Goal: Task Accomplishment & Management: Complete application form

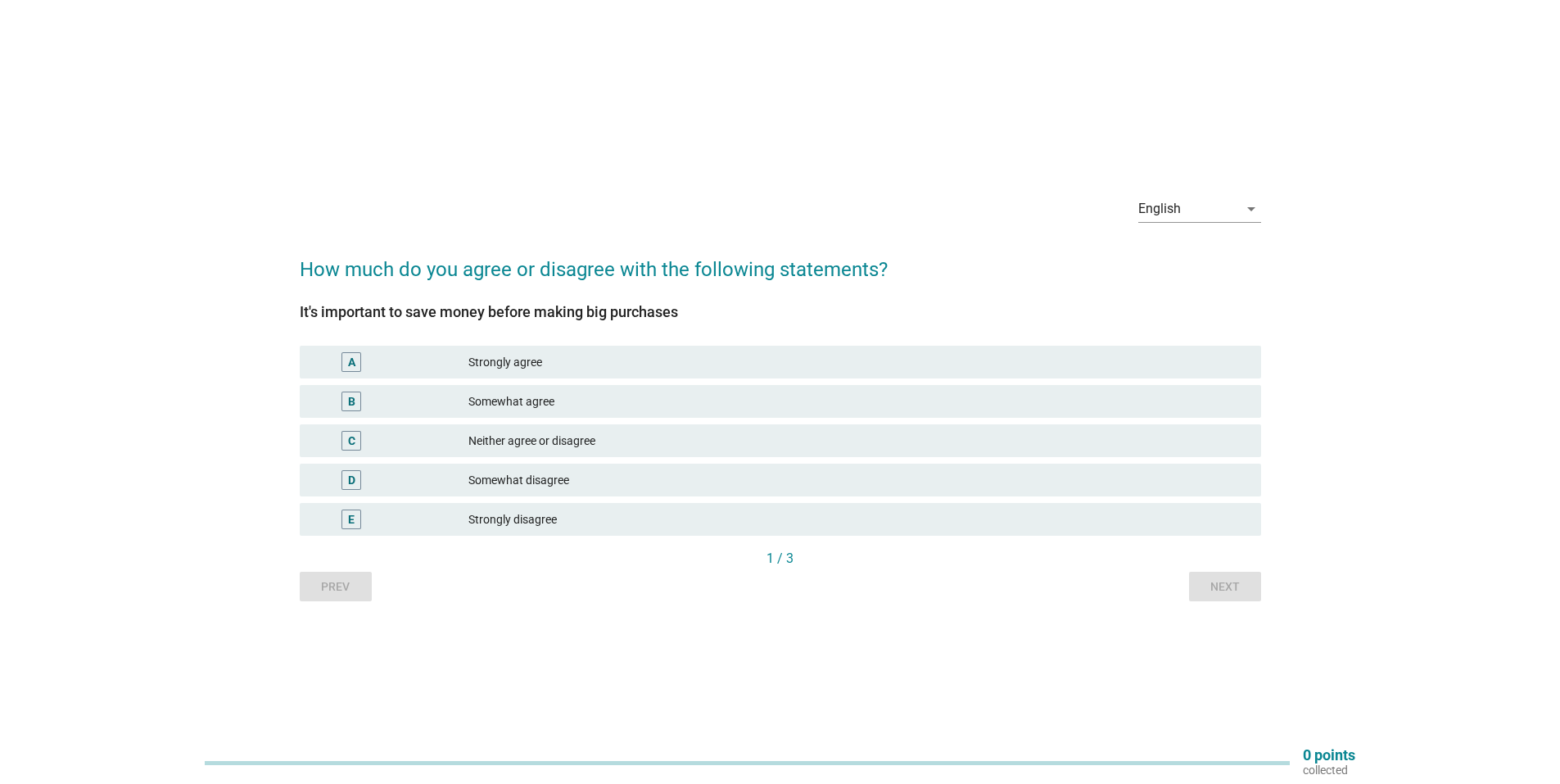
click at [757, 403] on div "Somewhat agree" at bounding box center [858, 401] width 780 height 19
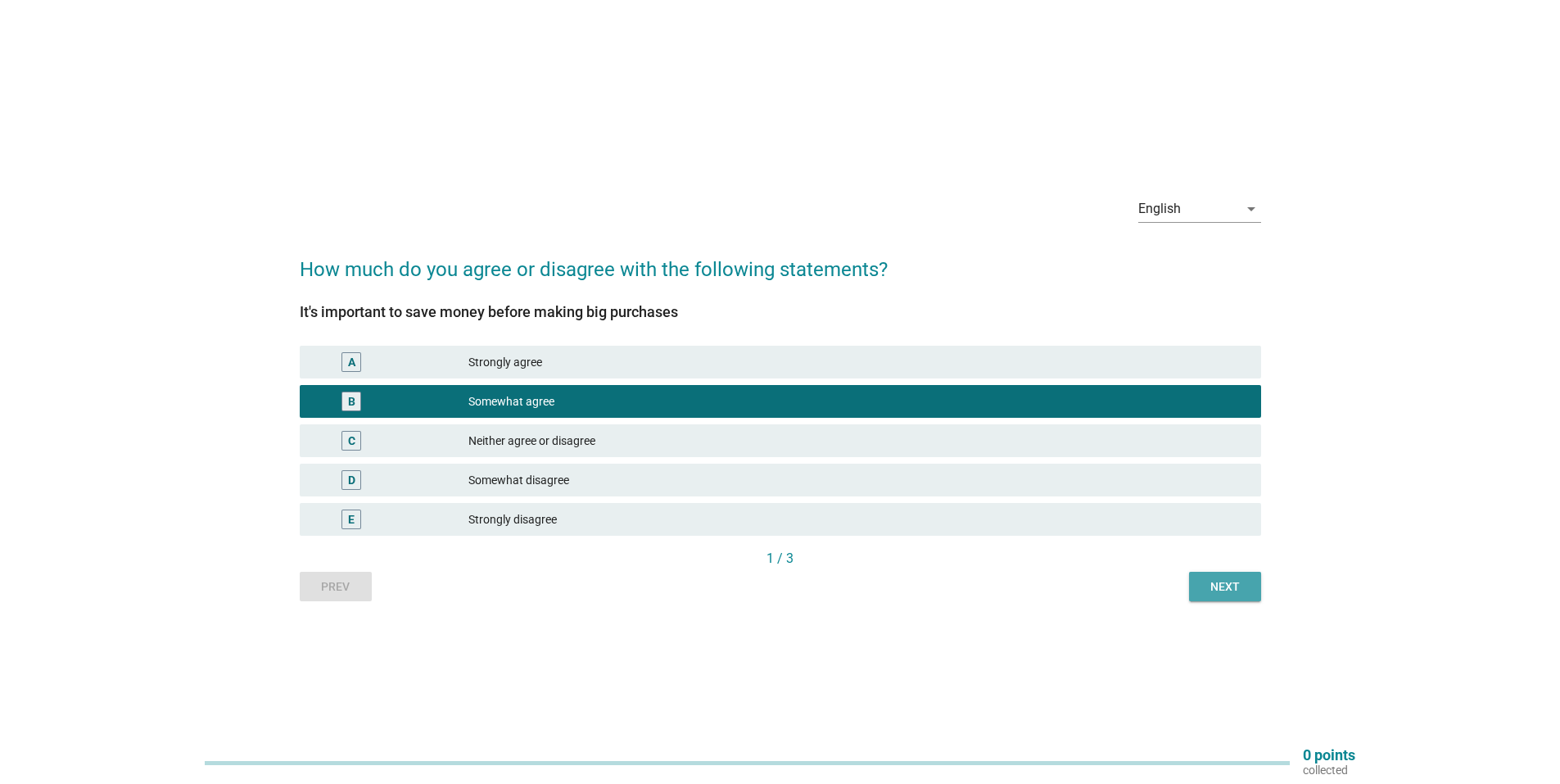
click at [1203, 590] on div "Next" at bounding box center [1226, 587] width 45 height 17
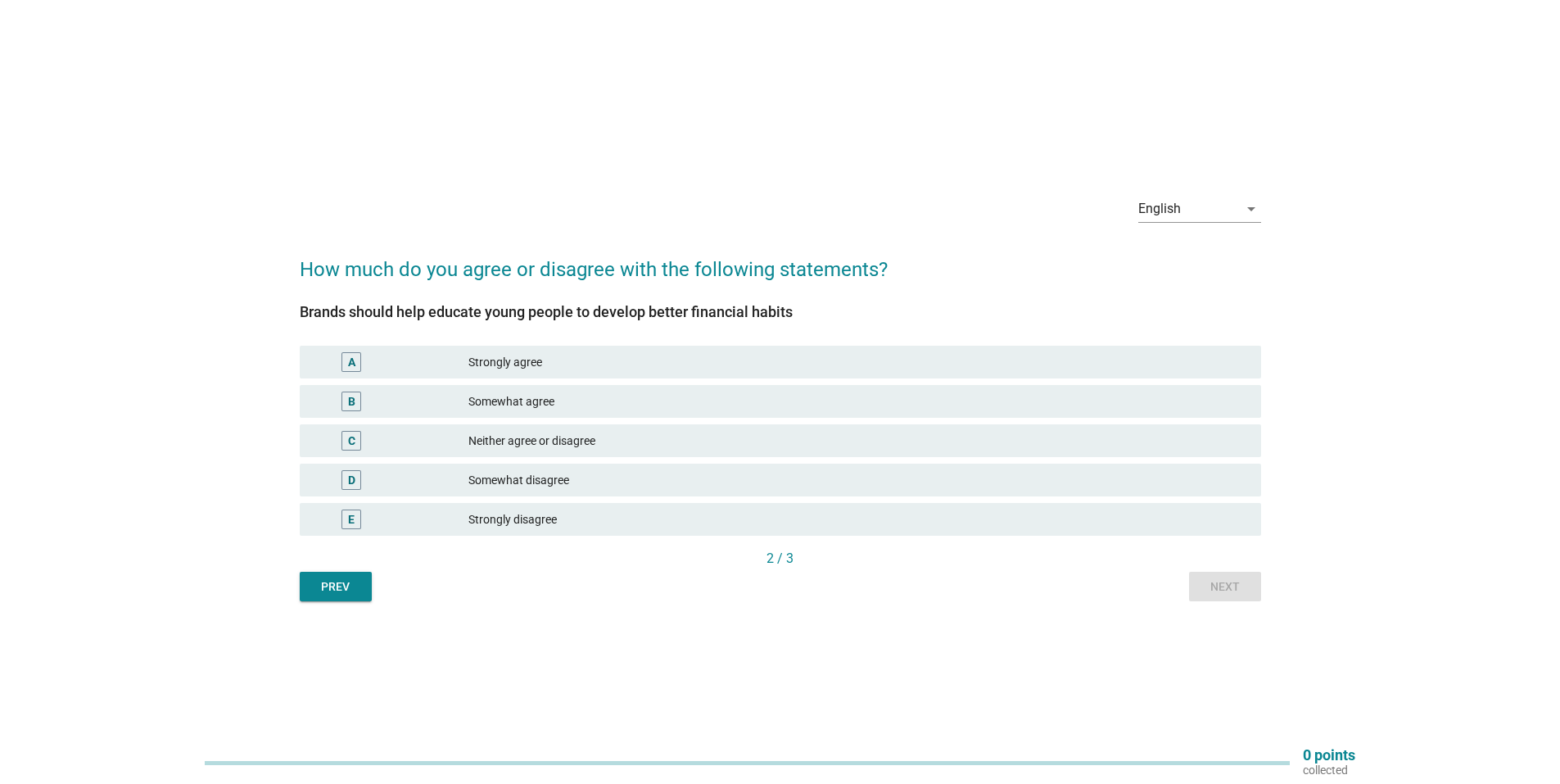
click at [662, 438] on div "Neither agree or disagree" at bounding box center [858, 440] width 780 height 19
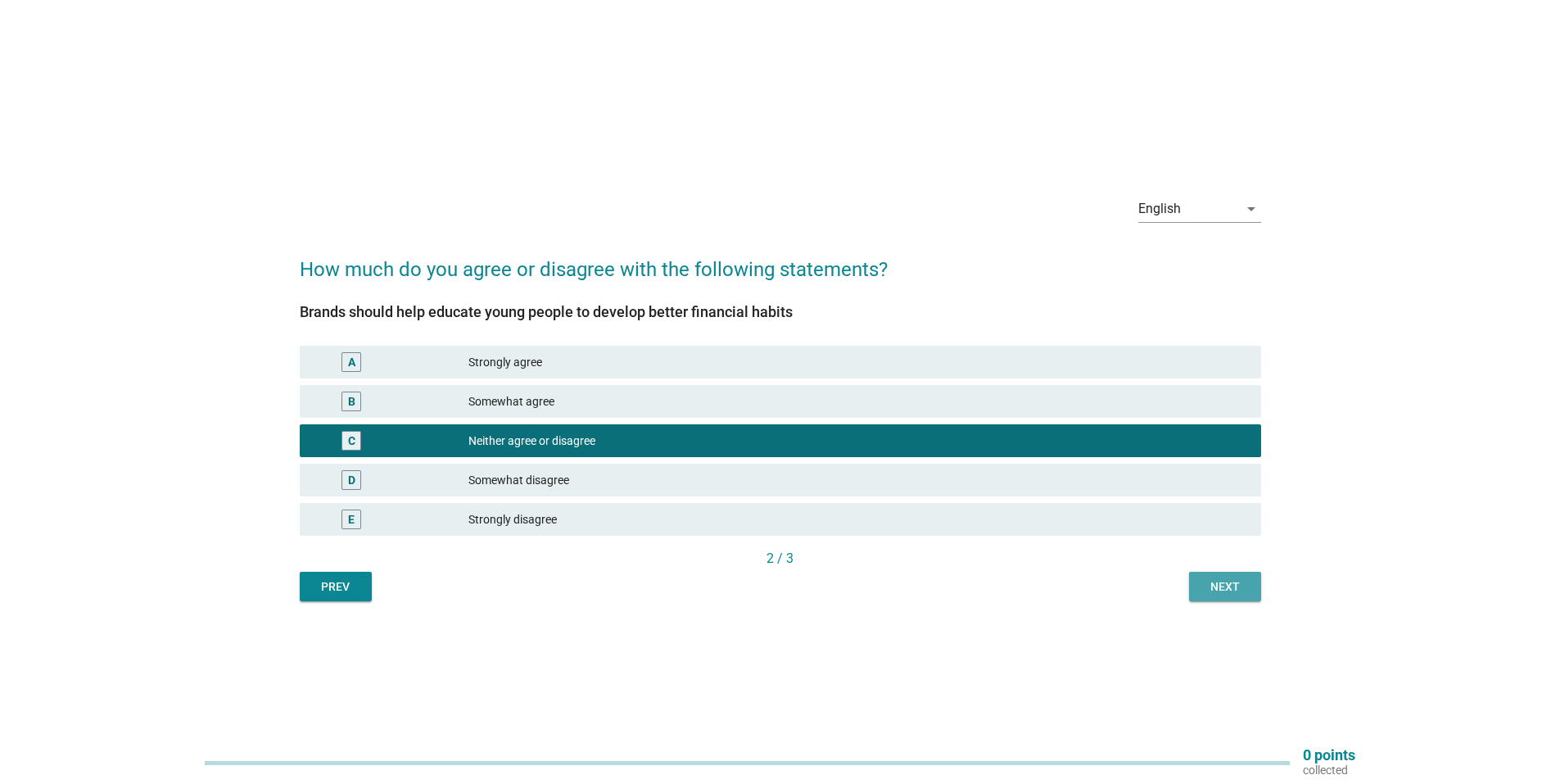
click at [1221, 600] on button "Next" at bounding box center [1226, 586] width 72 height 29
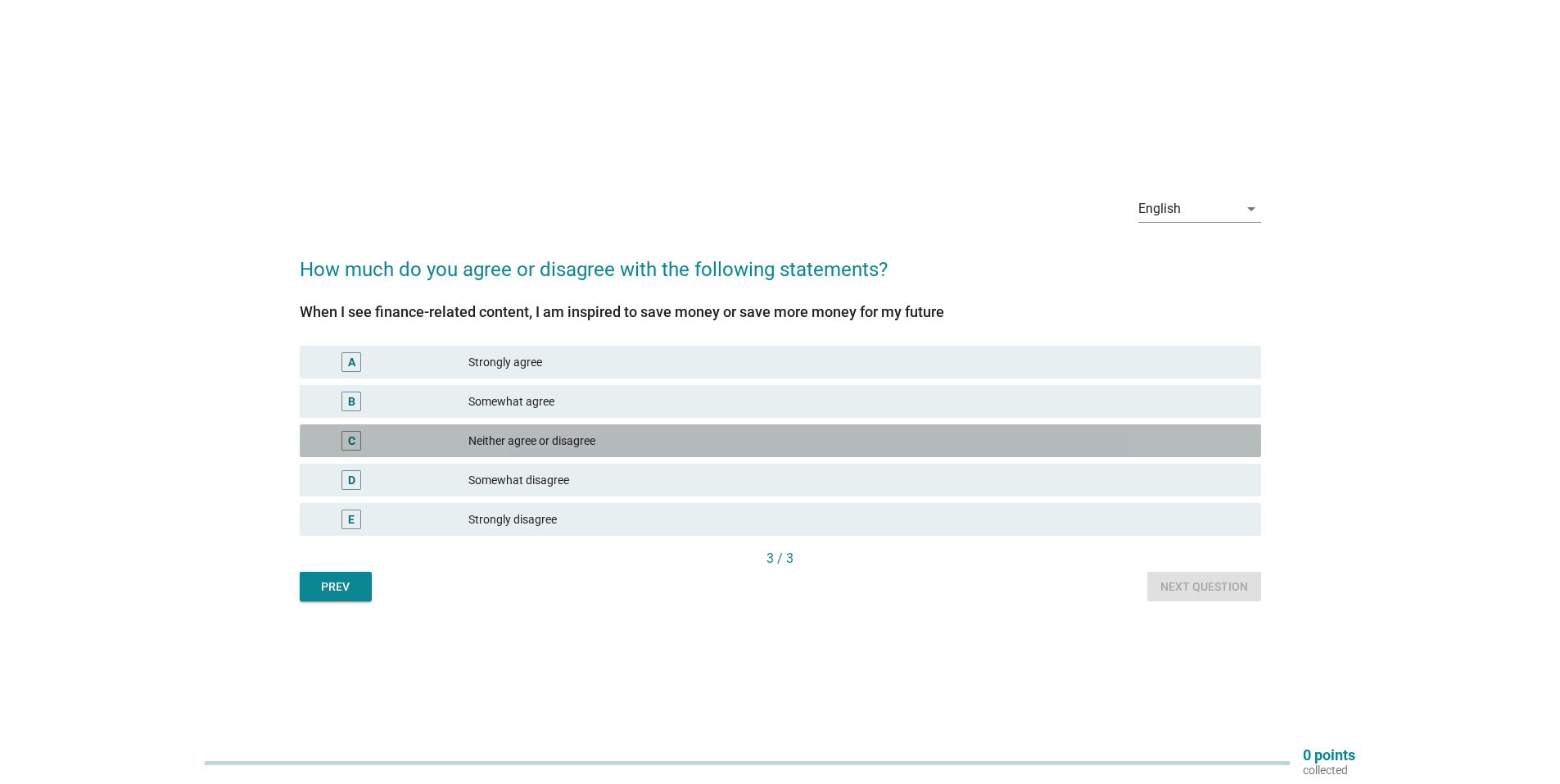
click at [702, 451] on div "C Neither agree or disagree" at bounding box center [781, 440] width 962 height 33
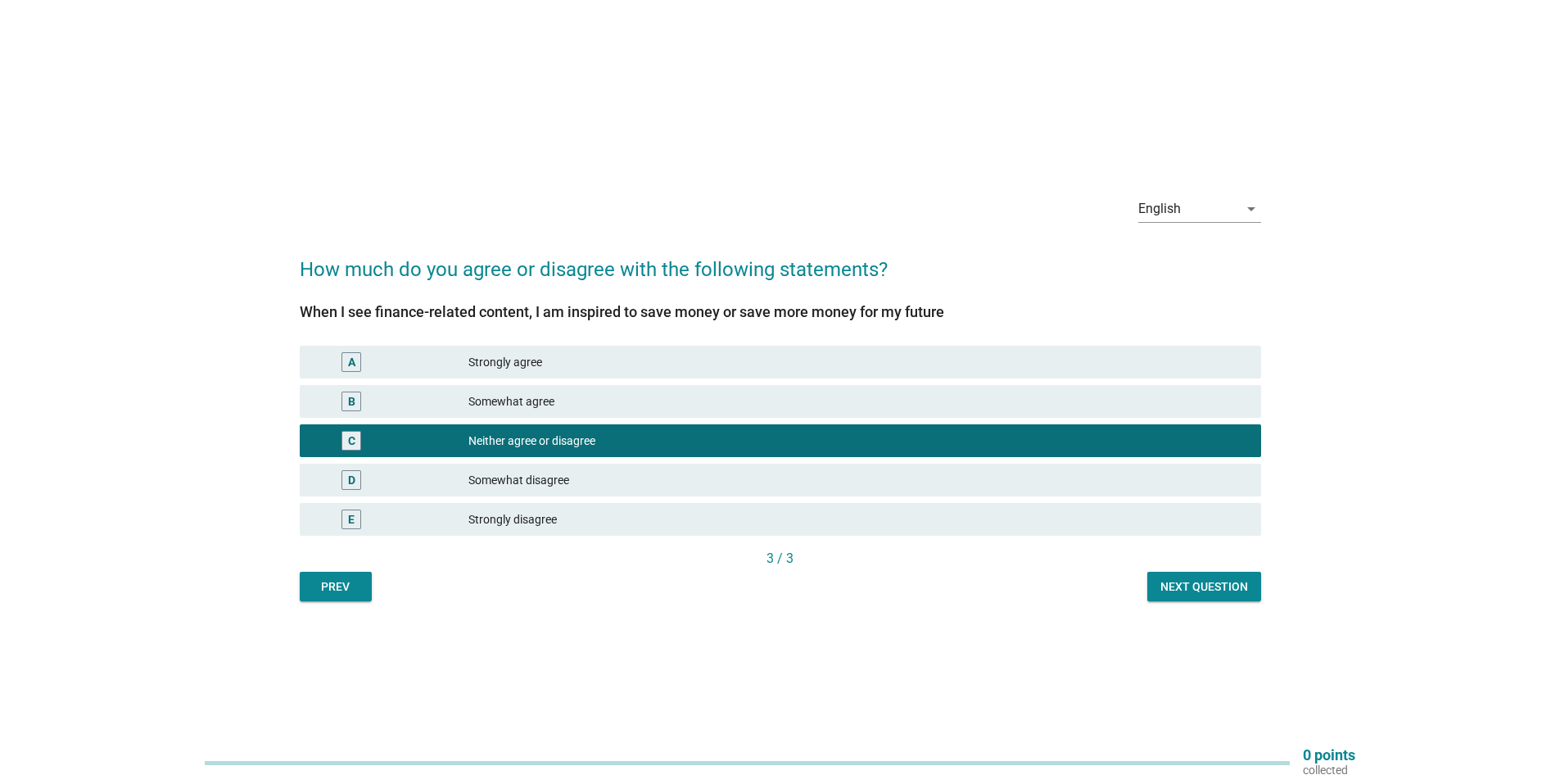
click at [1220, 592] on div "Next question" at bounding box center [1205, 587] width 88 height 17
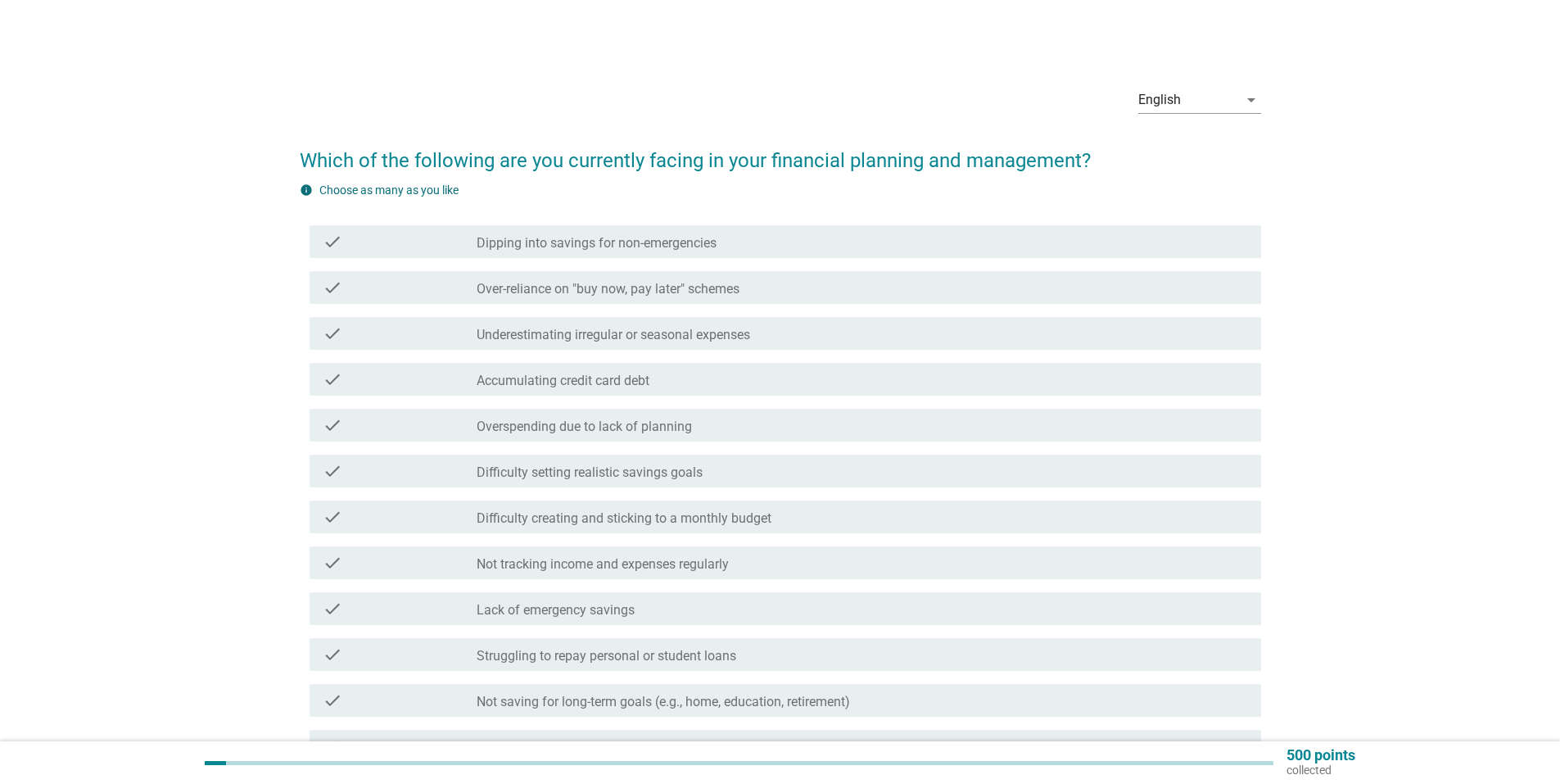
click at [961, 326] on div "check_box_outline_blank Underestimating irregular or seasonal expenses" at bounding box center [863, 333] width 772 height 19
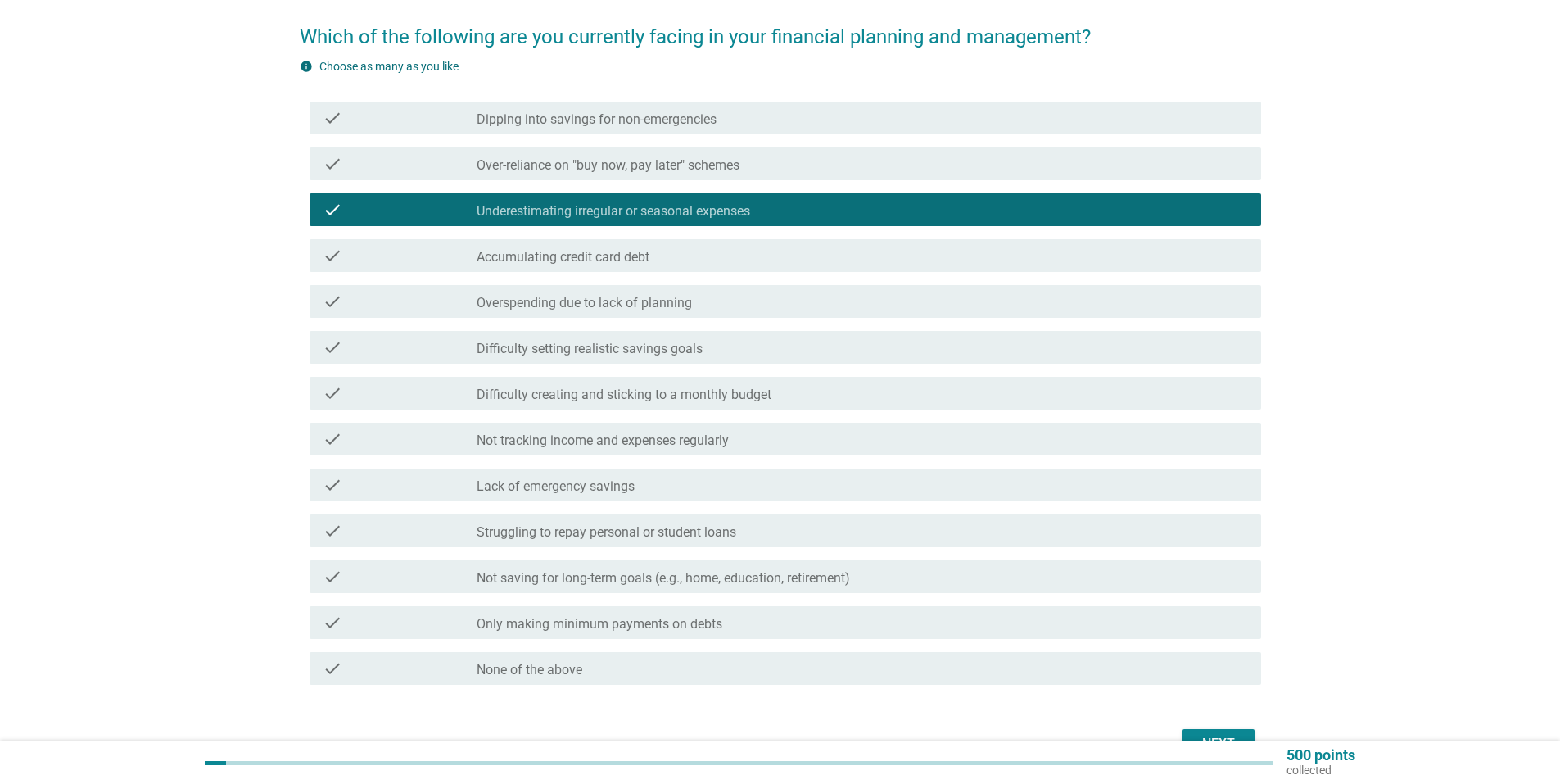
scroll to position [163, 0]
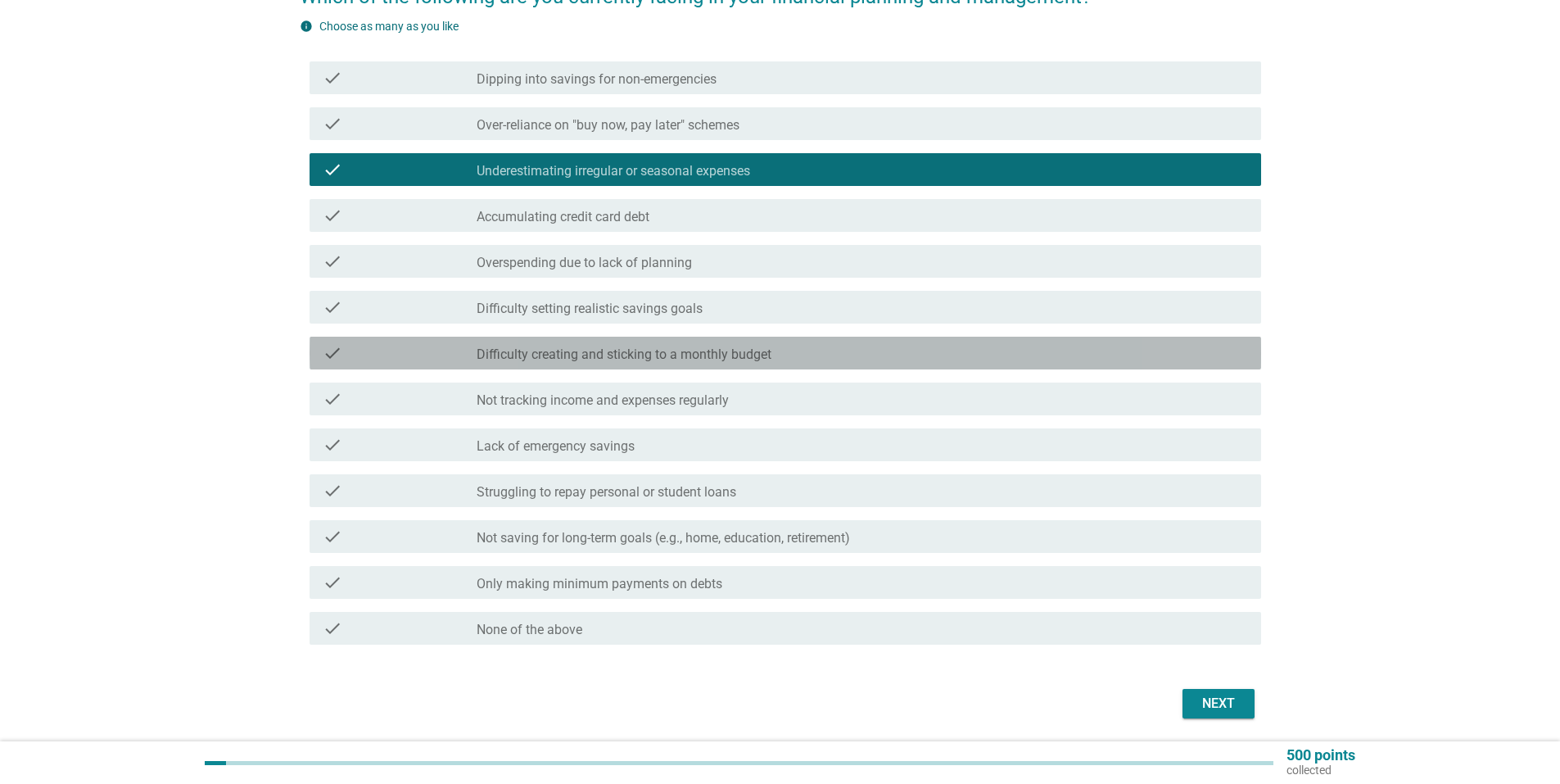
click at [970, 365] on div "check check_box_outline_blank Difficulty creating and sticking to a monthly bud…" at bounding box center [786, 353] width 952 height 33
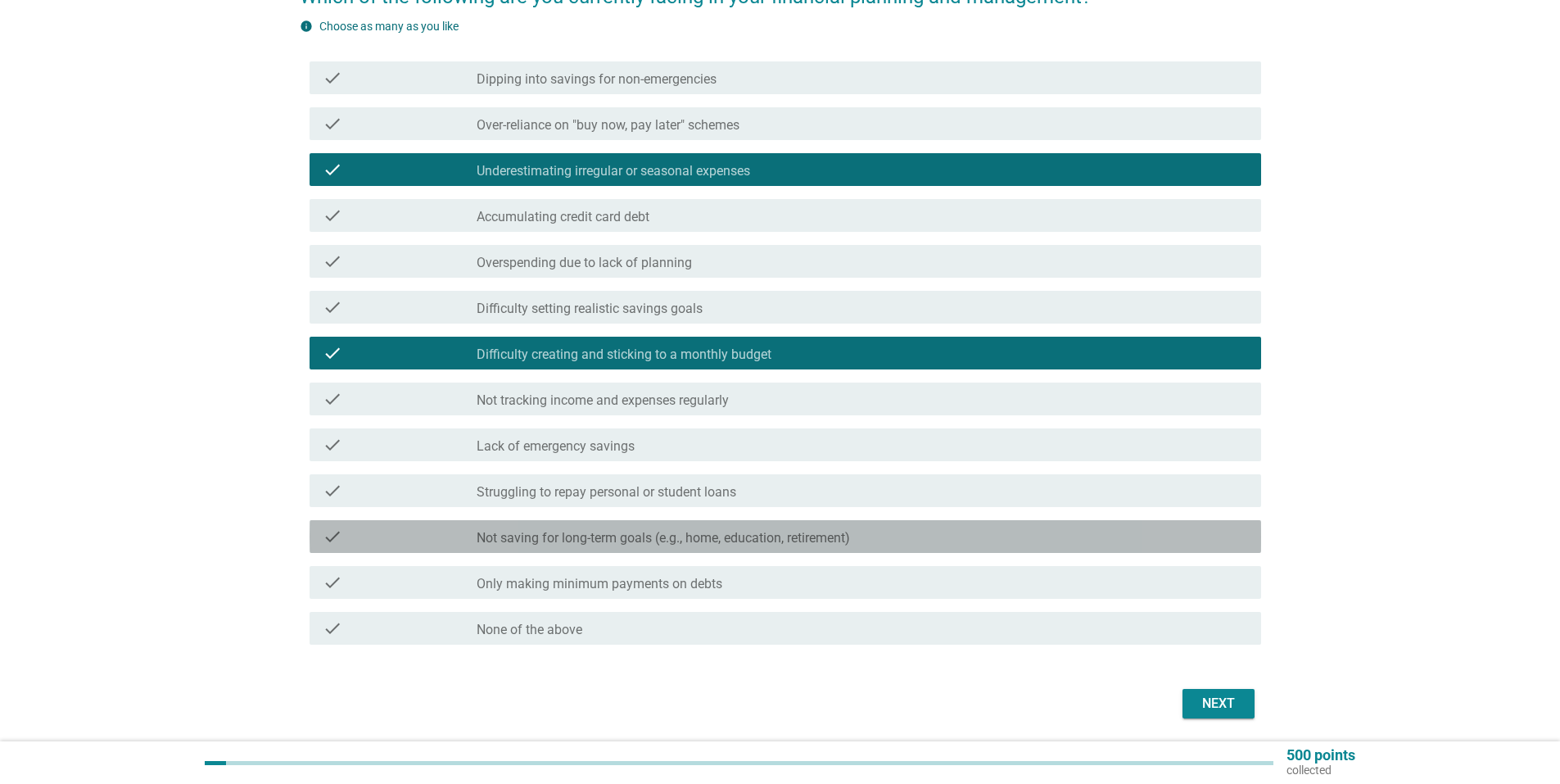
click at [1000, 530] on div "check_box_outline_blank Not saving for long-term goals (e.g., home, education, …" at bounding box center [863, 536] width 772 height 19
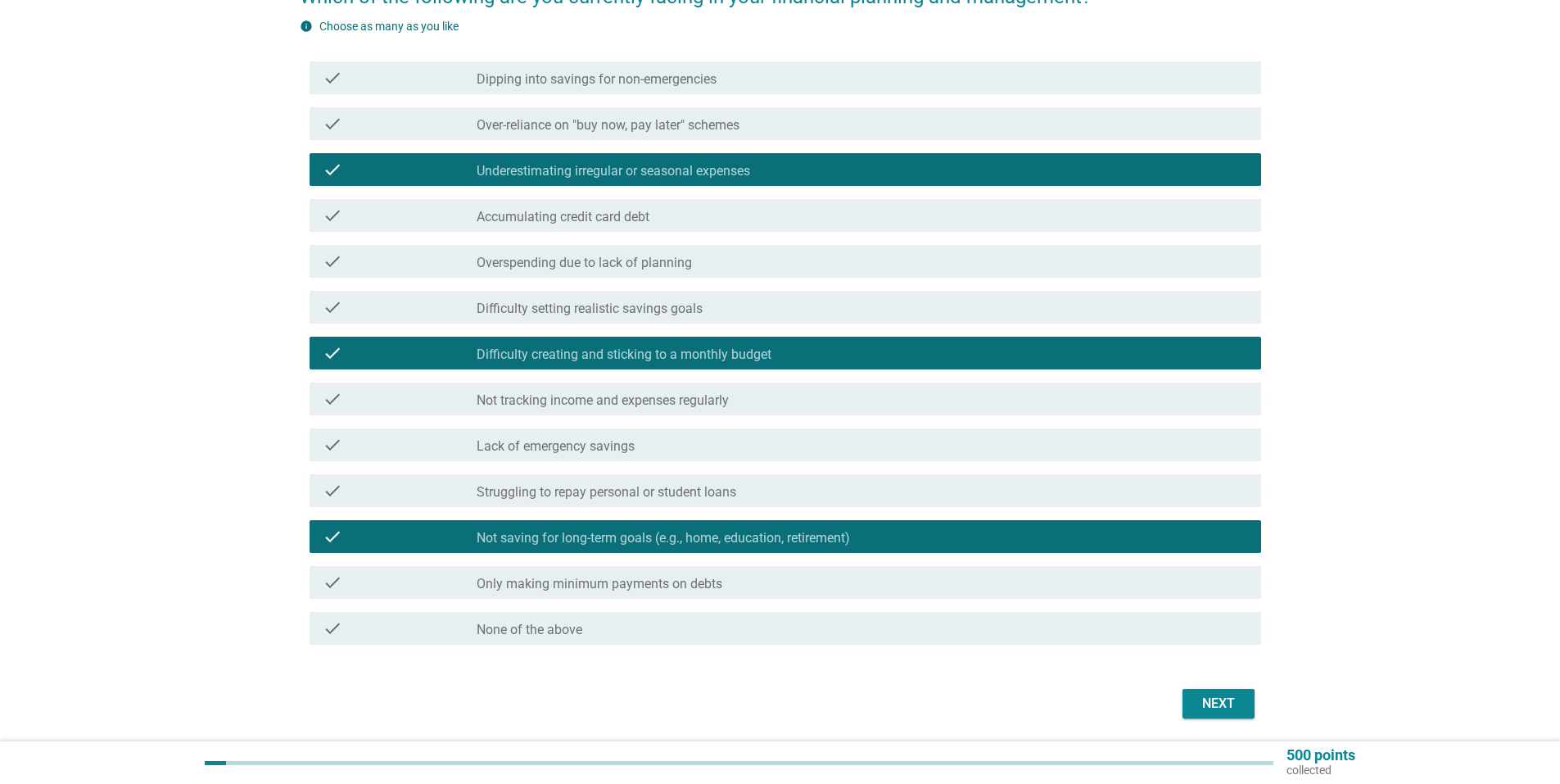
click at [1214, 700] on div "Next" at bounding box center [1219, 703] width 45 height 19
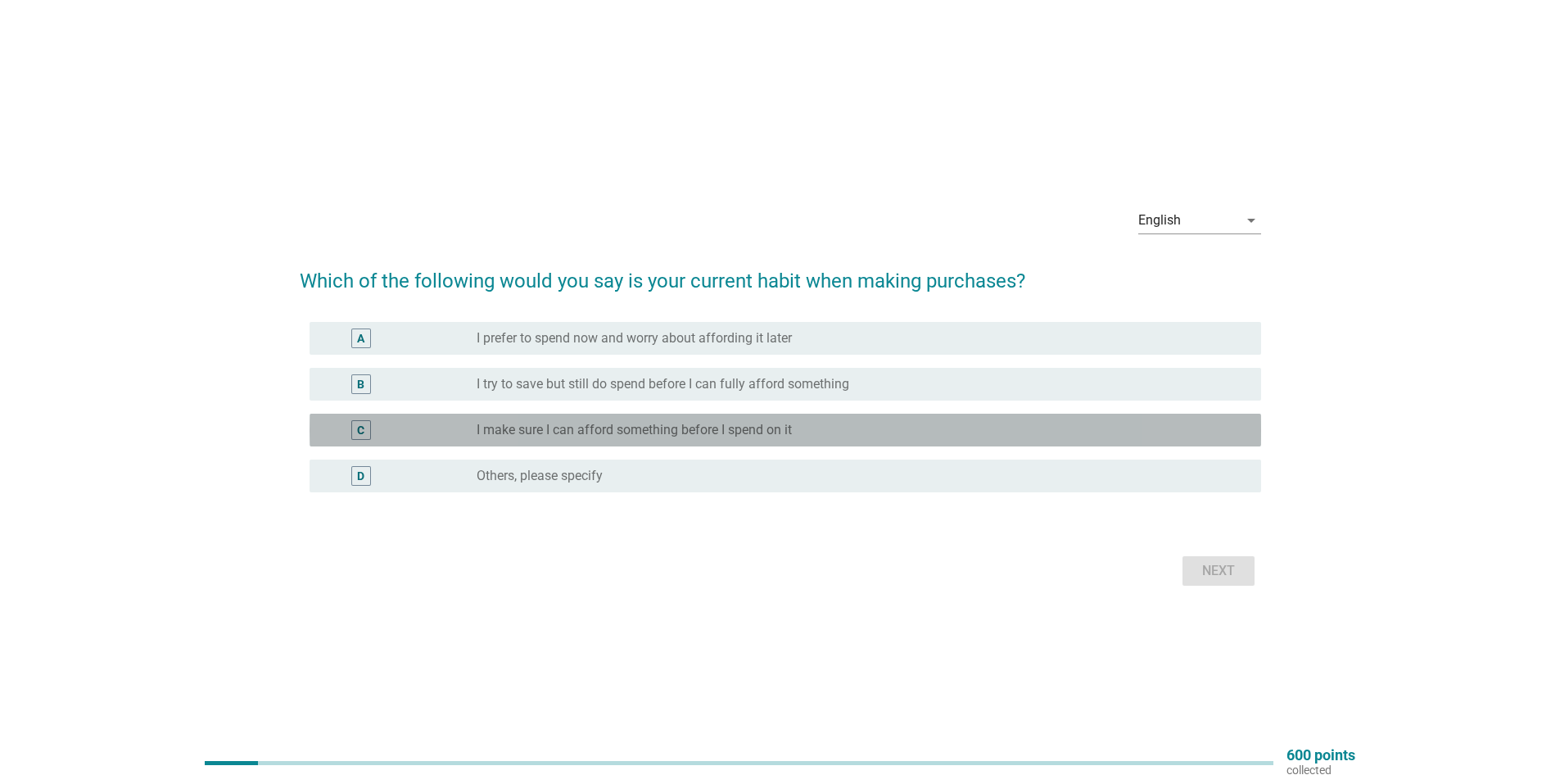
click at [894, 430] on div "radio_button_unchecked I make sure I can afford something before I spend on it" at bounding box center [856, 429] width 758 height 16
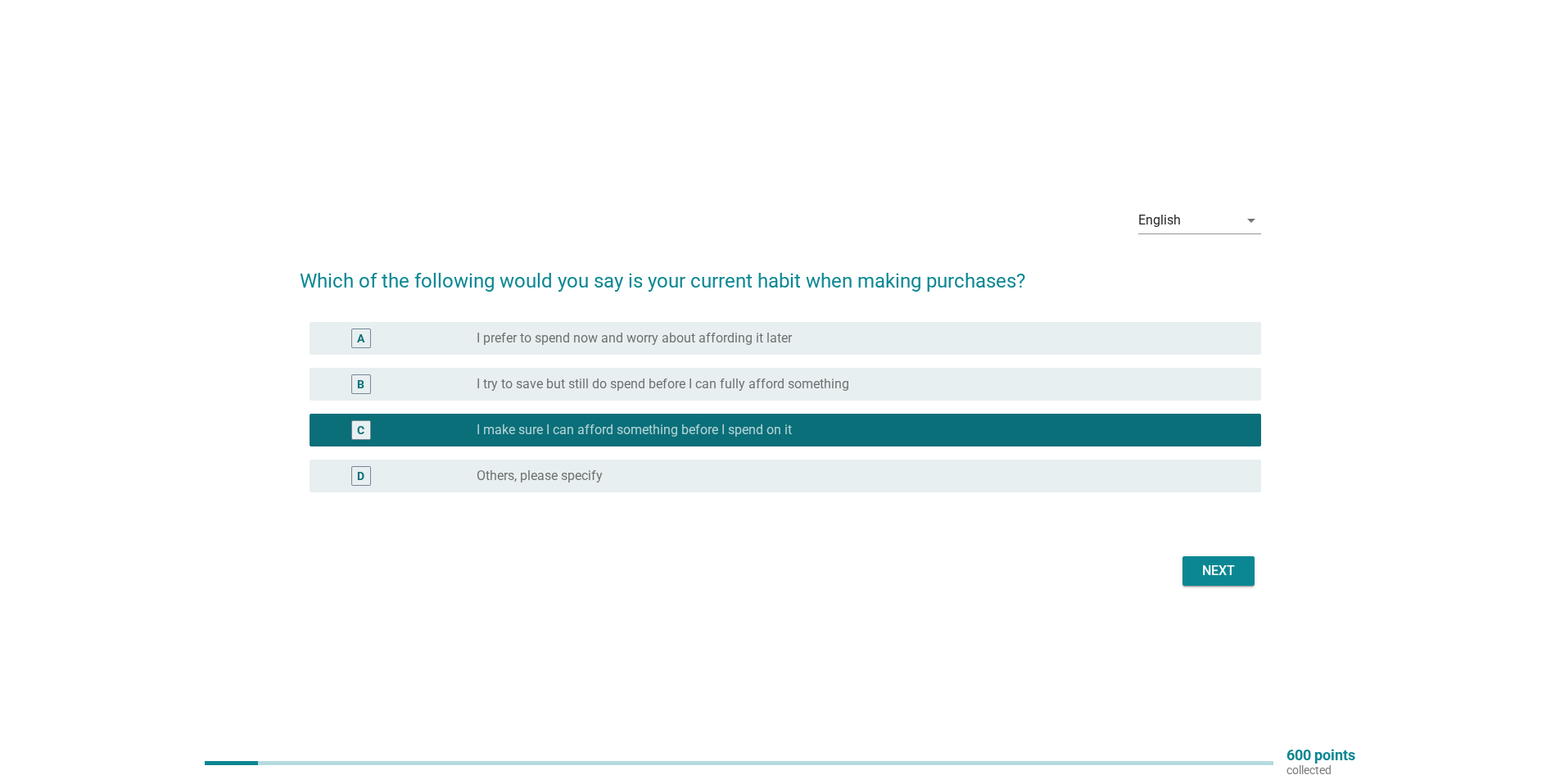
click at [885, 440] on div "C radio_button_checked I make sure I can afford something before I spend on it" at bounding box center [786, 429] width 952 height 33
click at [625, 480] on div "radio_button_unchecked Others, please specify" at bounding box center [856, 475] width 758 height 16
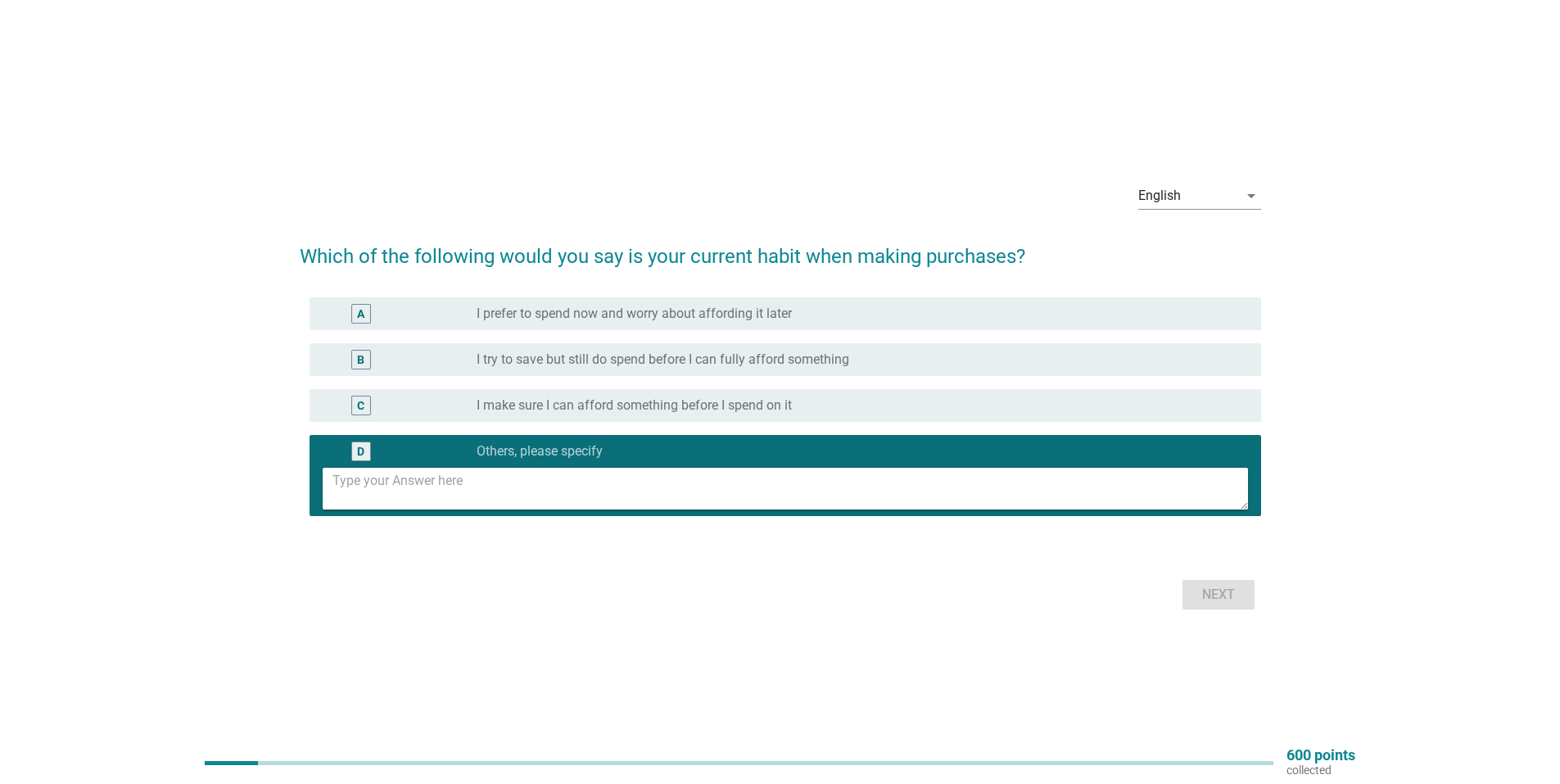
click at [761, 413] on label "I make sure I can afford something before I spend on it" at bounding box center [634, 405] width 315 height 16
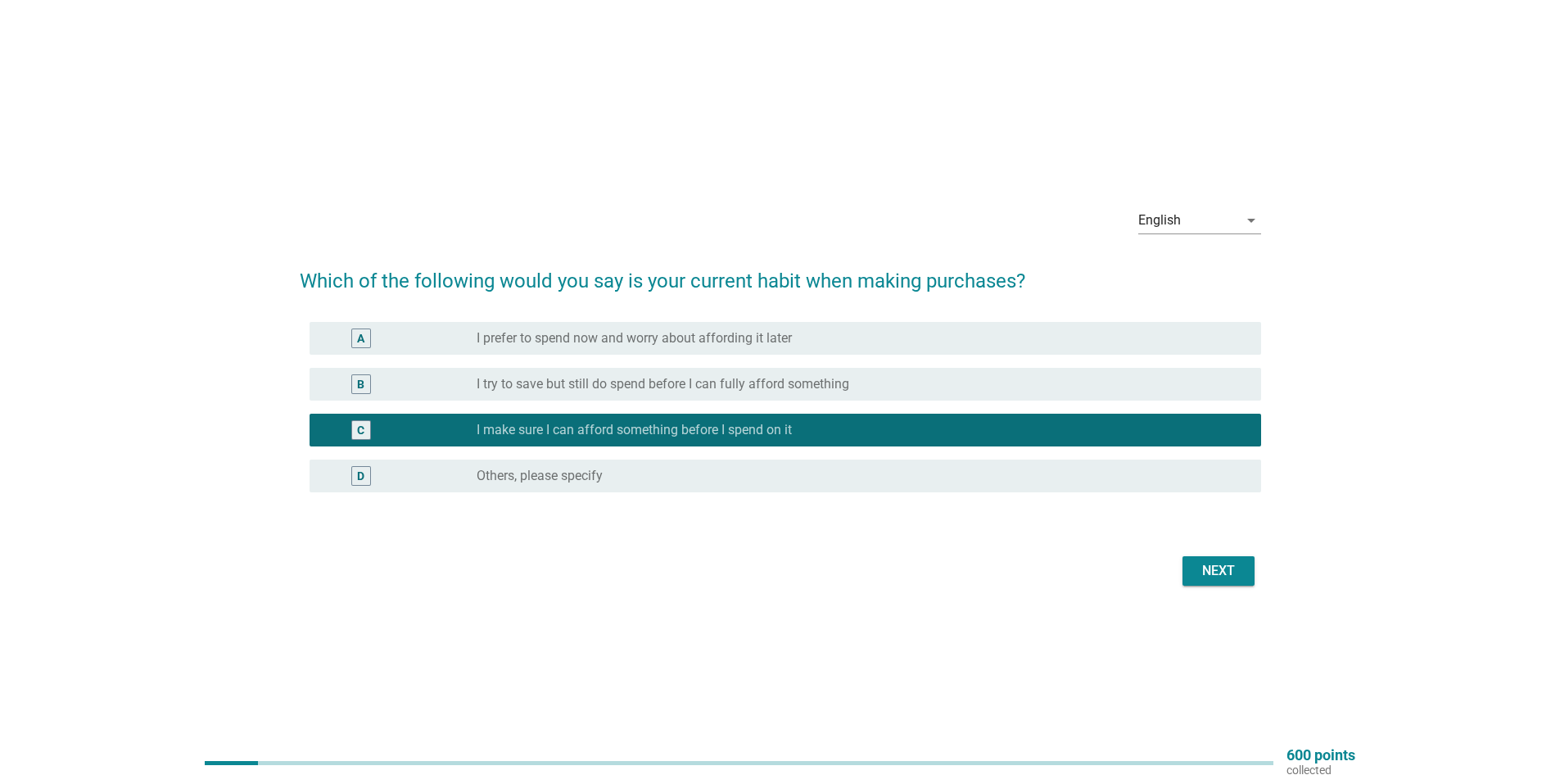
click at [837, 467] on div "radio_button_unchecked Others, please specify" at bounding box center [856, 475] width 758 height 16
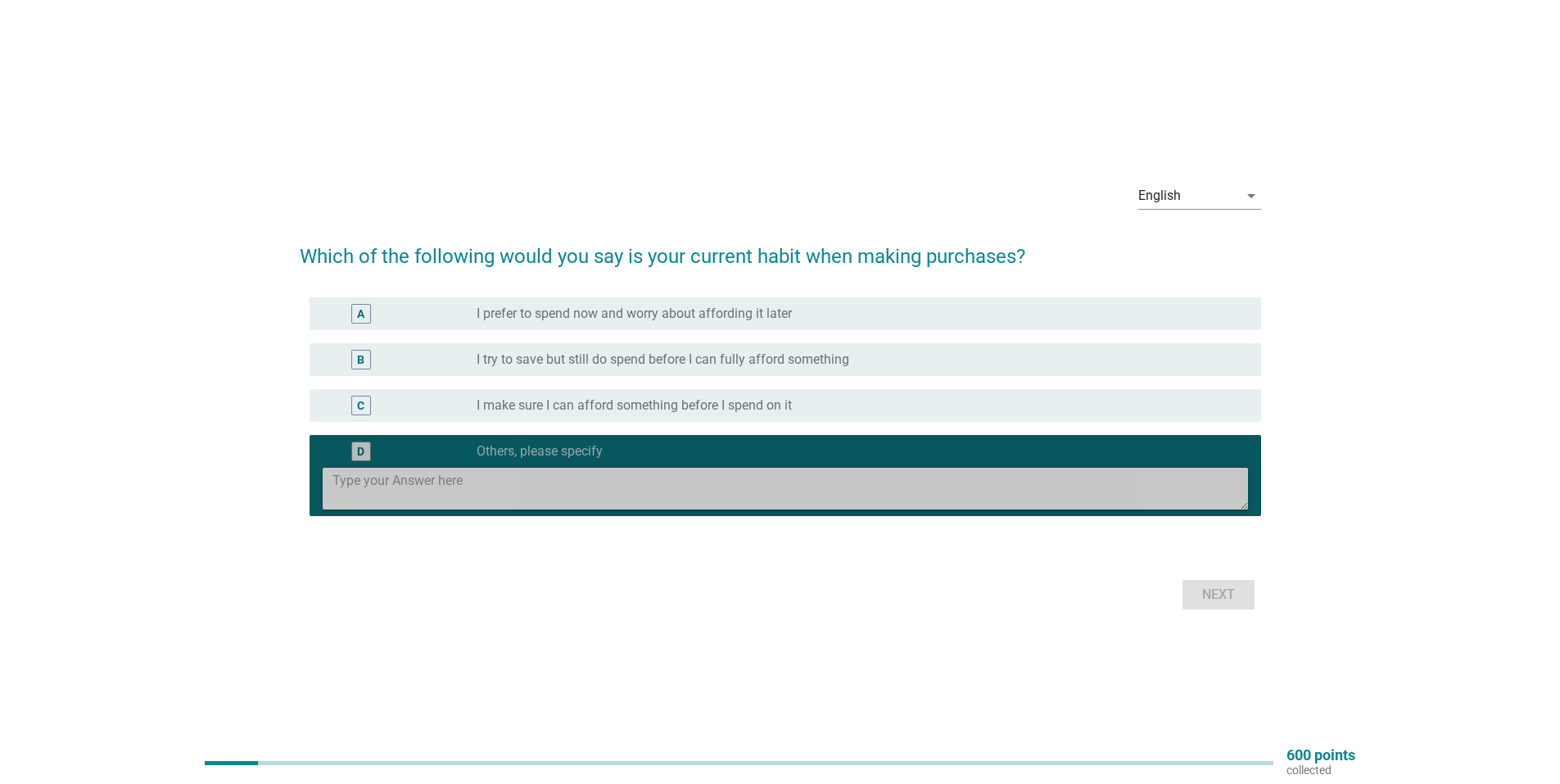
click at [732, 499] on textarea at bounding box center [790, 488] width 916 height 42
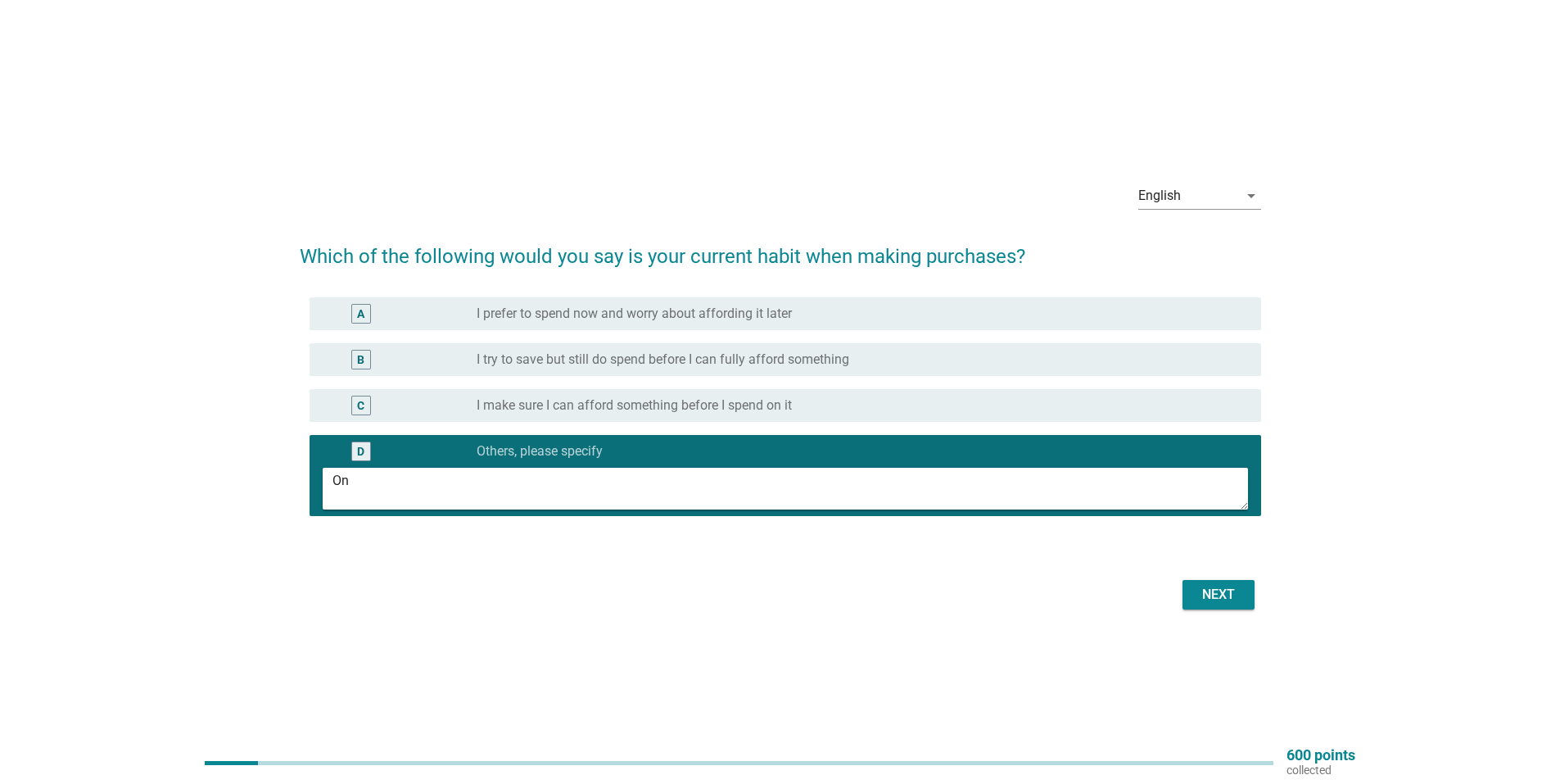
type textarea "O"
type textarea "I"
type textarea "I roughly know how often to make a purchase based on my spendings for the week.…"
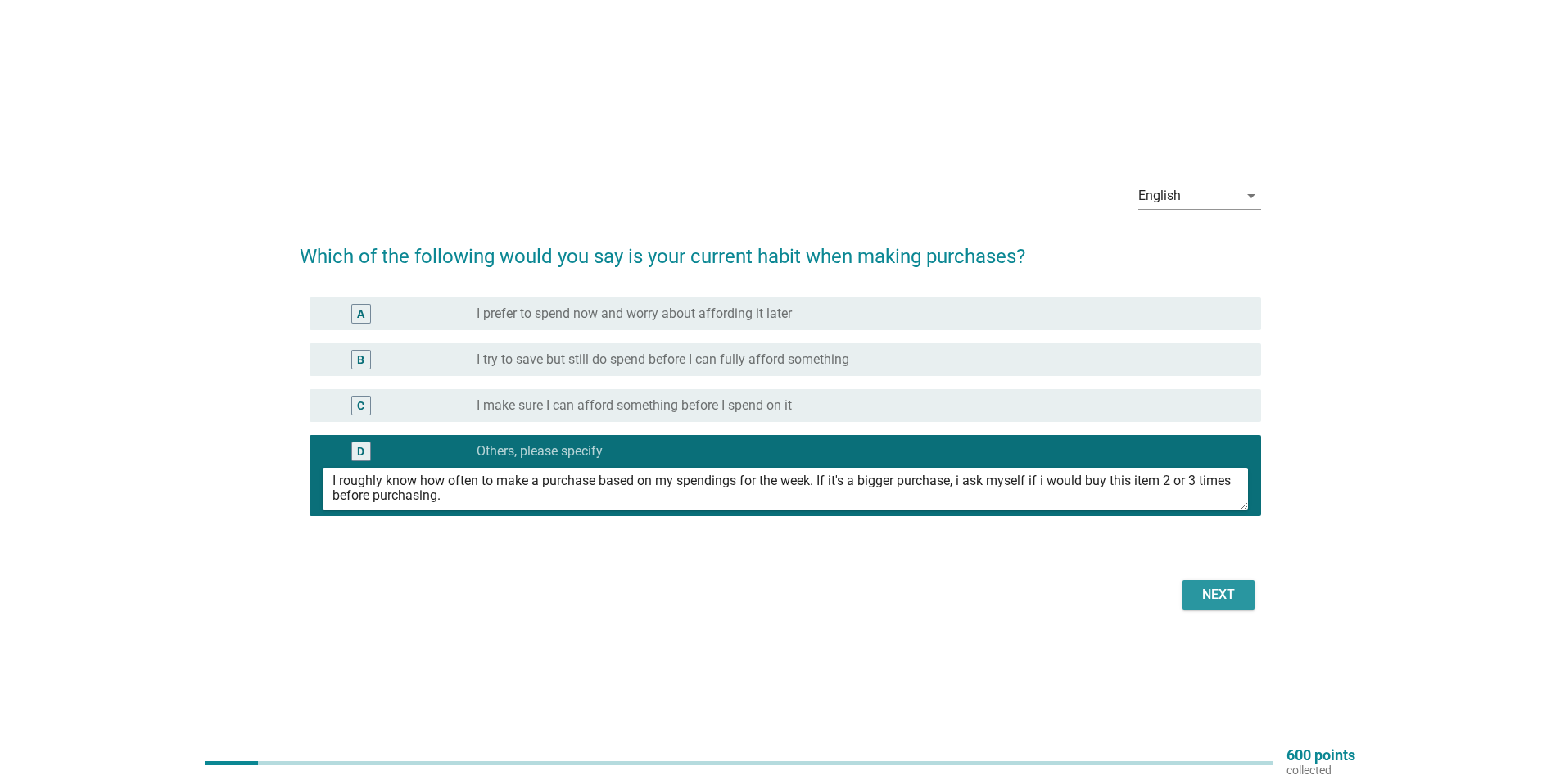
click at [1194, 584] on button "Next" at bounding box center [1219, 594] width 72 height 29
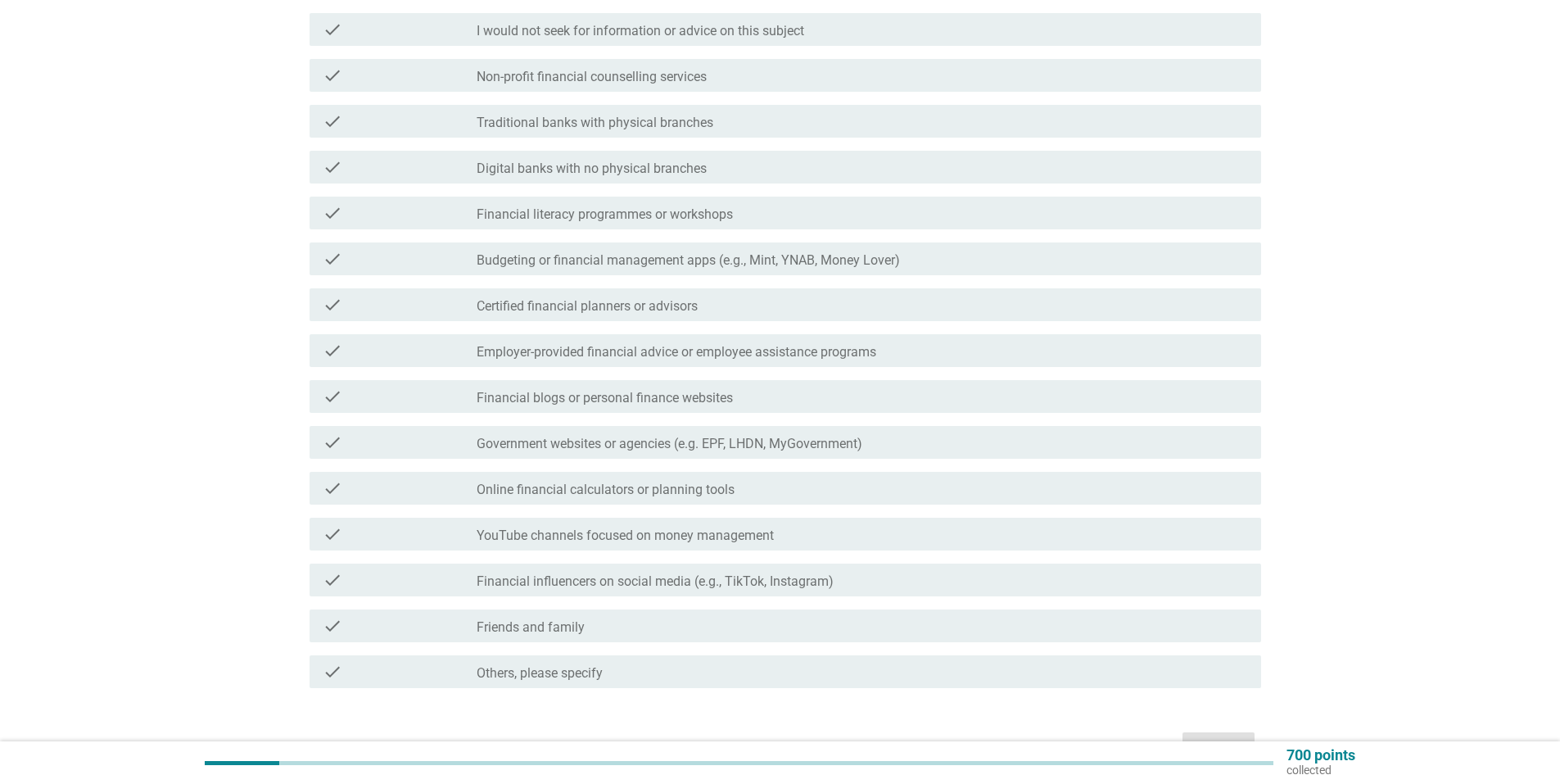
scroll to position [328, 0]
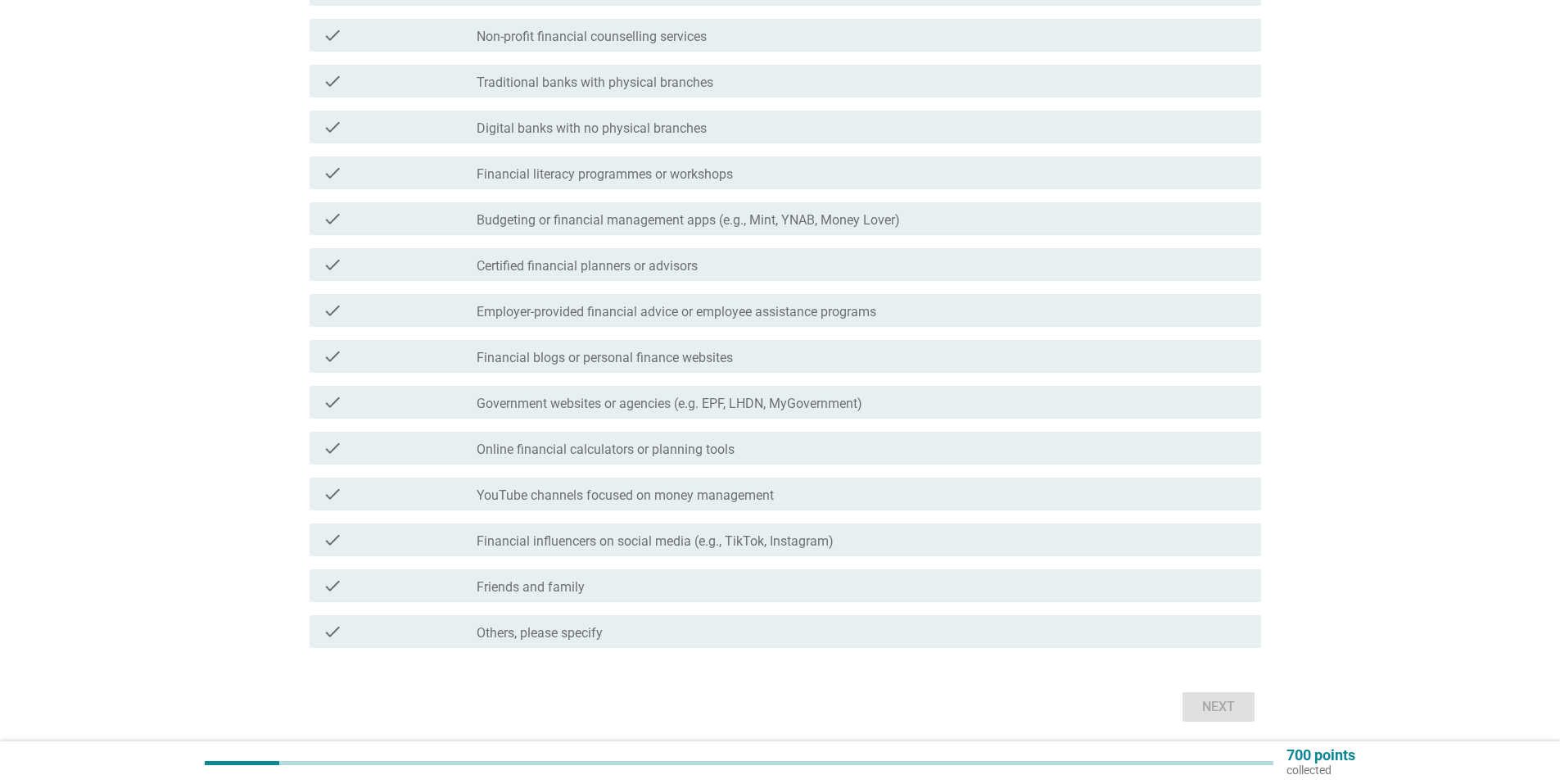
click at [713, 509] on div "check check_box_outline_blank YouTube channels focused on money management" at bounding box center [786, 493] width 952 height 33
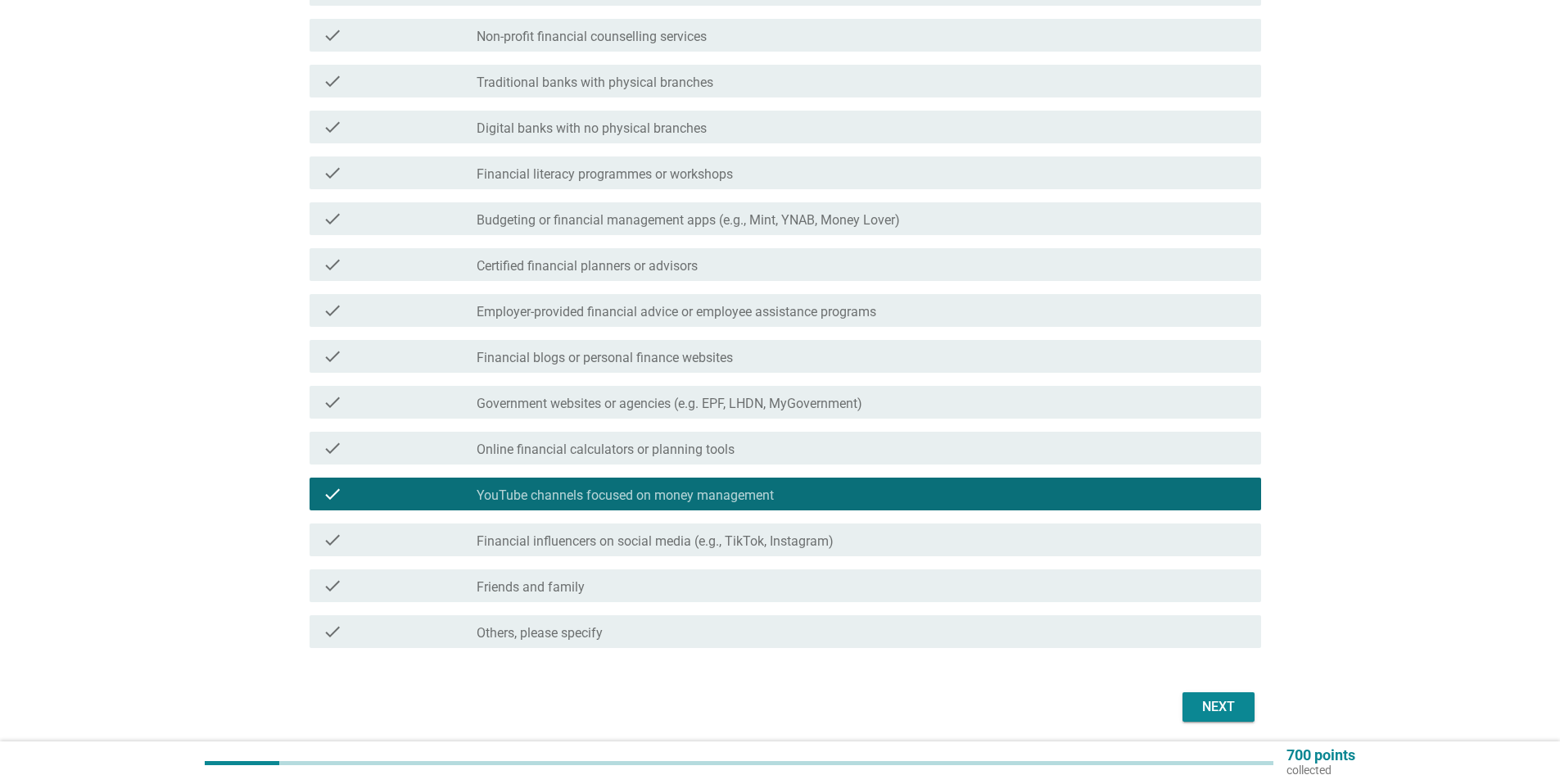
click at [741, 575] on div "check check_box_outline_blank Friends and family" at bounding box center [786, 585] width 952 height 33
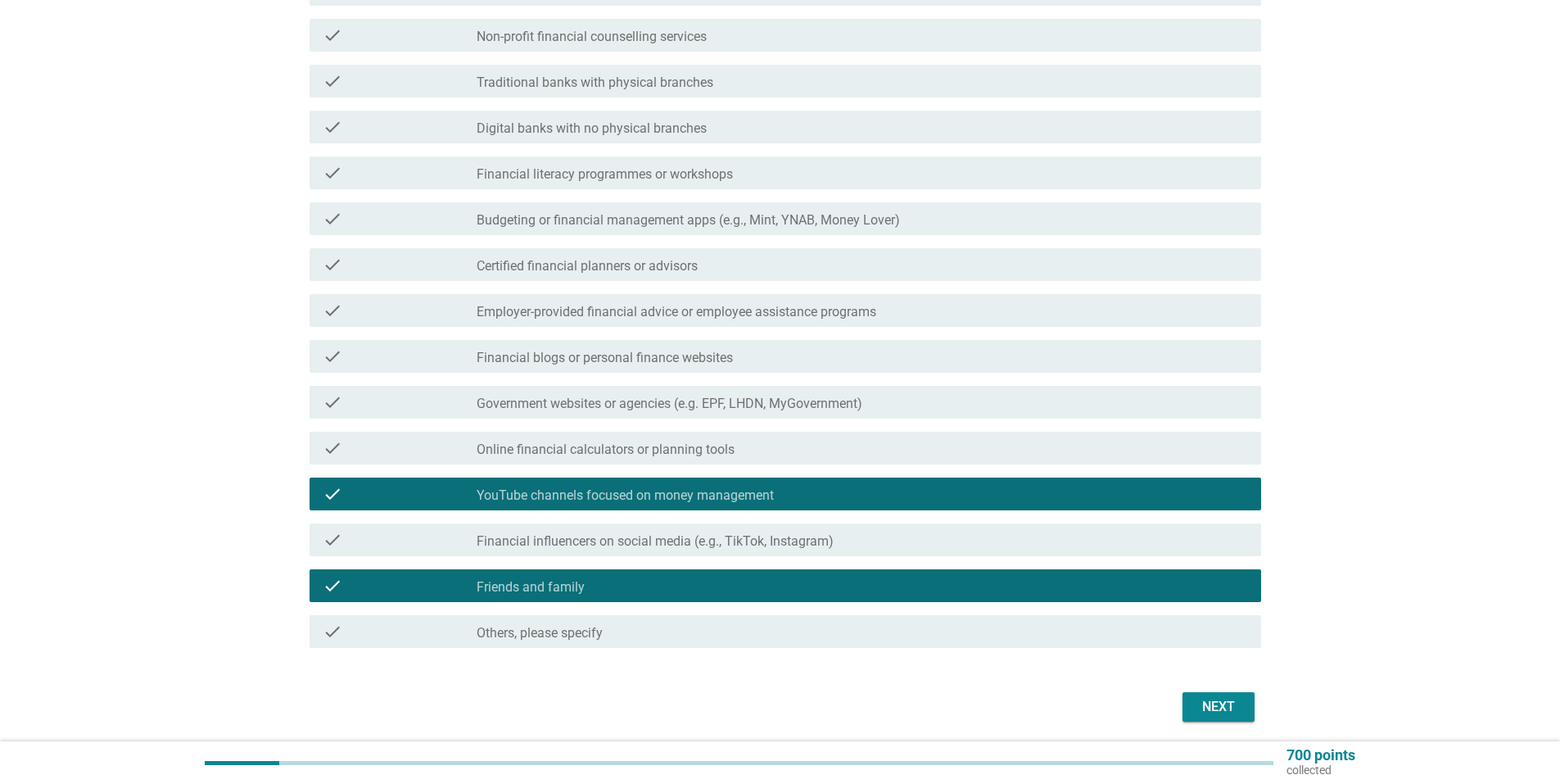
click at [1199, 714] on div "Next" at bounding box center [1219, 707] width 45 height 19
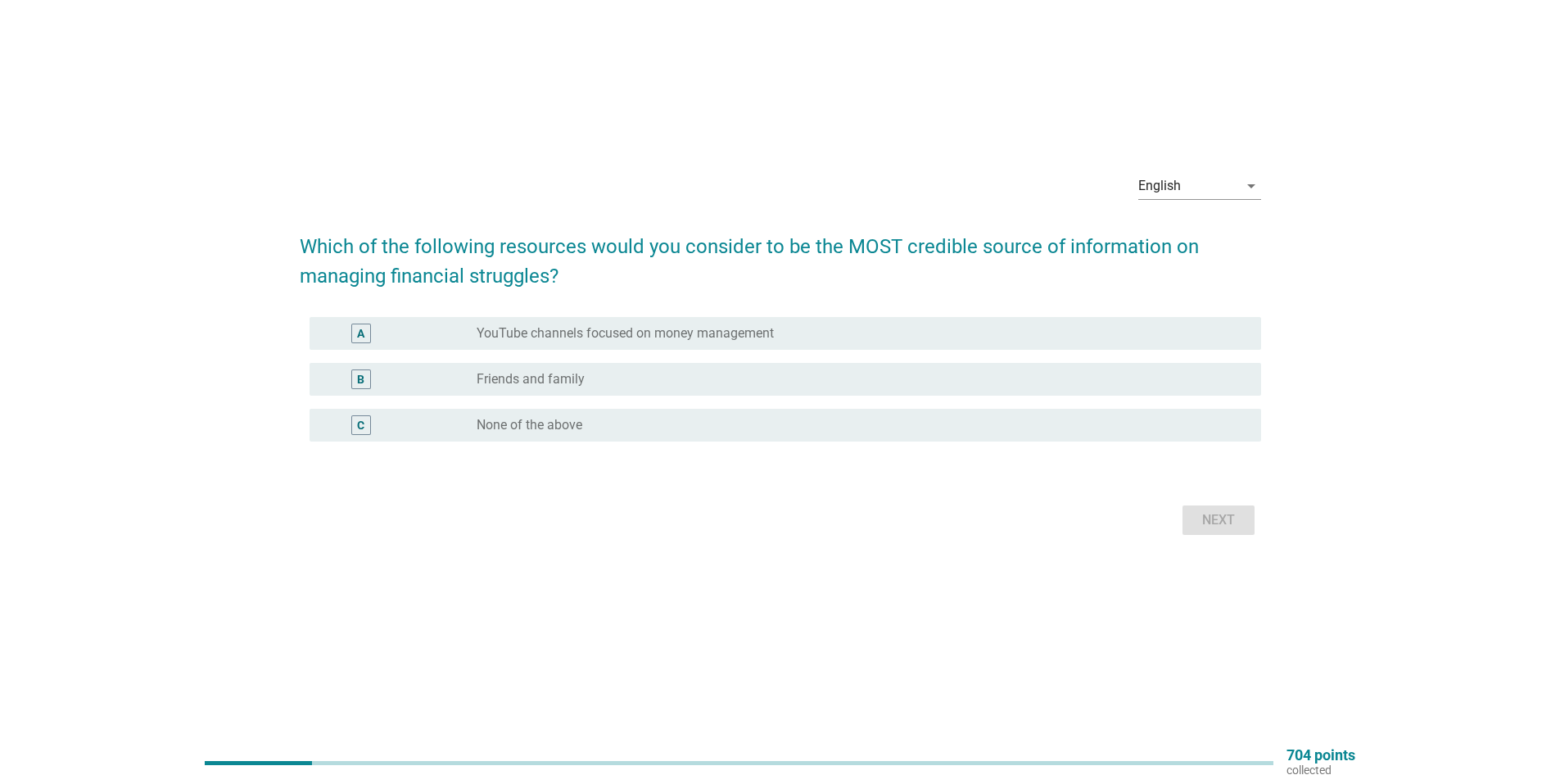
scroll to position [0, 0]
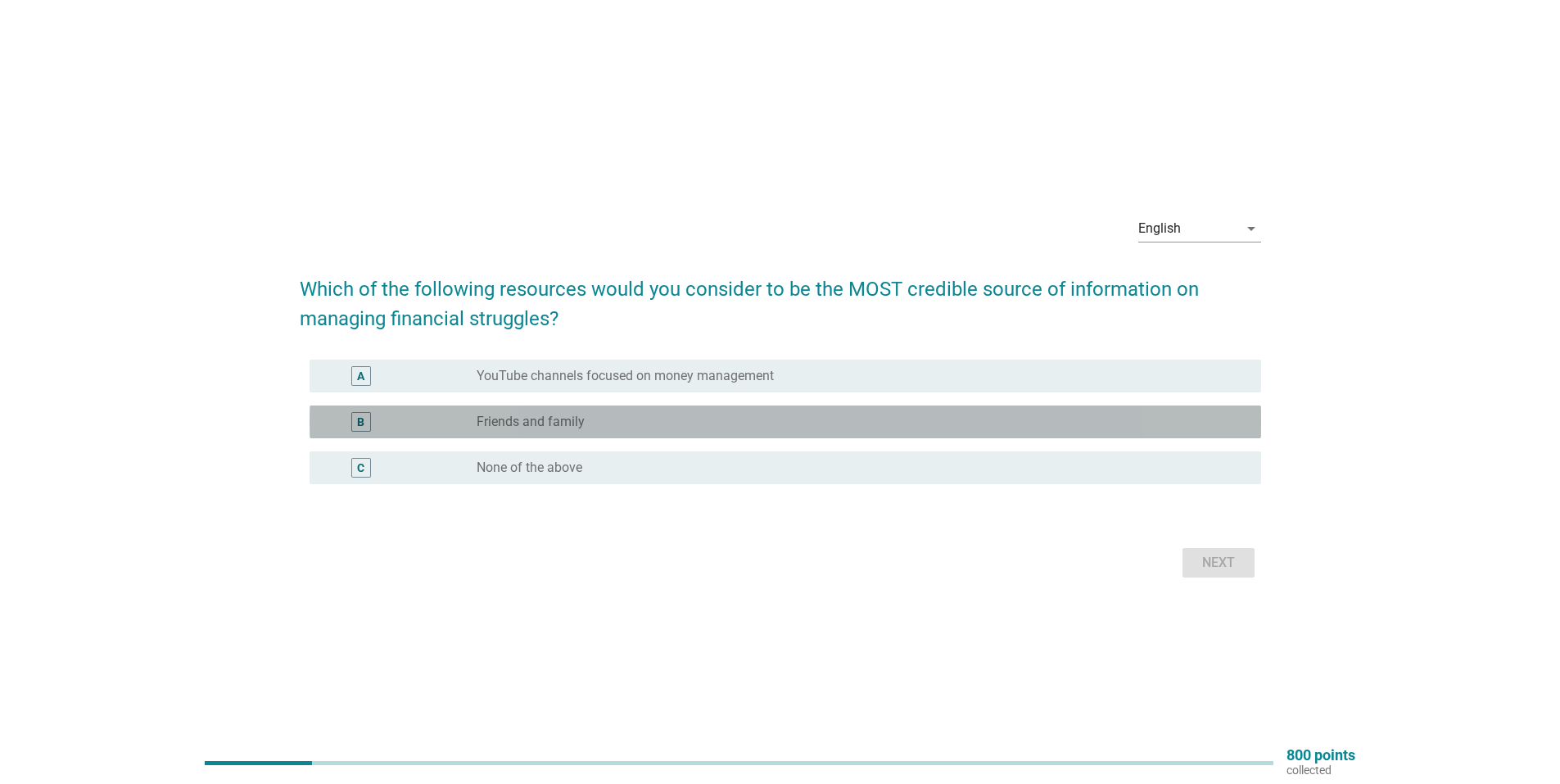
click at [767, 428] on div "radio_button_unchecked Friends and family" at bounding box center [856, 421] width 758 height 16
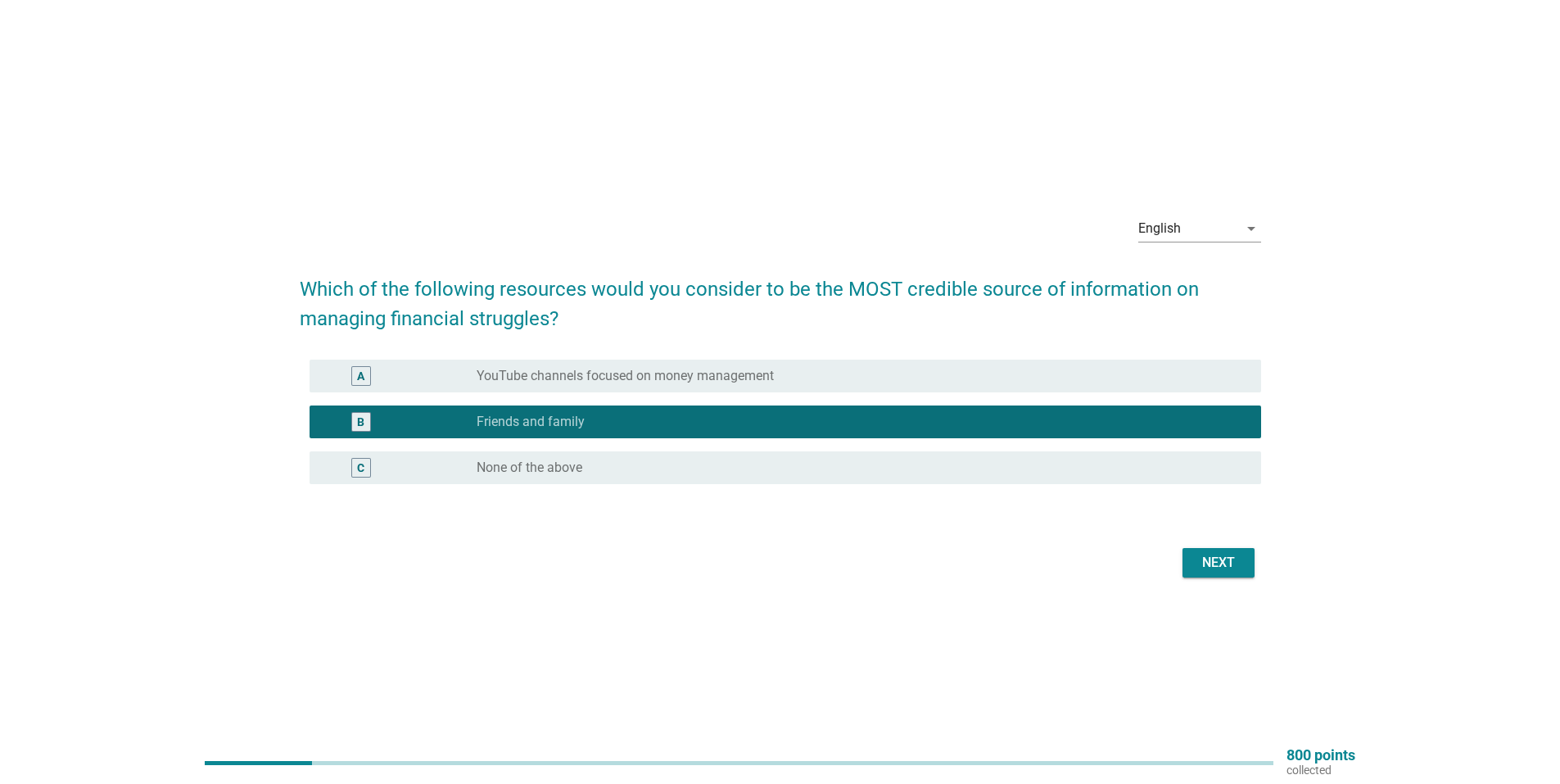
click at [1196, 573] on button "Next" at bounding box center [1219, 563] width 72 height 29
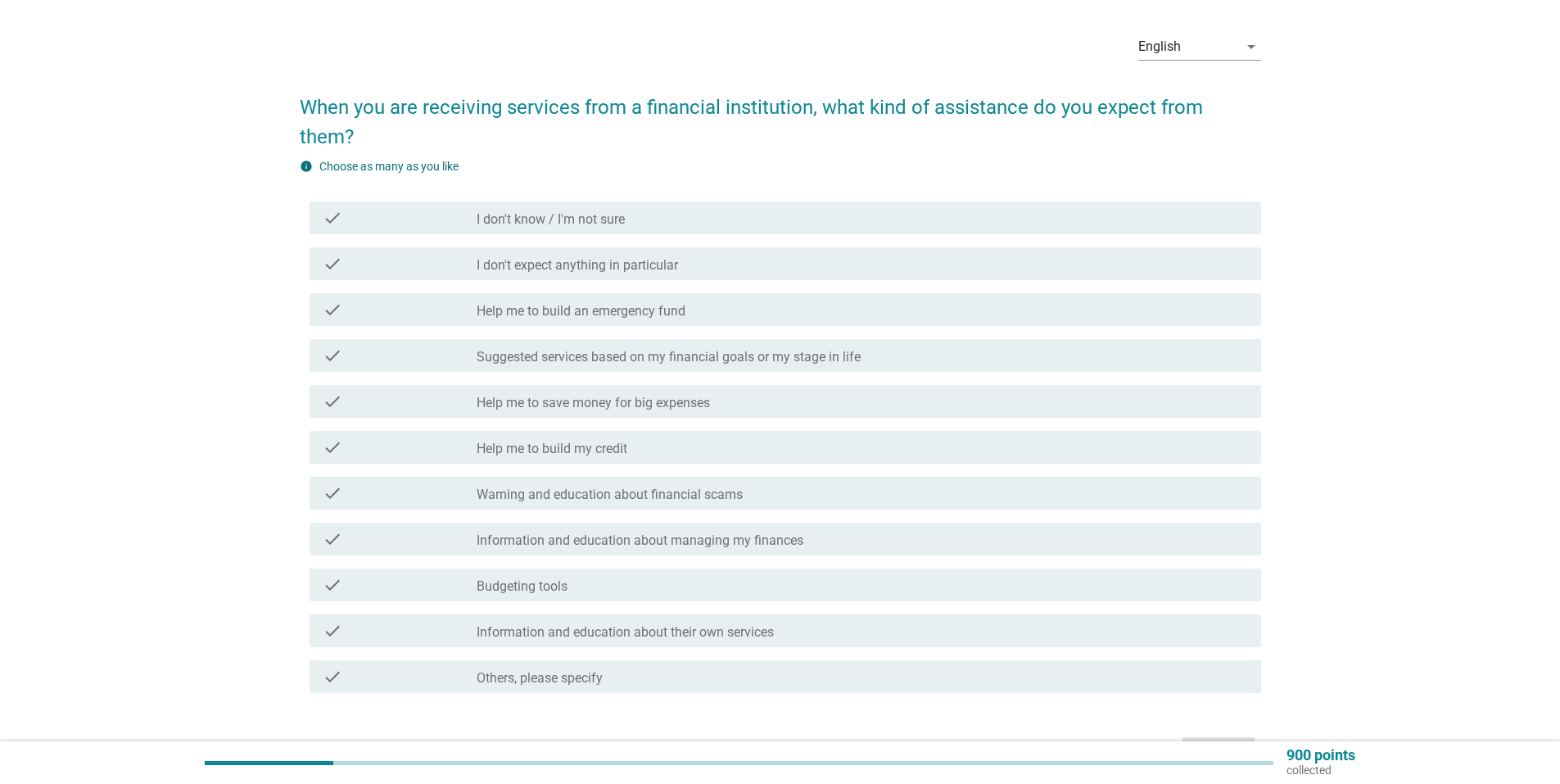
scroll to position [82, 0]
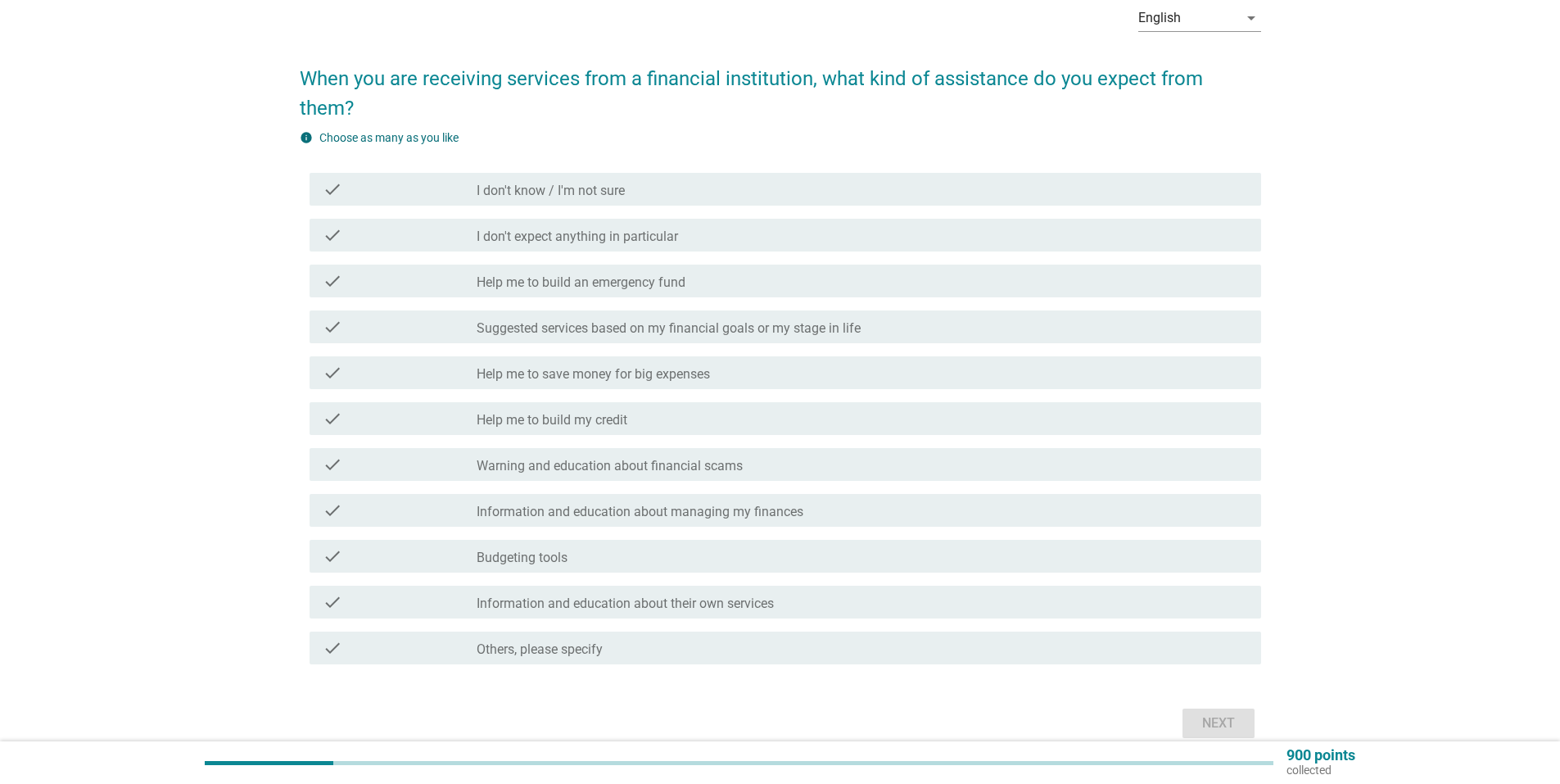
click at [728, 320] on label "Suggested services based on my financial goals or my stage in life" at bounding box center [669, 328] width 384 height 16
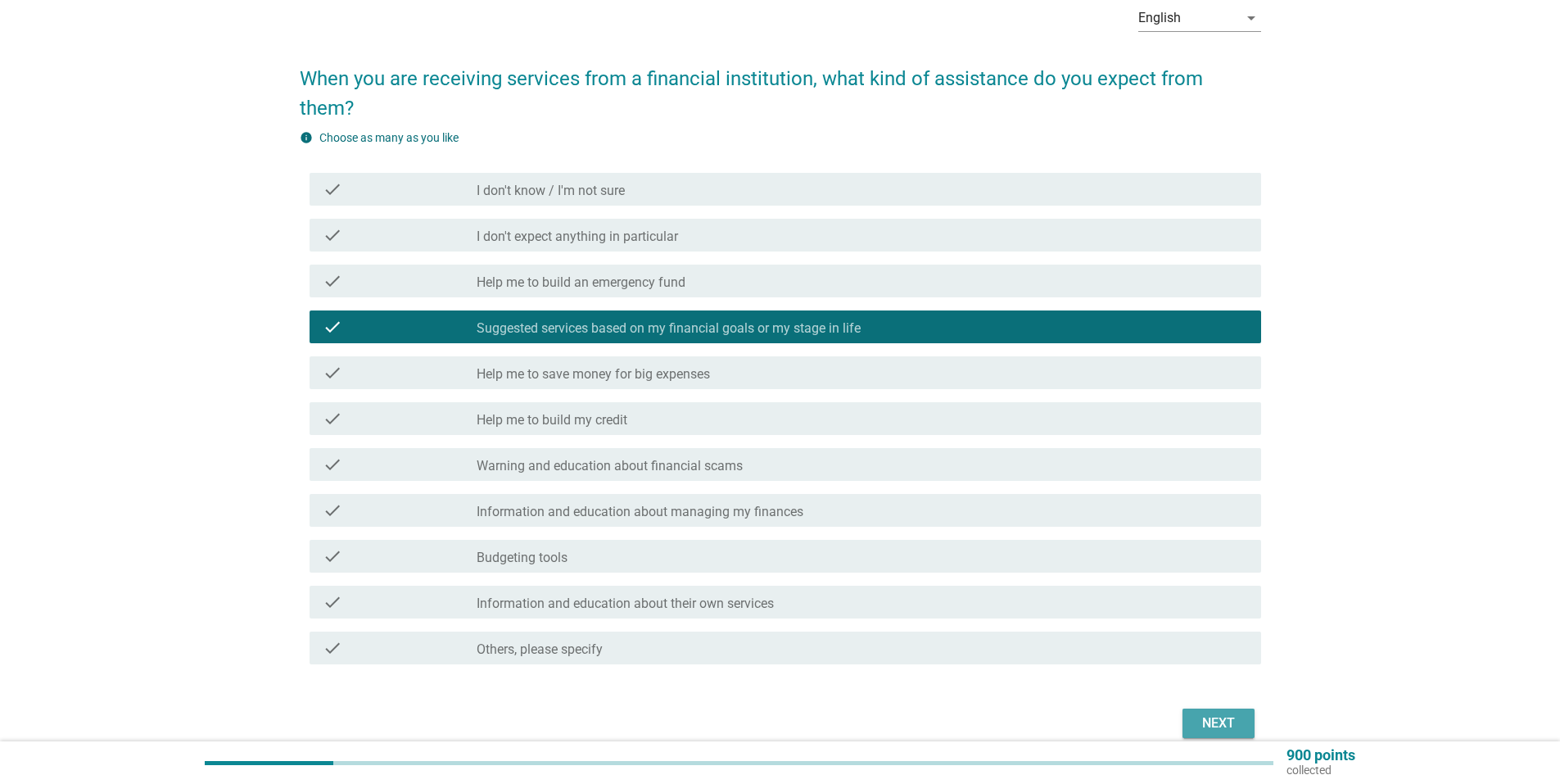
click at [1232, 713] on div "Next" at bounding box center [1219, 723] width 45 height 19
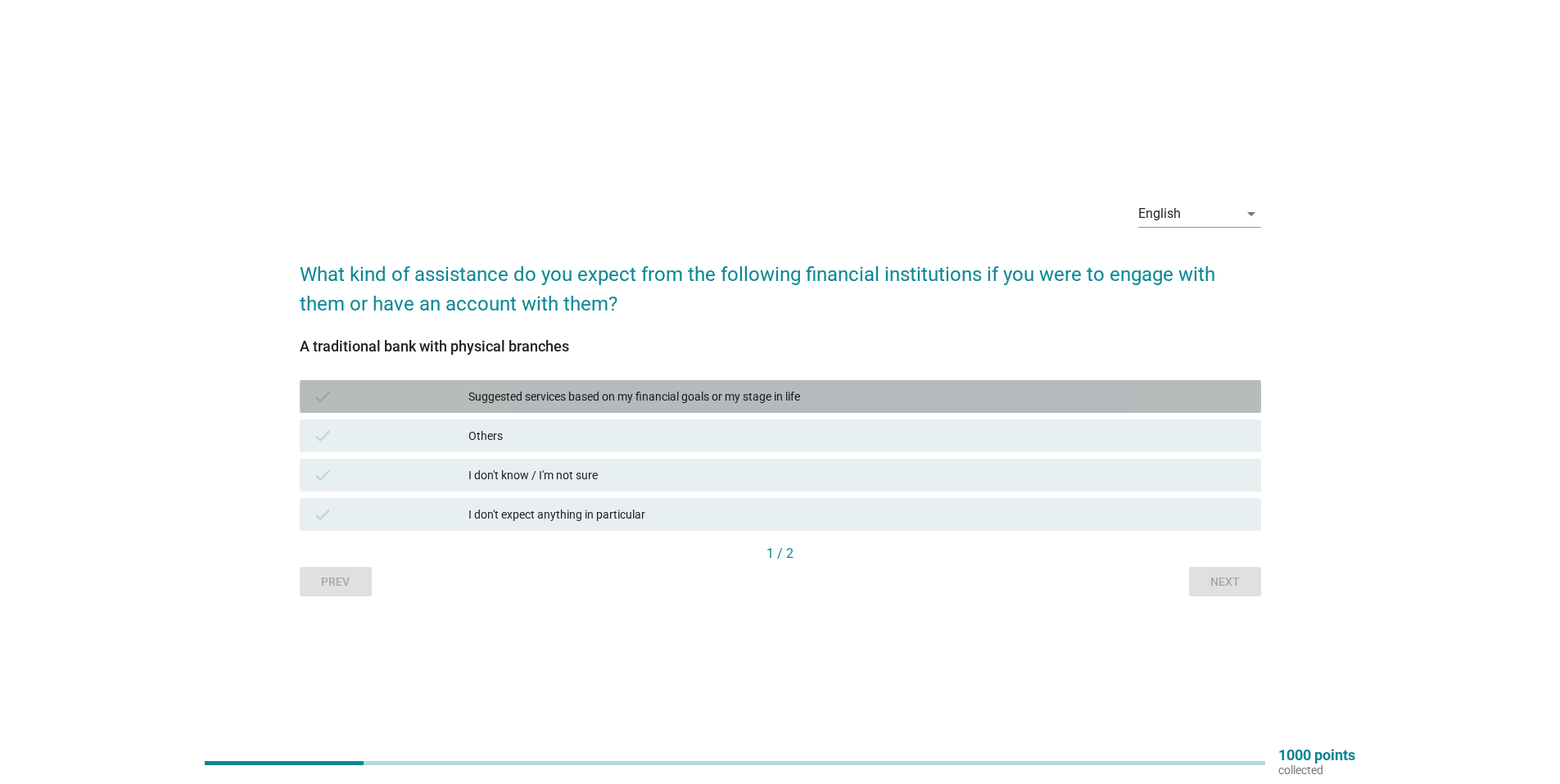
click at [857, 401] on div "Suggested services based on my financial goals or my stage in life" at bounding box center [858, 396] width 780 height 19
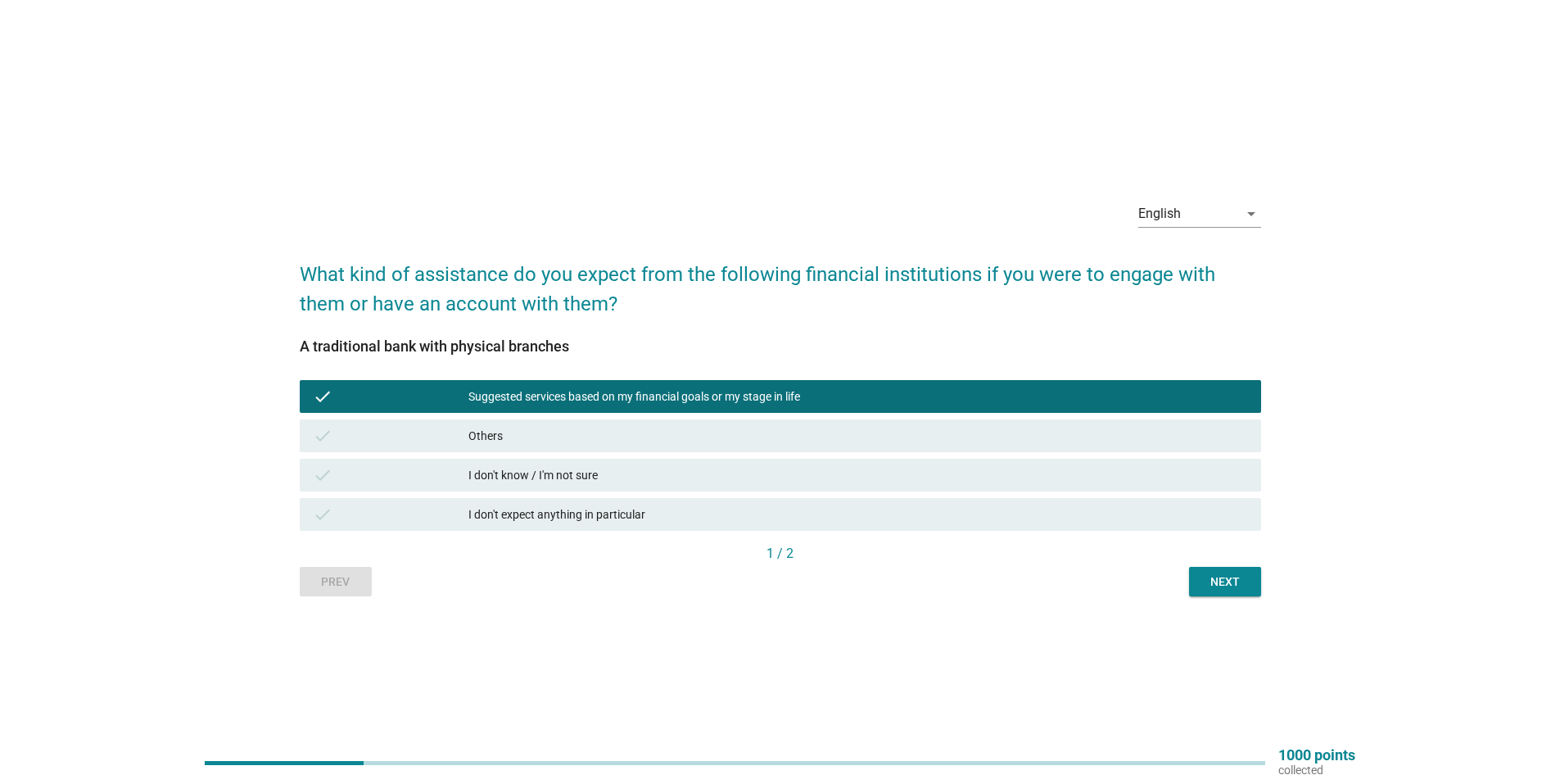
click at [807, 405] on div "Suggested services based on my financial goals or my stage in life" at bounding box center [858, 396] width 780 height 19
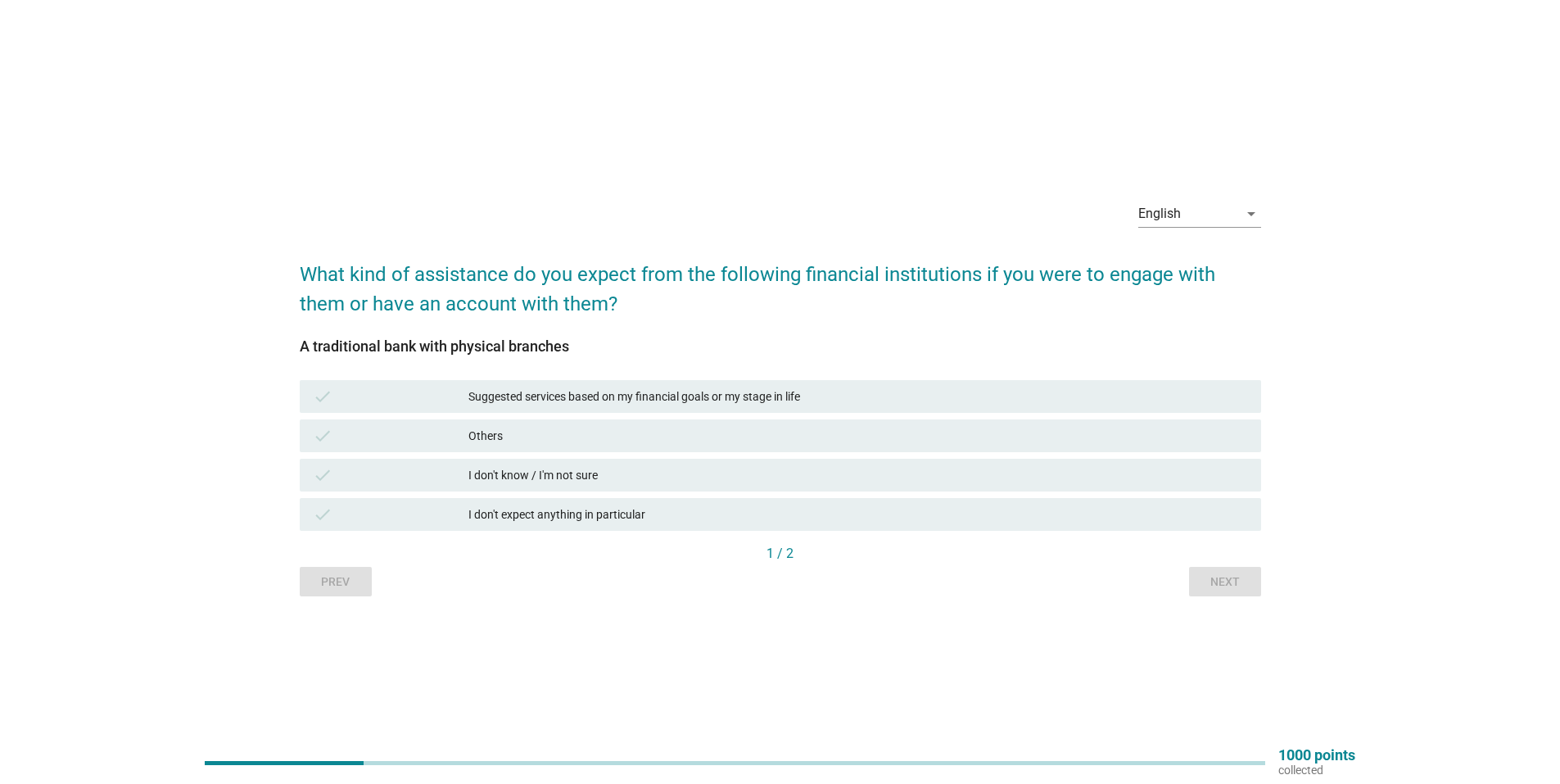
click at [807, 405] on div "Suggested services based on my financial goals or my stage in life" at bounding box center [858, 396] width 780 height 19
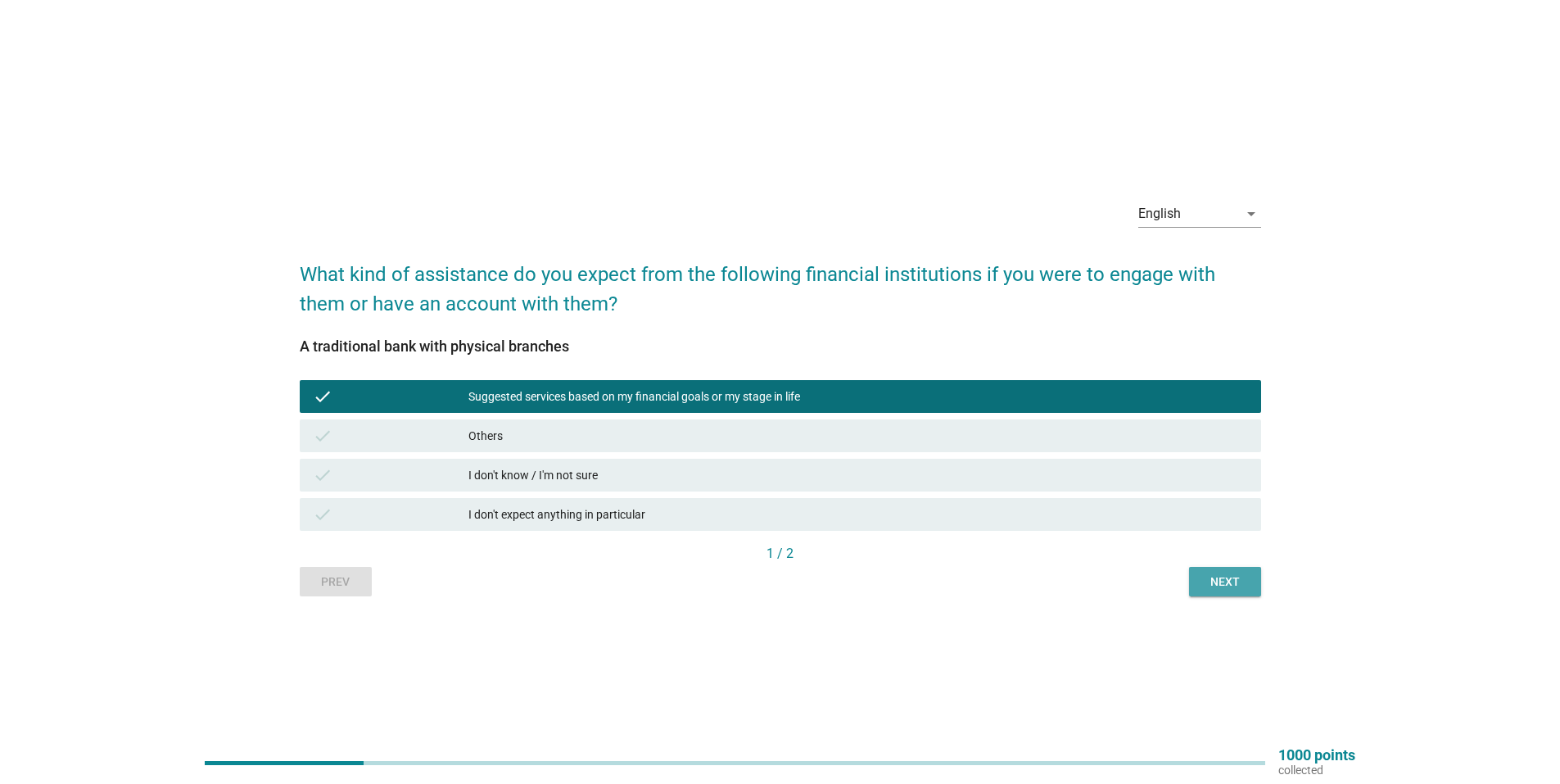
click at [1204, 584] on div "Next" at bounding box center [1226, 582] width 45 height 17
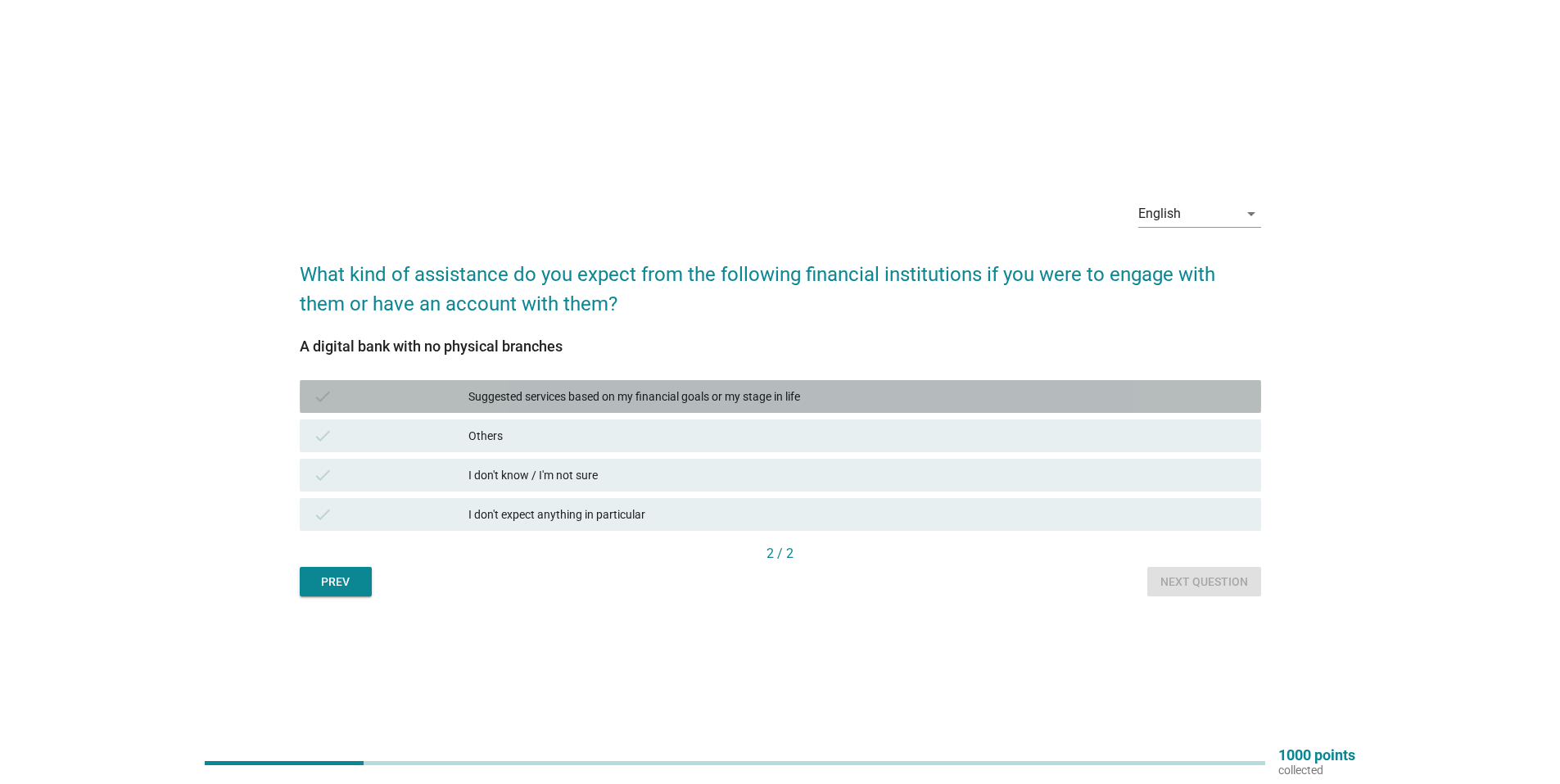
click at [834, 398] on div "Suggested services based on my financial goals or my stage in life" at bounding box center [858, 396] width 780 height 19
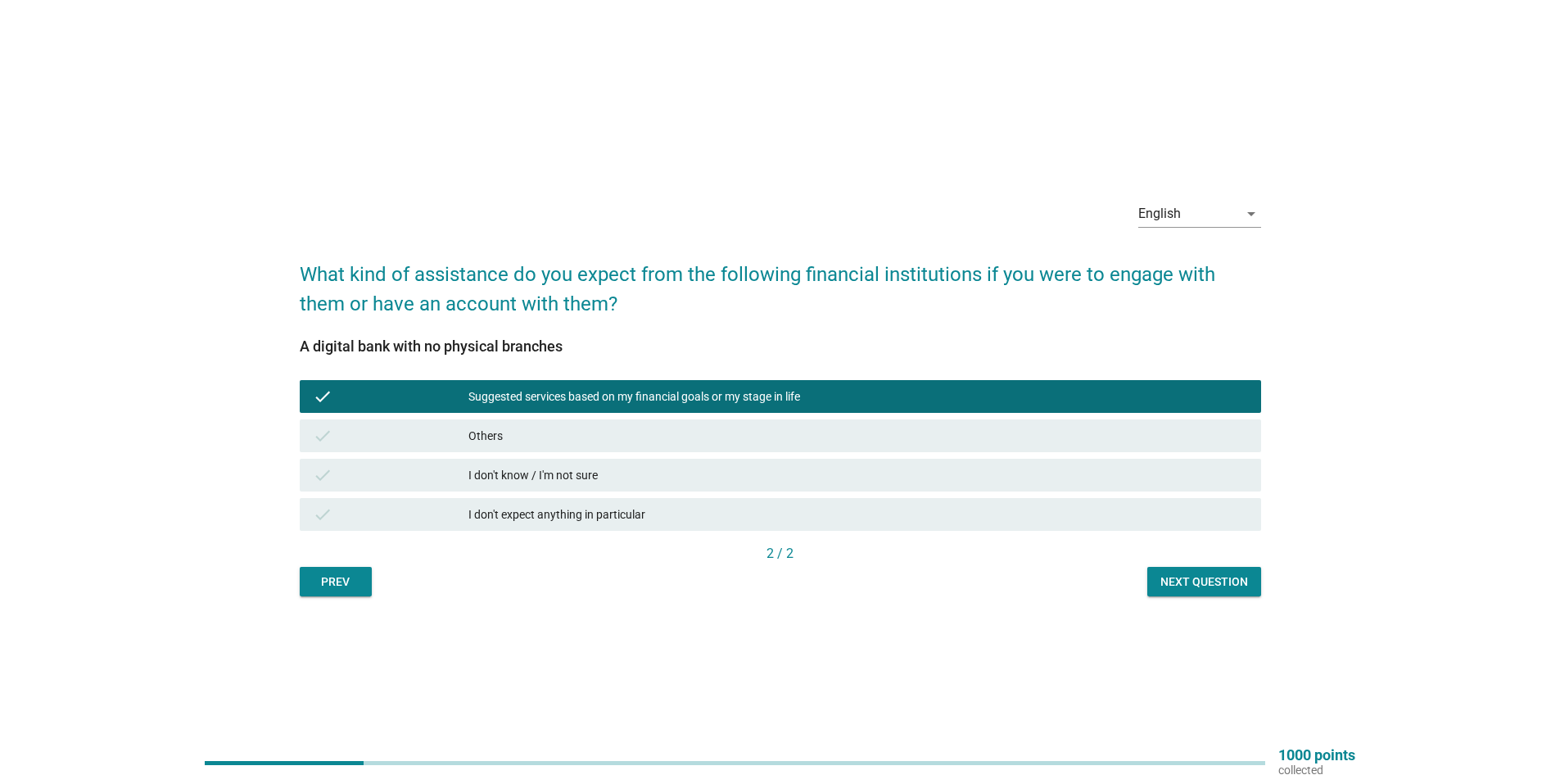
click at [751, 440] on div "Others" at bounding box center [858, 435] width 780 height 19
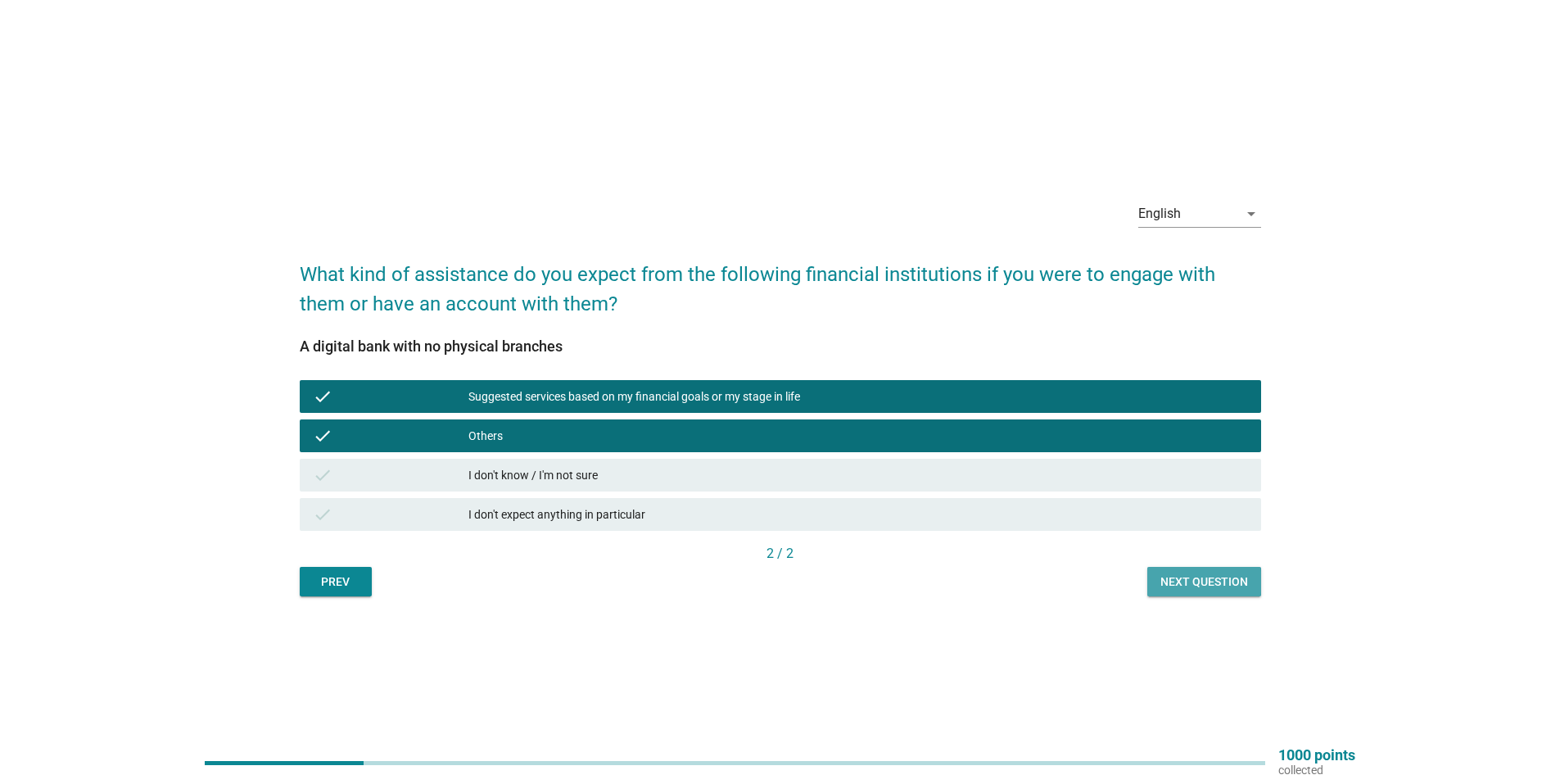
click at [1208, 573] on div "Next question" at bounding box center [1205, 582] width 88 height 17
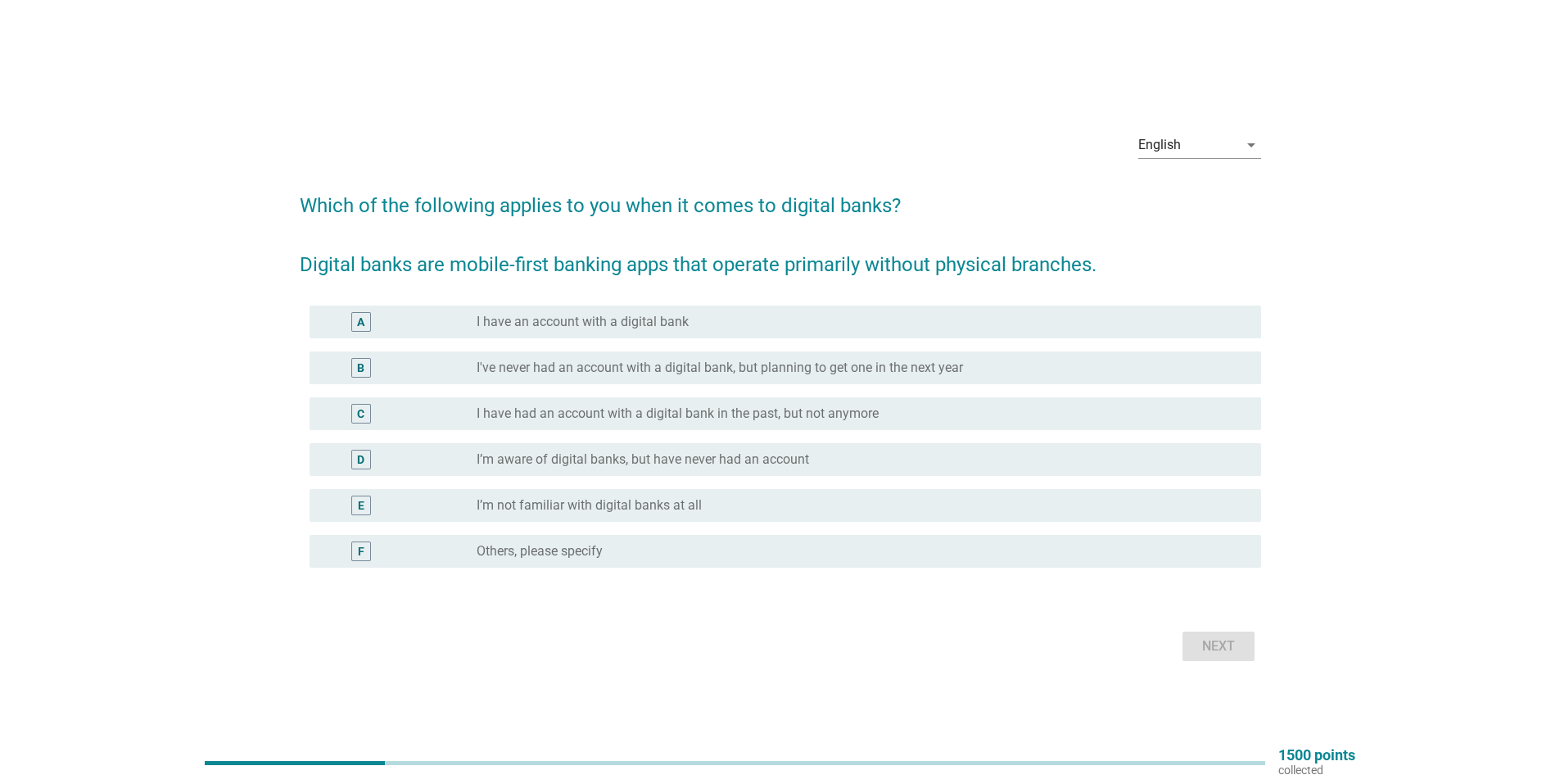
click at [951, 326] on div "radio_button_unchecked I have an account with a digital bank" at bounding box center [856, 321] width 758 height 16
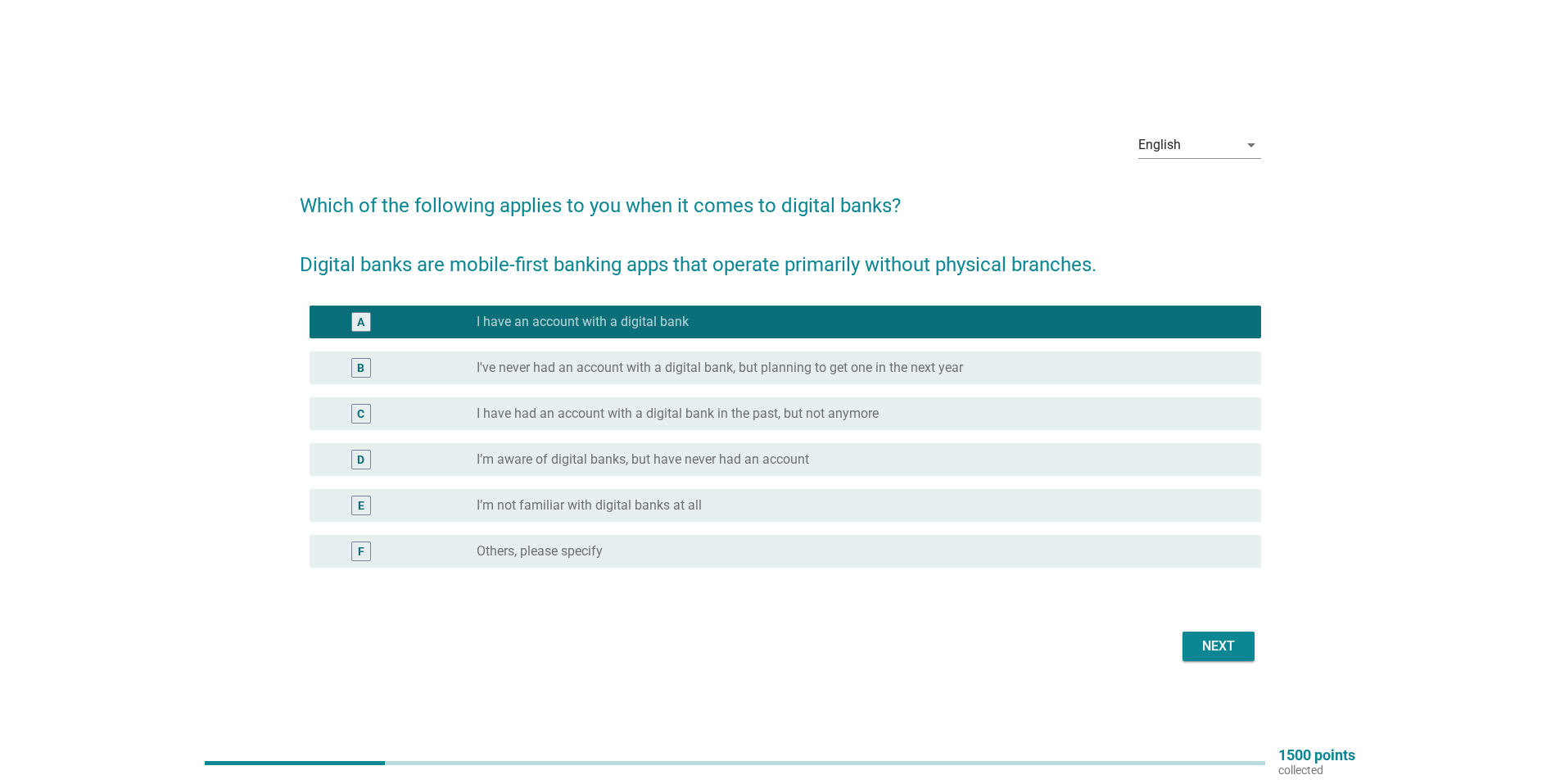
click at [1224, 656] on button "Next" at bounding box center [1219, 646] width 72 height 29
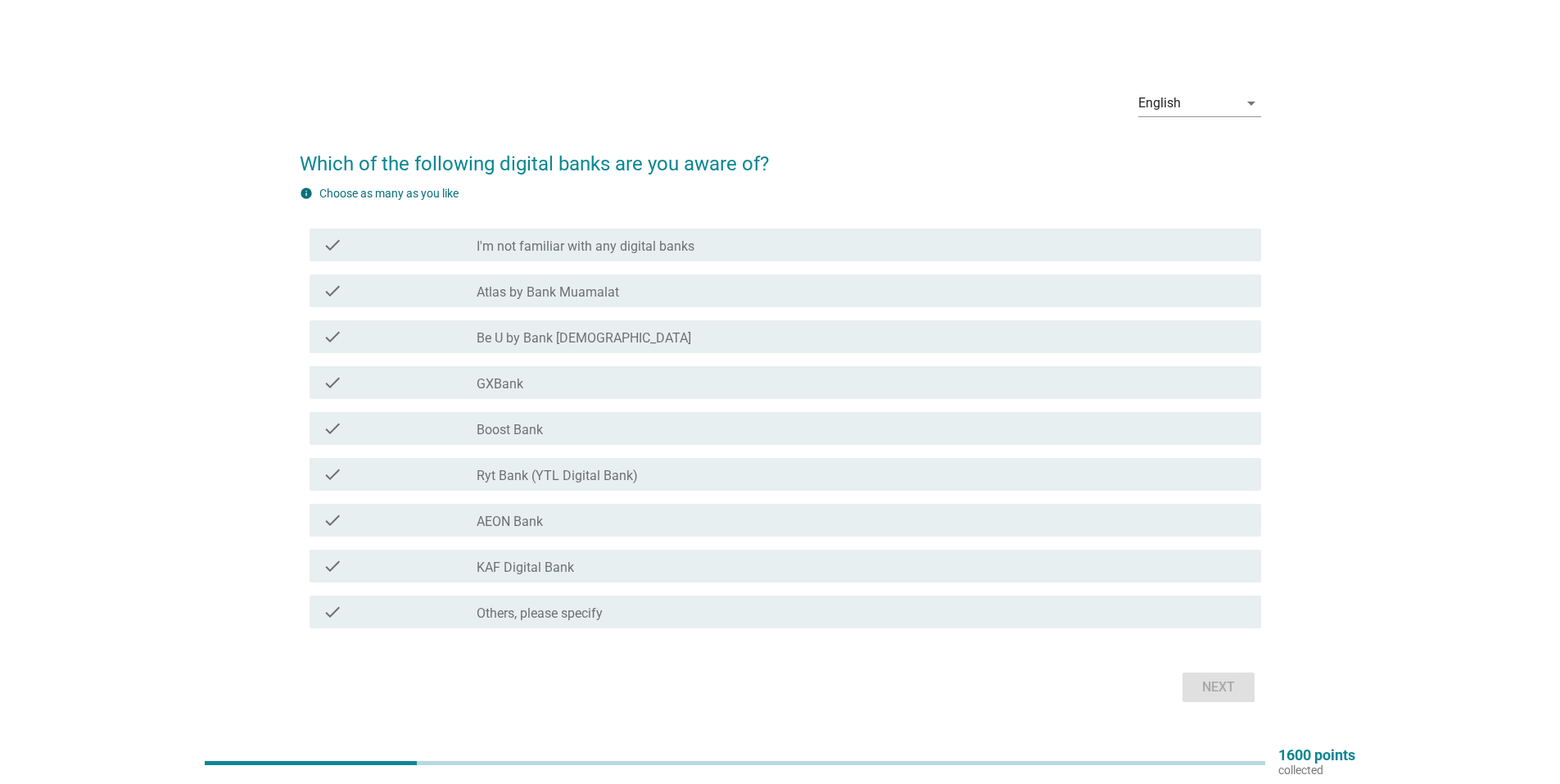
click at [721, 392] on div "check_box_outline_blank GXBank" at bounding box center [863, 381] width 772 height 19
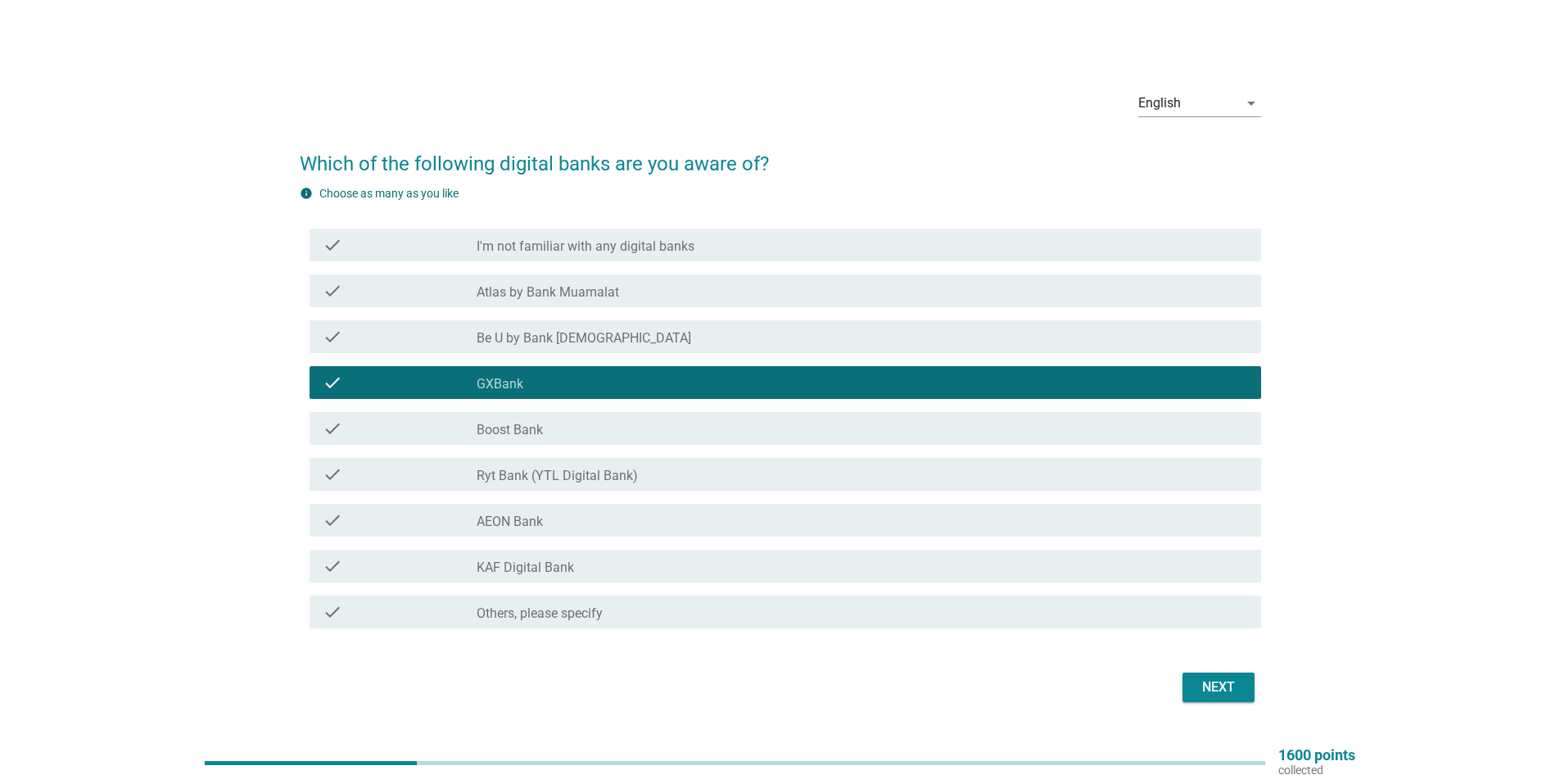
click at [692, 356] on div "check check_box_outline_blank Be U by Bank [DEMOGRAPHIC_DATA]" at bounding box center [781, 336] width 962 height 45
click at [591, 354] on div "check check_box_outline_blank Be U by Bank [DEMOGRAPHIC_DATA]" at bounding box center [781, 336] width 962 height 45
click at [583, 344] on label "Be U by Bank [DEMOGRAPHIC_DATA]" at bounding box center [584, 338] width 215 height 16
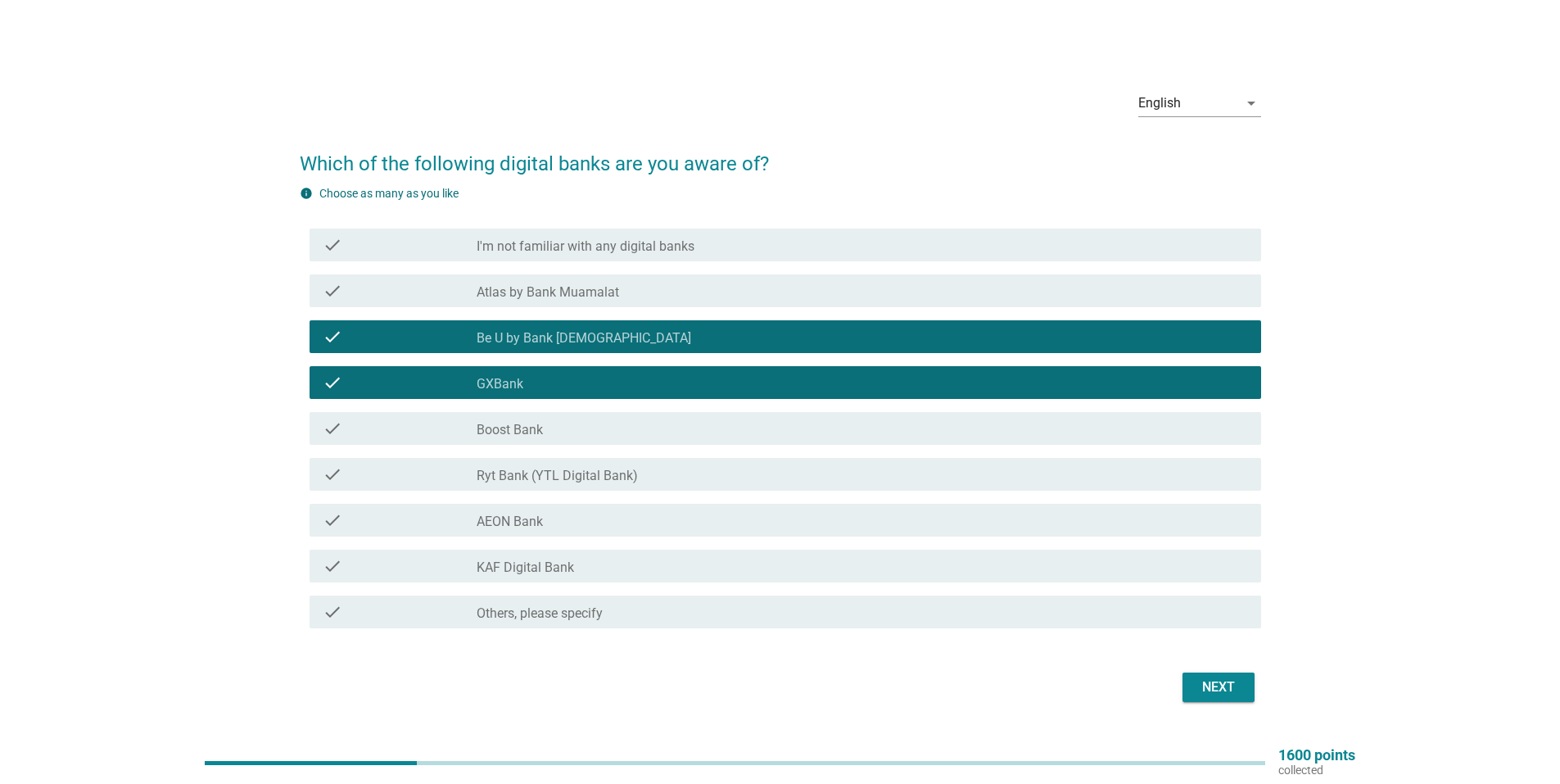
click at [665, 525] on div "check_box_outline_blank AEON Bank" at bounding box center [863, 520] width 772 height 19
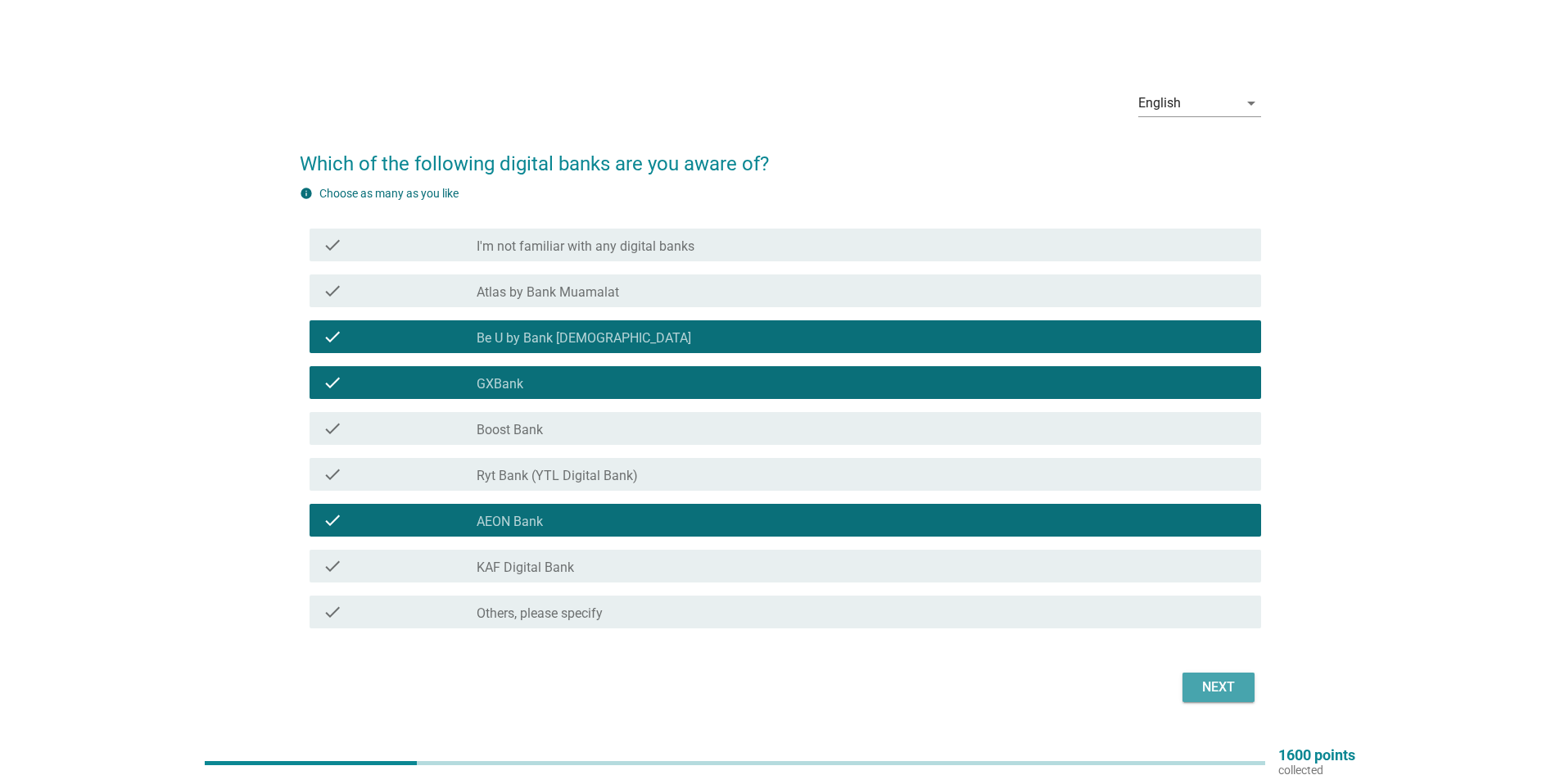
click at [1244, 693] on button "Next" at bounding box center [1219, 686] width 72 height 29
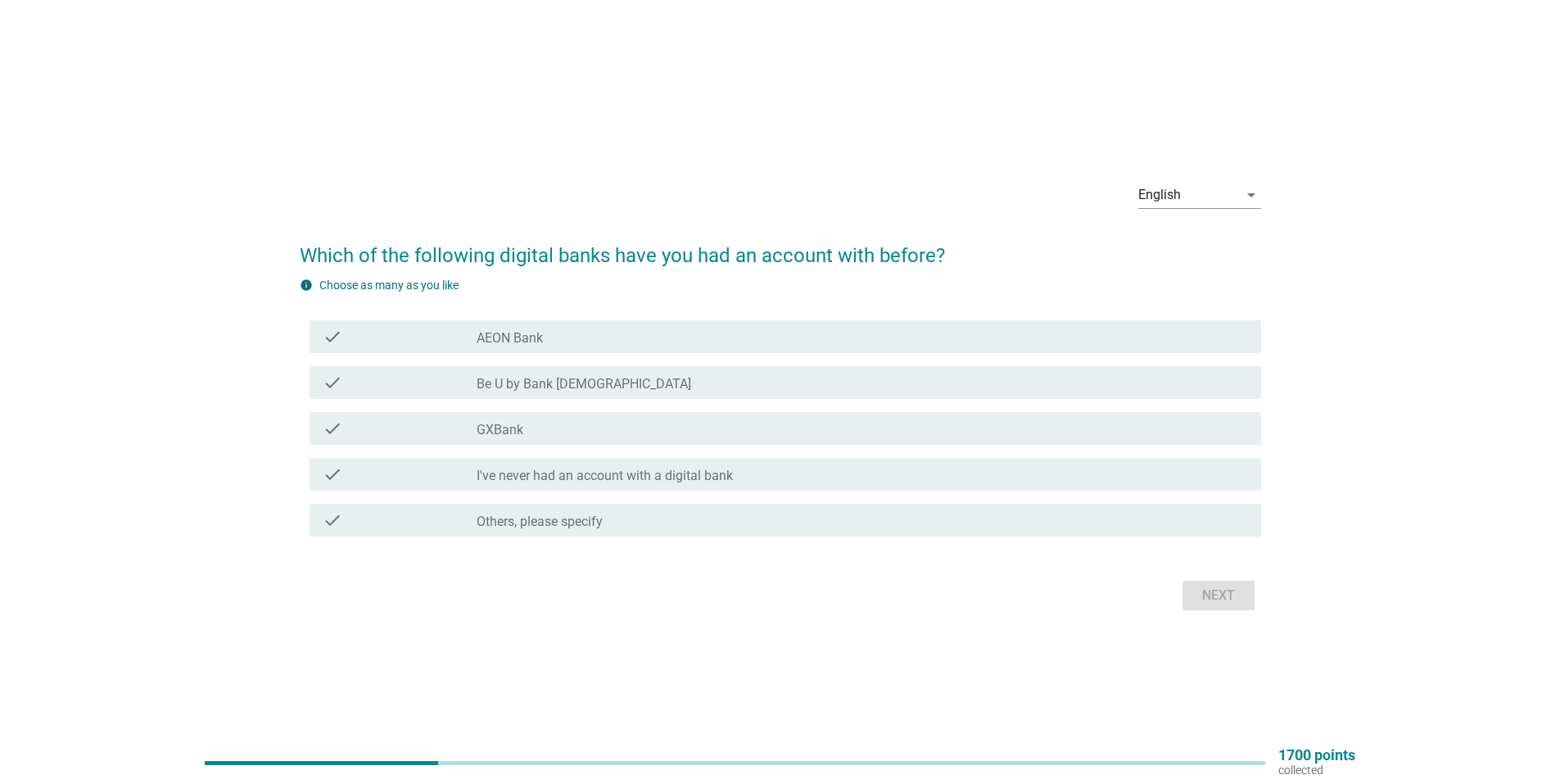
click at [719, 429] on div "check_box_outline_blank GXBank" at bounding box center [863, 428] width 772 height 19
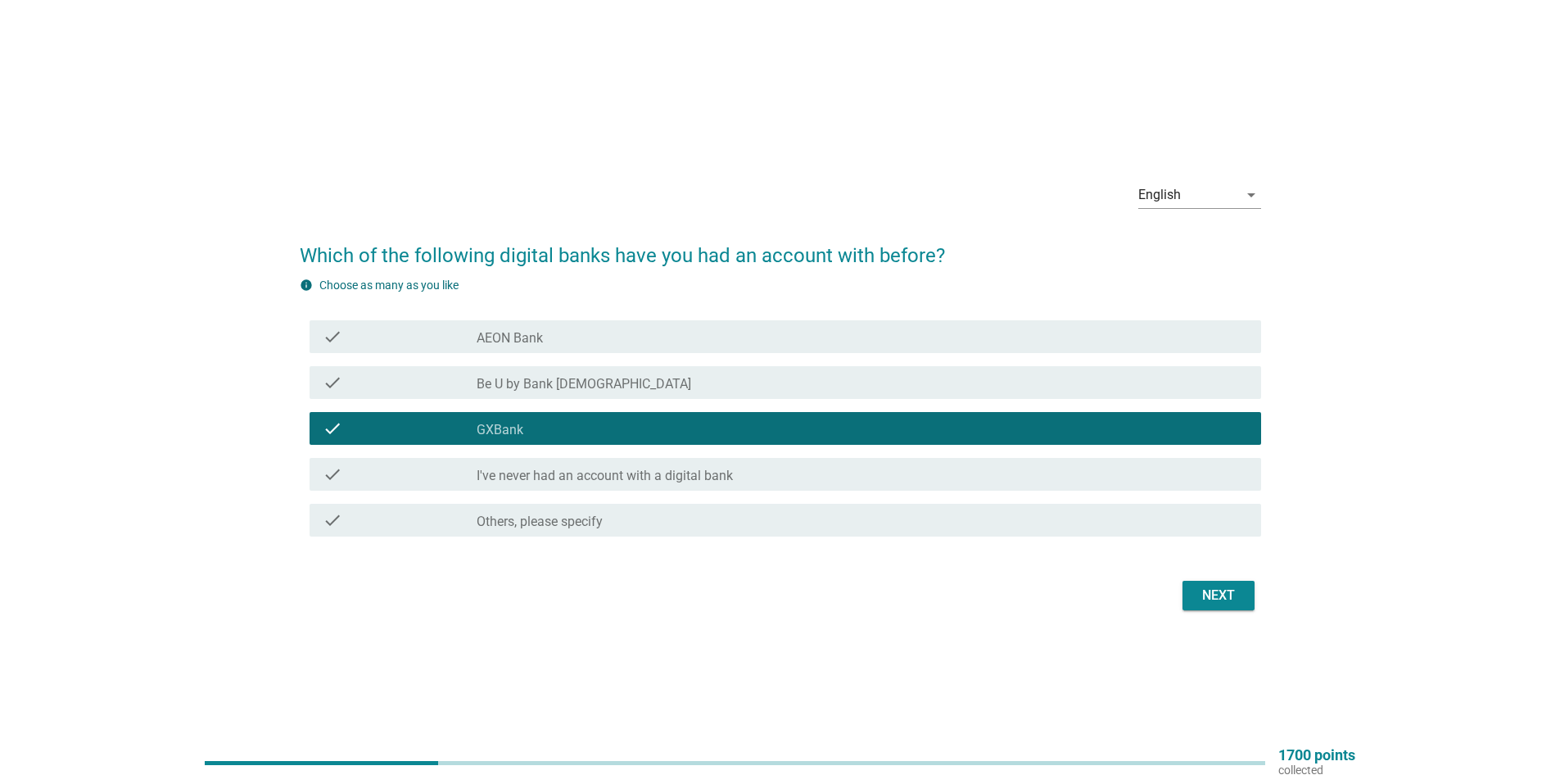
click at [1206, 587] on div "Next" at bounding box center [1219, 595] width 45 height 19
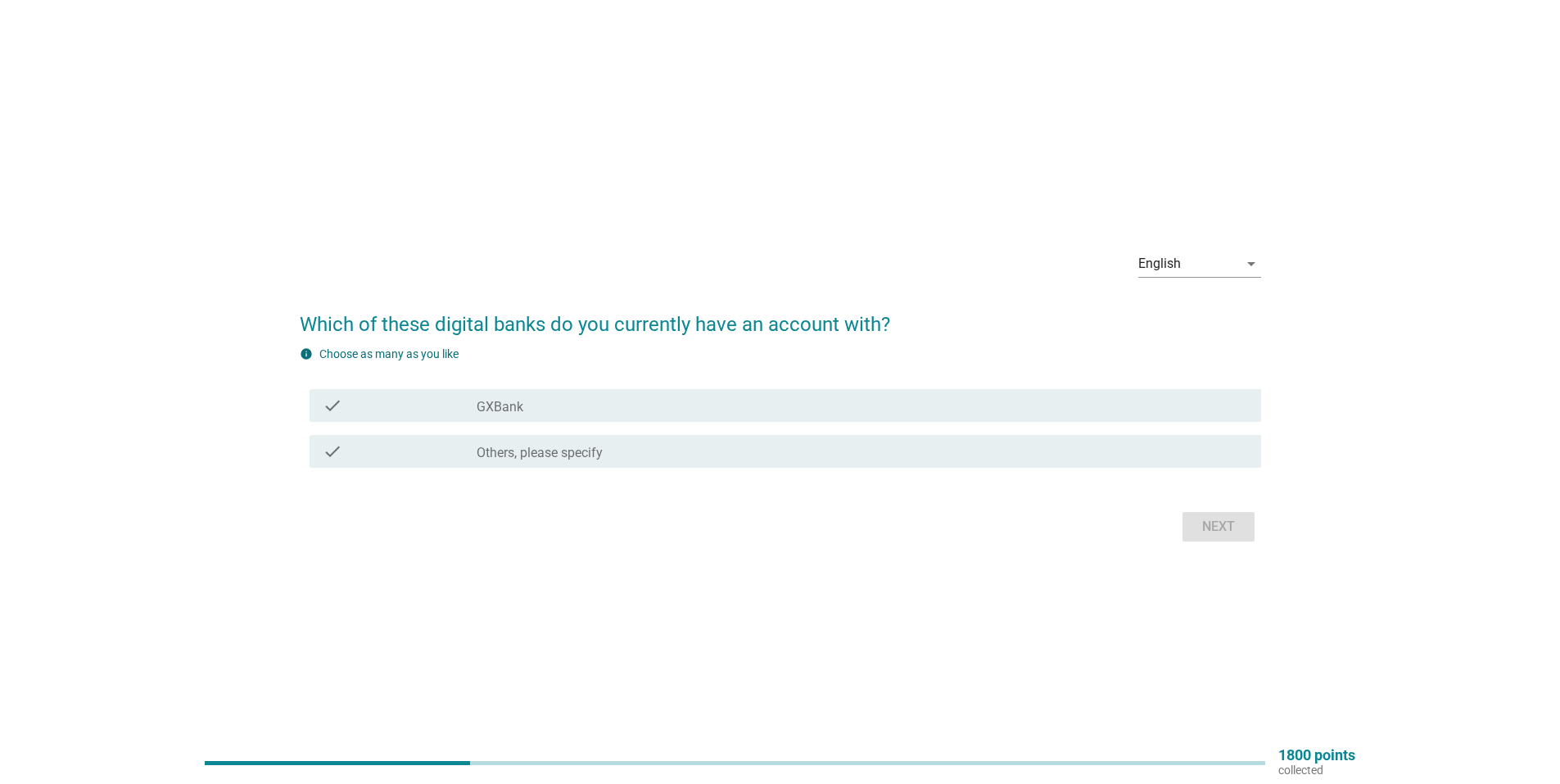
click at [634, 404] on div "check_box GXBank" at bounding box center [863, 405] width 772 height 19
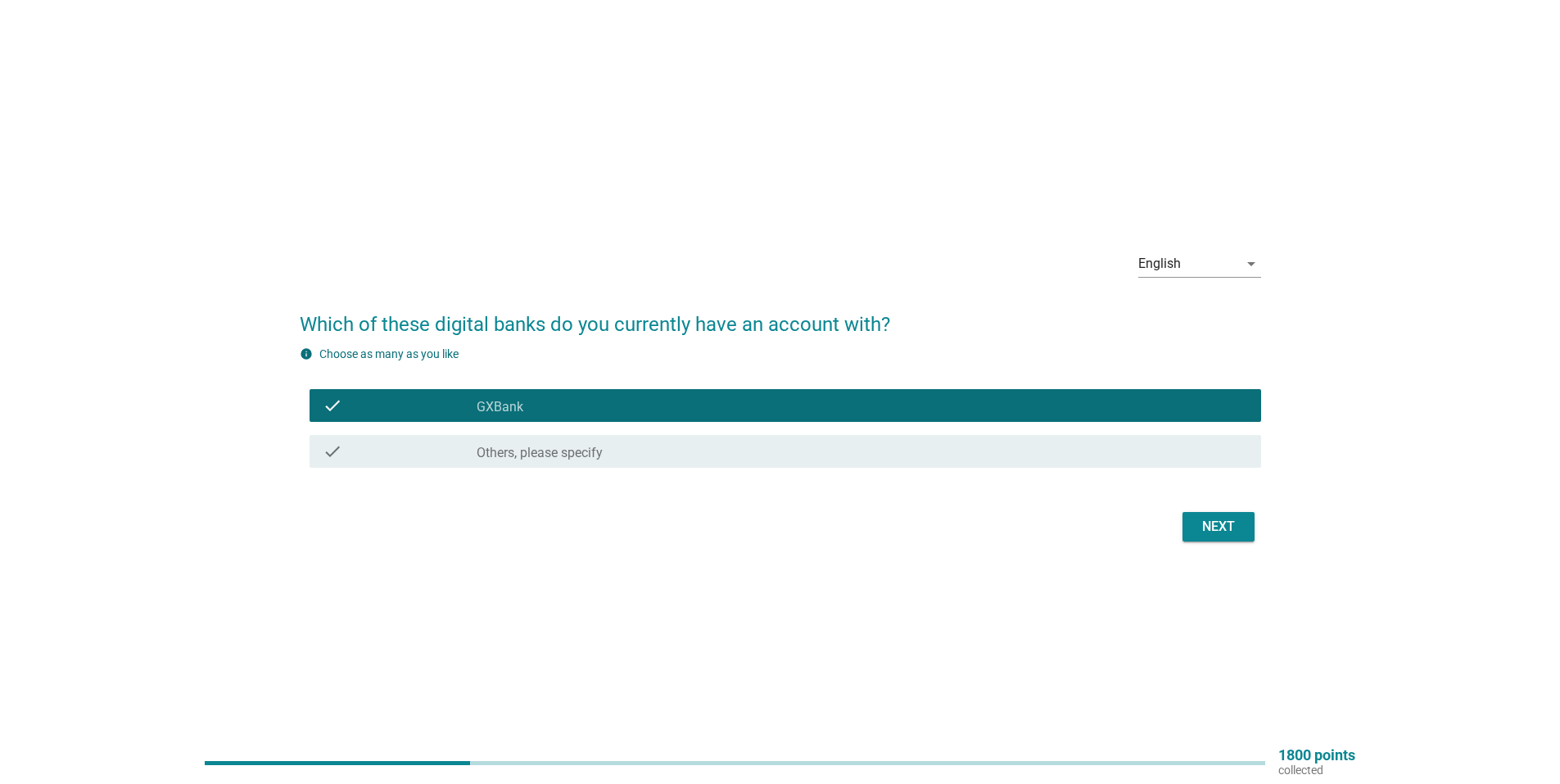
click at [1226, 515] on button "Next" at bounding box center [1219, 526] width 72 height 29
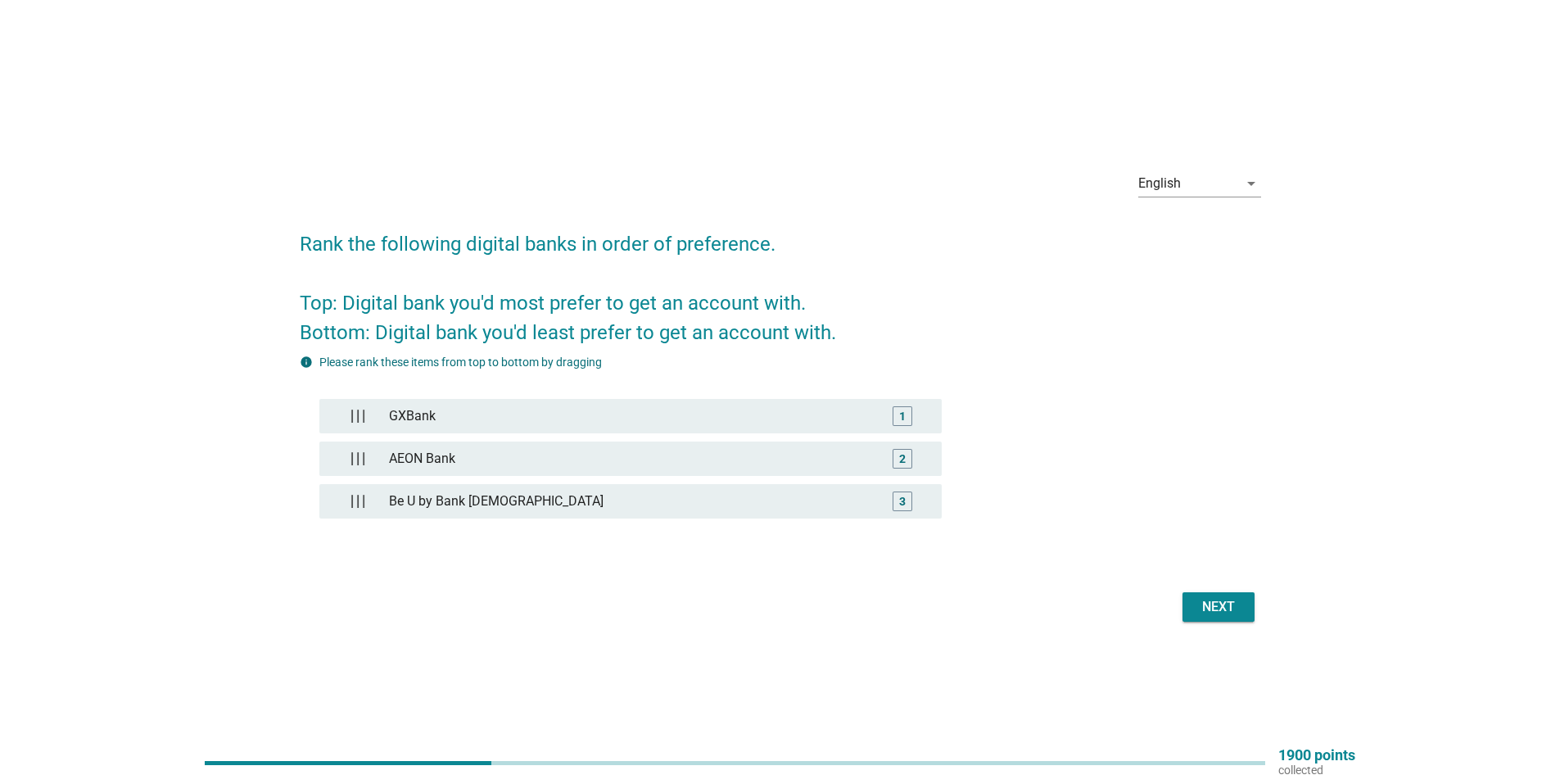
click at [1214, 601] on div "Next" at bounding box center [1219, 606] width 45 height 19
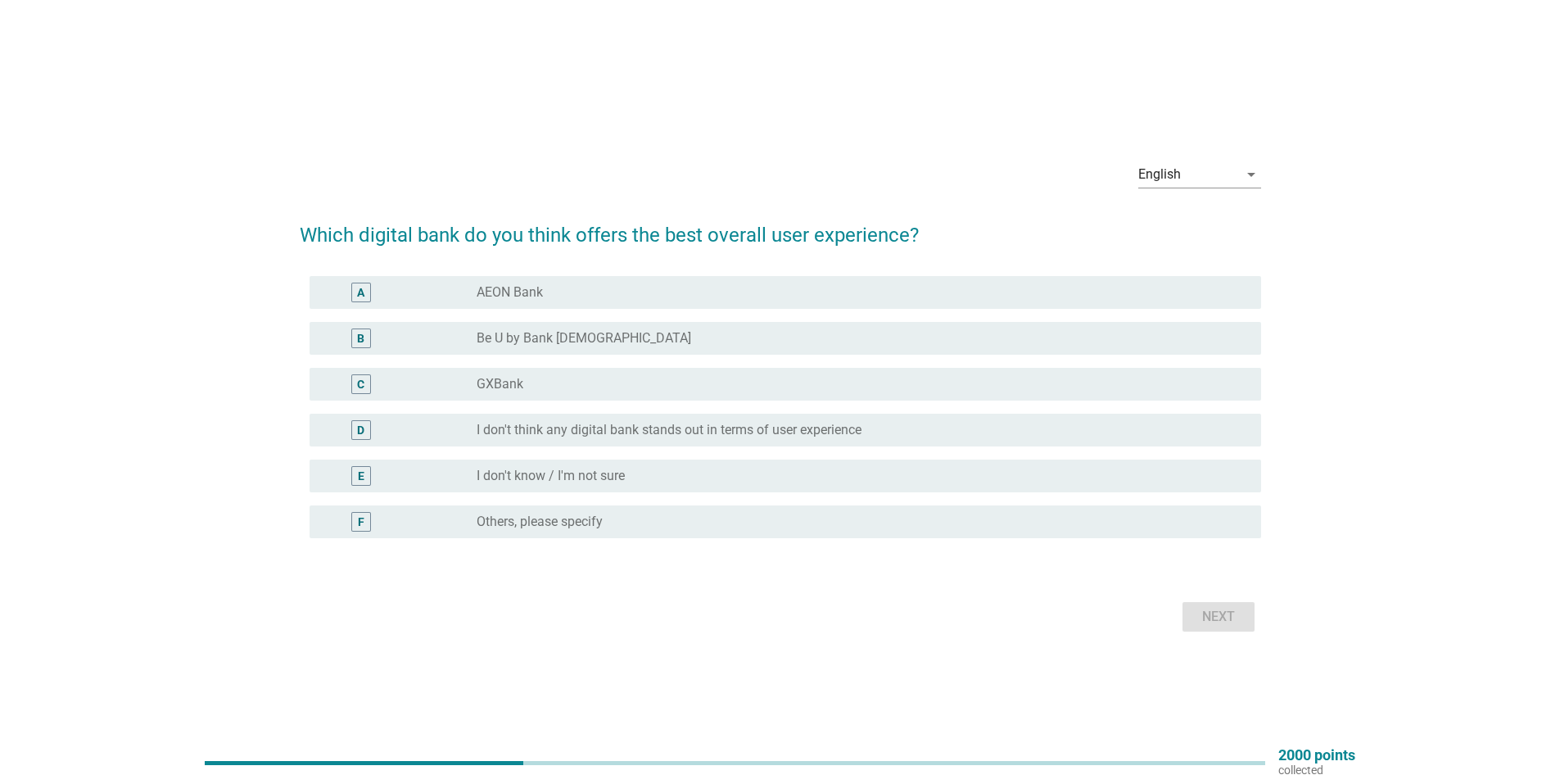
click at [741, 472] on div "radio_button_unchecked I don't know / I'm not sure" at bounding box center [856, 475] width 758 height 16
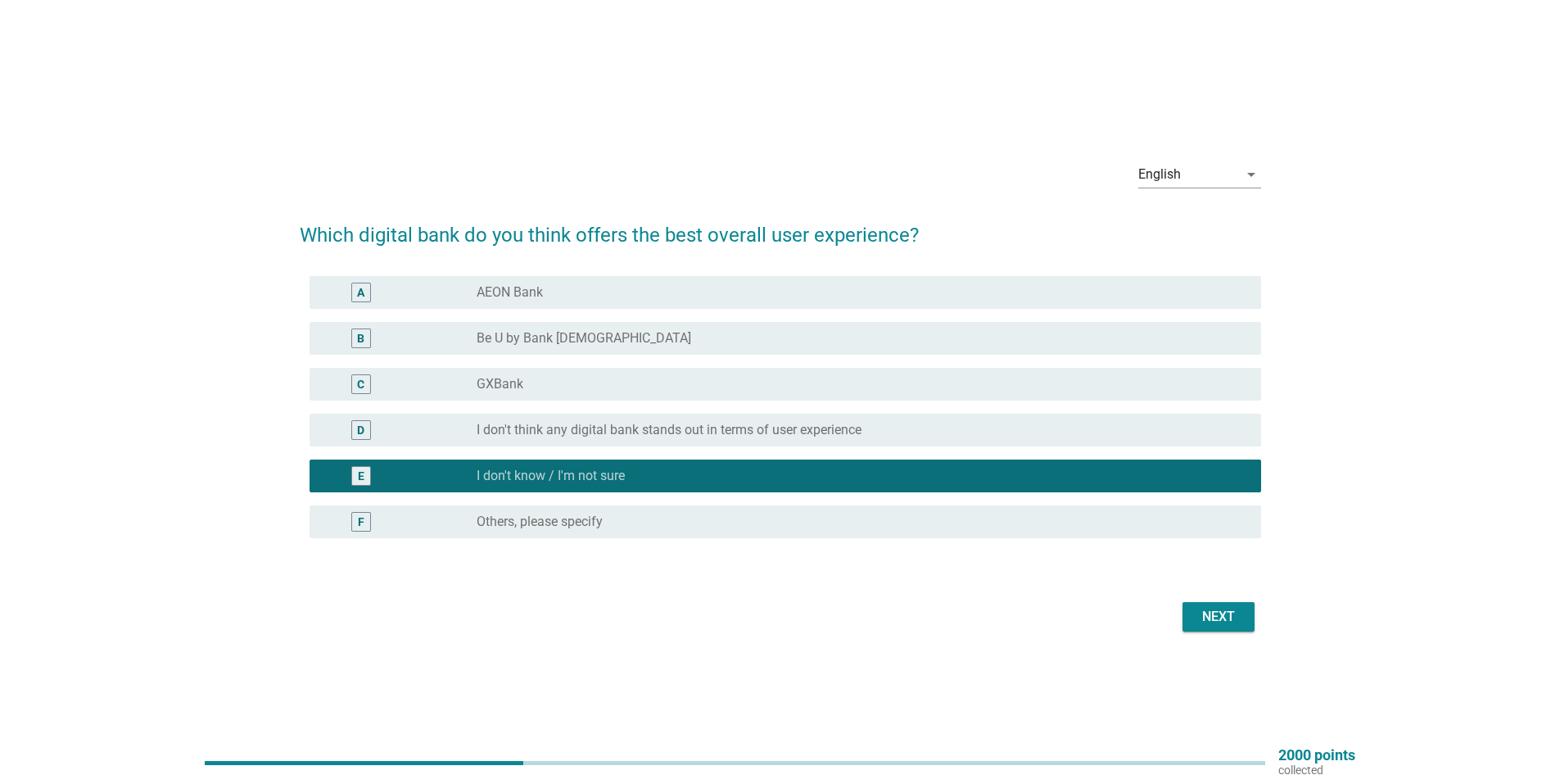
click at [1212, 611] on div "Next" at bounding box center [1219, 616] width 45 height 19
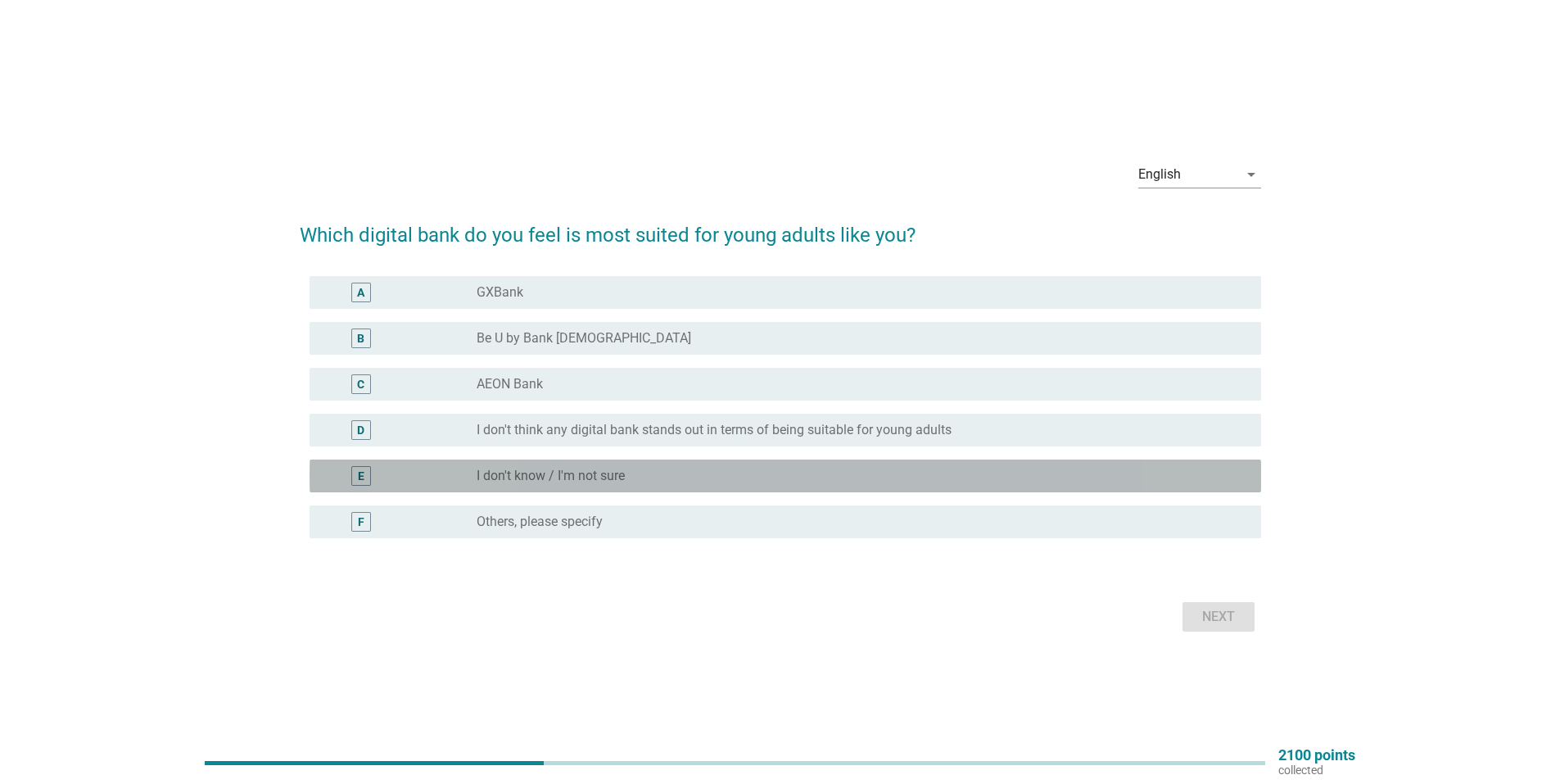
click at [676, 467] on div "radio_button_unchecked I don't know / I'm not sure" at bounding box center [856, 475] width 758 height 16
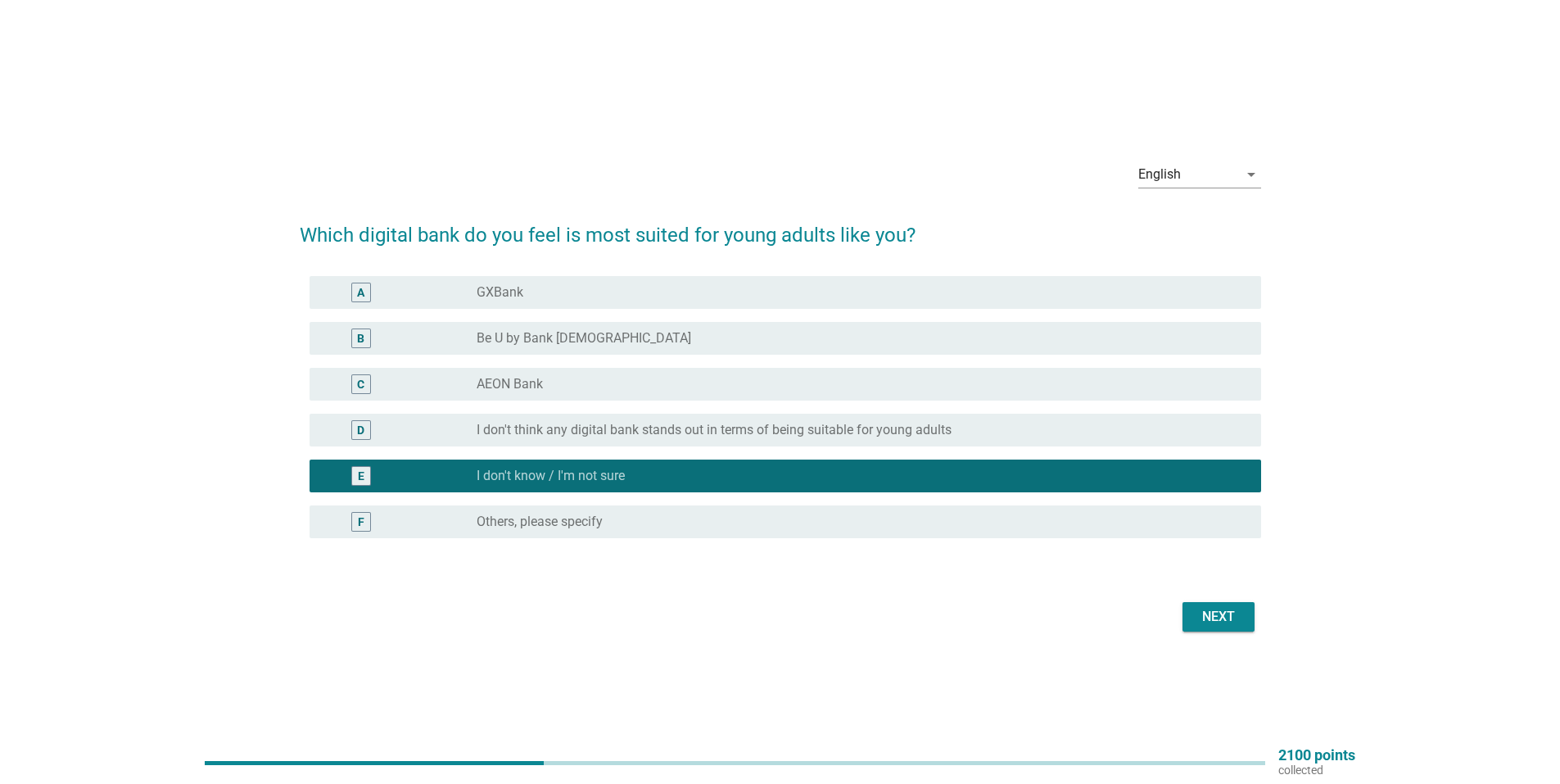
click at [1205, 620] on div "Next" at bounding box center [1219, 616] width 45 height 19
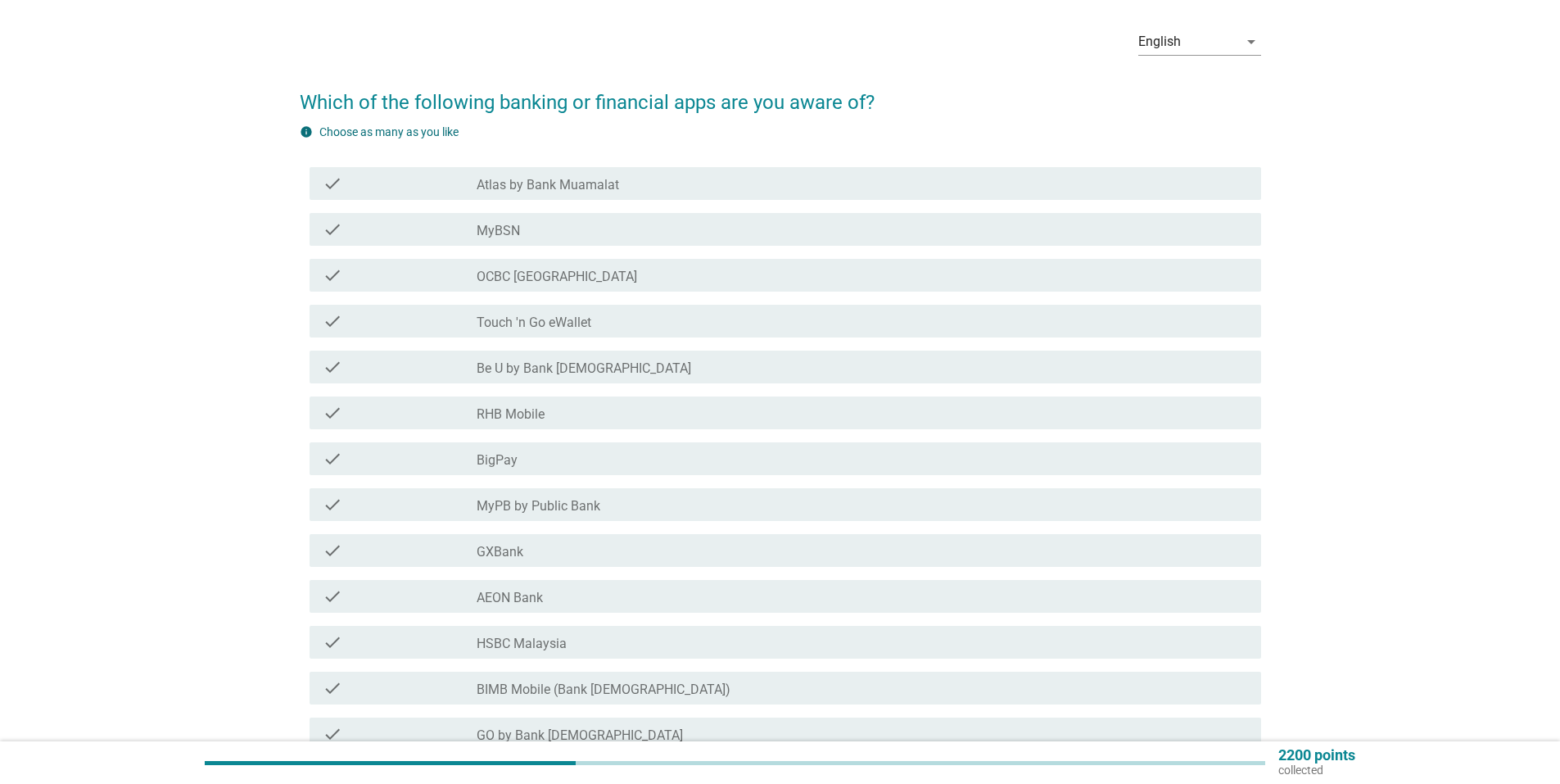
scroll to position [163, 0]
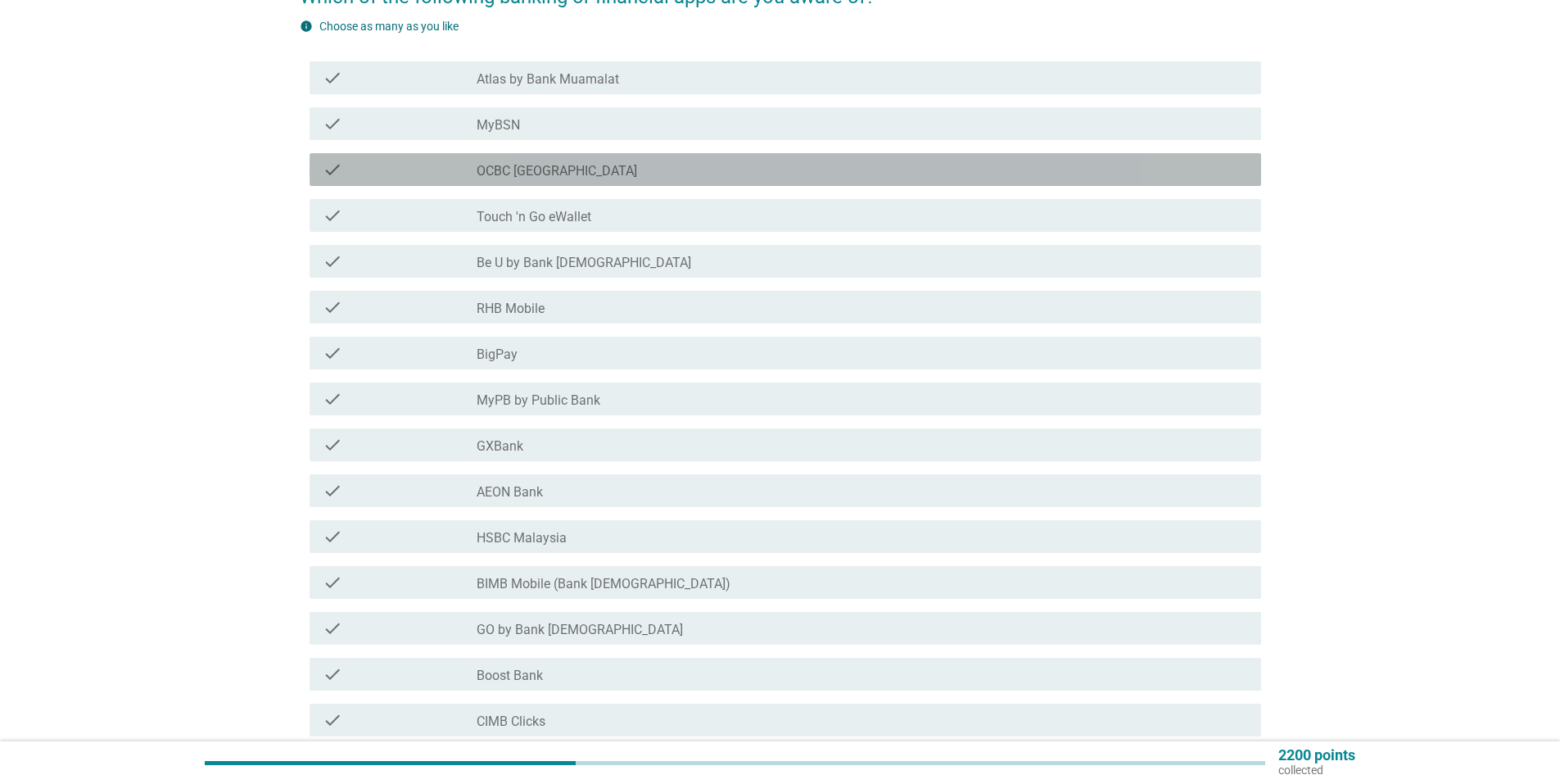
click at [660, 179] on div "check_box_outline_blank OCBC [GEOGRAPHIC_DATA]" at bounding box center [863, 169] width 772 height 19
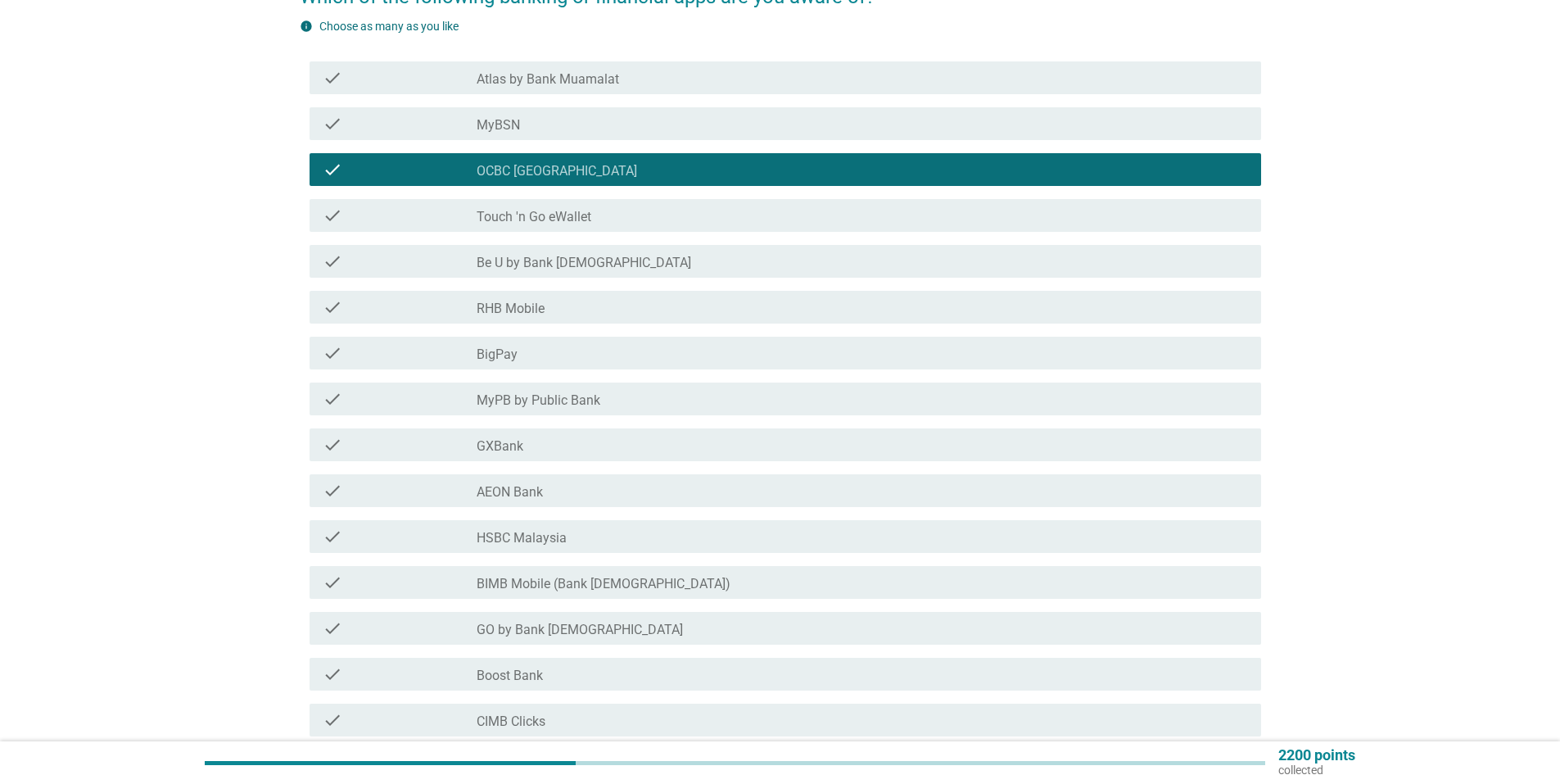
click at [686, 198] on div "check check_box_outline_blank Touch 'n Go eWallet" at bounding box center [781, 216] width 962 height 45
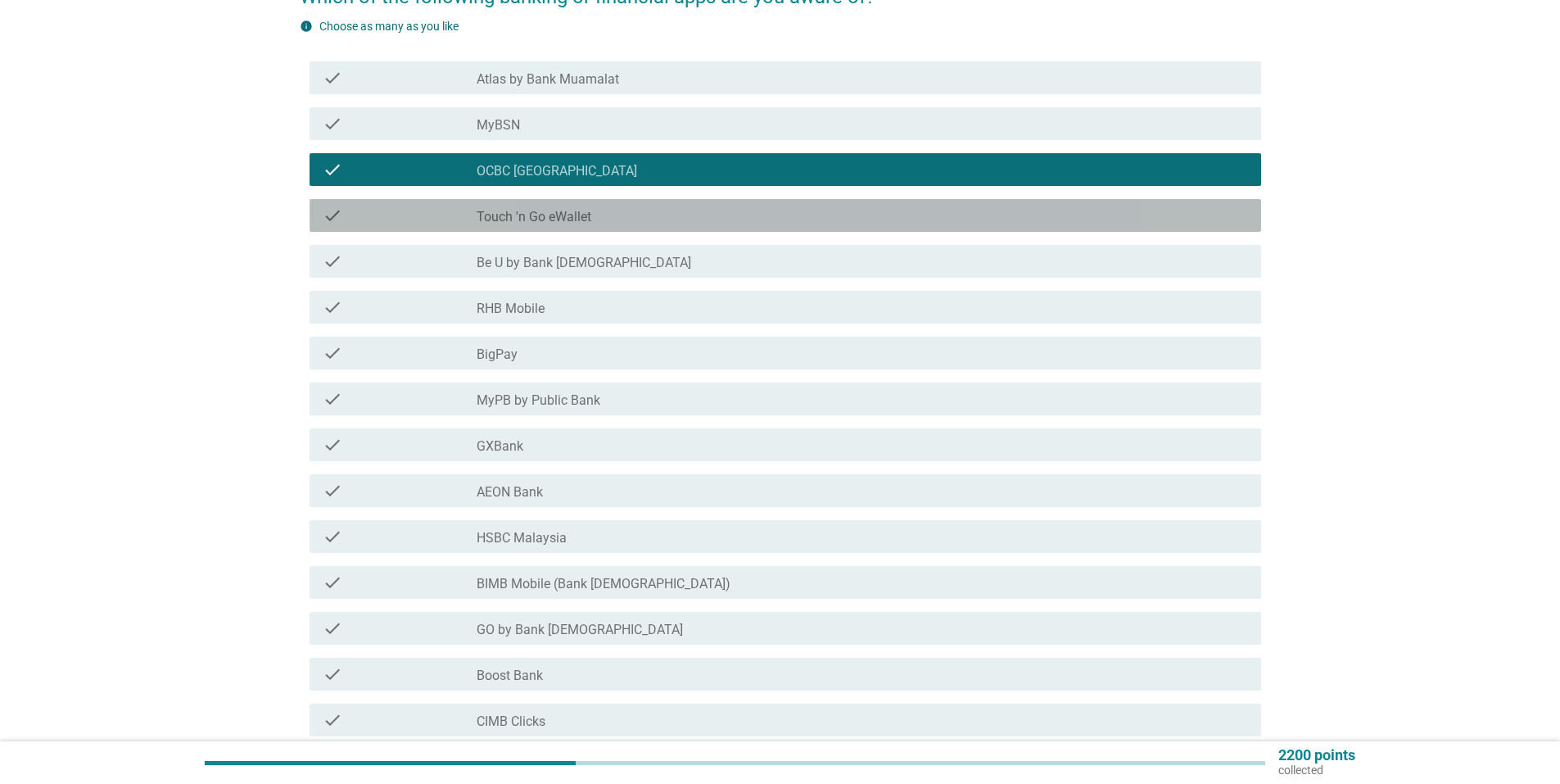
click at [700, 201] on div "check check_box_outline_blank Touch 'n Go eWallet" at bounding box center [786, 215] width 952 height 33
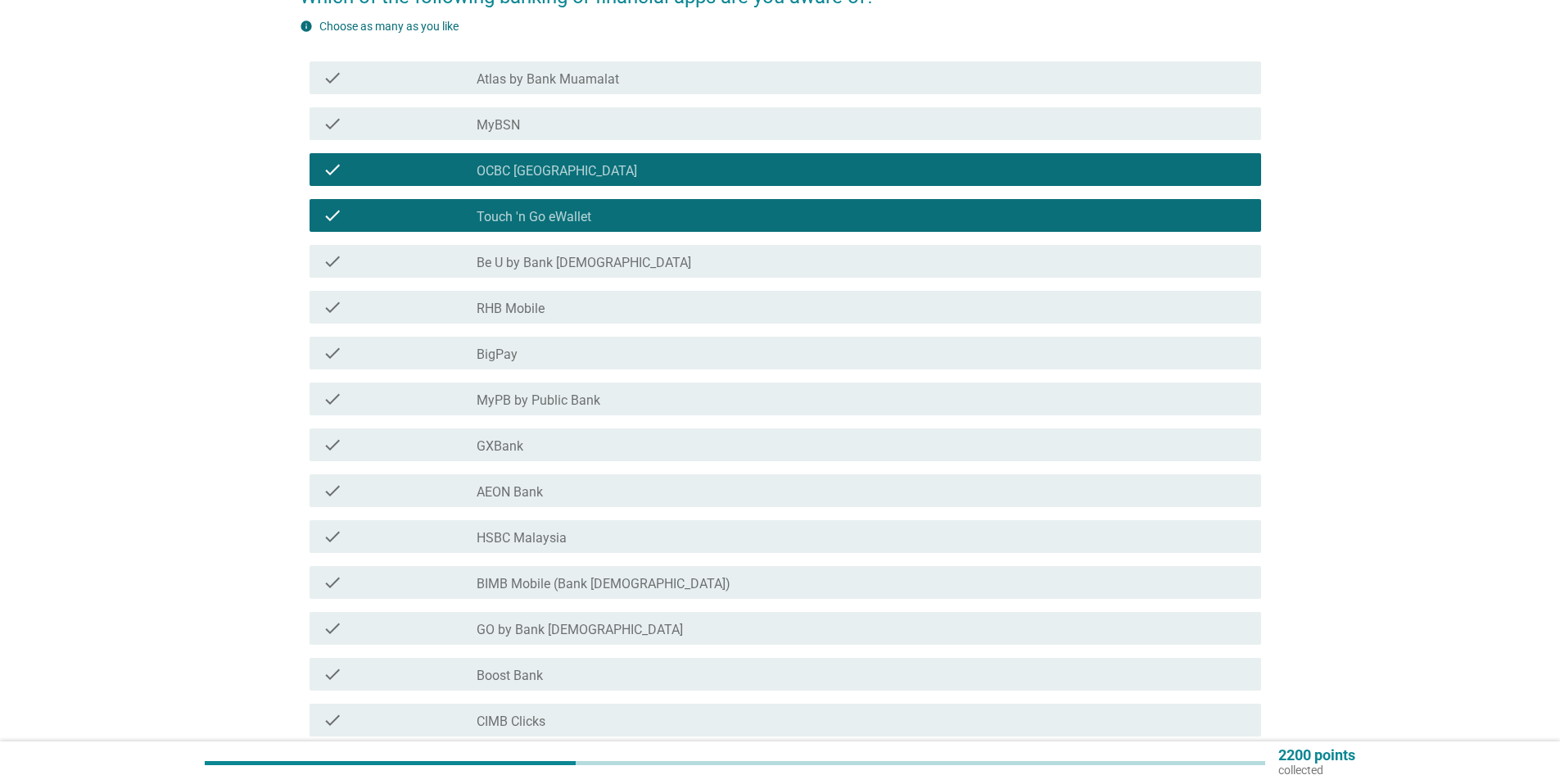
click at [708, 265] on div "check_box_outline_blank Be U by Bank [DEMOGRAPHIC_DATA]" at bounding box center [863, 261] width 772 height 19
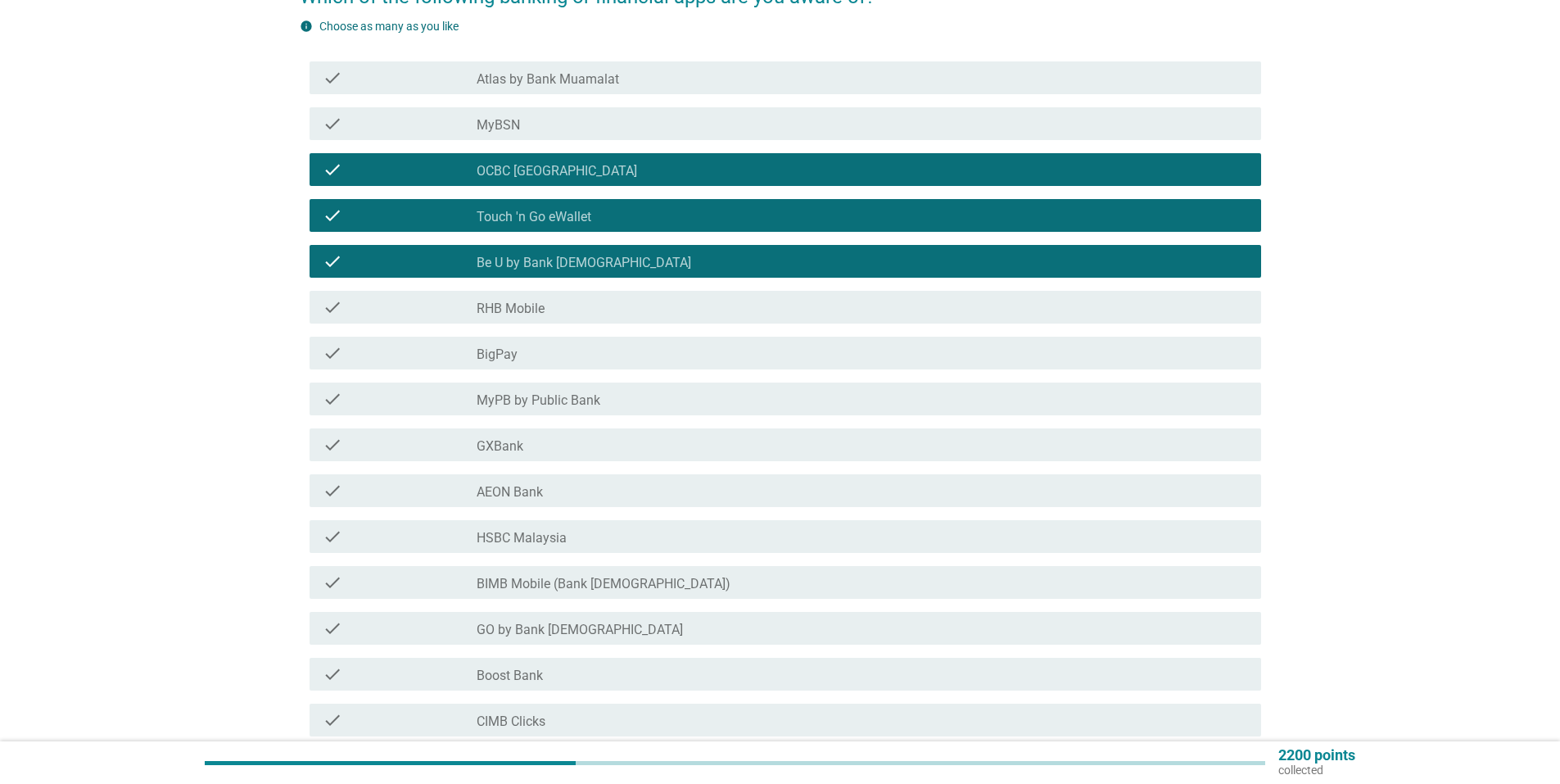
scroll to position [246, 0]
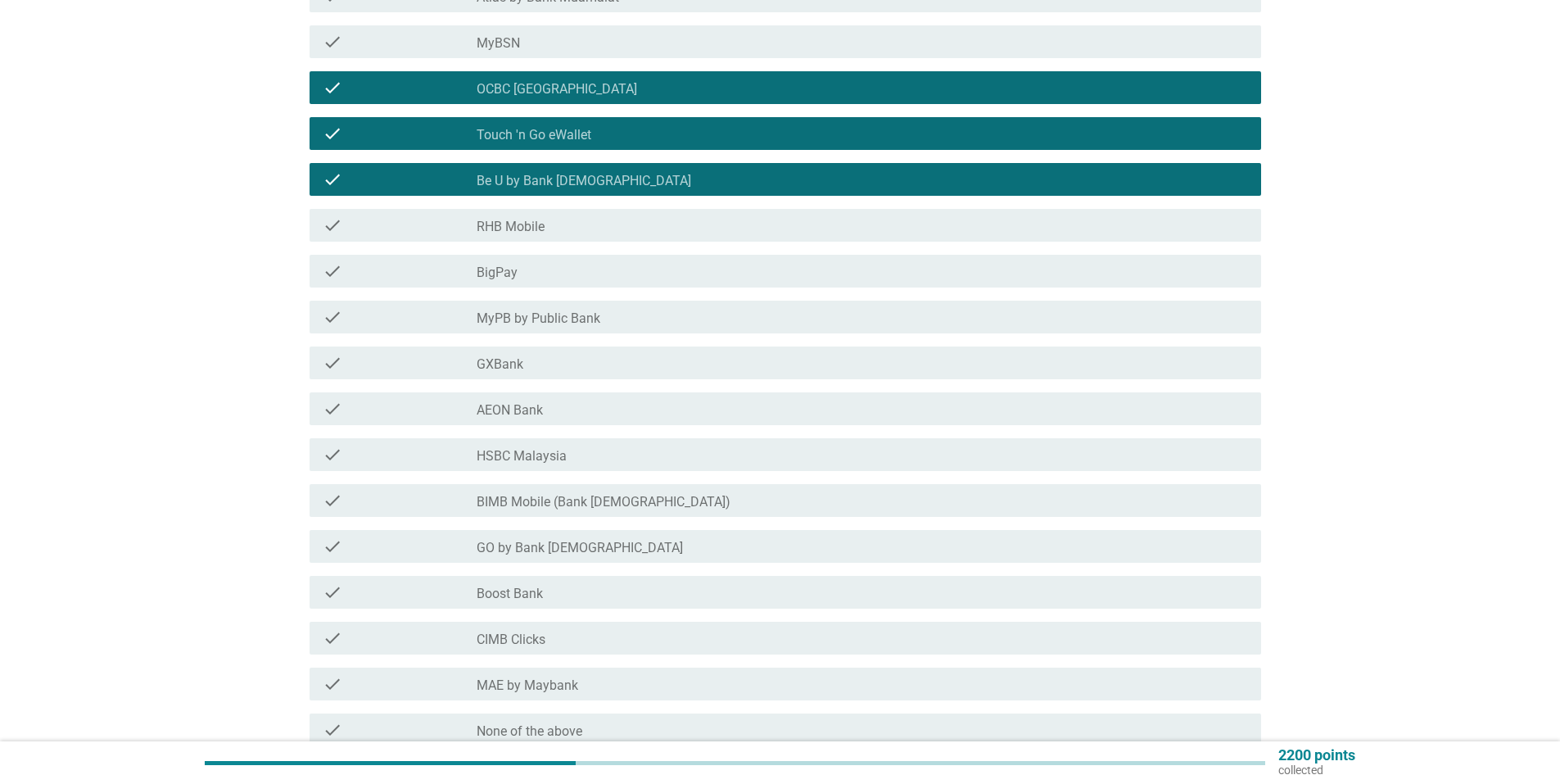
click at [681, 278] on div "check_box_outline_blank BigPay" at bounding box center [863, 270] width 772 height 19
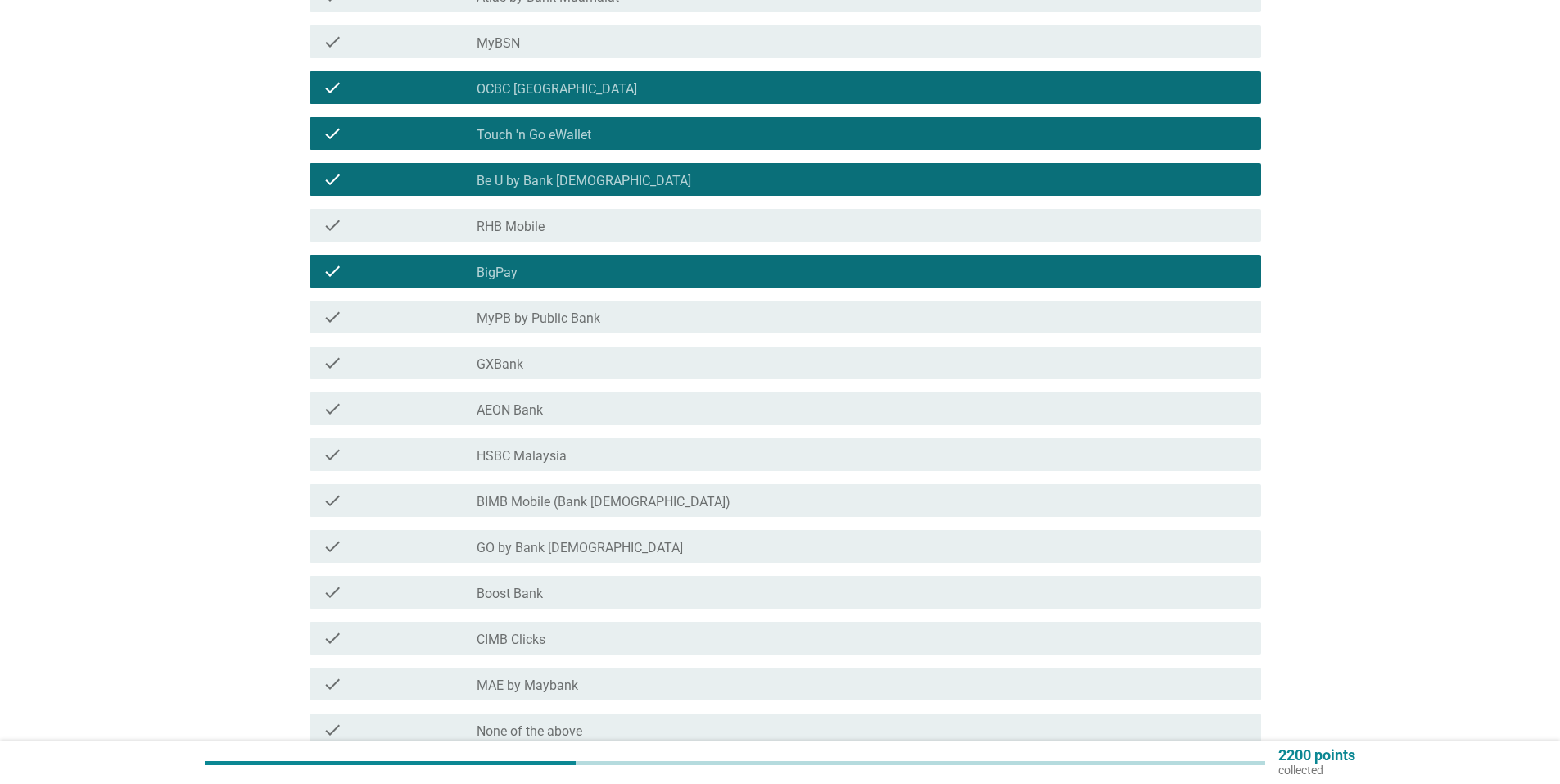
click at [681, 356] on div "check_box_outline_blank GXBank" at bounding box center [863, 362] width 772 height 19
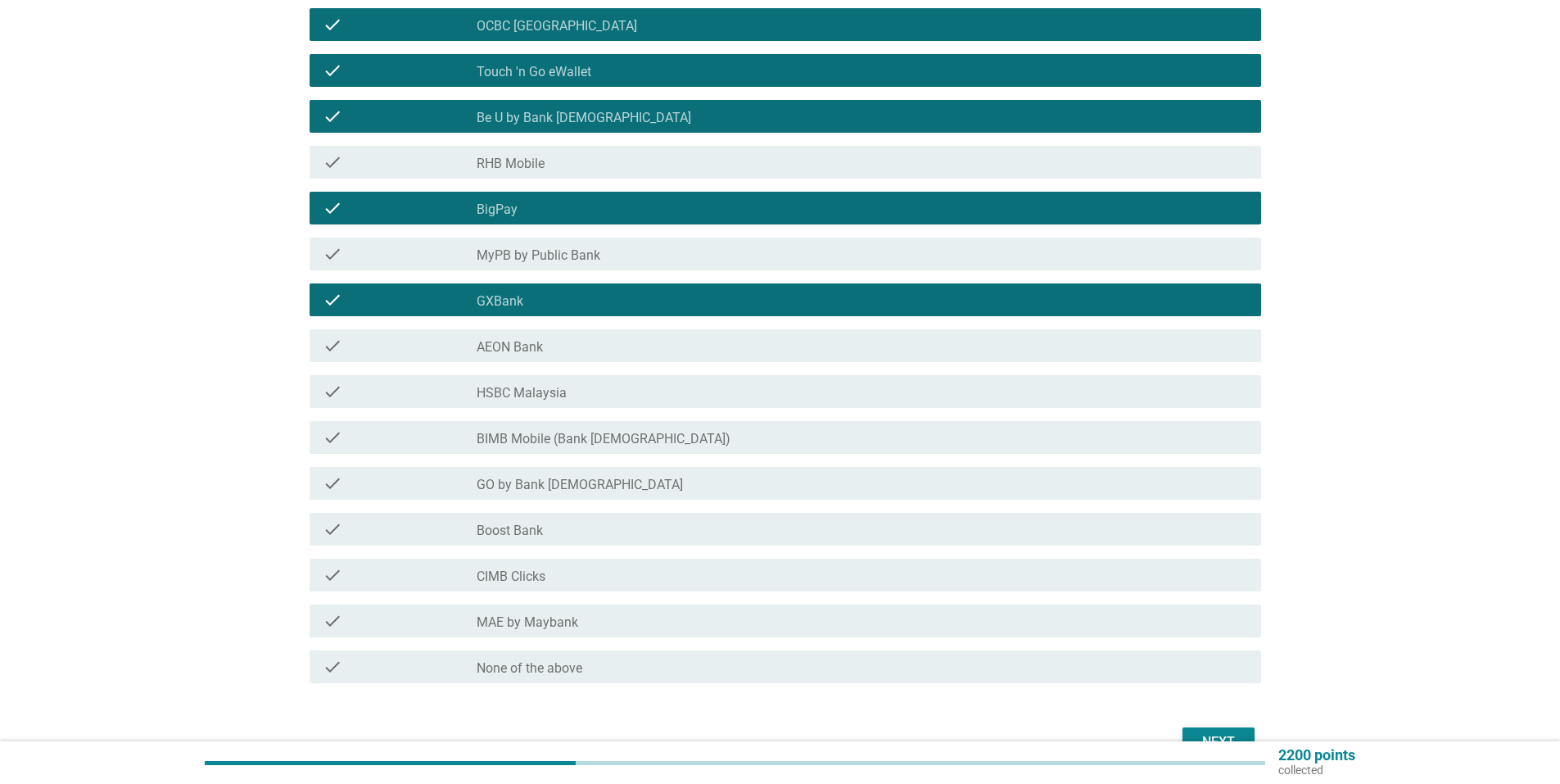
scroll to position [328, 0]
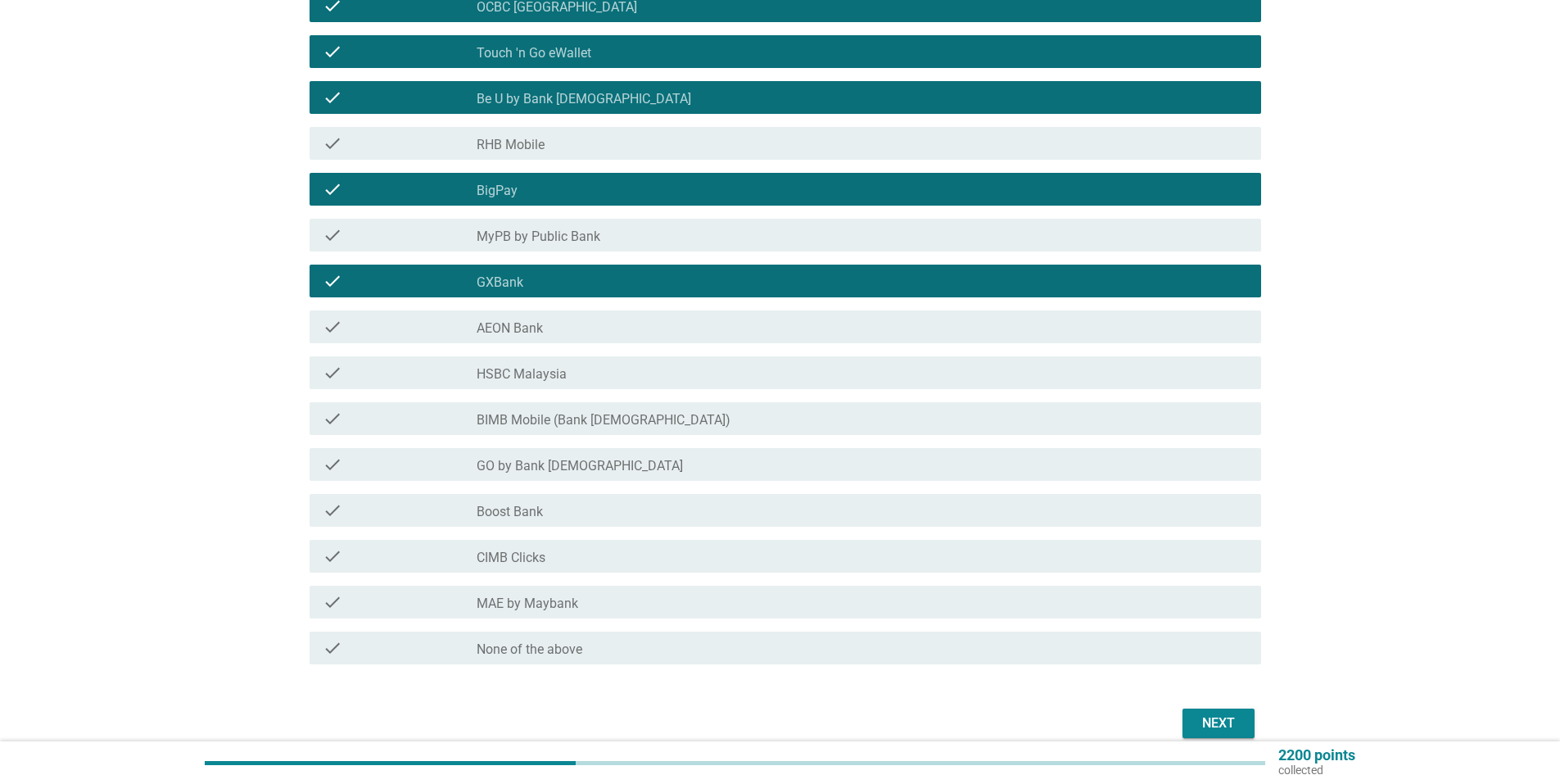
click at [668, 349] on div "check check_box_outline_blank AEON Bank" at bounding box center [781, 327] width 962 height 45
click at [676, 332] on div "check_box_outline_blank AEON Bank" at bounding box center [863, 326] width 772 height 19
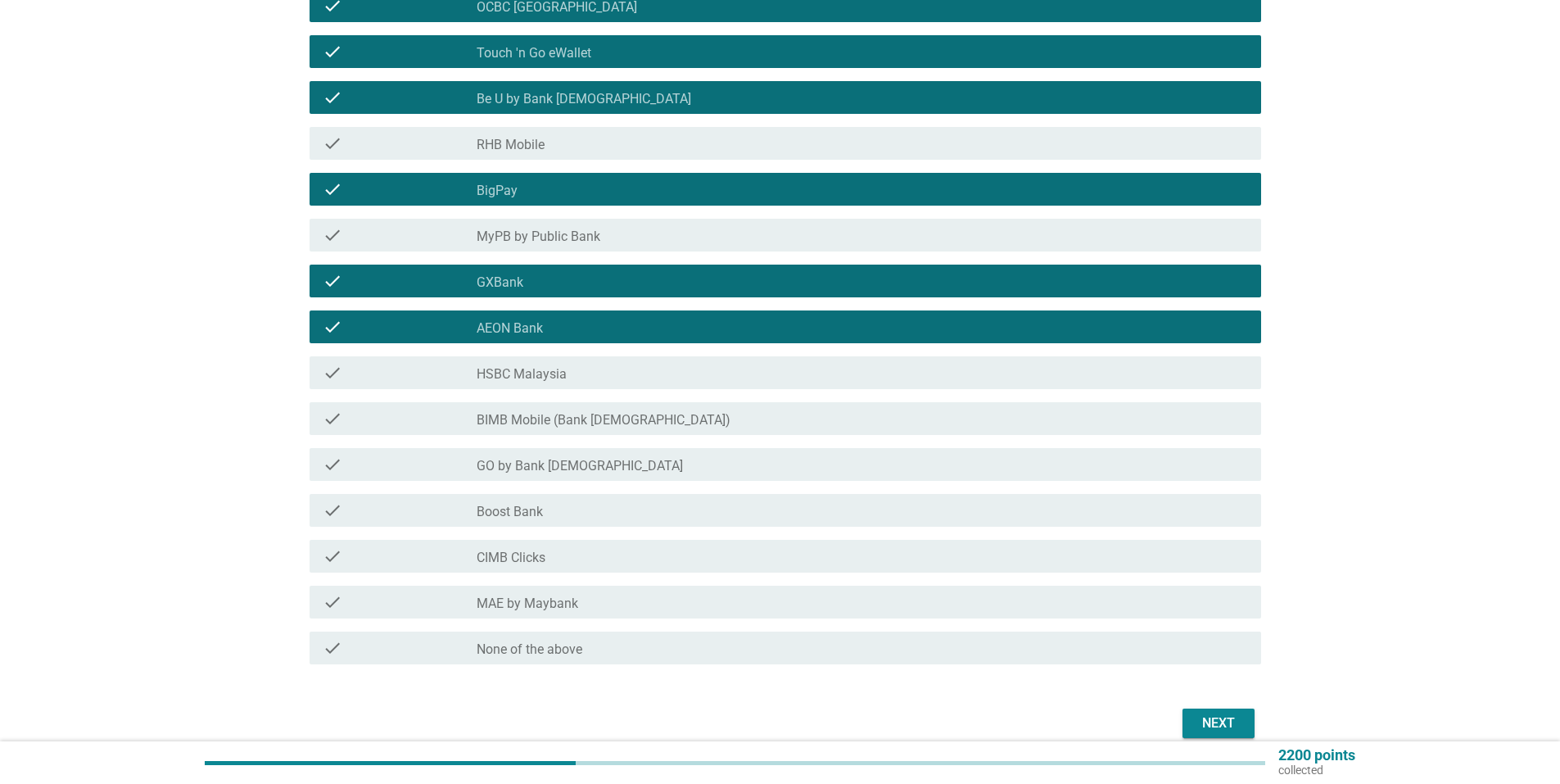
click at [688, 365] on div "check_box_outline_blank HSBC Malaysia" at bounding box center [863, 372] width 772 height 19
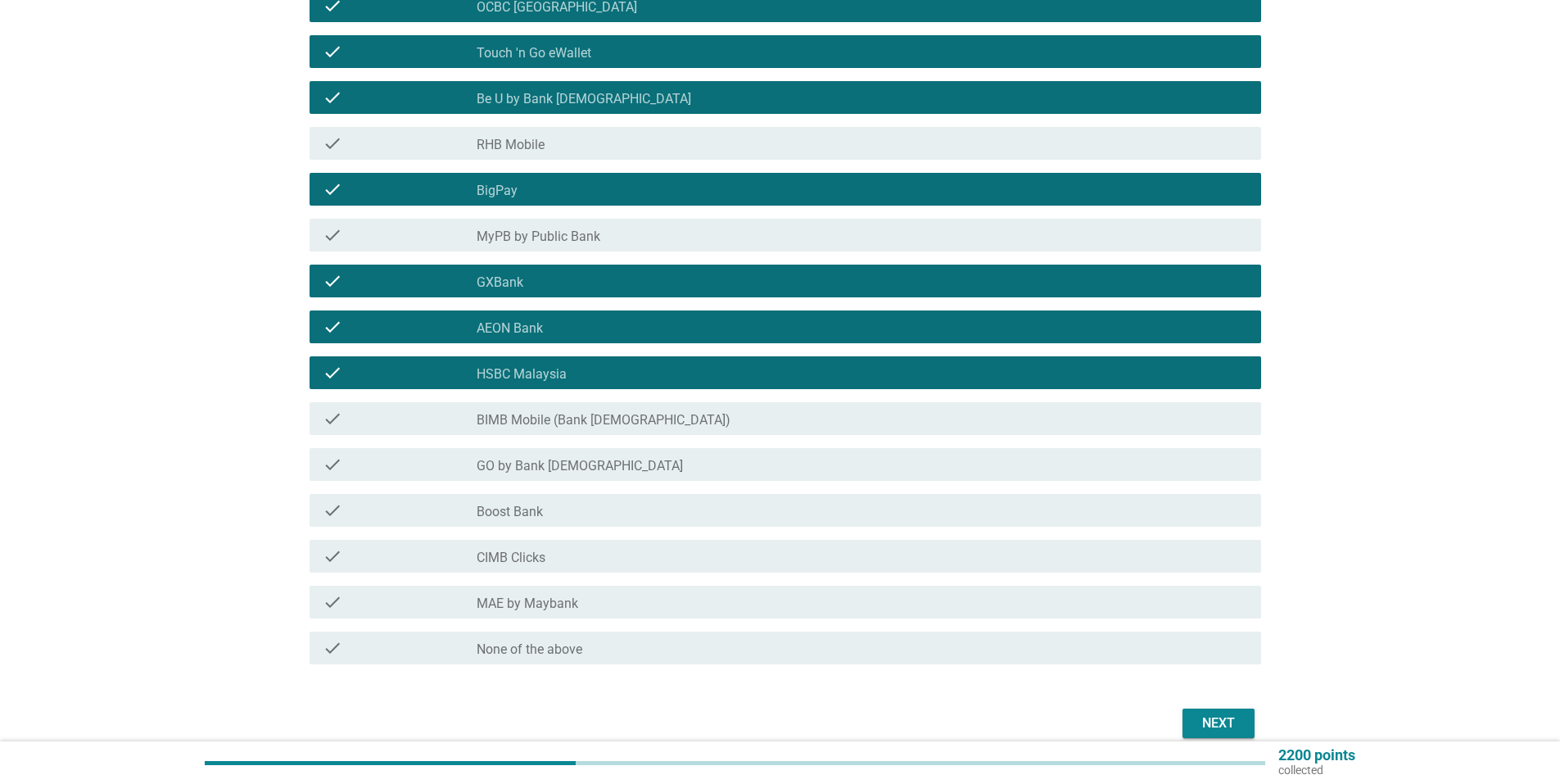
click at [674, 547] on div "check_box_outline_blank CIMB Clicks" at bounding box center [863, 556] width 772 height 19
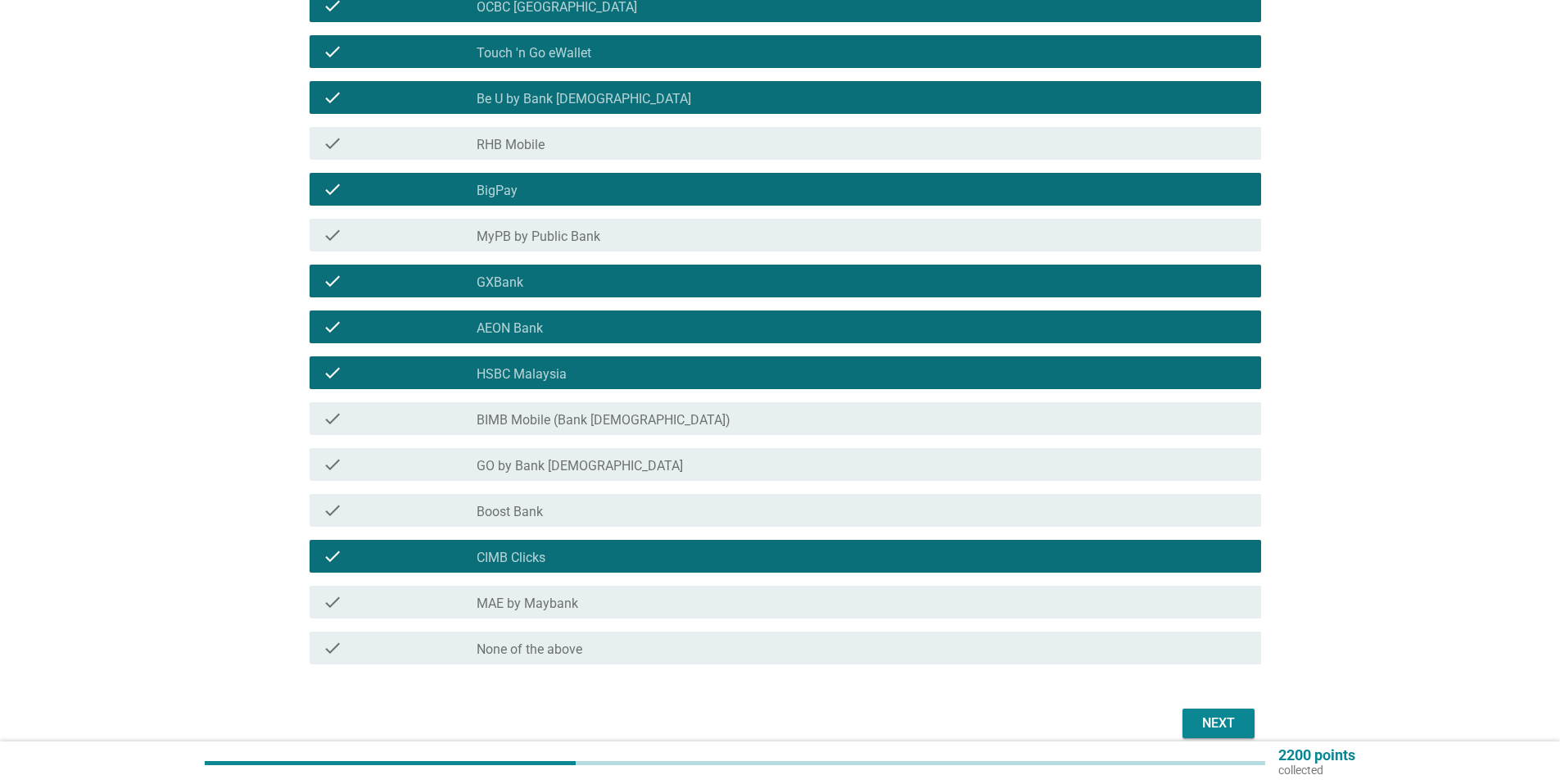
click at [688, 613] on div "check check_box_outline_blank MAE by Maybank" at bounding box center [786, 601] width 952 height 33
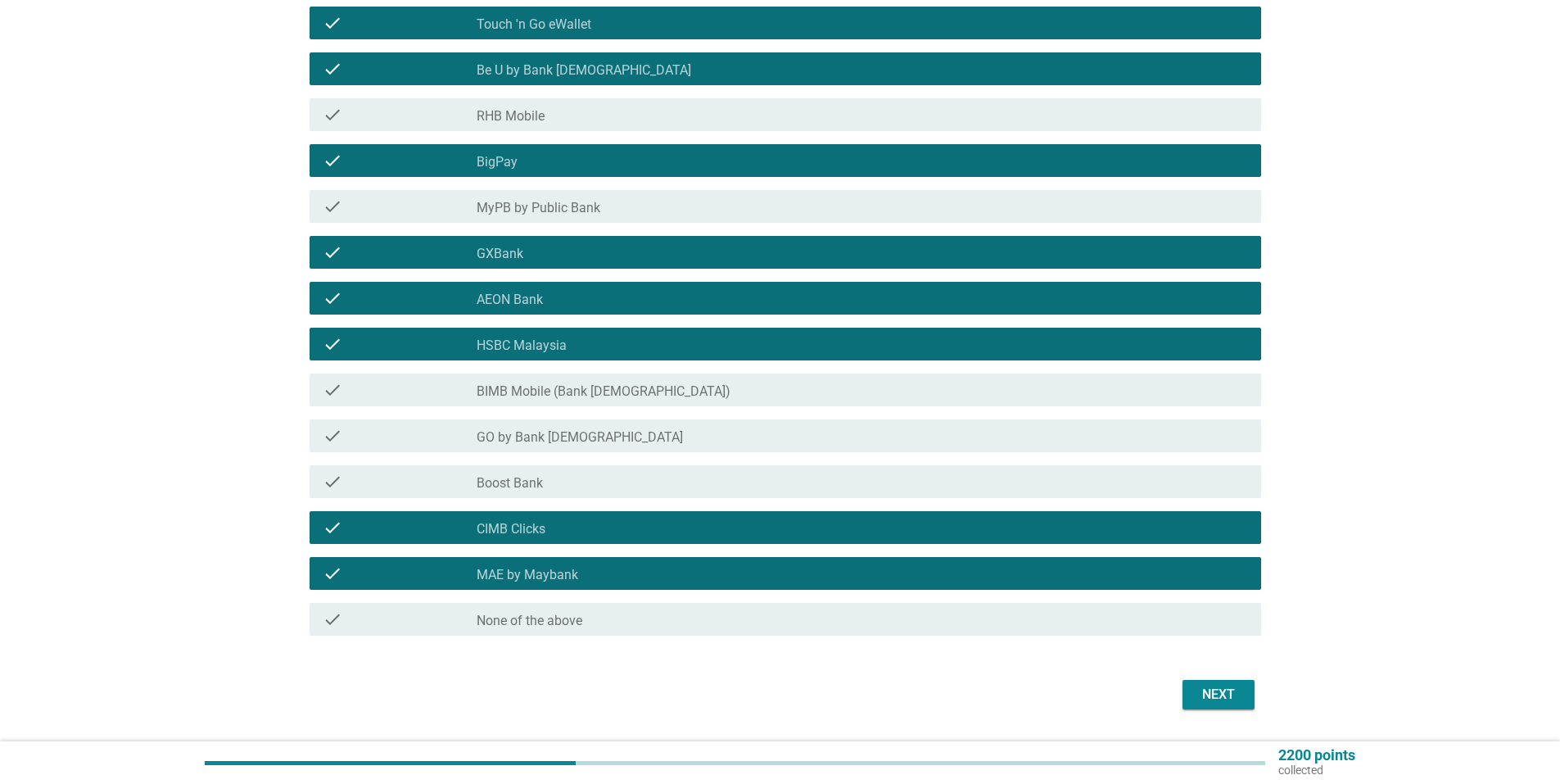
scroll to position [403, 0]
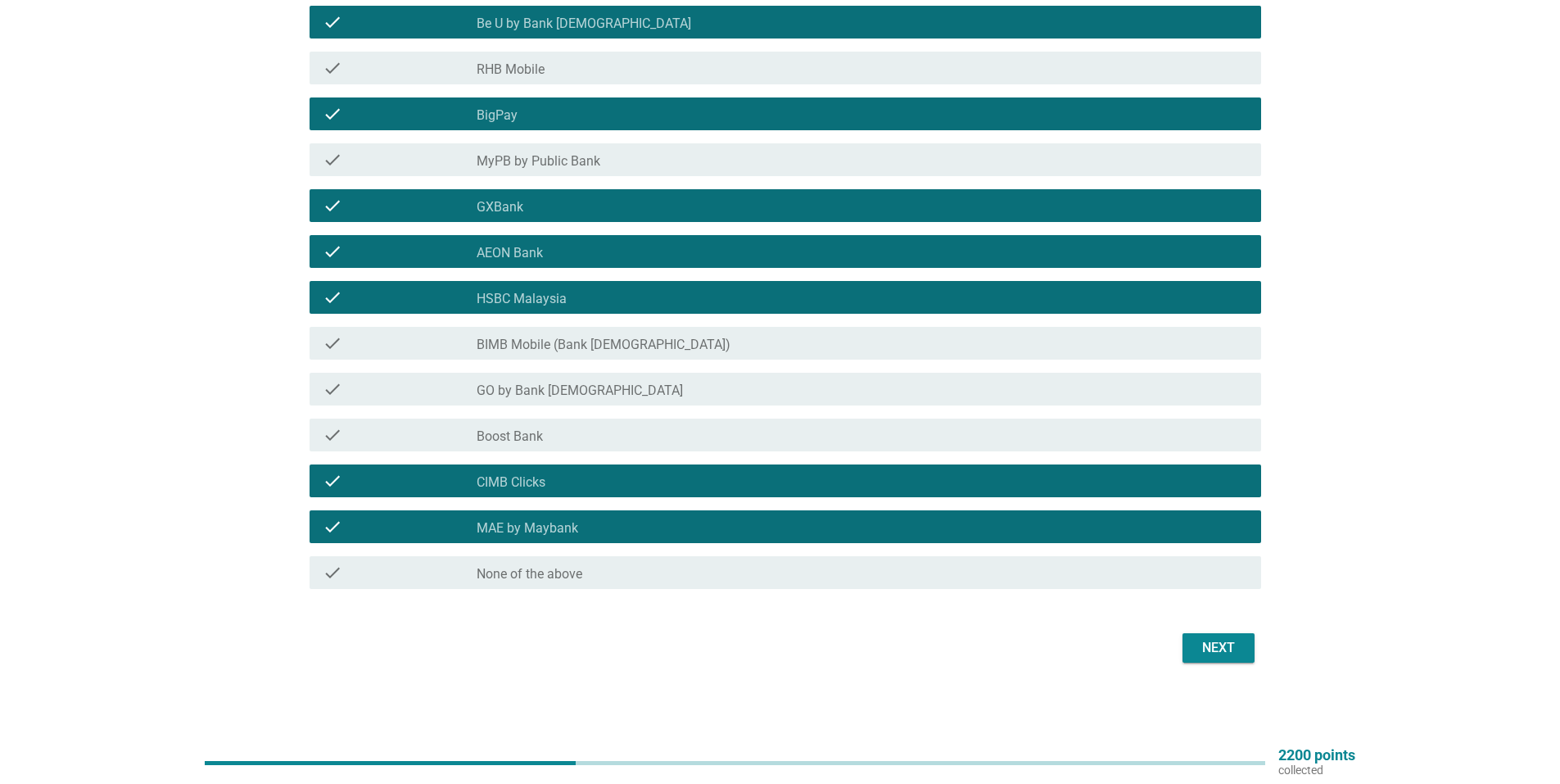
click at [1223, 640] on div "Next" at bounding box center [1219, 648] width 45 height 19
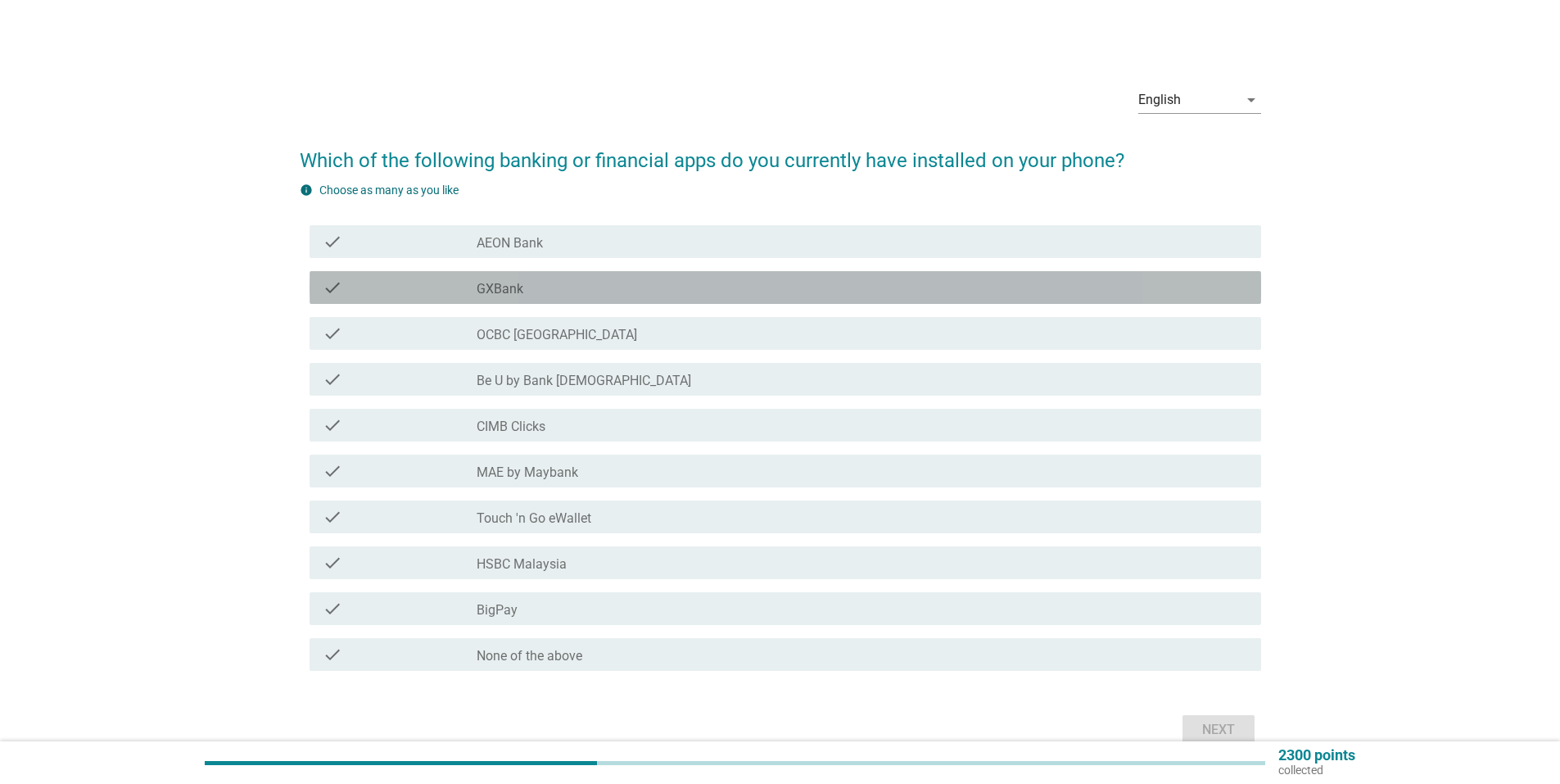
click at [617, 300] on div "check check_box_outline_blank GXBank" at bounding box center [786, 287] width 952 height 33
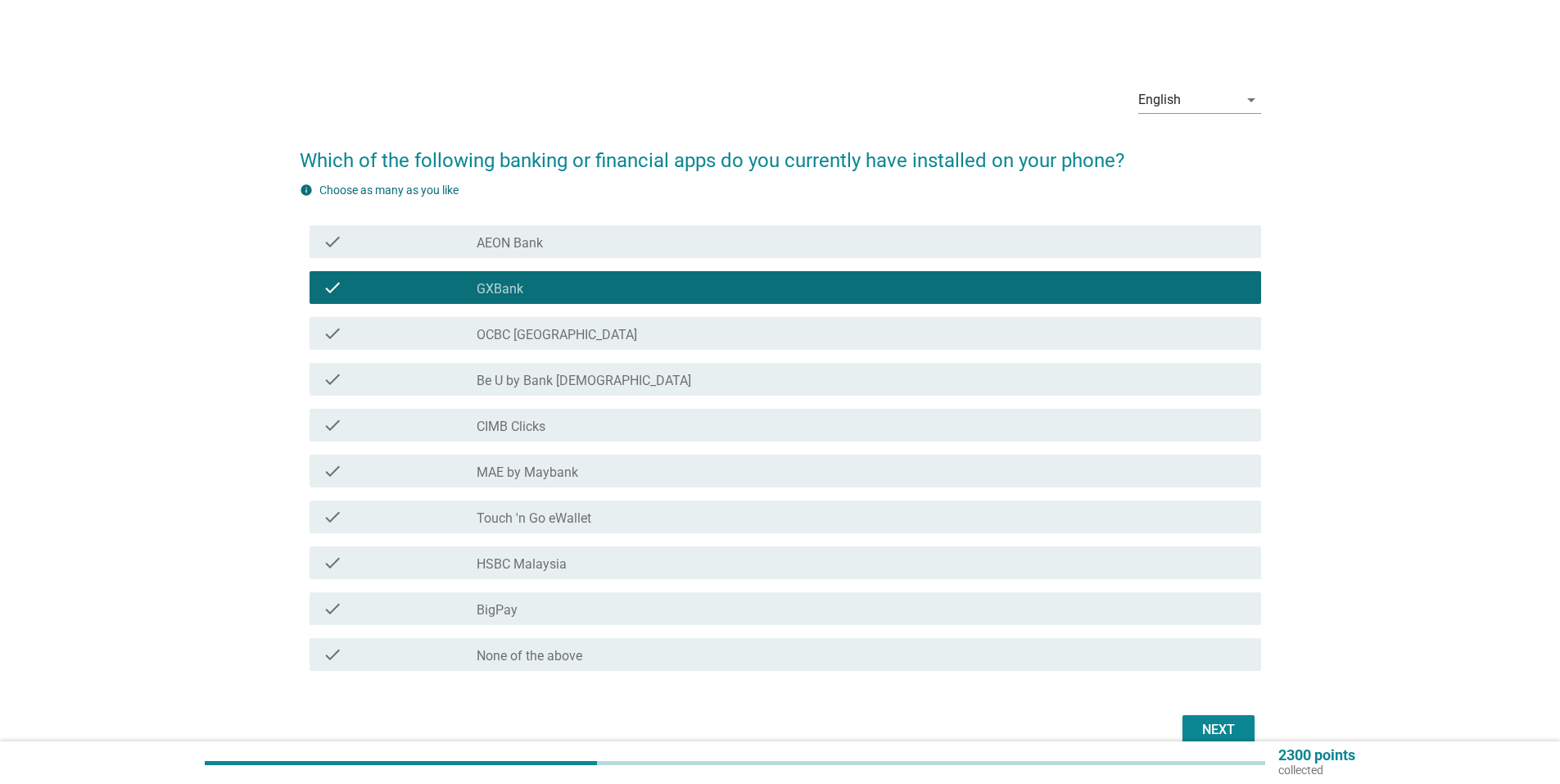
click at [649, 320] on div "check check_box_outline_blank OCBC [GEOGRAPHIC_DATA]" at bounding box center [786, 333] width 952 height 33
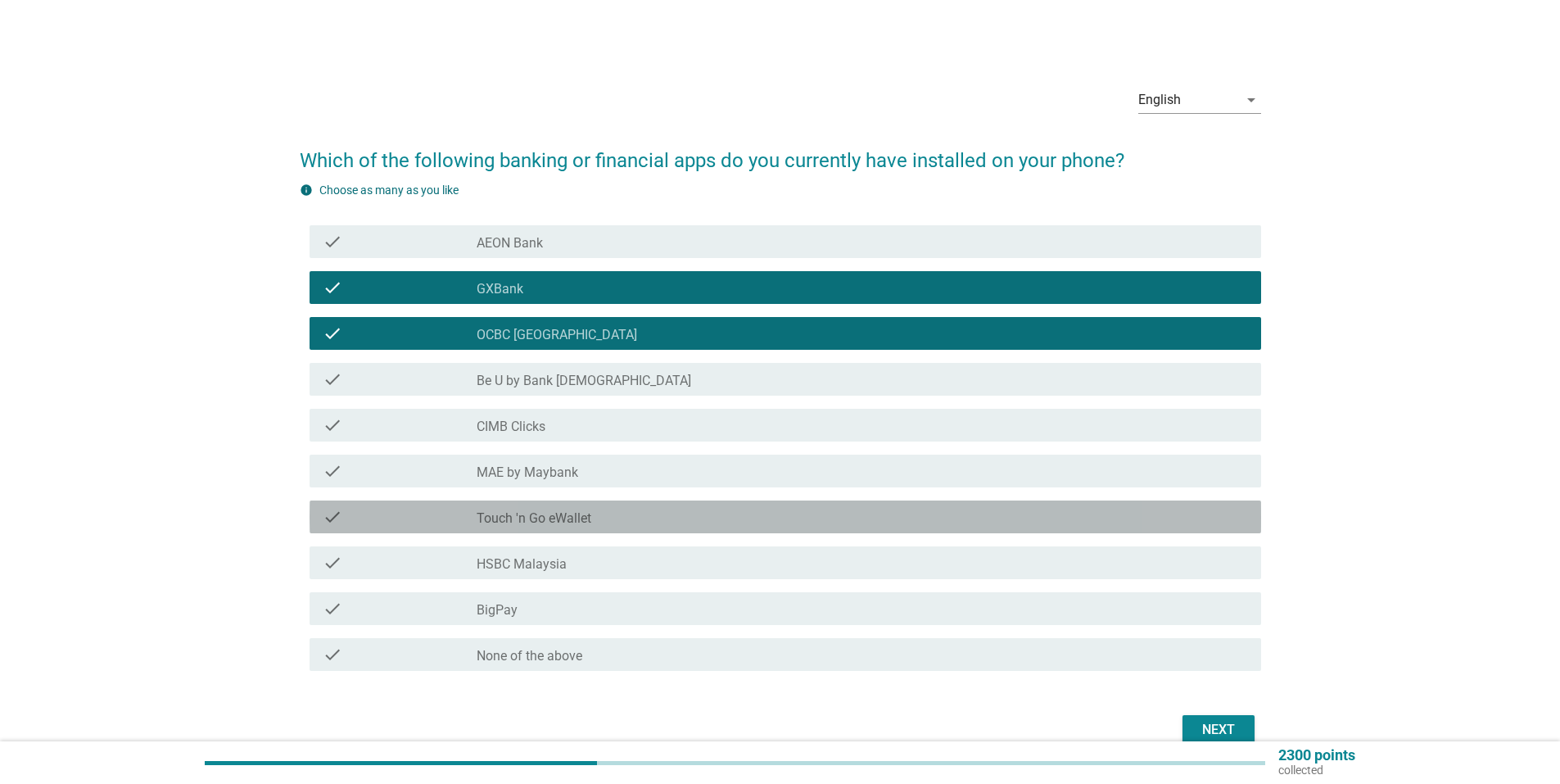
click at [761, 508] on div "check_box_outline_blank Touch 'n Go eWallet" at bounding box center [863, 516] width 772 height 19
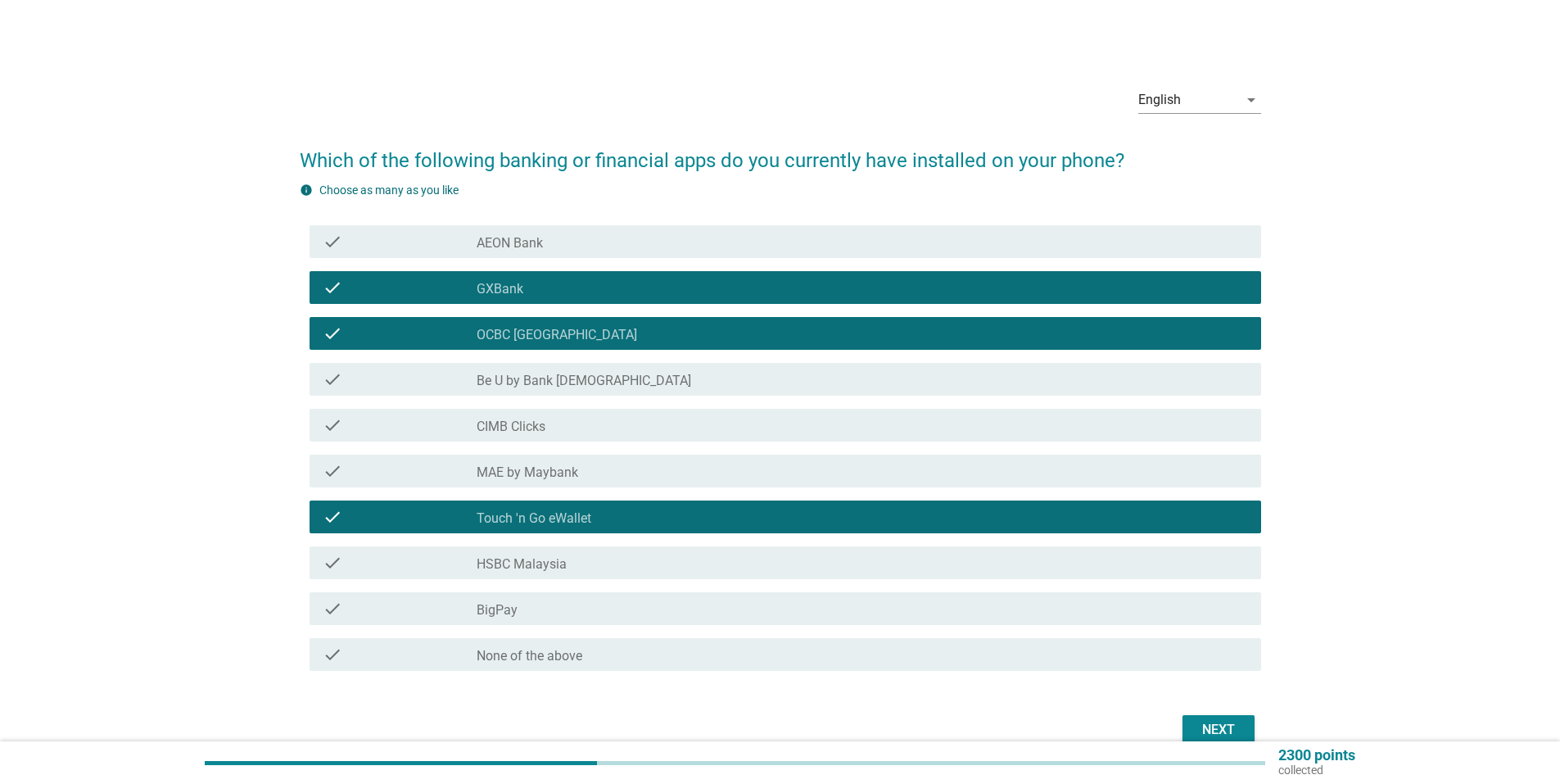
click at [1205, 724] on div "Next" at bounding box center [1219, 729] width 45 height 19
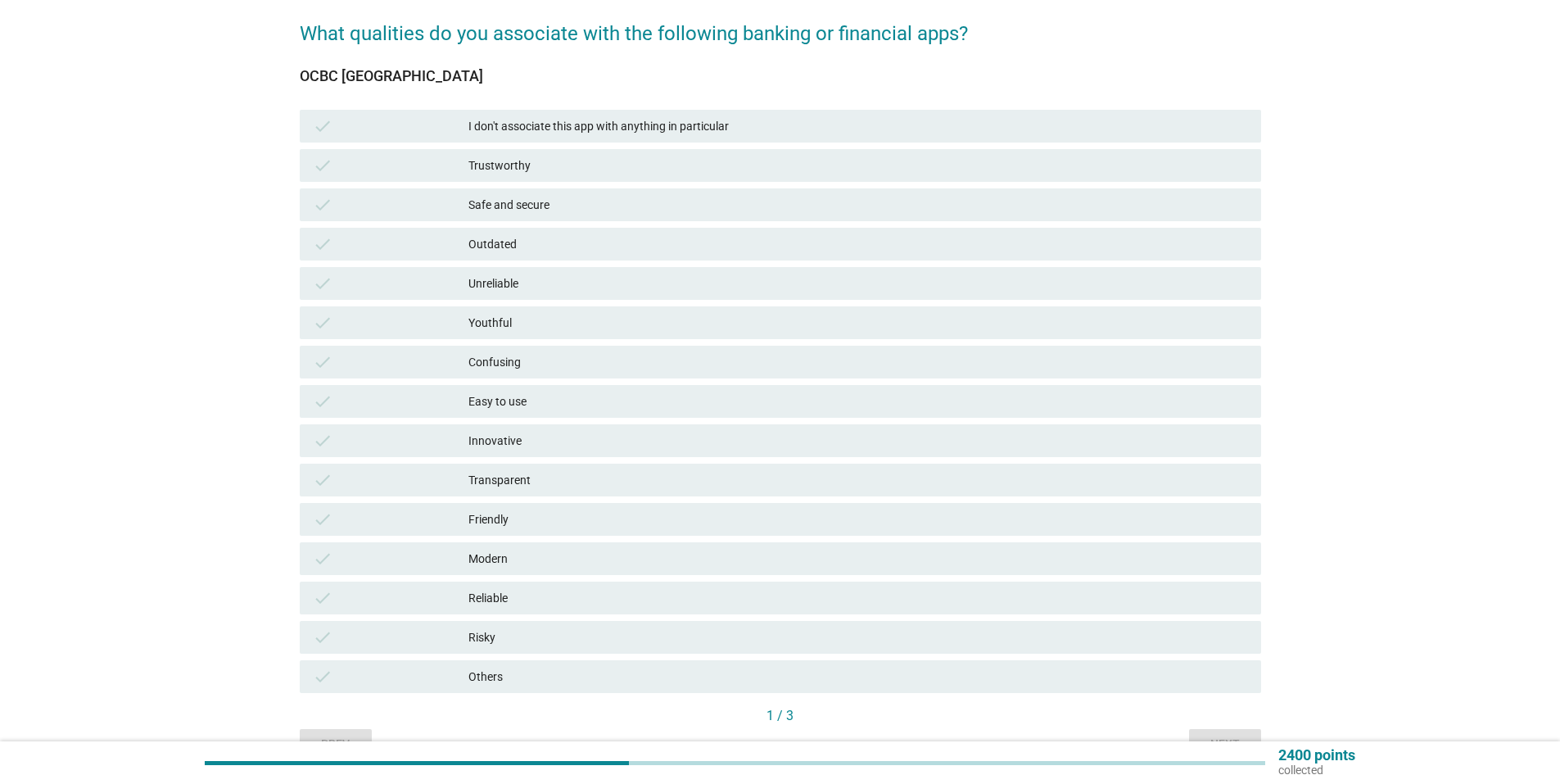
scroll to position [163, 0]
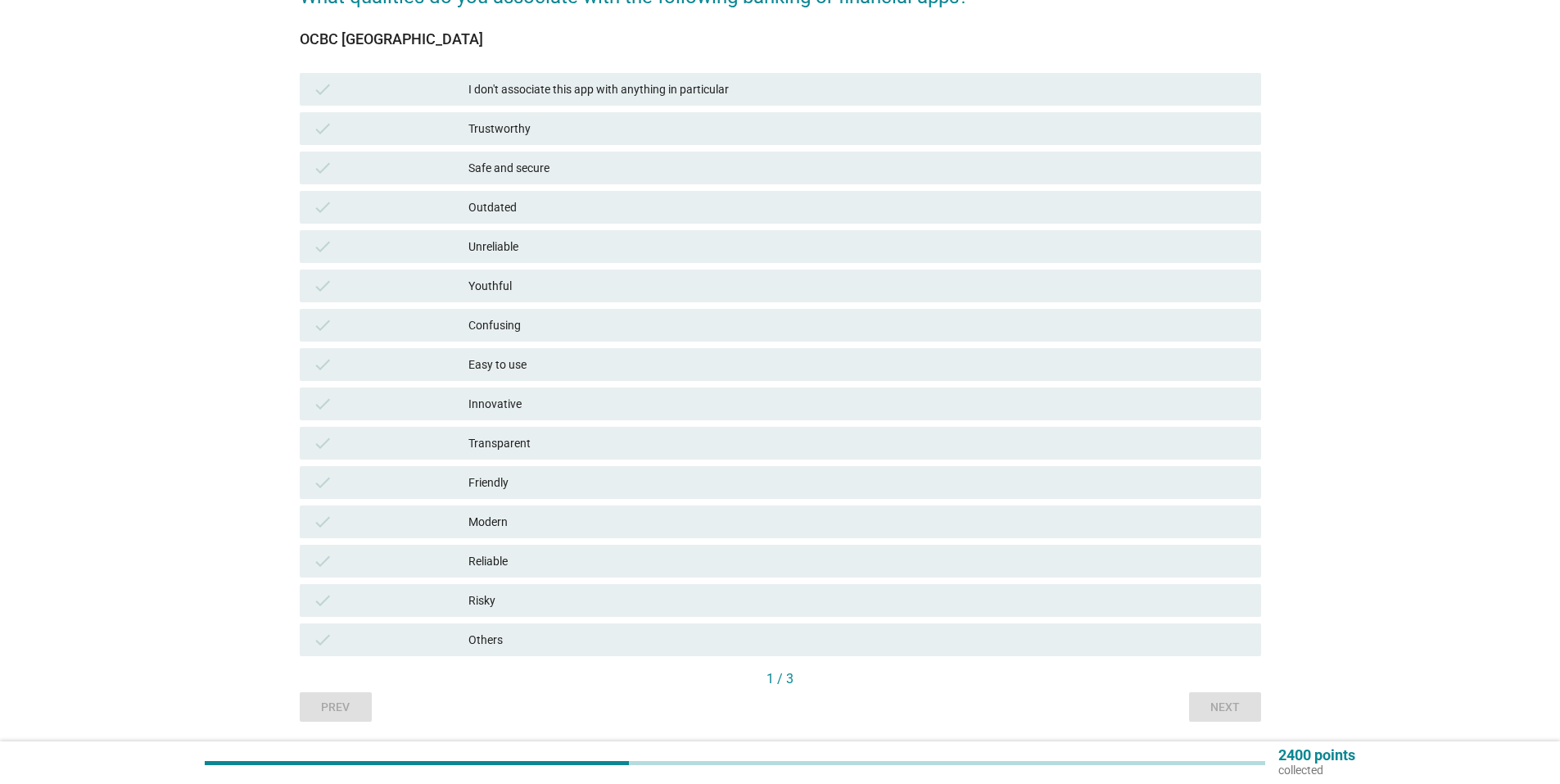
click at [523, 355] on div "Easy to use" at bounding box center [858, 364] width 780 height 19
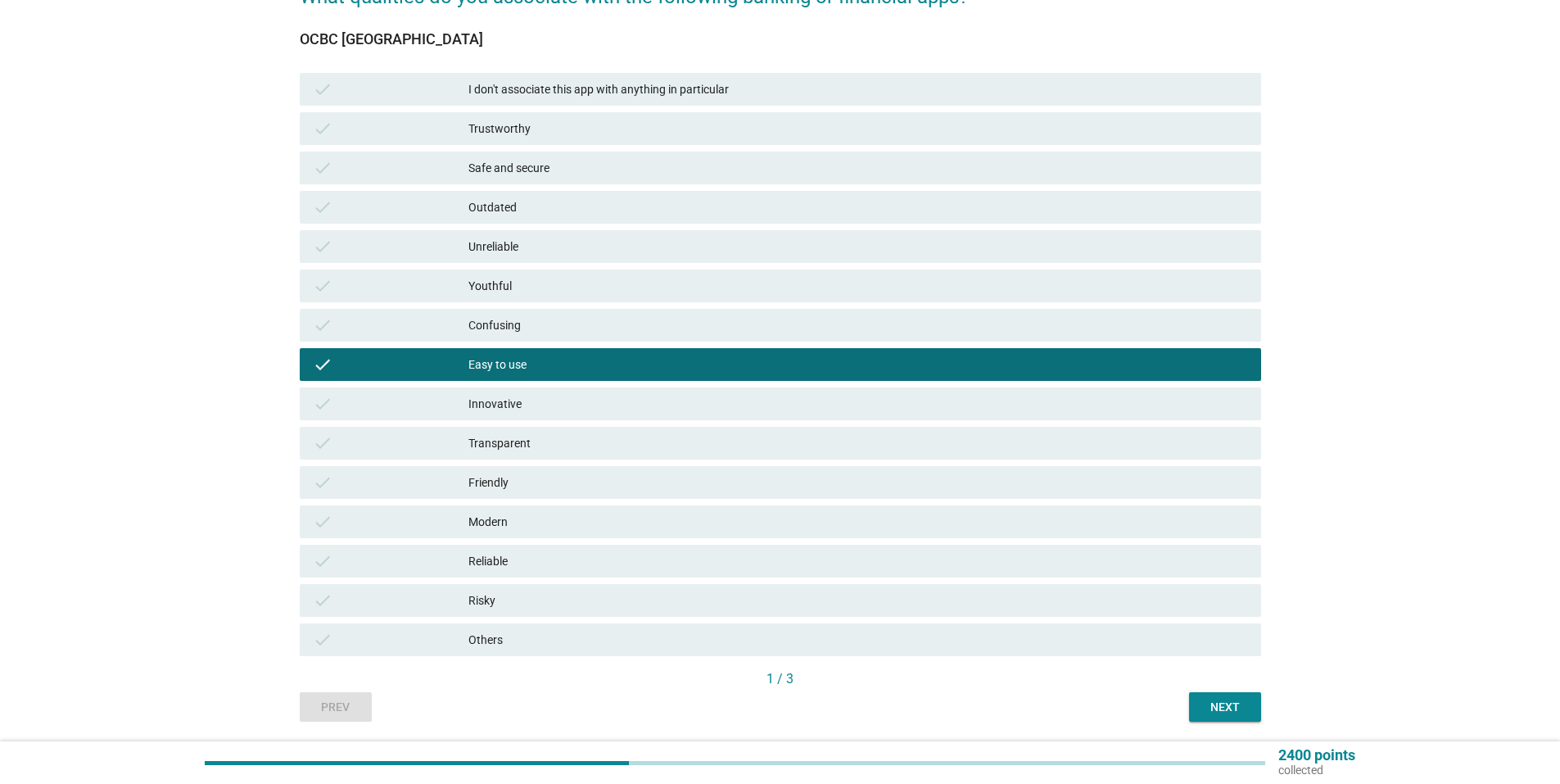
click at [595, 518] on div "Modern" at bounding box center [858, 521] width 780 height 19
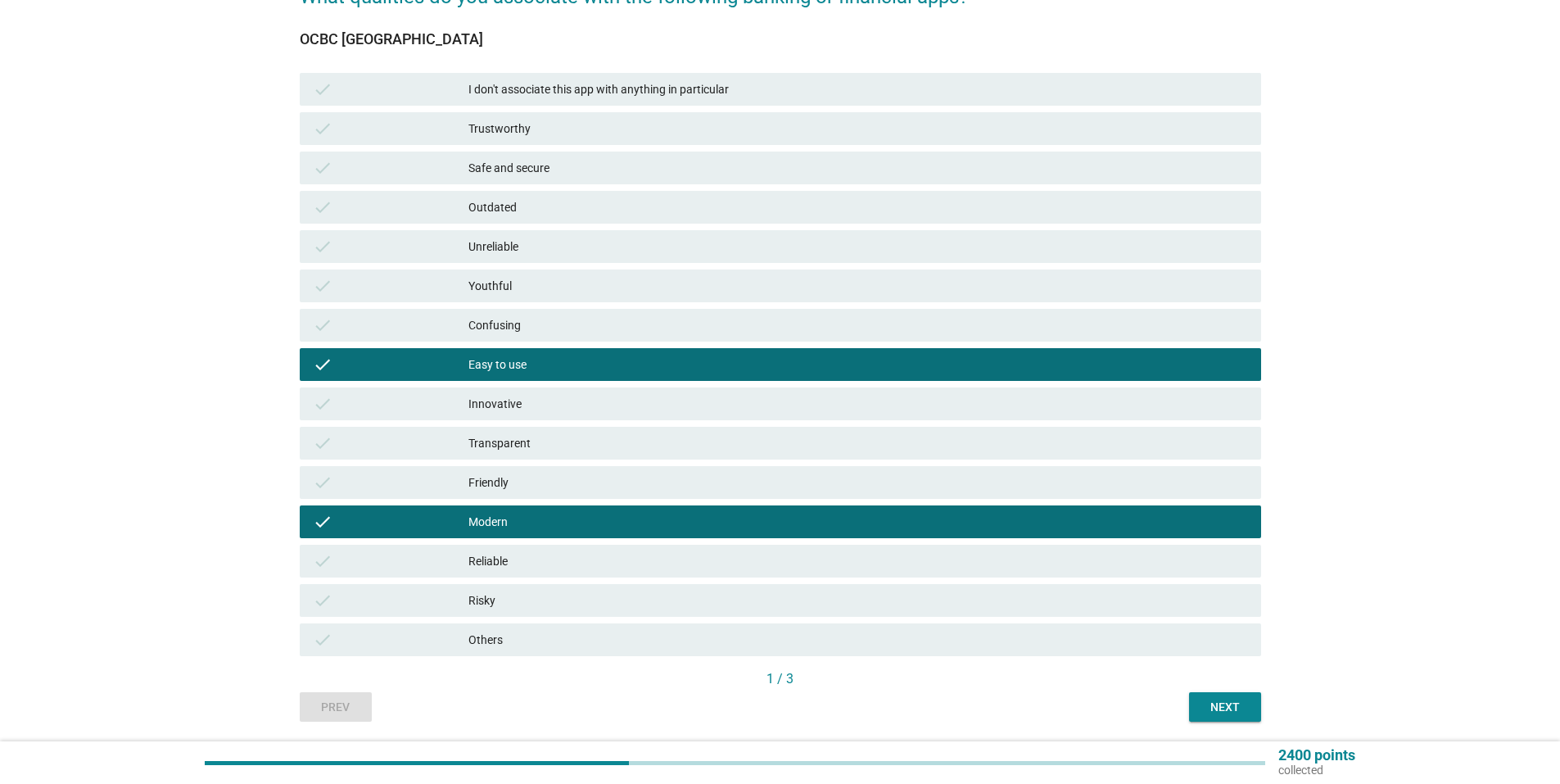
click at [595, 163] on div "Safe and secure" at bounding box center [858, 168] width 780 height 19
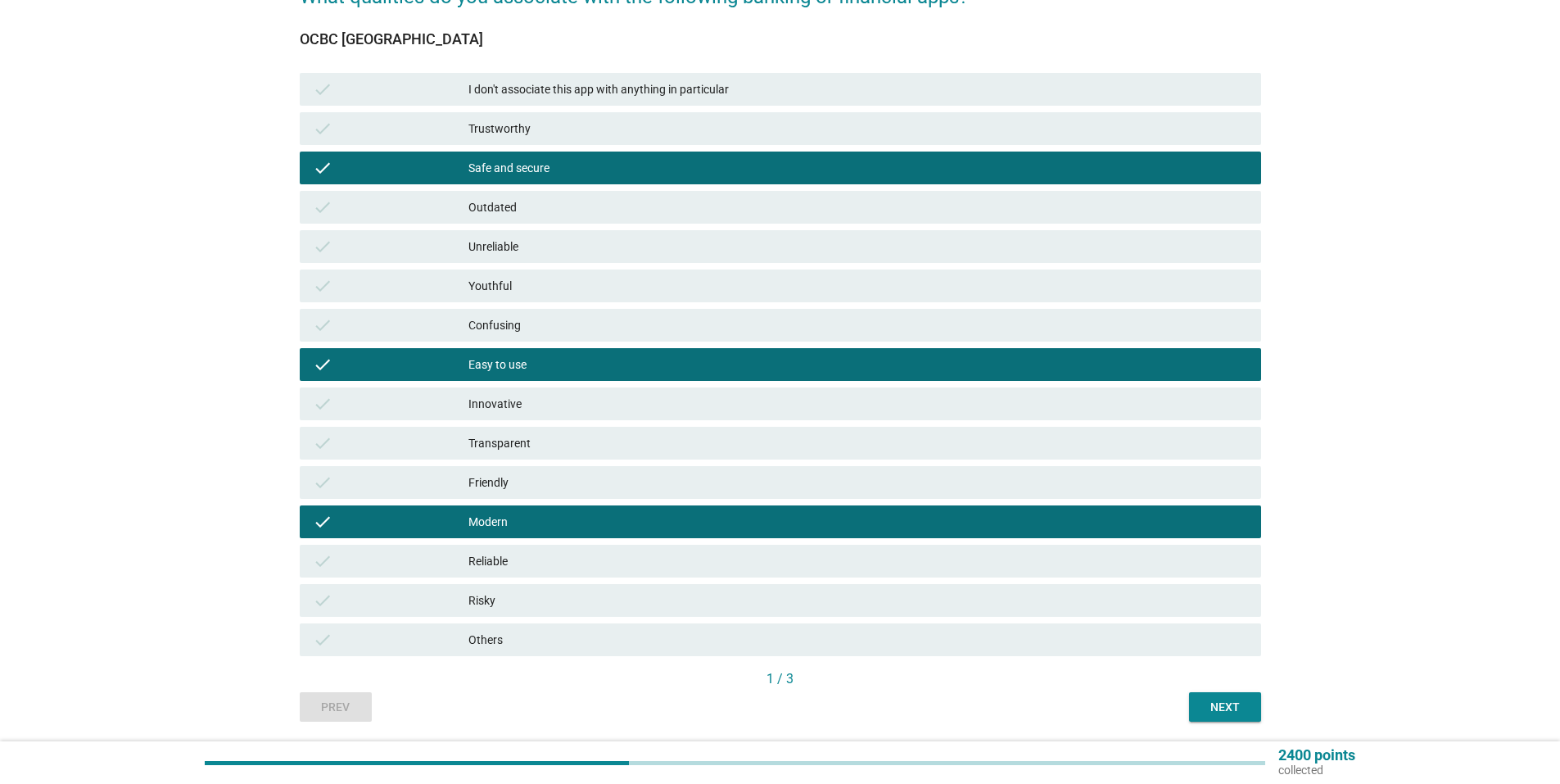
click at [1221, 696] on button "Next" at bounding box center [1226, 707] width 72 height 29
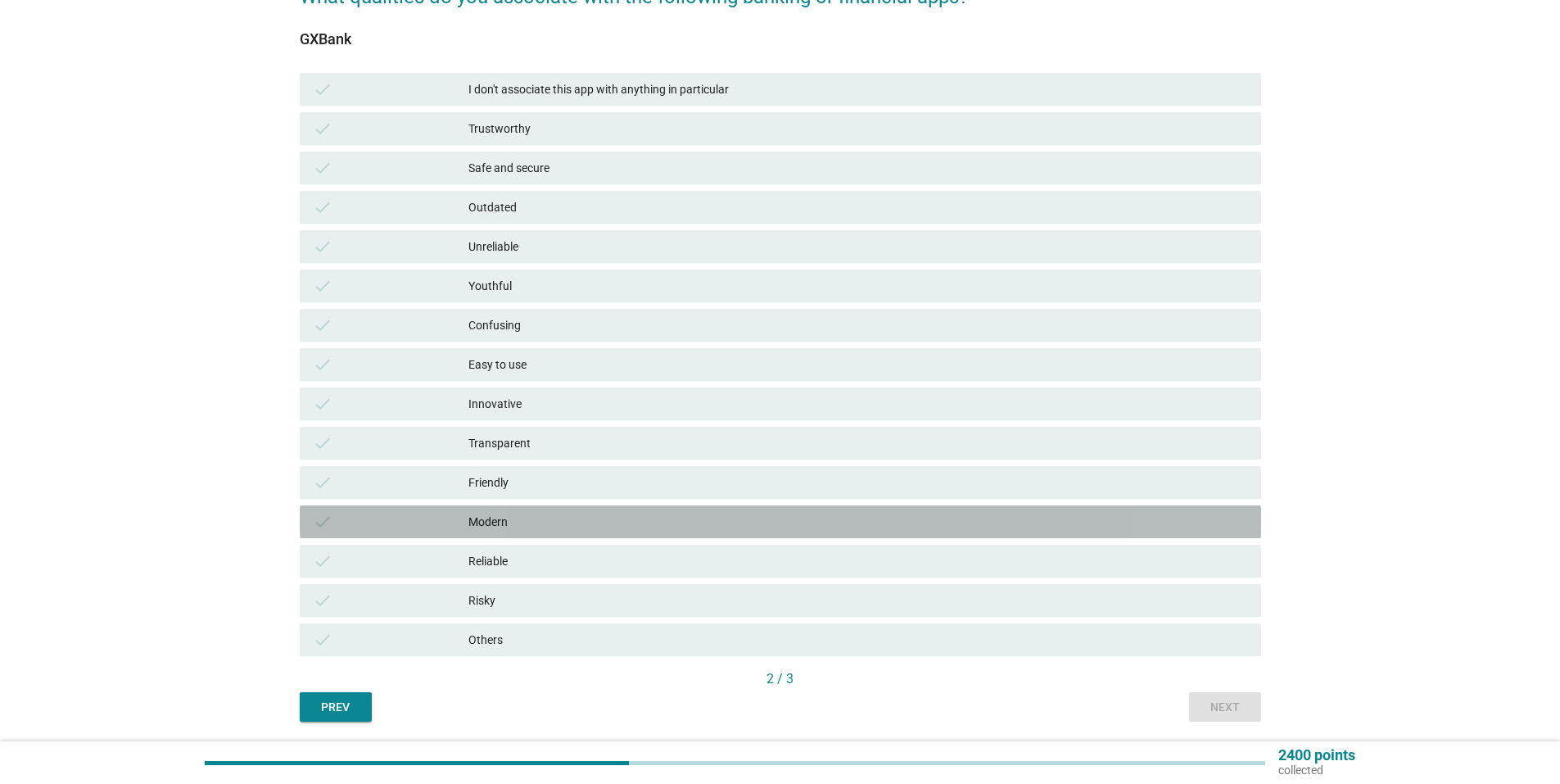
click at [584, 511] on div "check Modern" at bounding box center [781, 521] width 962 height 33
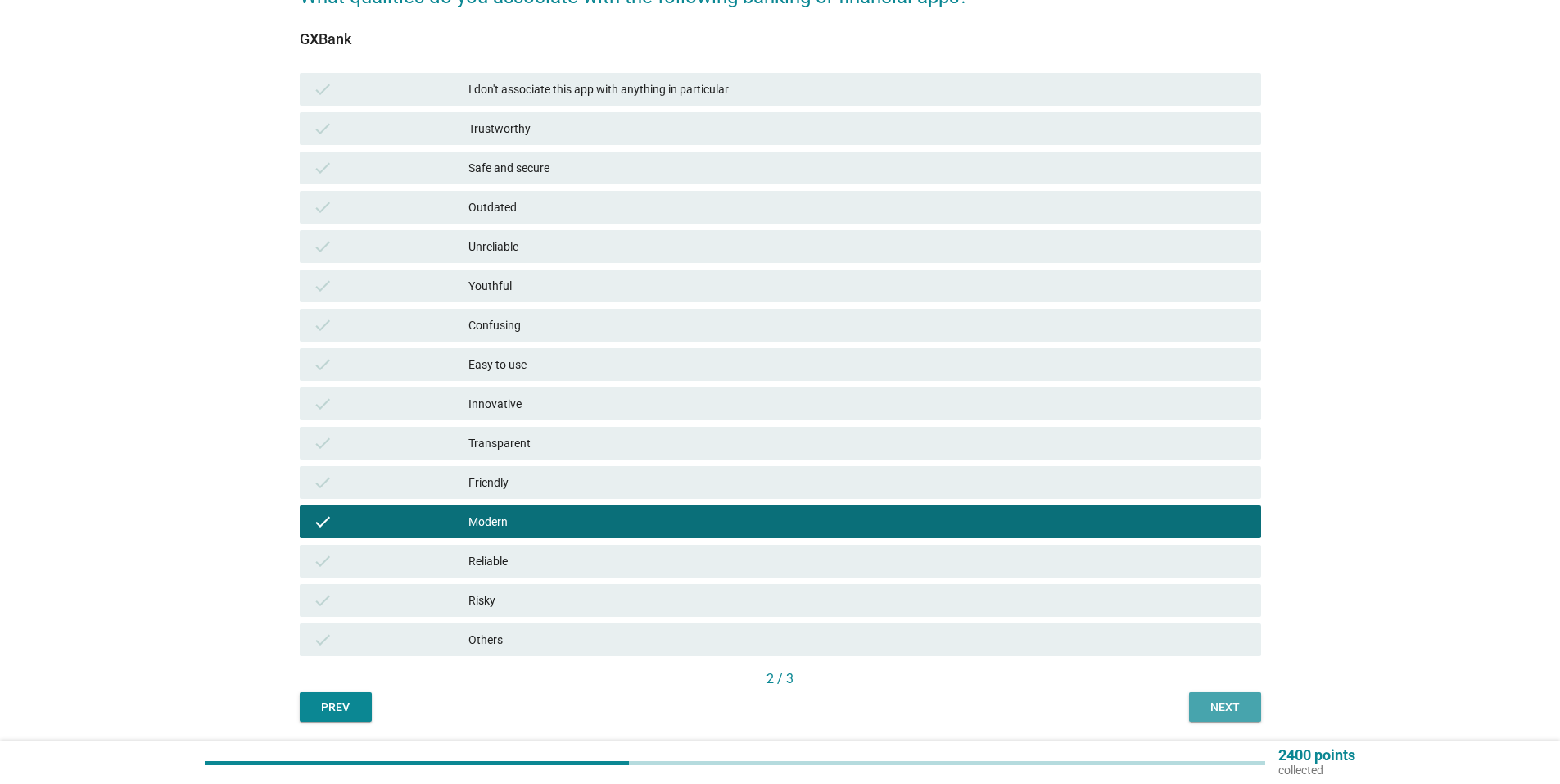
click at [1215, 711] on div "Next" at bounding box center [1226, 707] width 45 height 17
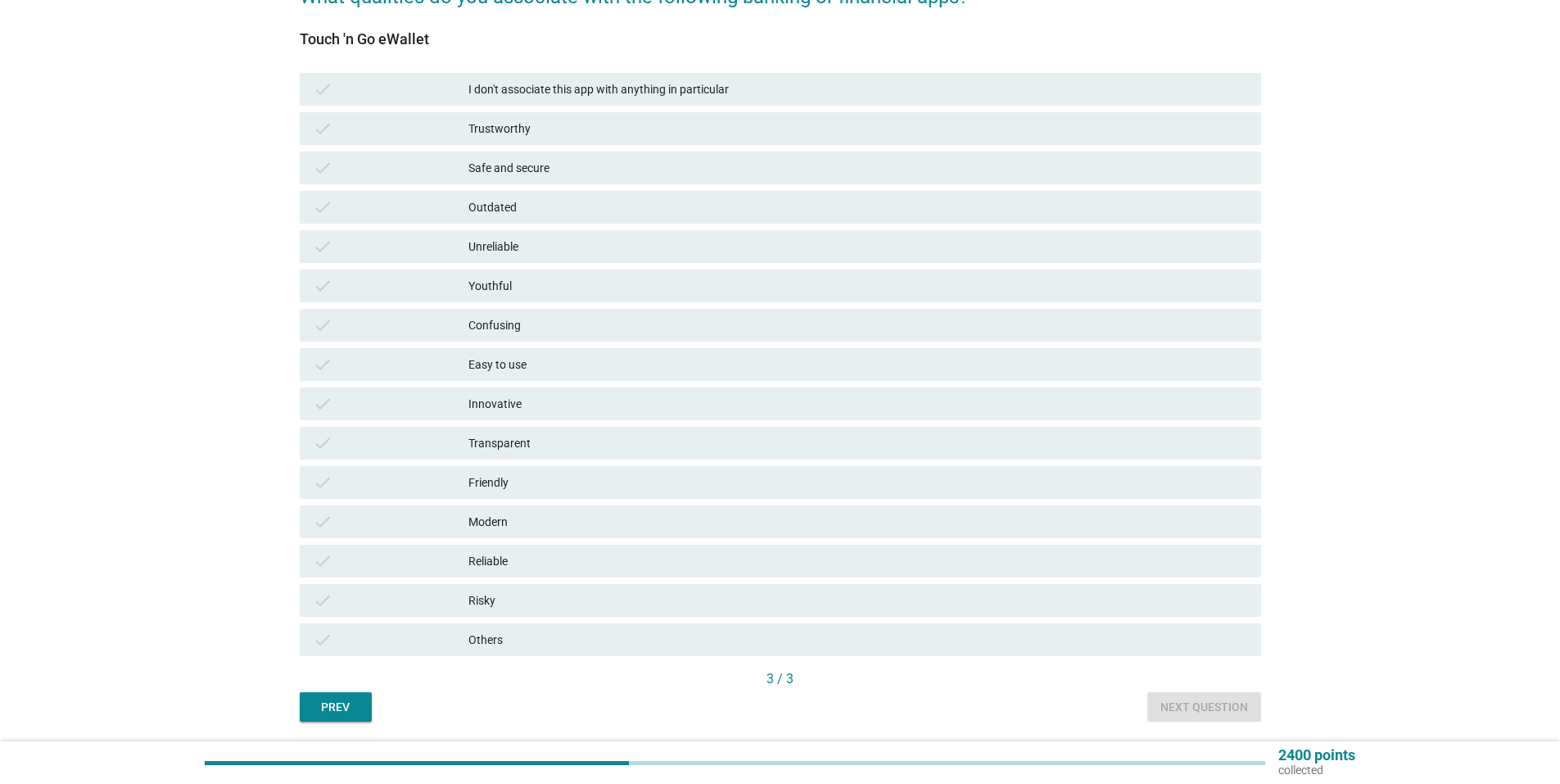
click at [628, 97] on div "I don't associate this app with anything in particular" at bounding box center [858, 88] width 780 height 19
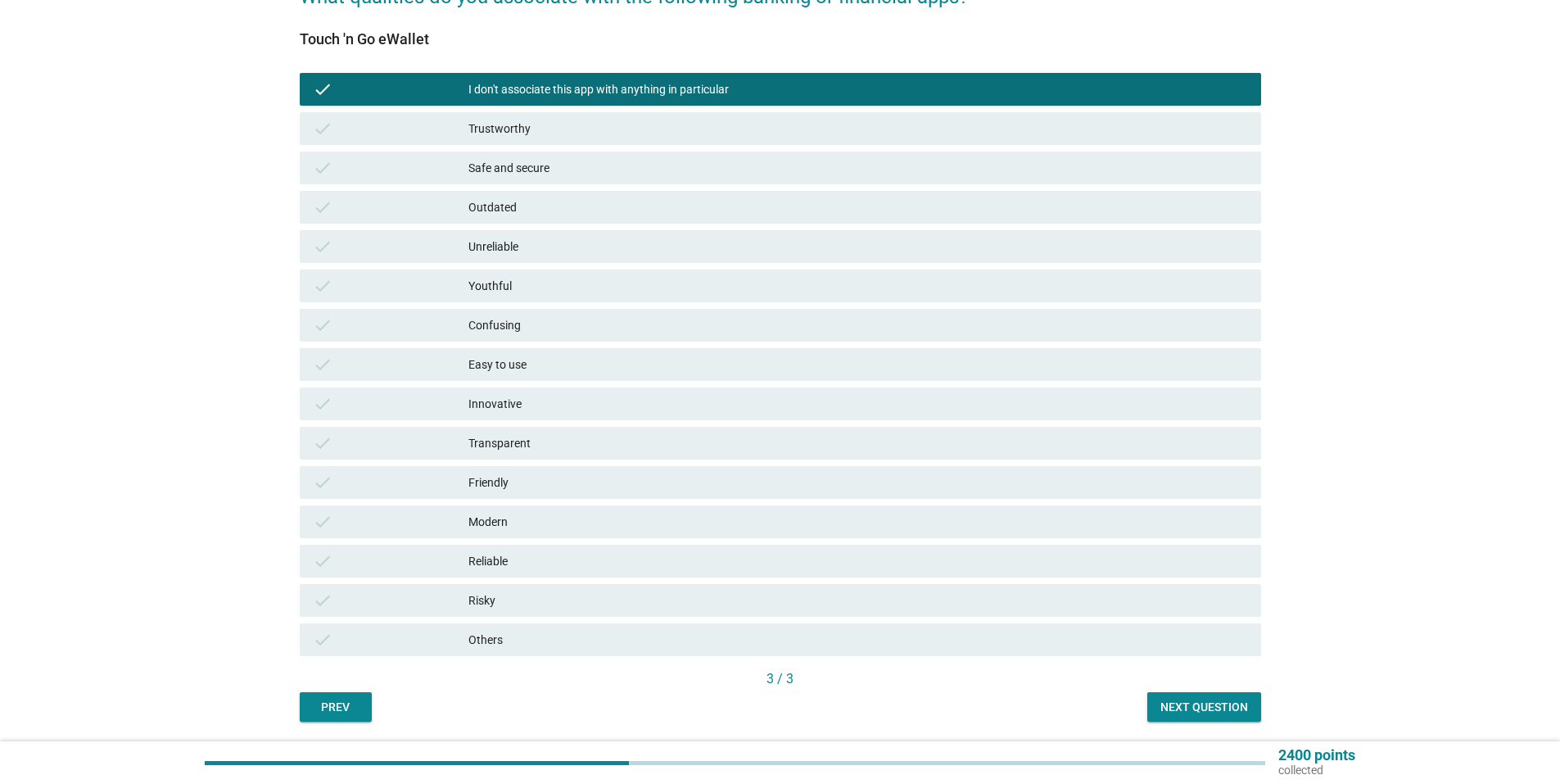
click at [1215, 712] on div "Next question" at bounding box center [1205, 707] width 88 height 17
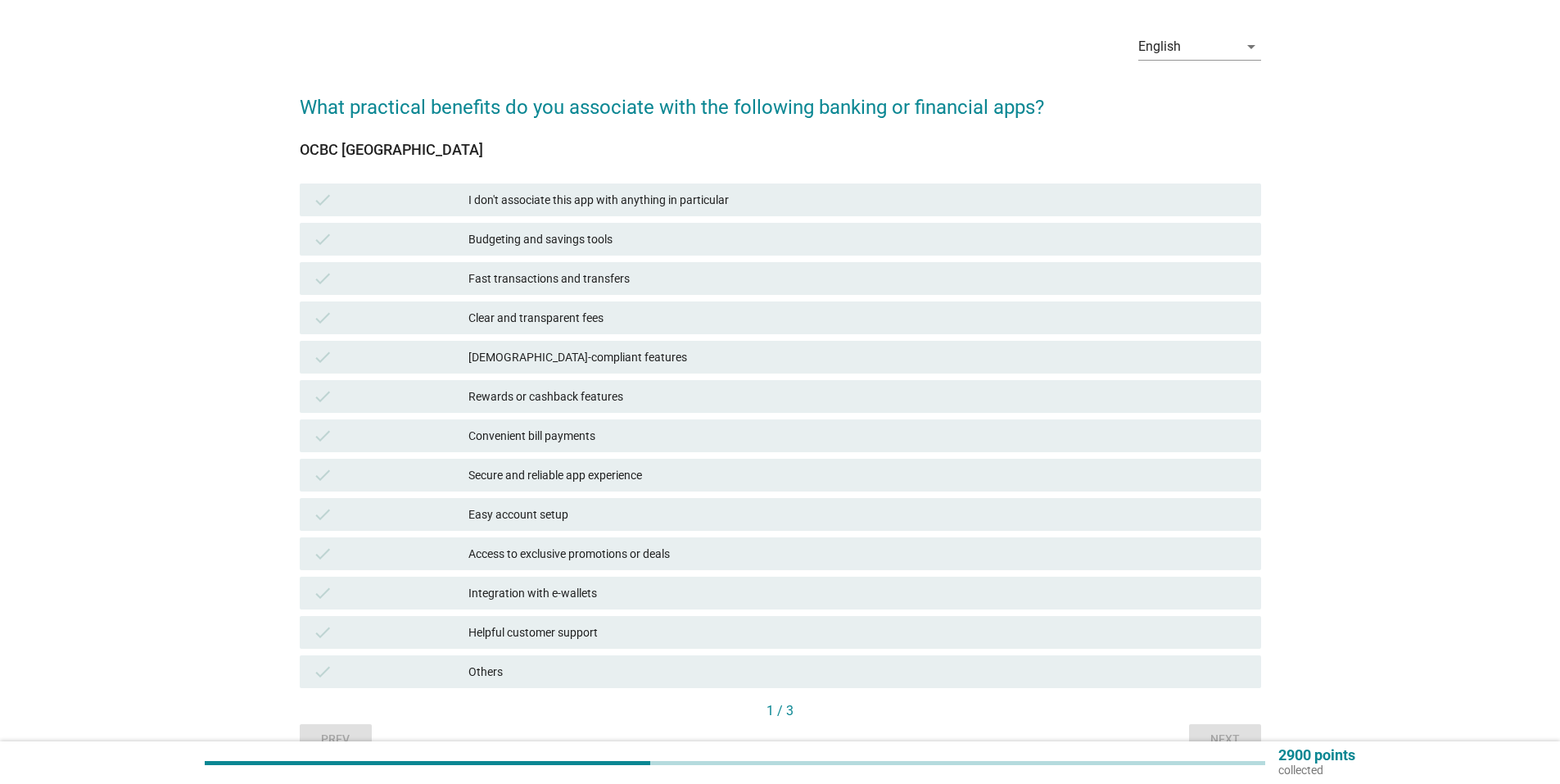
scroll to position [82, 0]
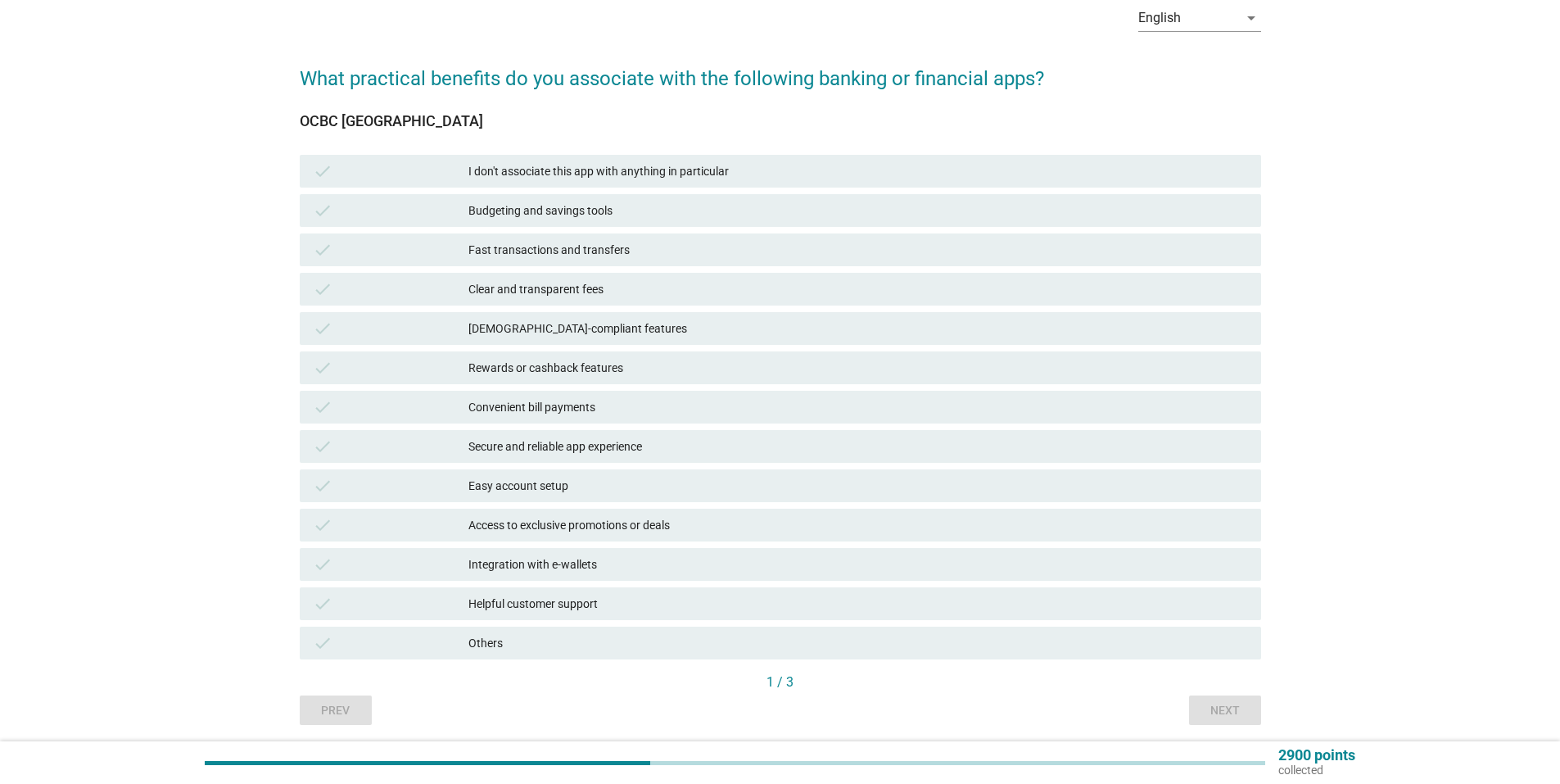
click at [635, 259] on div "check Fast transactions and transfers" at bounding box center [781, 249] width 962 height 33
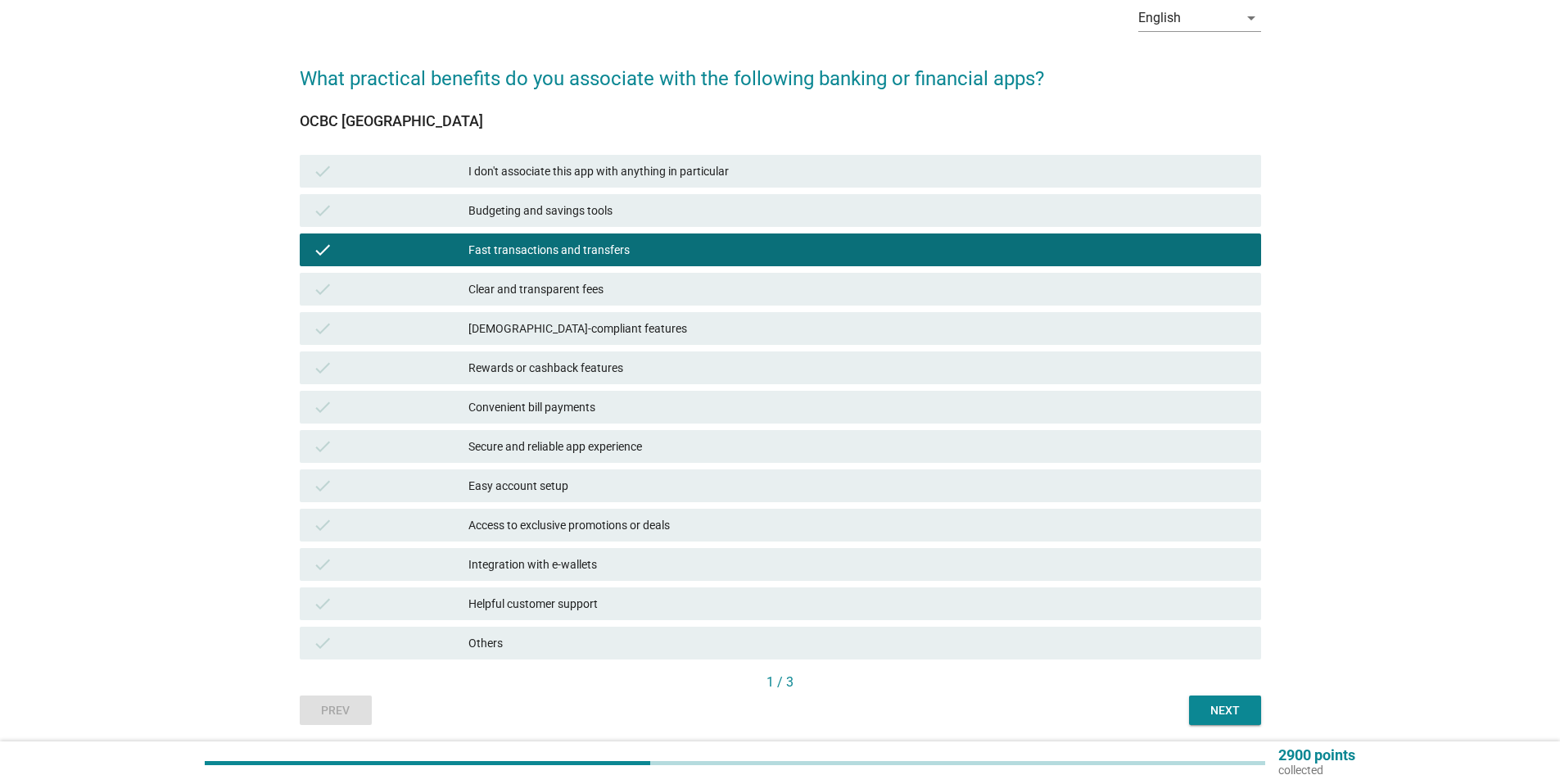
click at [687, 523] on div "Access to exclusive promotions or deals" at bounding box center [858, 525] width 780 height 19
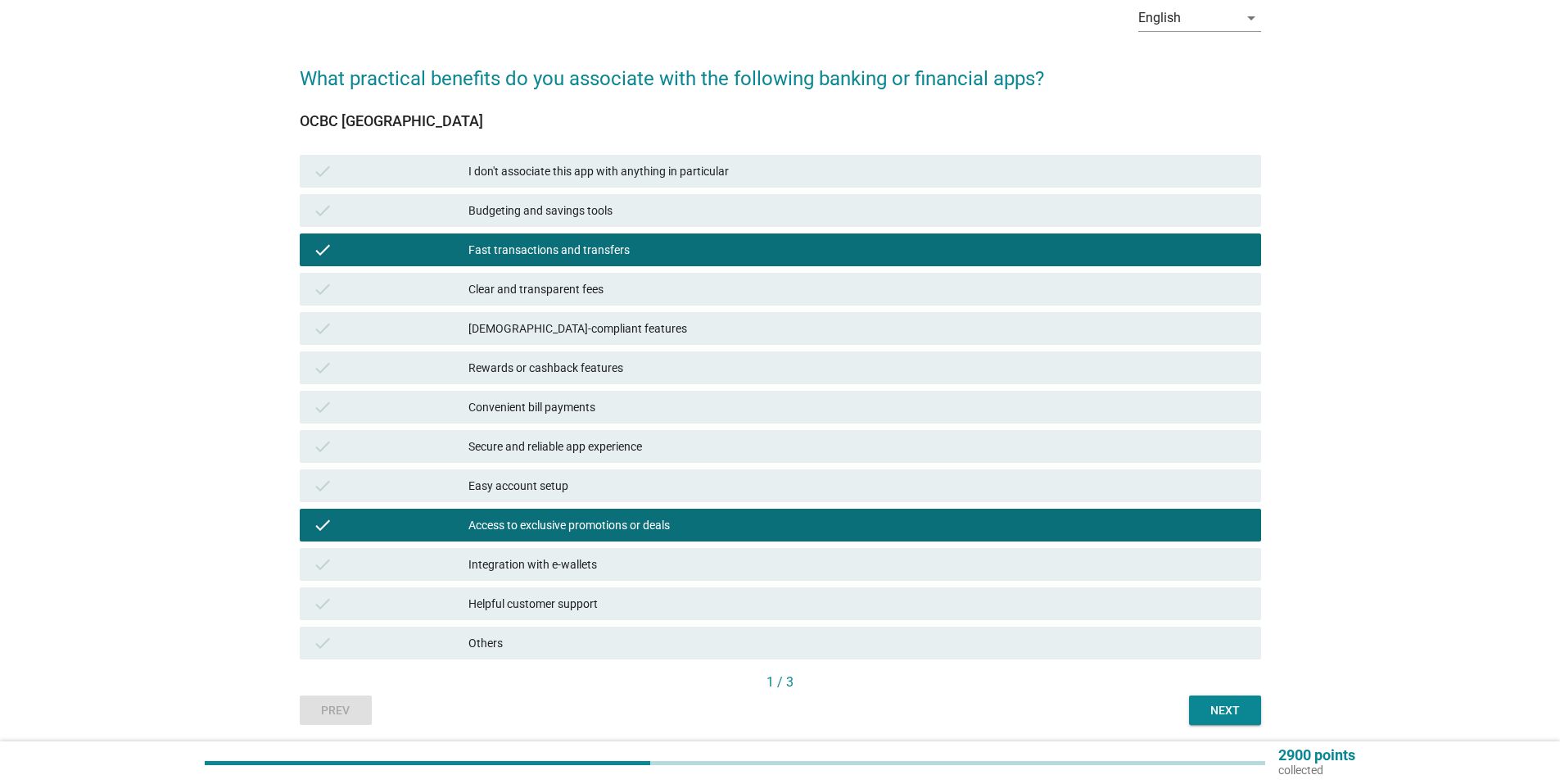
click at [1208, 707] on div "Next" at bounding box center [1226, 710] width 45 height 17
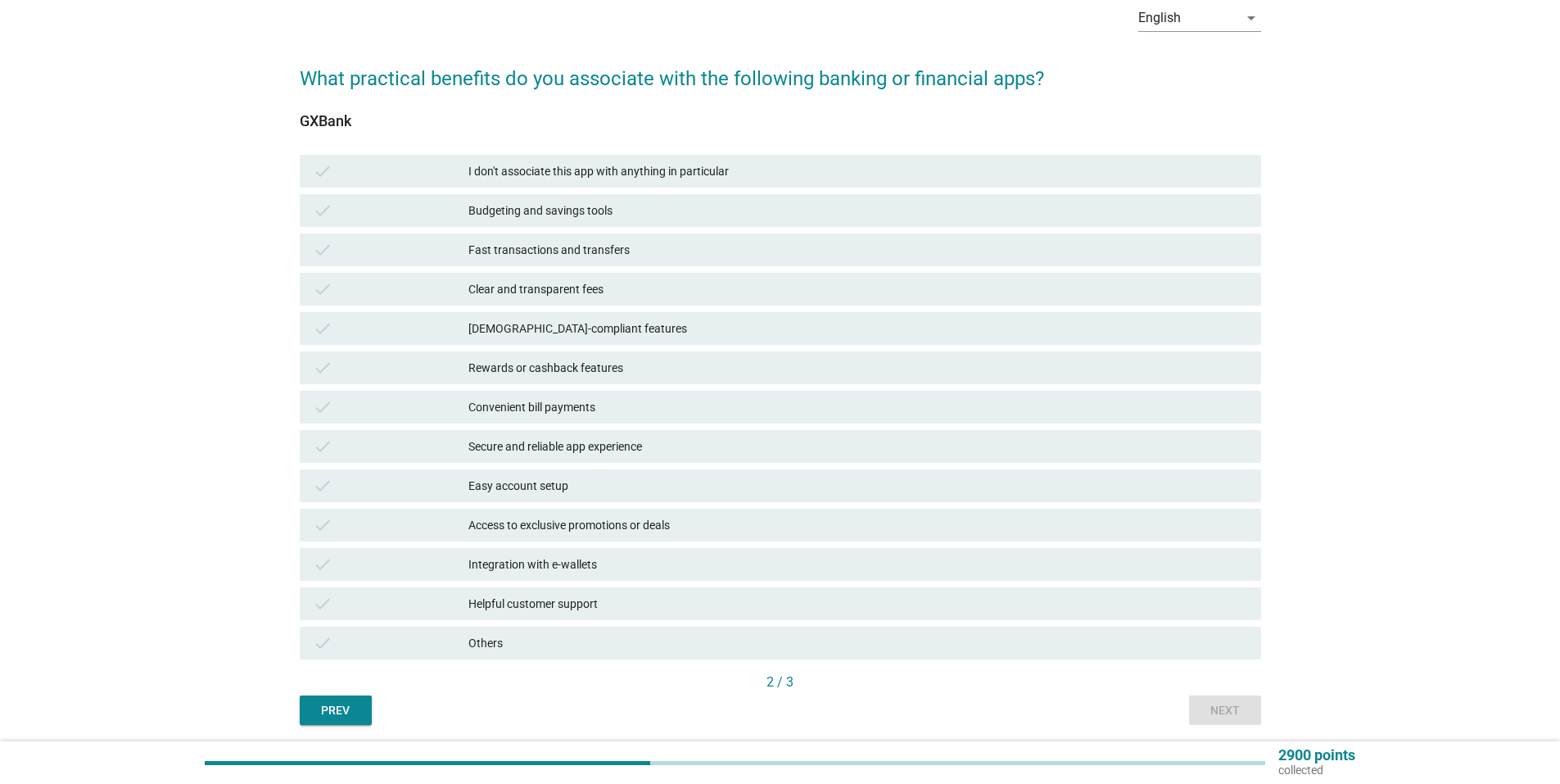
click at [766, 180] on div "I don't associate this app with anything in particular" at bounding box center [858, 171] width 780 height 19
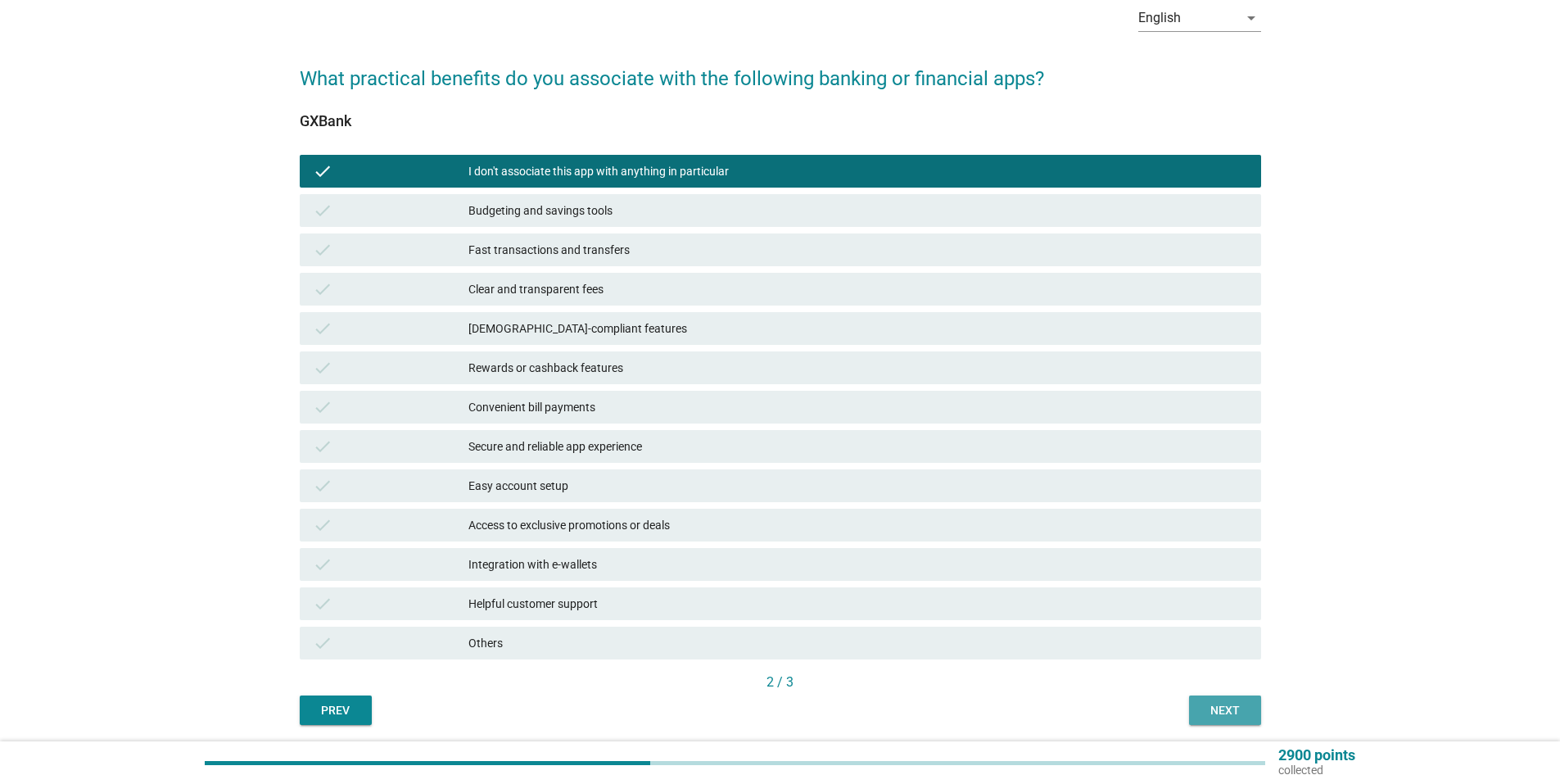
click at [1237, 701] on div "Next" at bounding box center [1226, 710] width 45 height 17
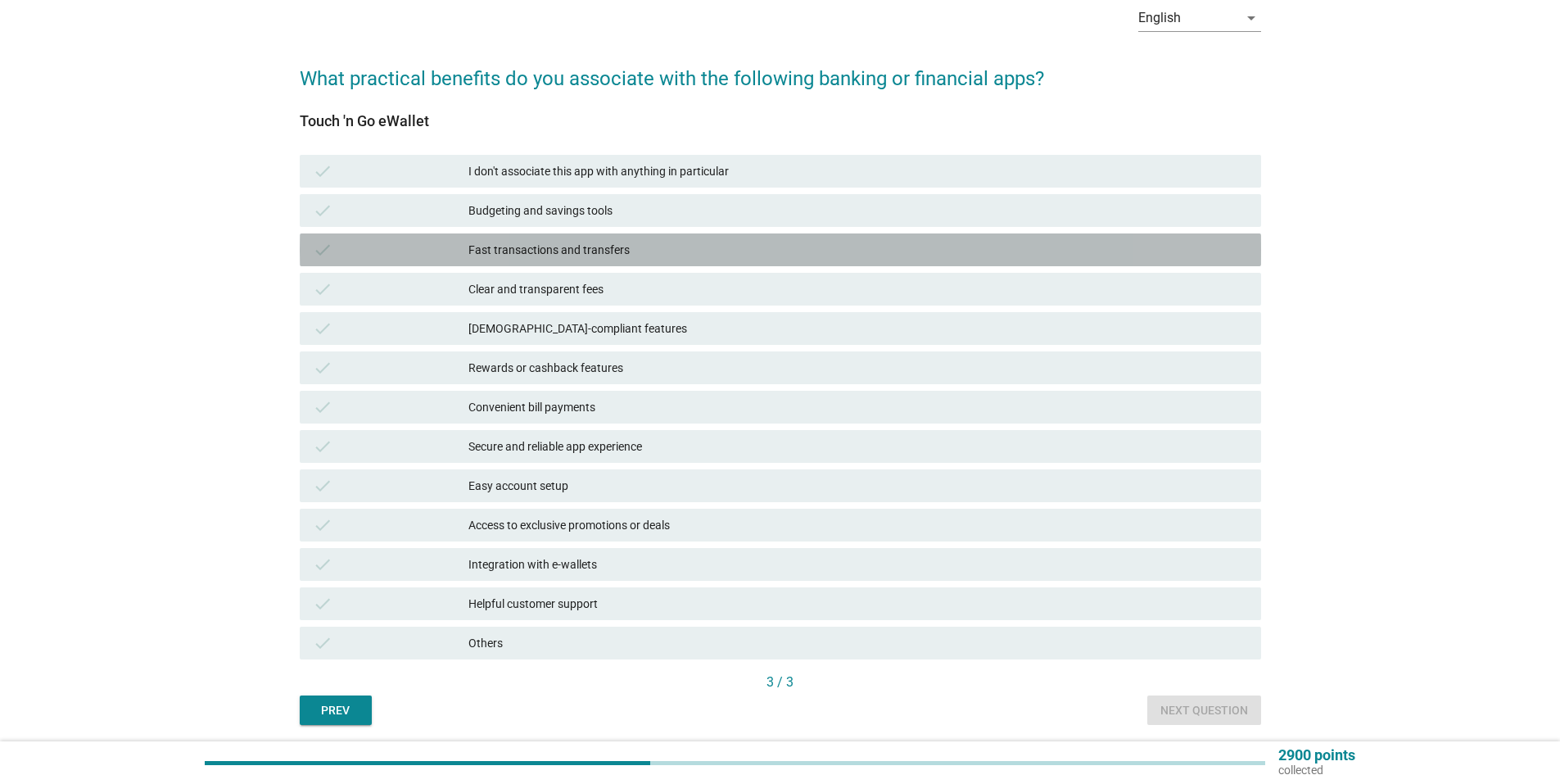
click at [675, 264] on div "check Fast transactions and transfers" at bounding box center [781, 249] width 962 height 33
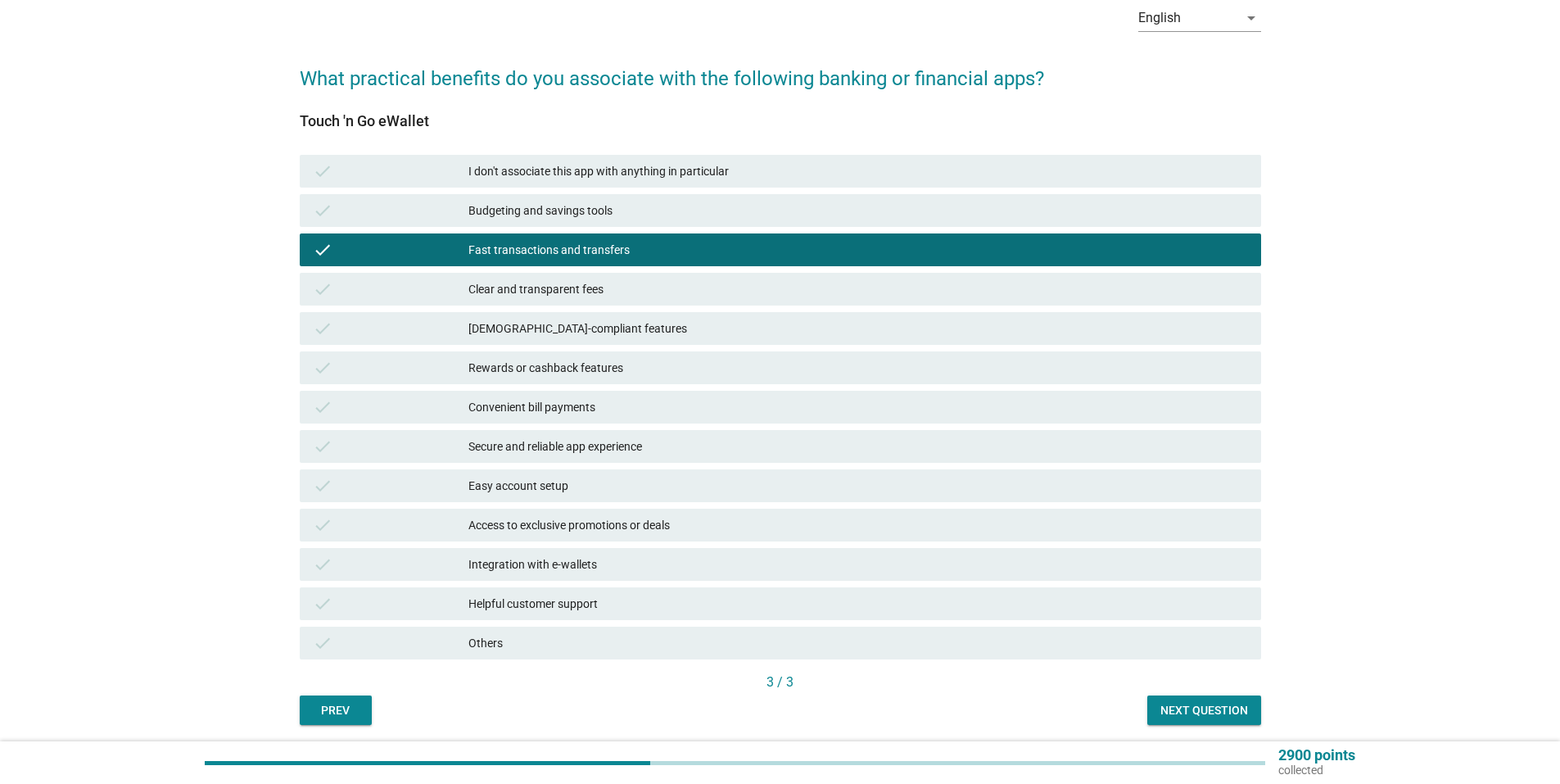
click at [831, 523] on div "Access to exclusive promotions or deals" at bounding box center [858, 525] width 780 height 19
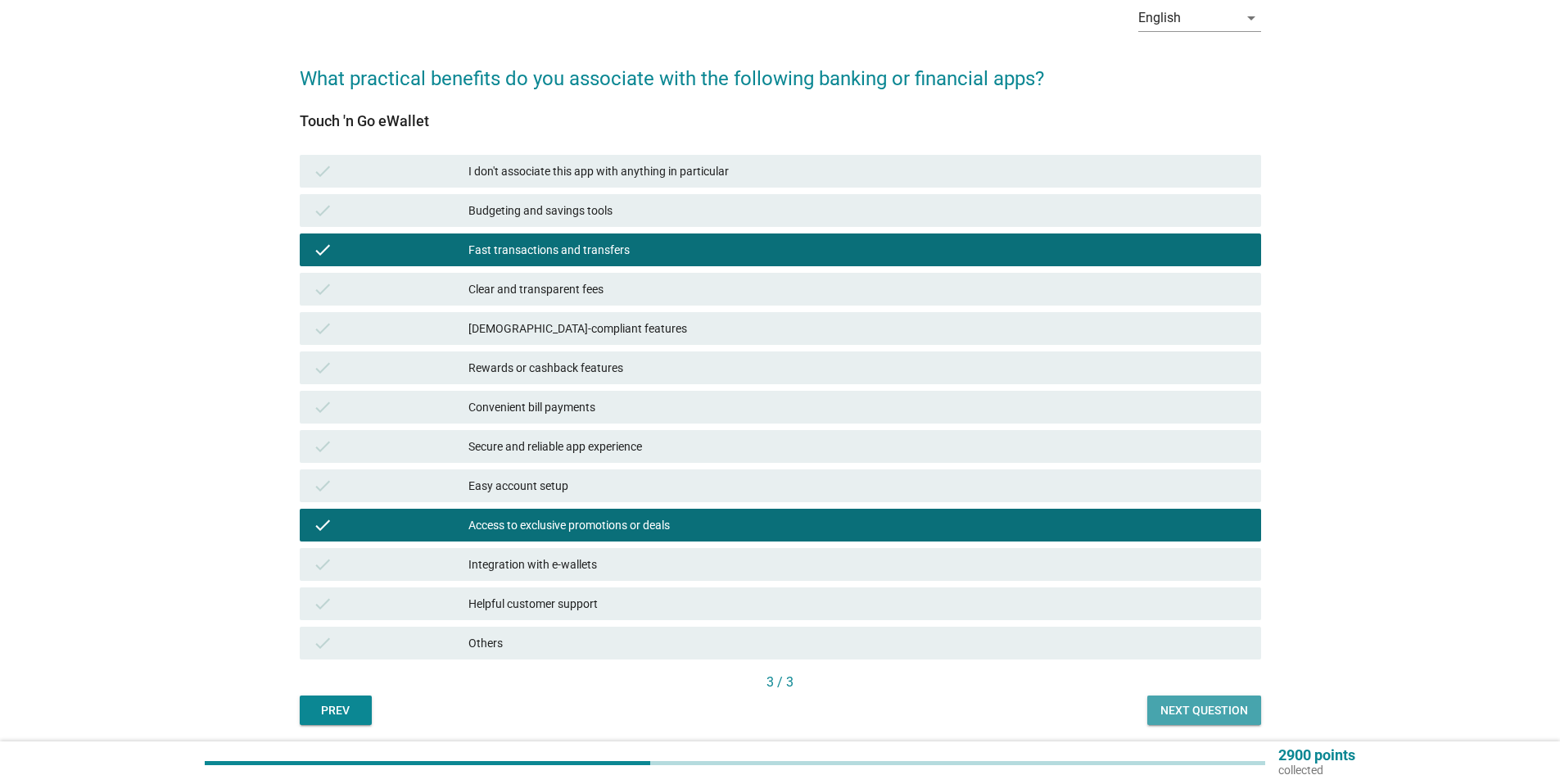
click at [1182, 716] on div "Next question" at bounding box center [1205, 710] width 88 height 17
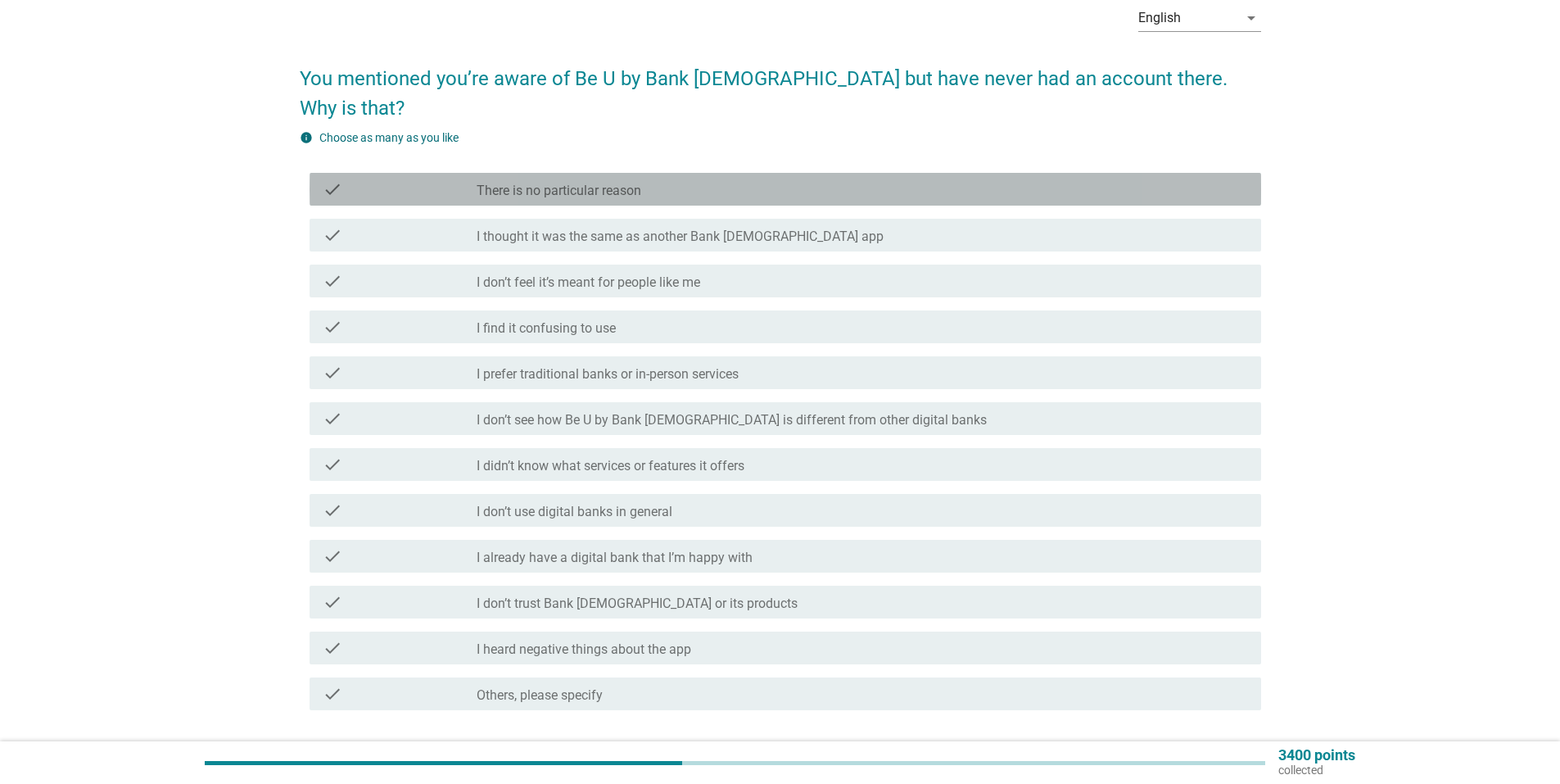
click at [787, 179] on div "check_box_outline_blank There is no particular reason" at bounding box center [863, 189] width 772 height 19
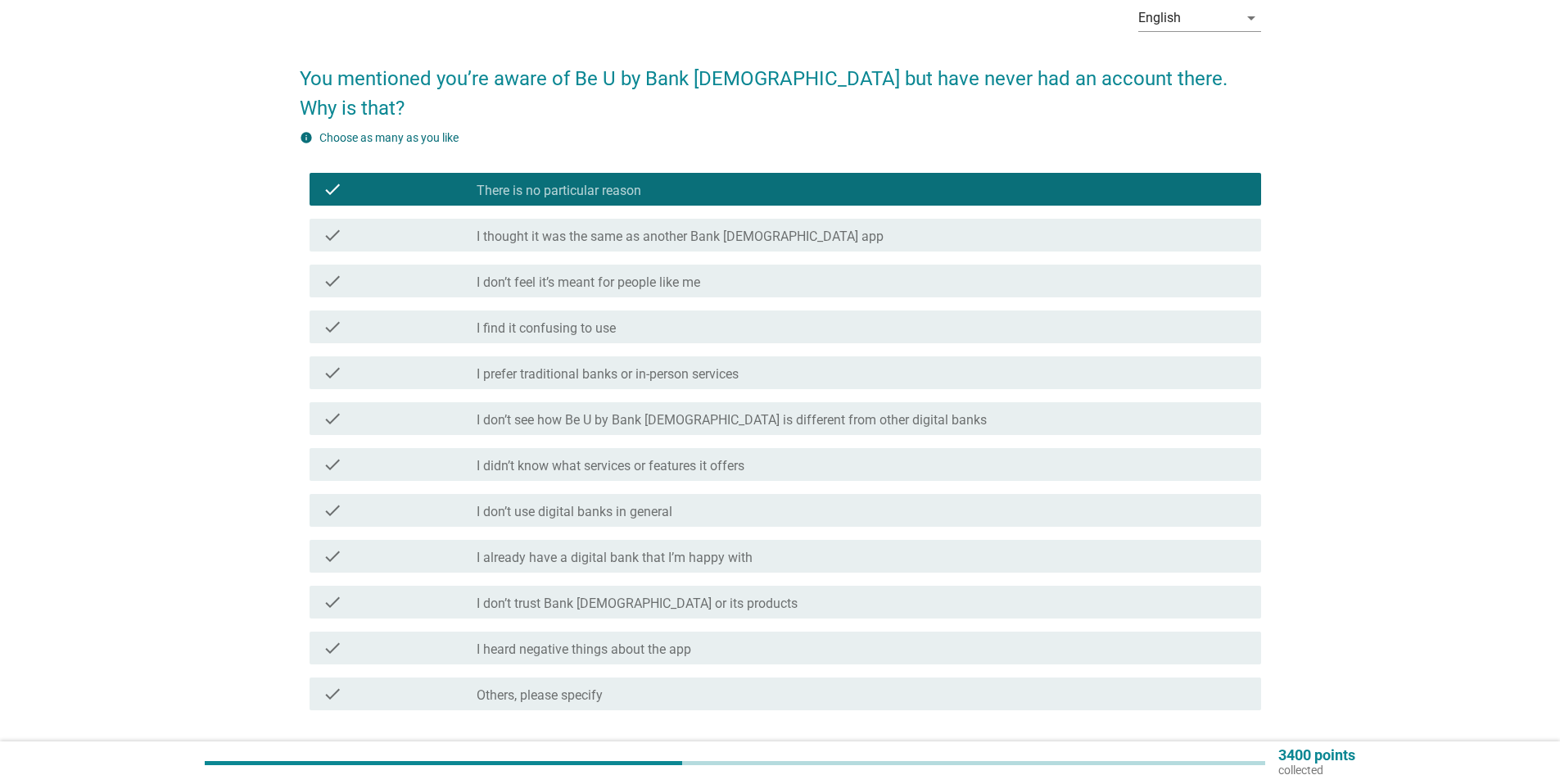
scroll to position [163, 0]
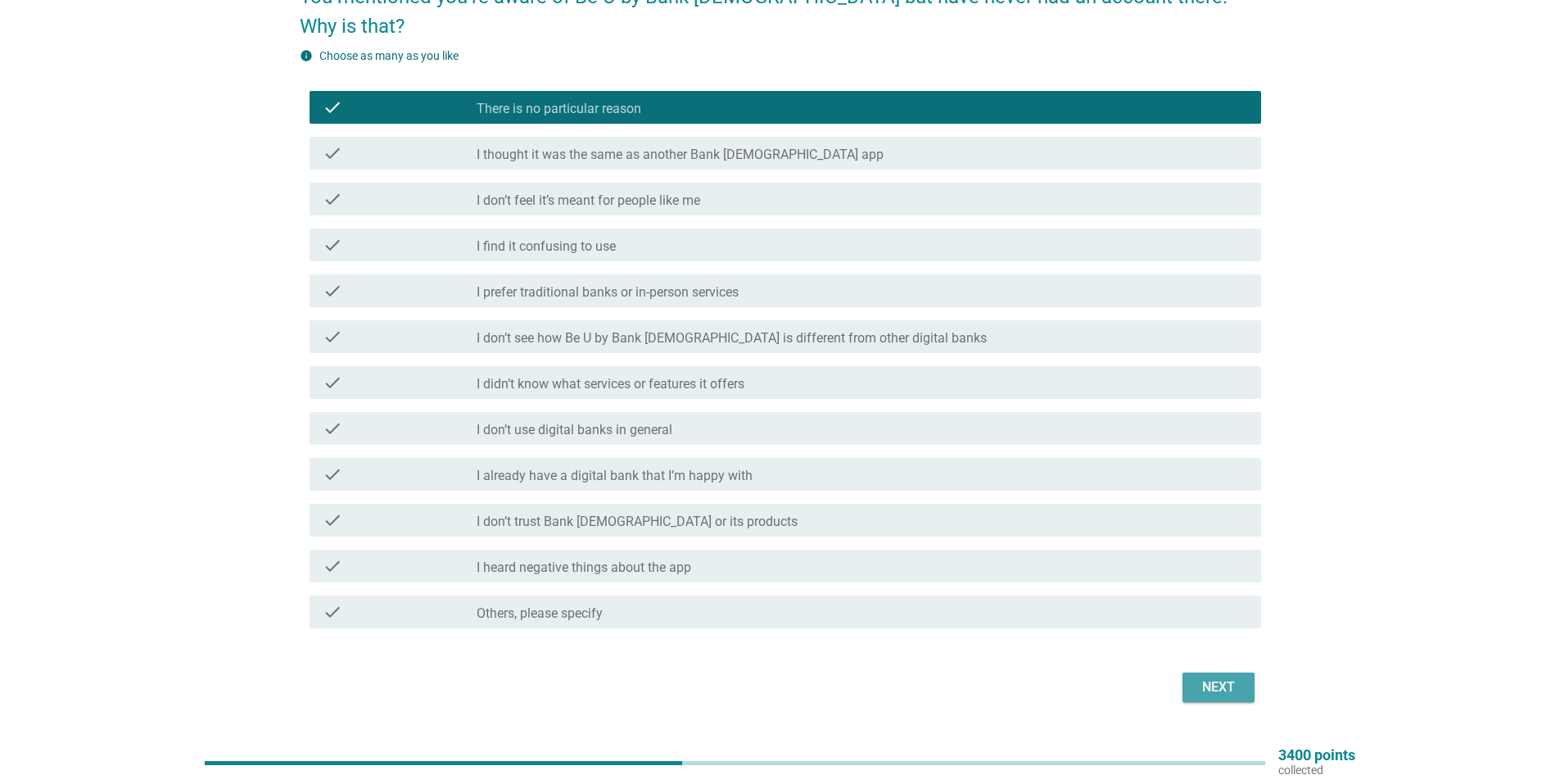
click at [1206, 677] on div "Next" at bounding box center [1219, 686] width 45 height 19
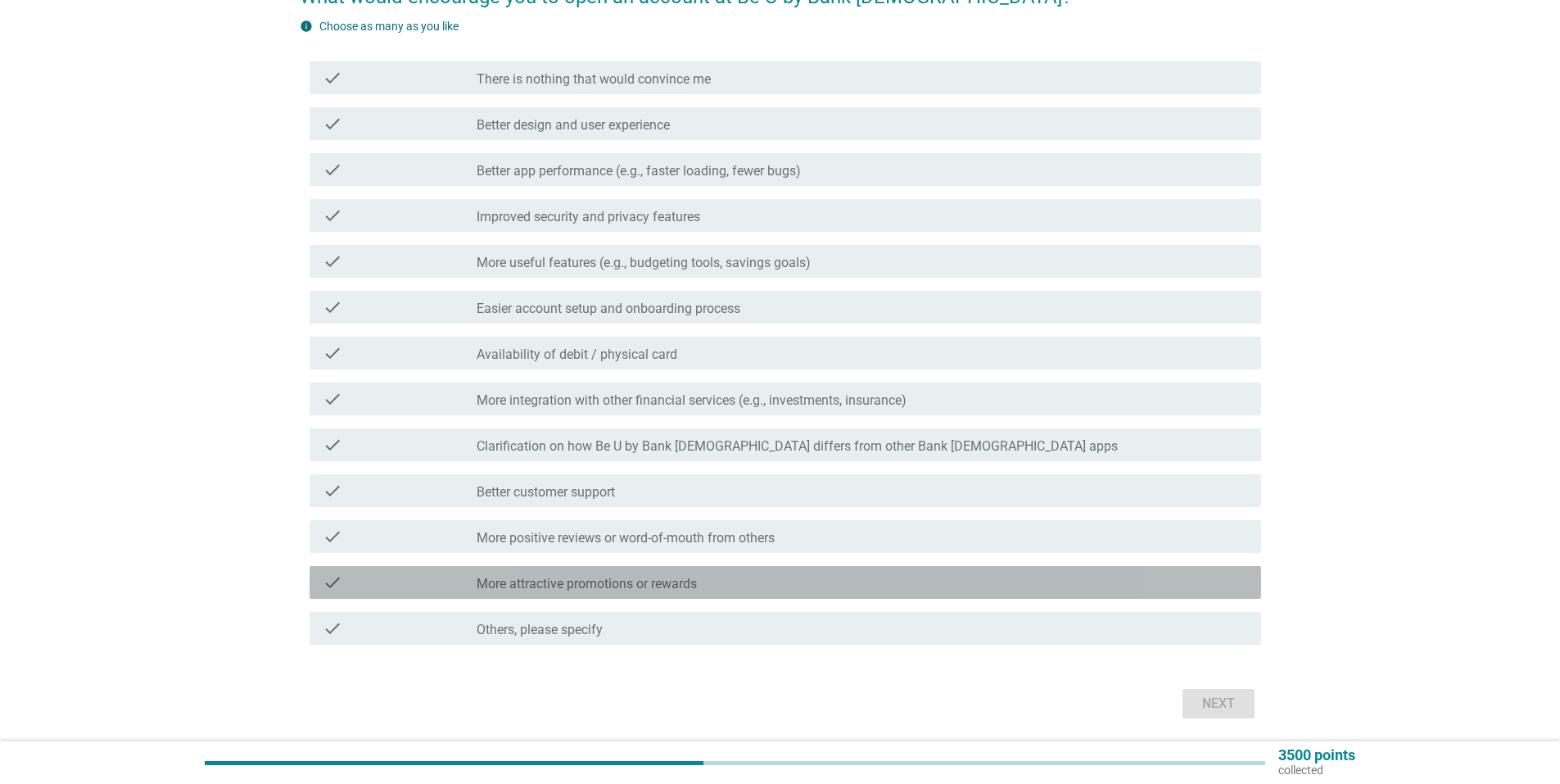
click at [732, 584] on div "check_box_outline_blank More attractive promotions or rewards" at bounding box center [863, 582] width 772 height 19
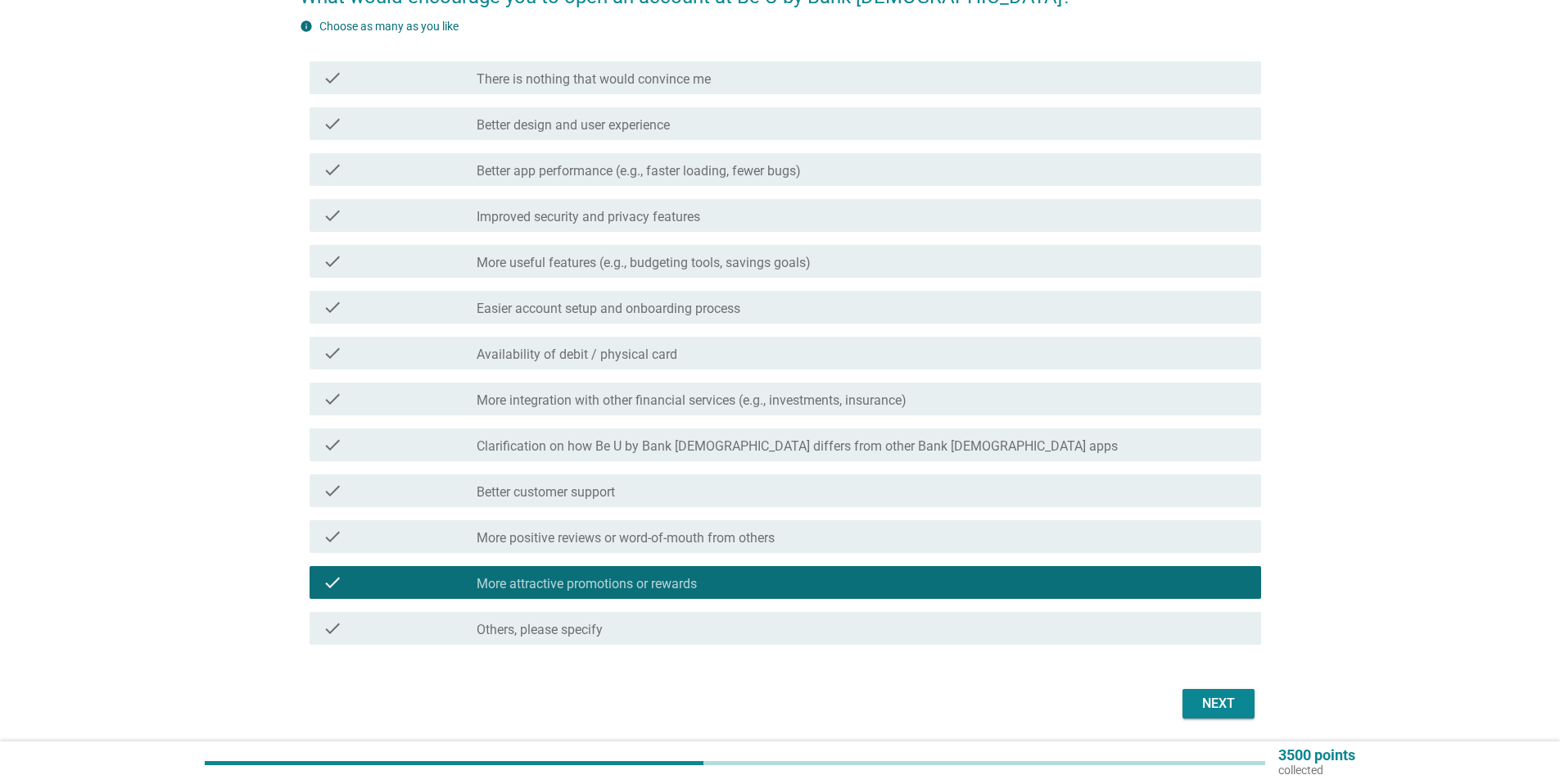
click at [1231, 691] on button "Next" at bounding box center [1219, 703] width 72 height 29
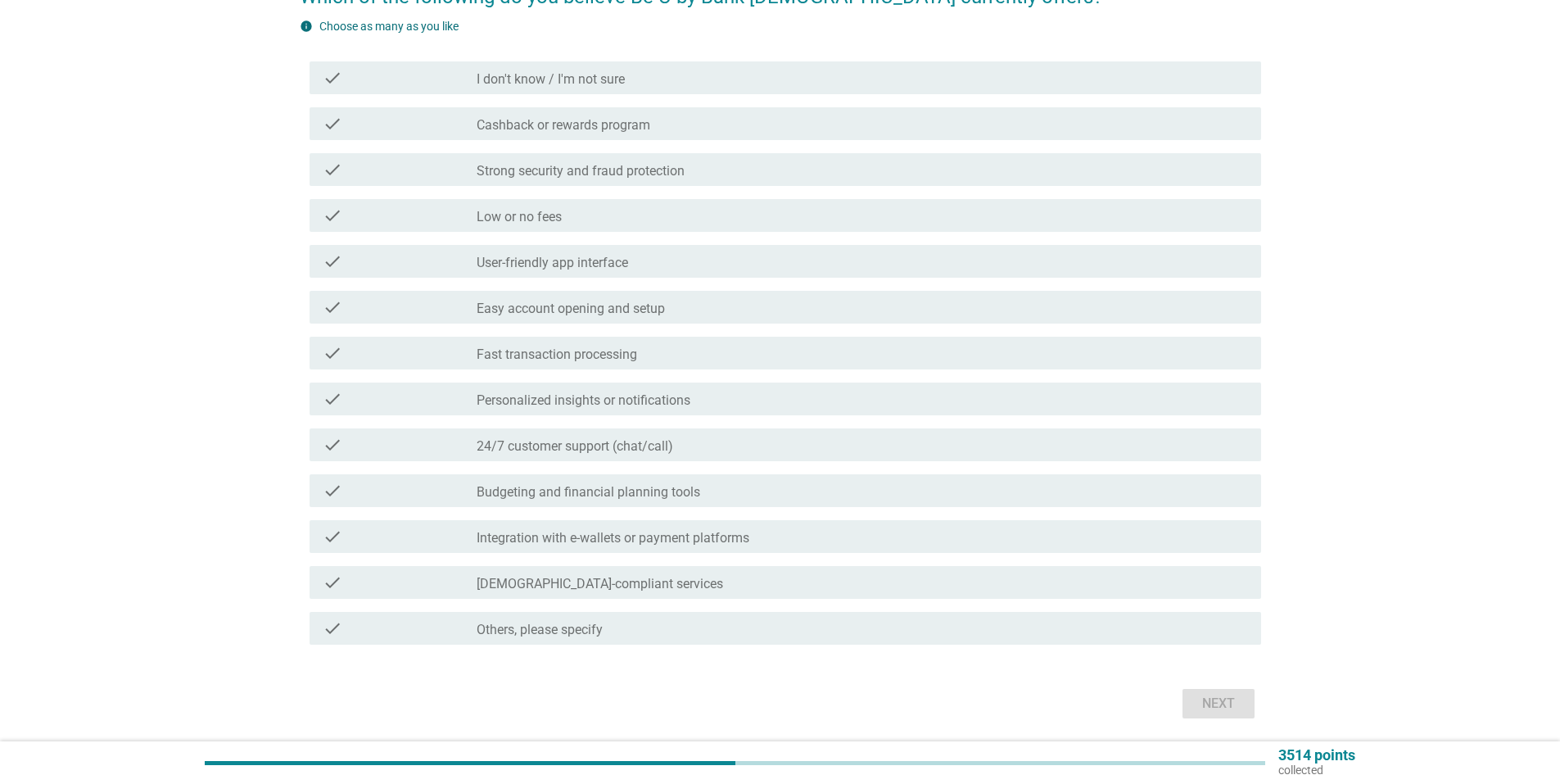
scroll to position [0, 0]
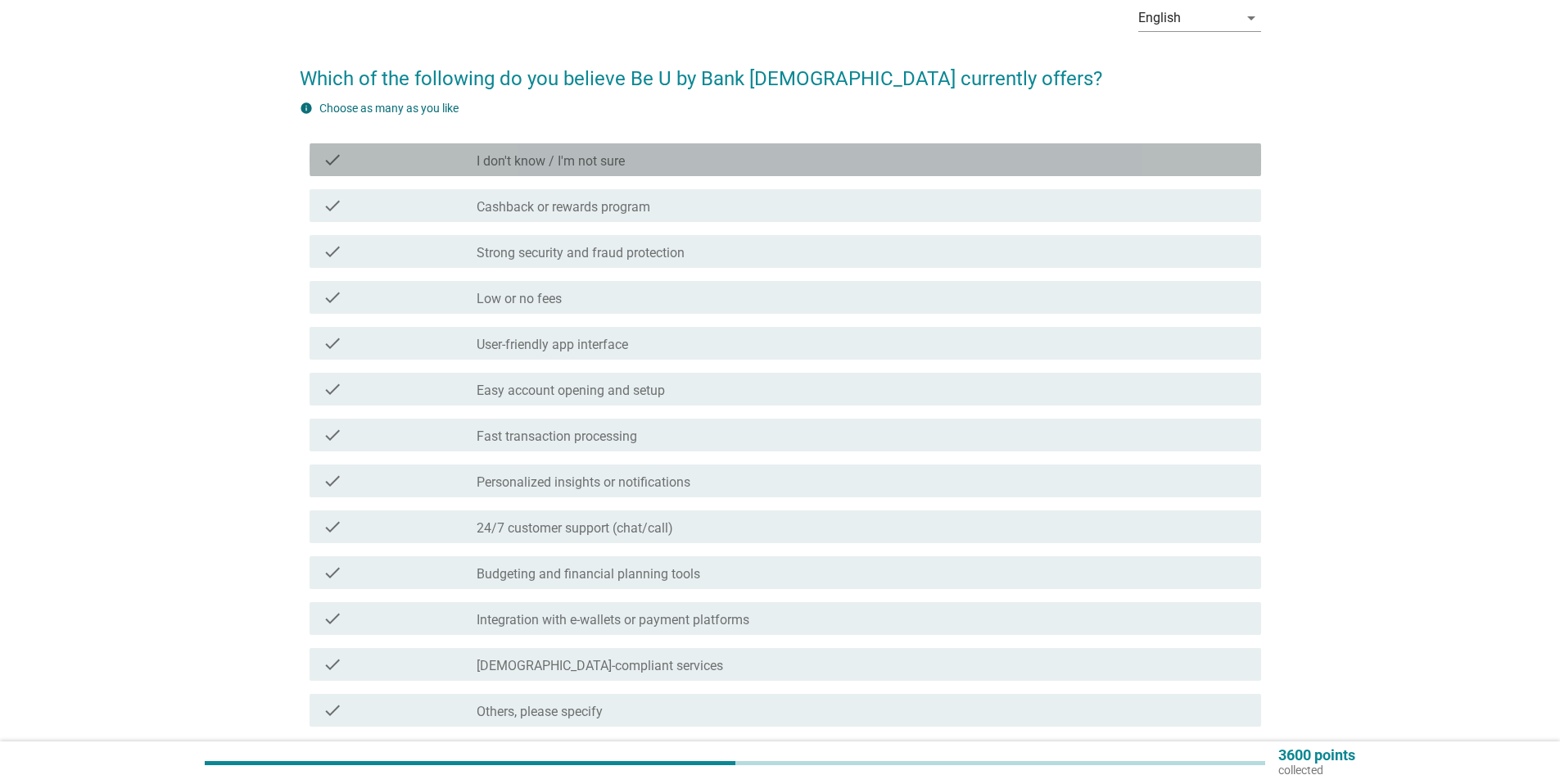
click at [793, 164] on div "check_box_outline_blank I don't know / I'm not sure" at bounding box center [863, 159] width 772 height 19
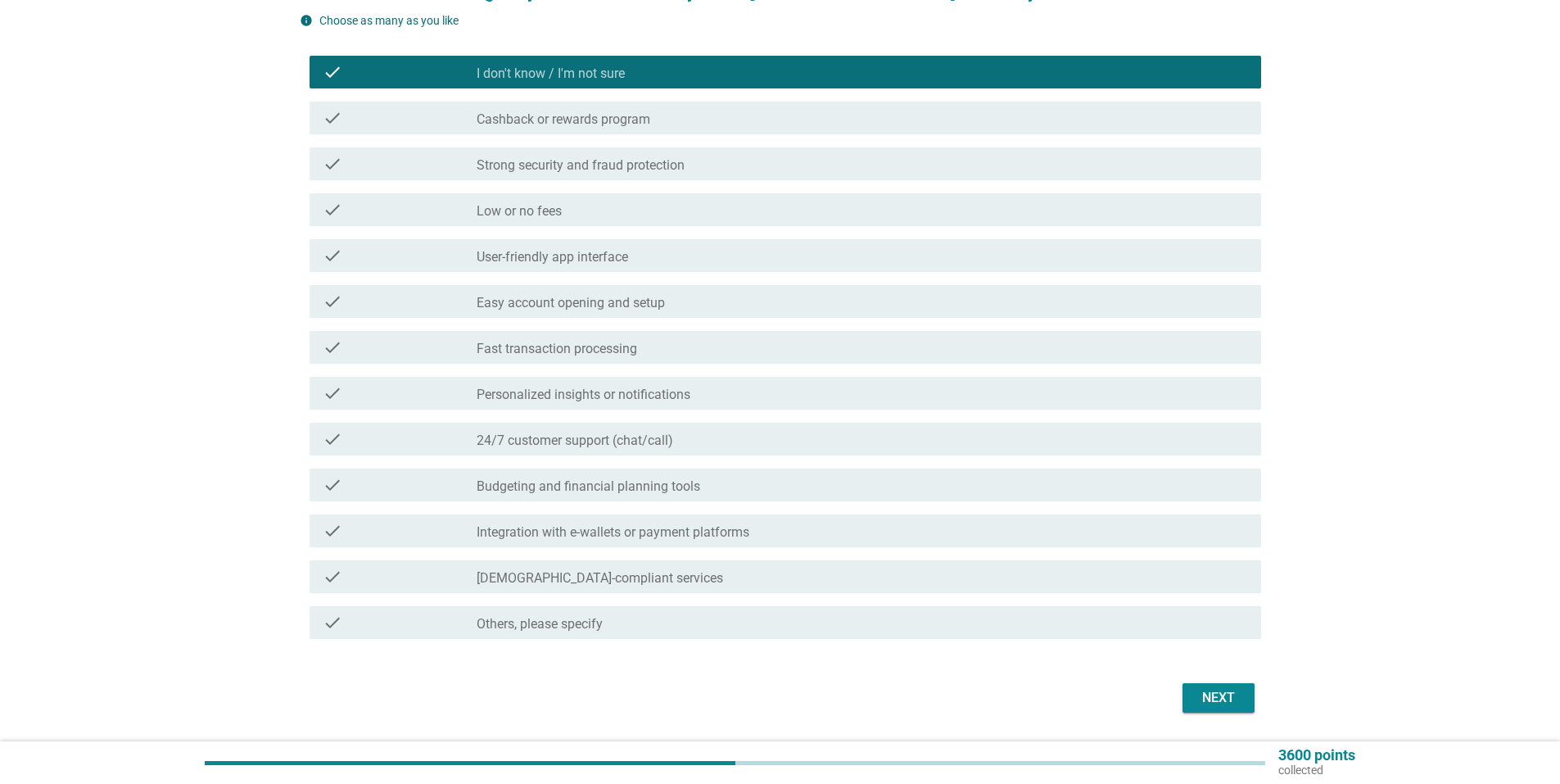
scroll to position [220, 0]
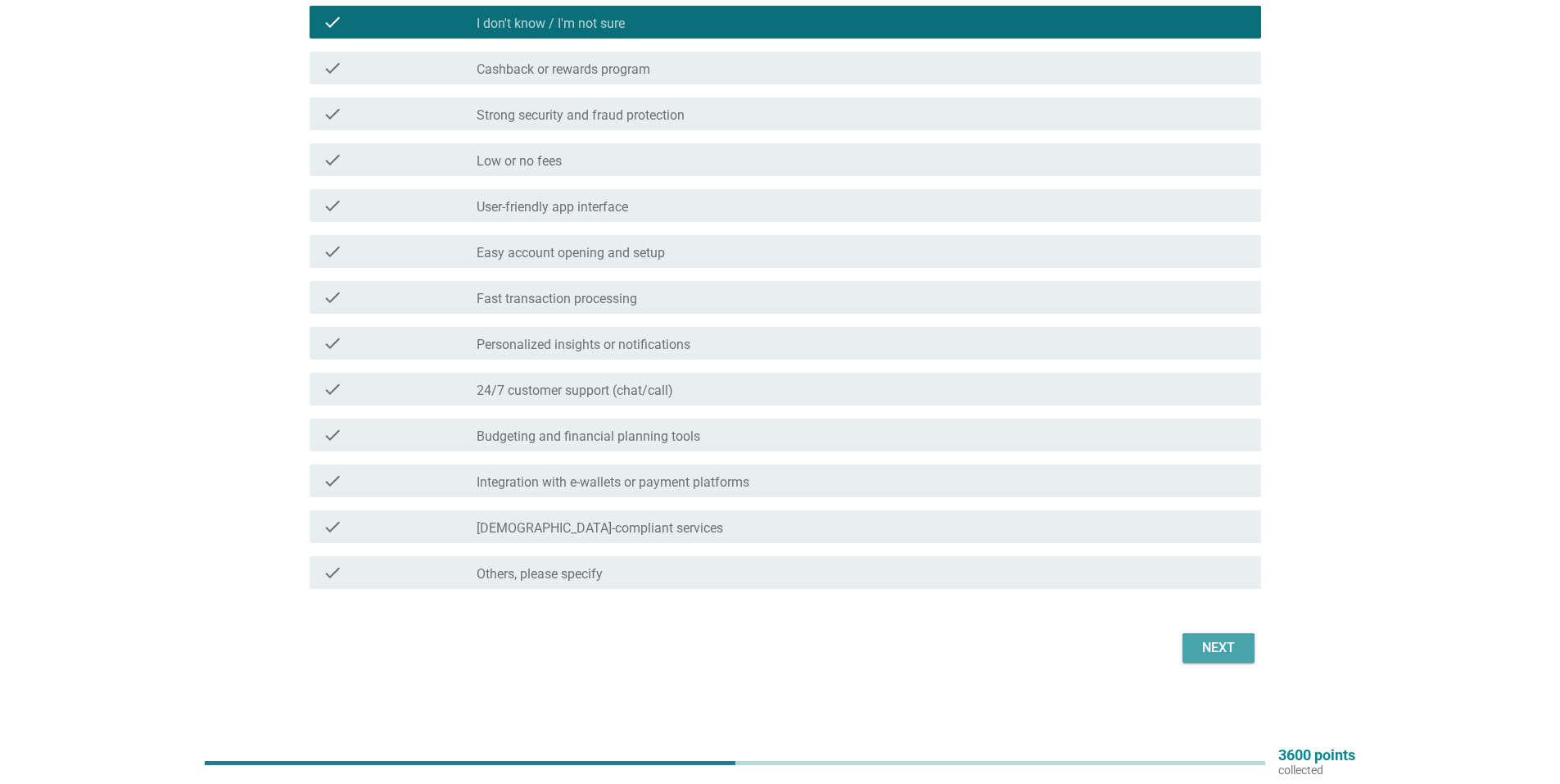
click at [1221, 640] on div "Next" at bounding box center [1219, 648] width 45 height 19
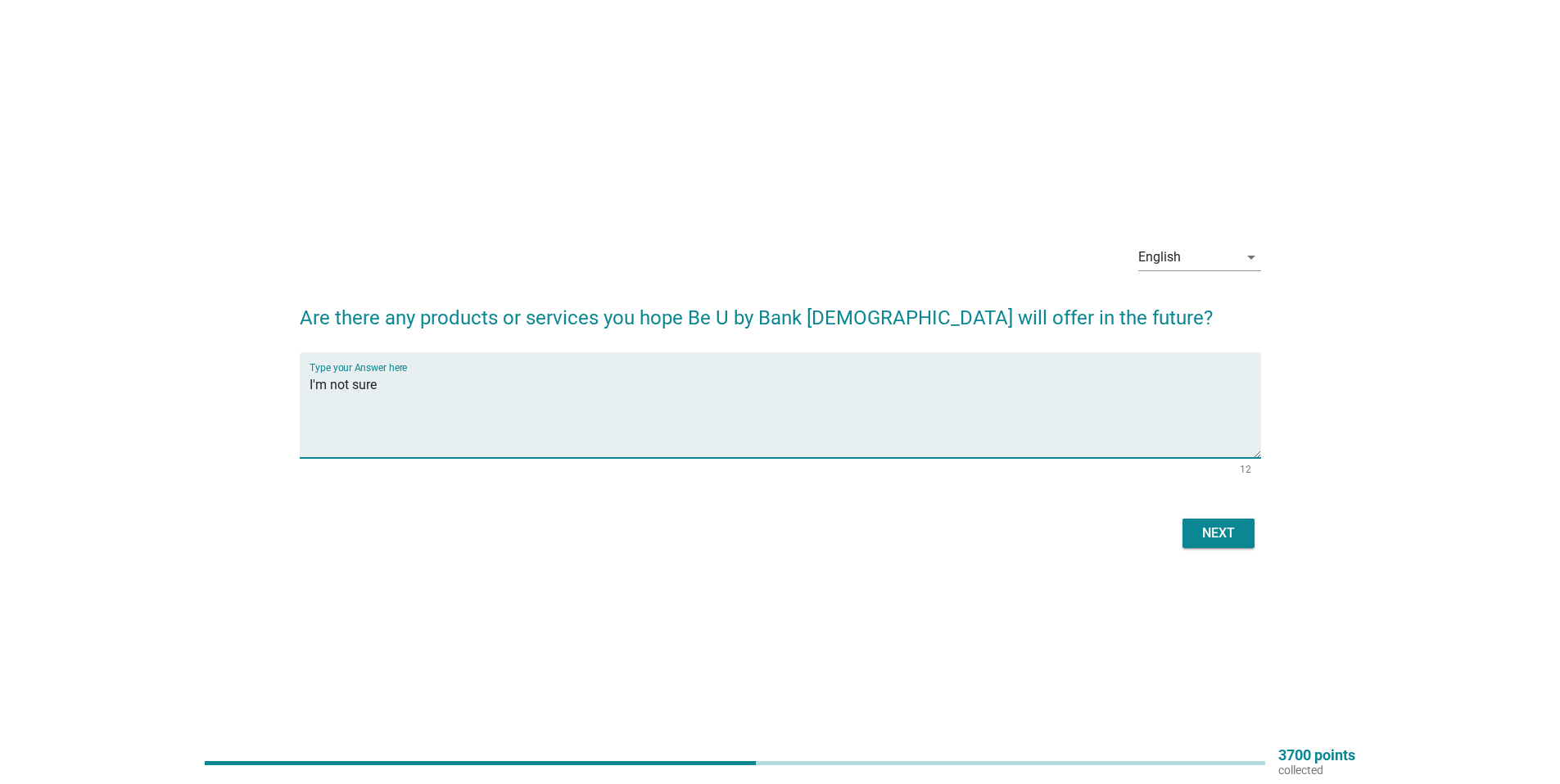
click at [900, 401] on textarea "I'm not sure" at bounding box center [786, 414] width 952 height 86
type textarea "I'm not sure"
click at [1248, 550] on div "Next" at bounding box center [781, 533] width 962 height 40
click at [1230, 543] on button "Next" at bounding box center [1219, 533] width 72 height 29
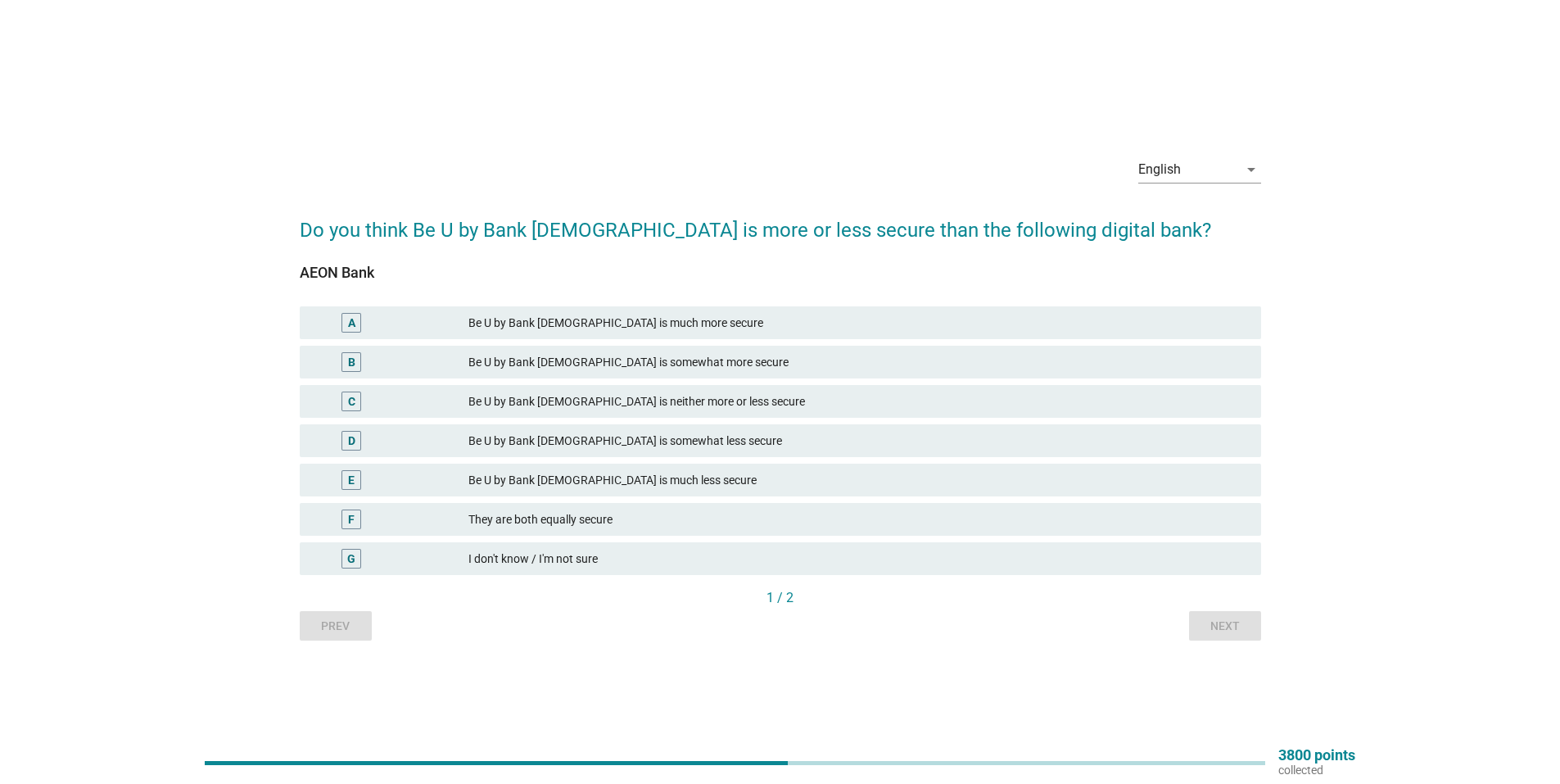
click at [546, 558] on div "I don't know / I'm not sure" at bounding box center [858, 558] width 780 height 19
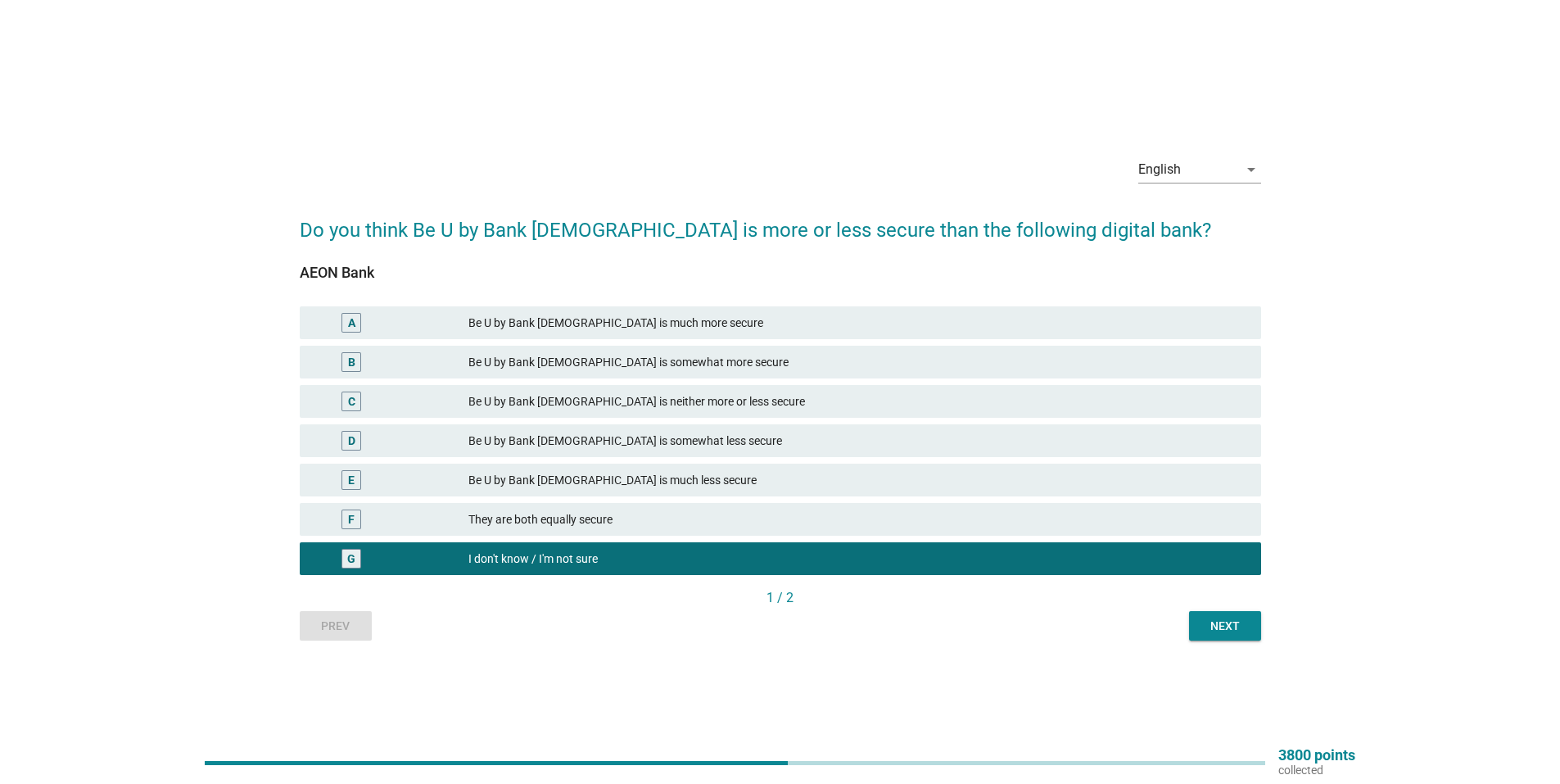
click at [1246, 630] on div "Next" at bounding box center [1226, 626] width 45 height 17
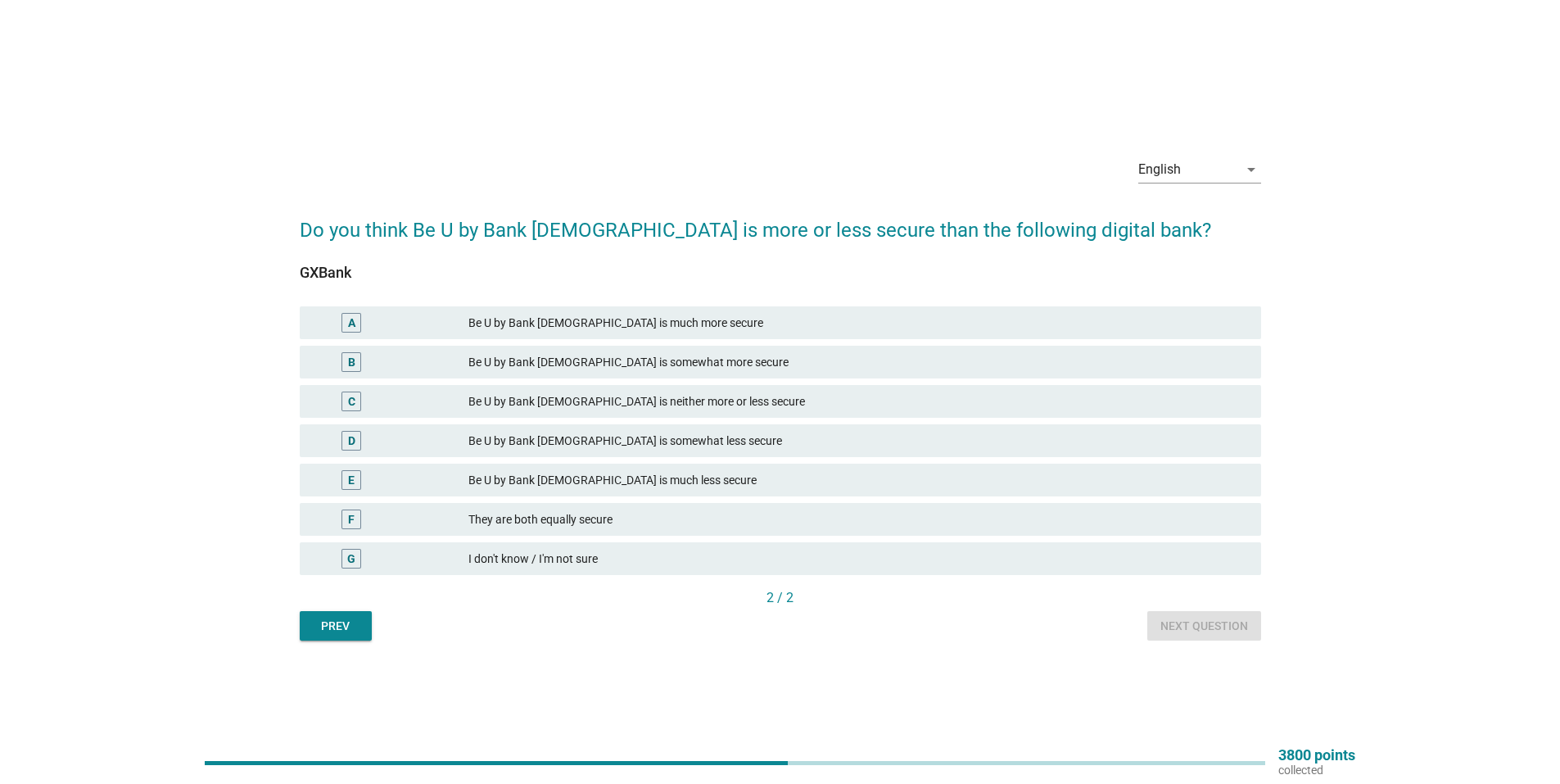
click at [532, 555] on div "I don't know / I'm not sure" at bounding box center [858, 558] width 780 height 19
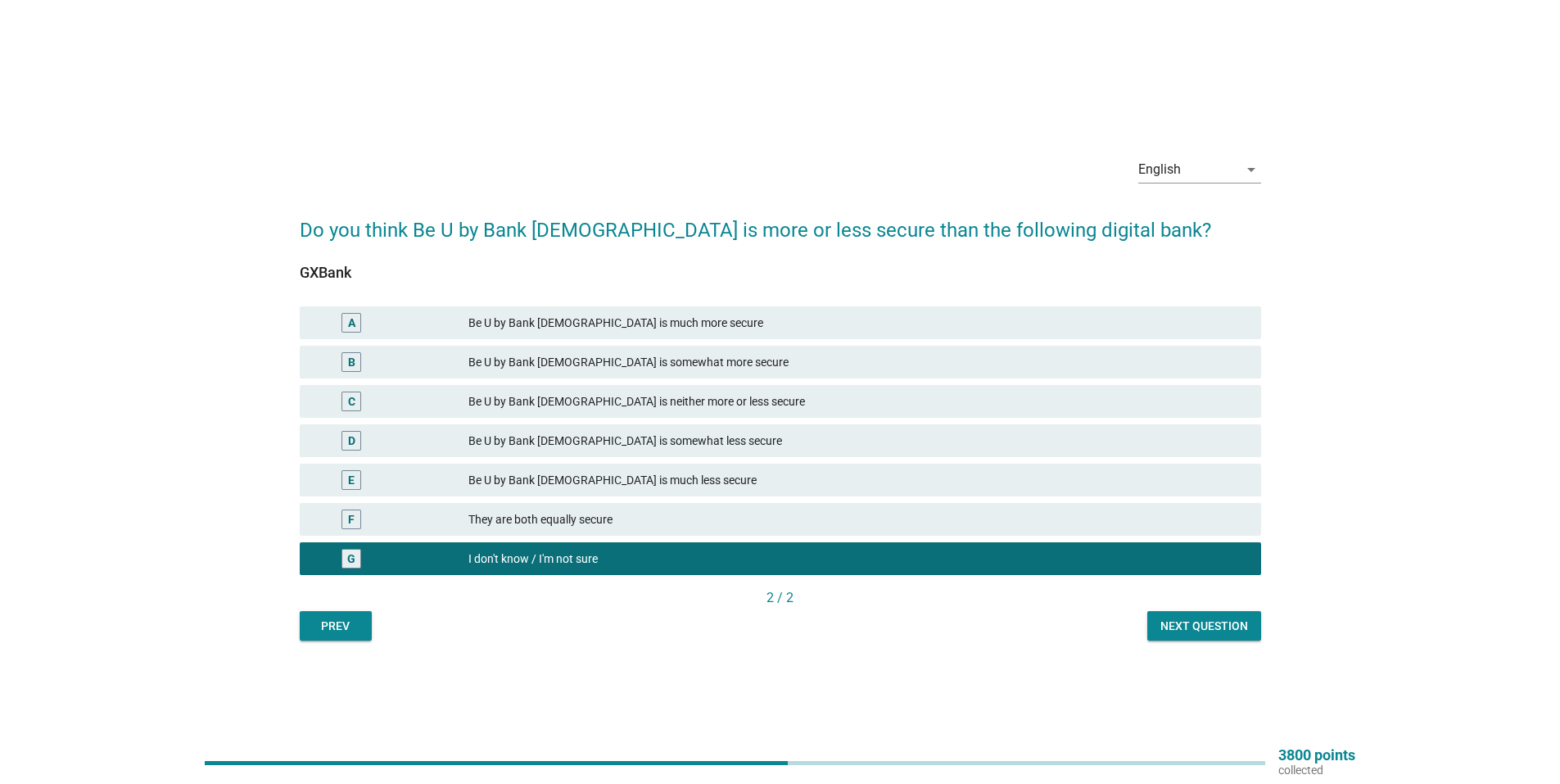
click at [1170, 614] on button "Next question" at bounding box center [1204, 625] width 114 height 29
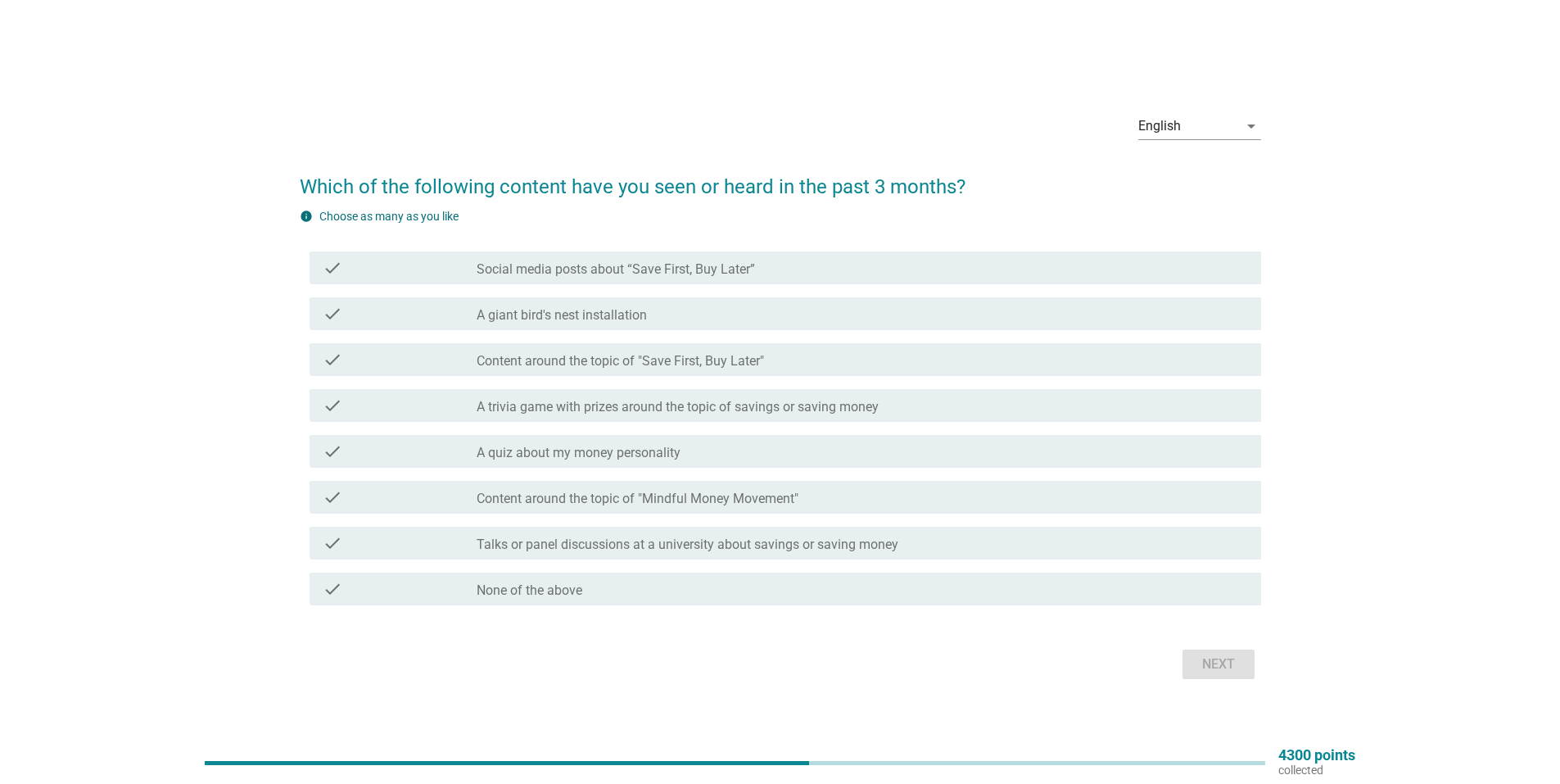
click at [678, 579] on div "check_box_outline_blank None of the above" at bounding box center [863, 589] width 772 height 19
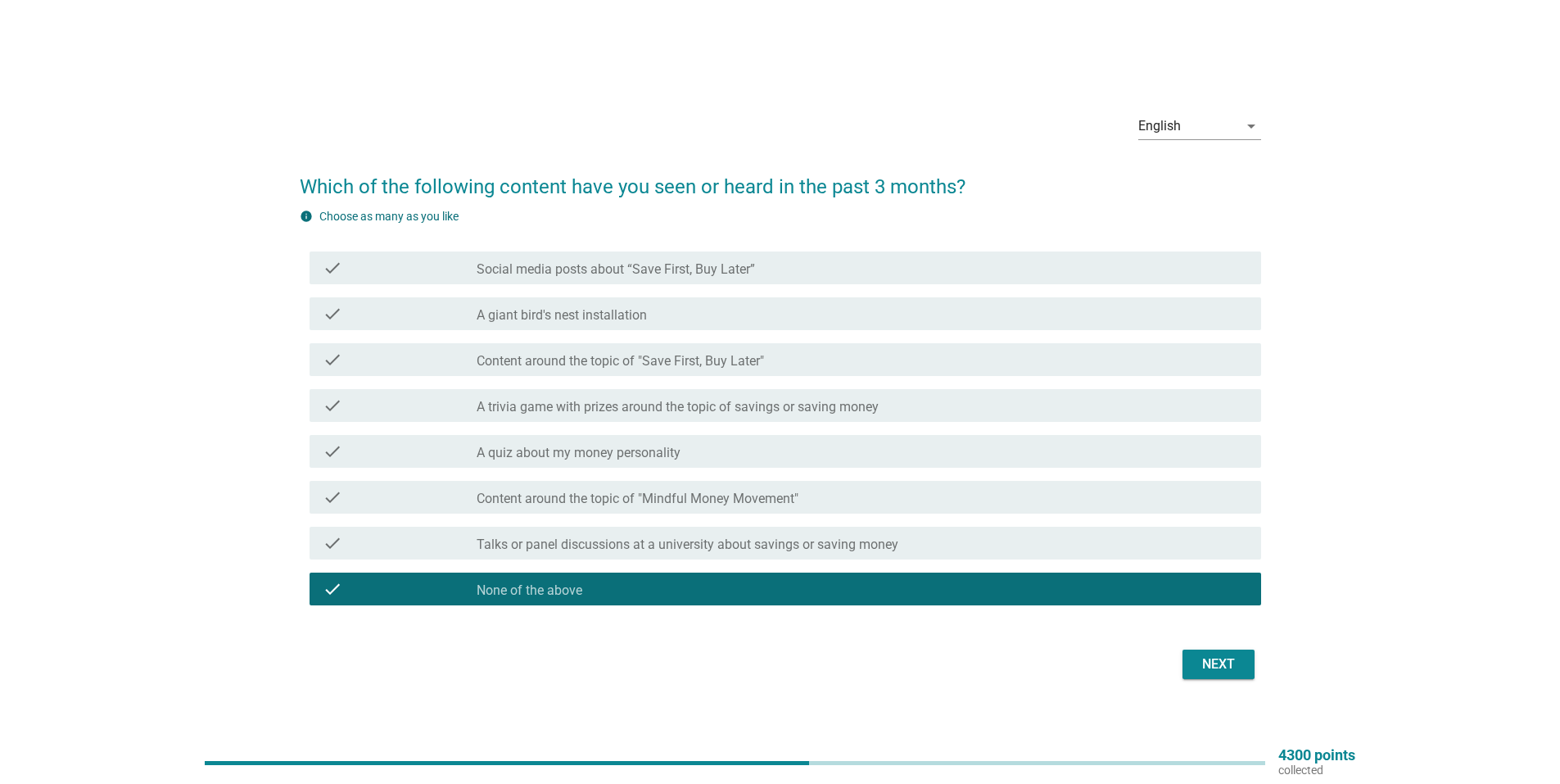
click at [1232, 650] on button "Next" at bounding box center [1219, 664] width 72 height 29
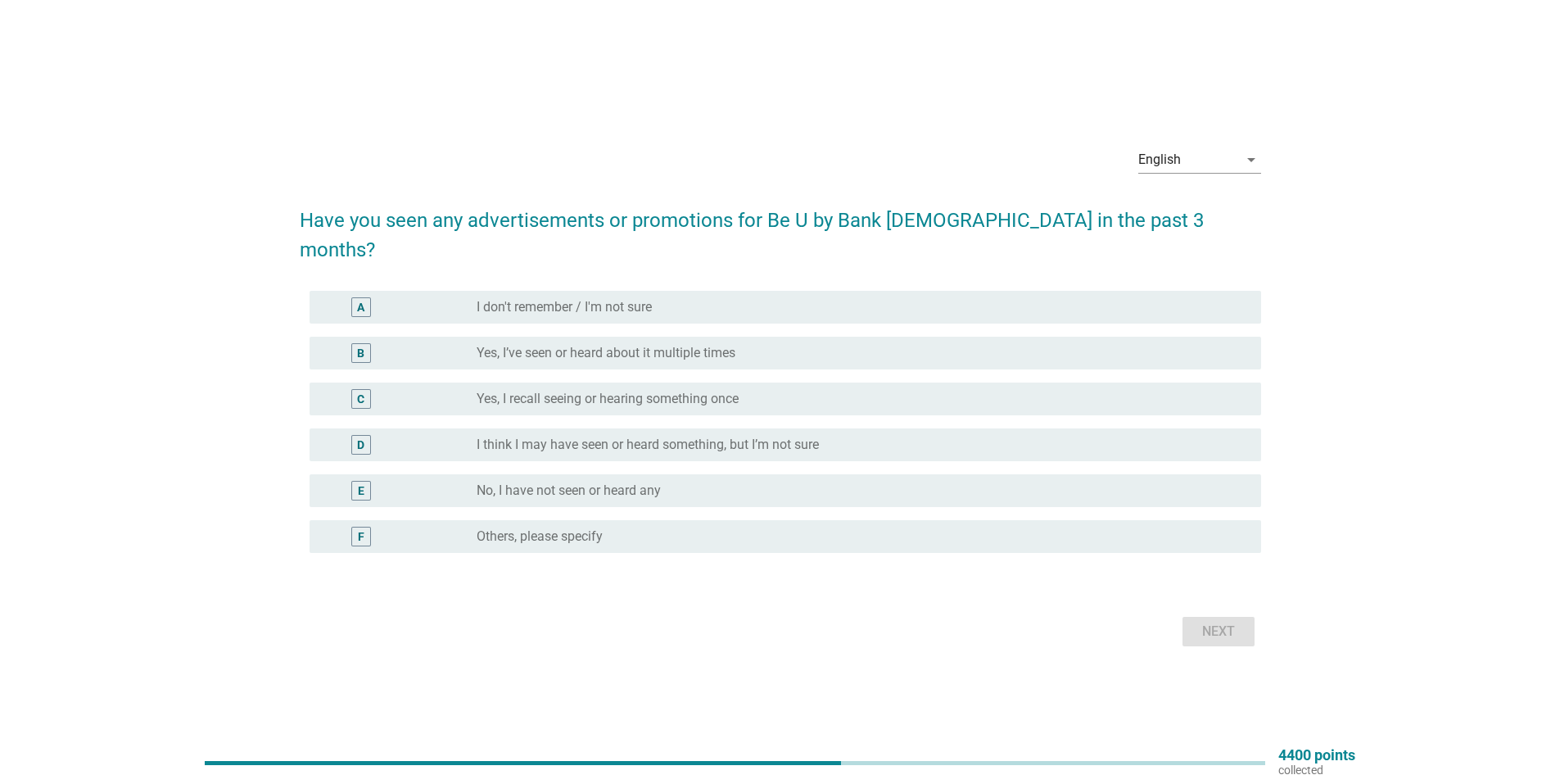
click at [622, 483] on label "No, I have not seen or heard any" at bounding box center [569, 490] width 184 height 16
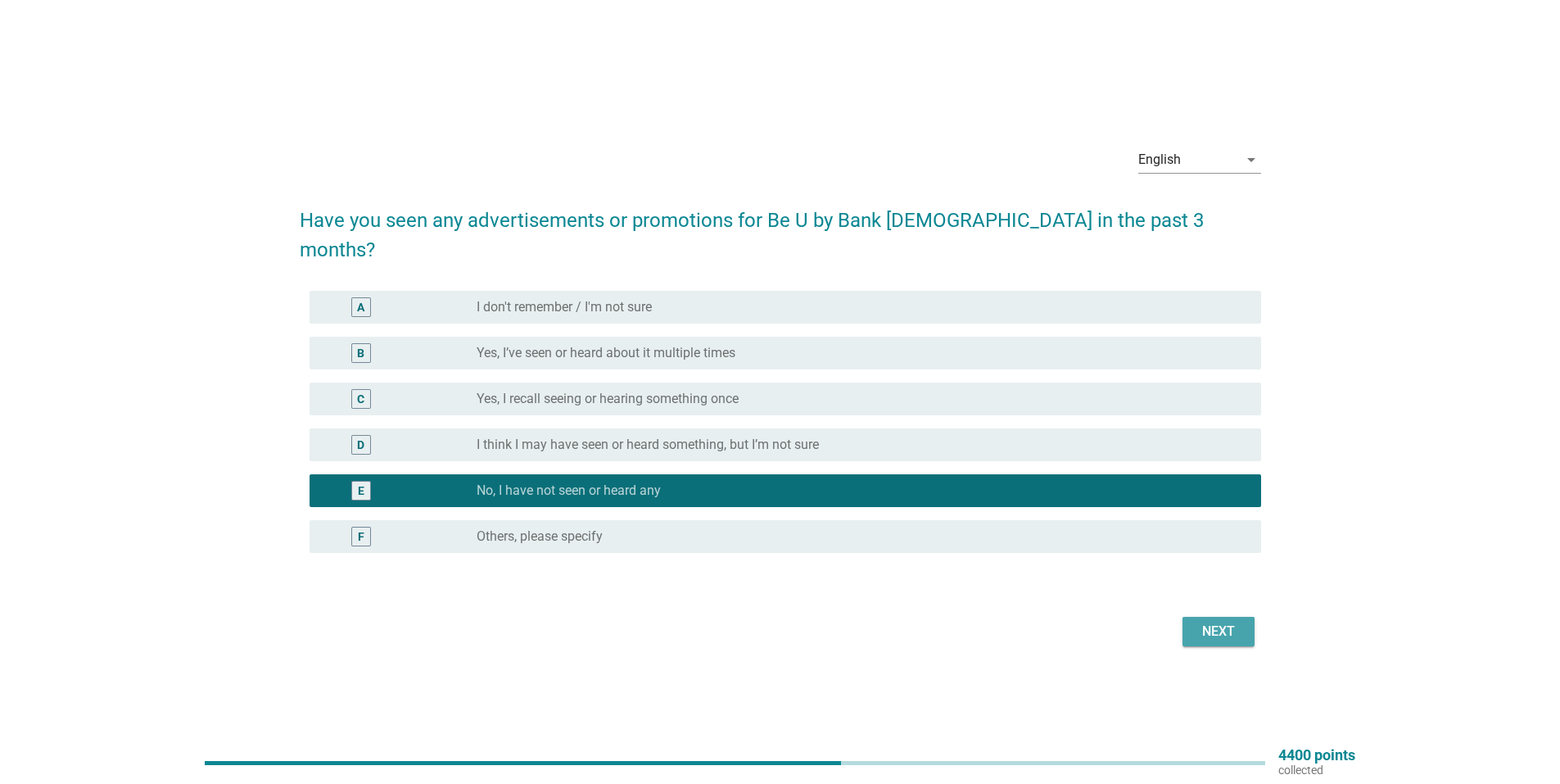
click at [1203, 621] on div "Next" at bounding box center [1219, 631] width 45 height 19
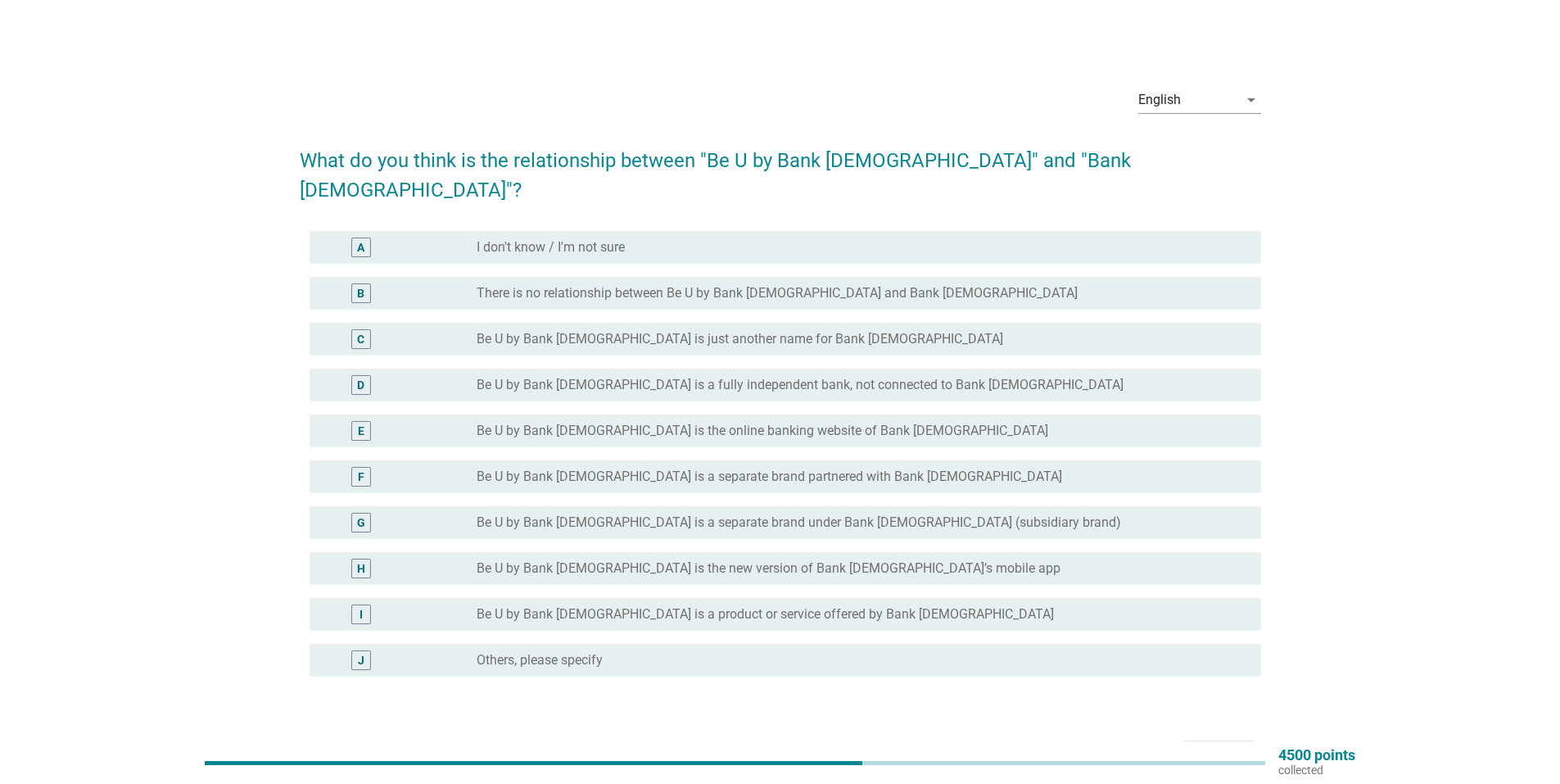
click at [875, 423] on div "radio_button_unchecked Be U by Bank [DEMOGRAPHIC_DATA] is the online banking we…" at bounding box center [856, 430] width 758 height 16
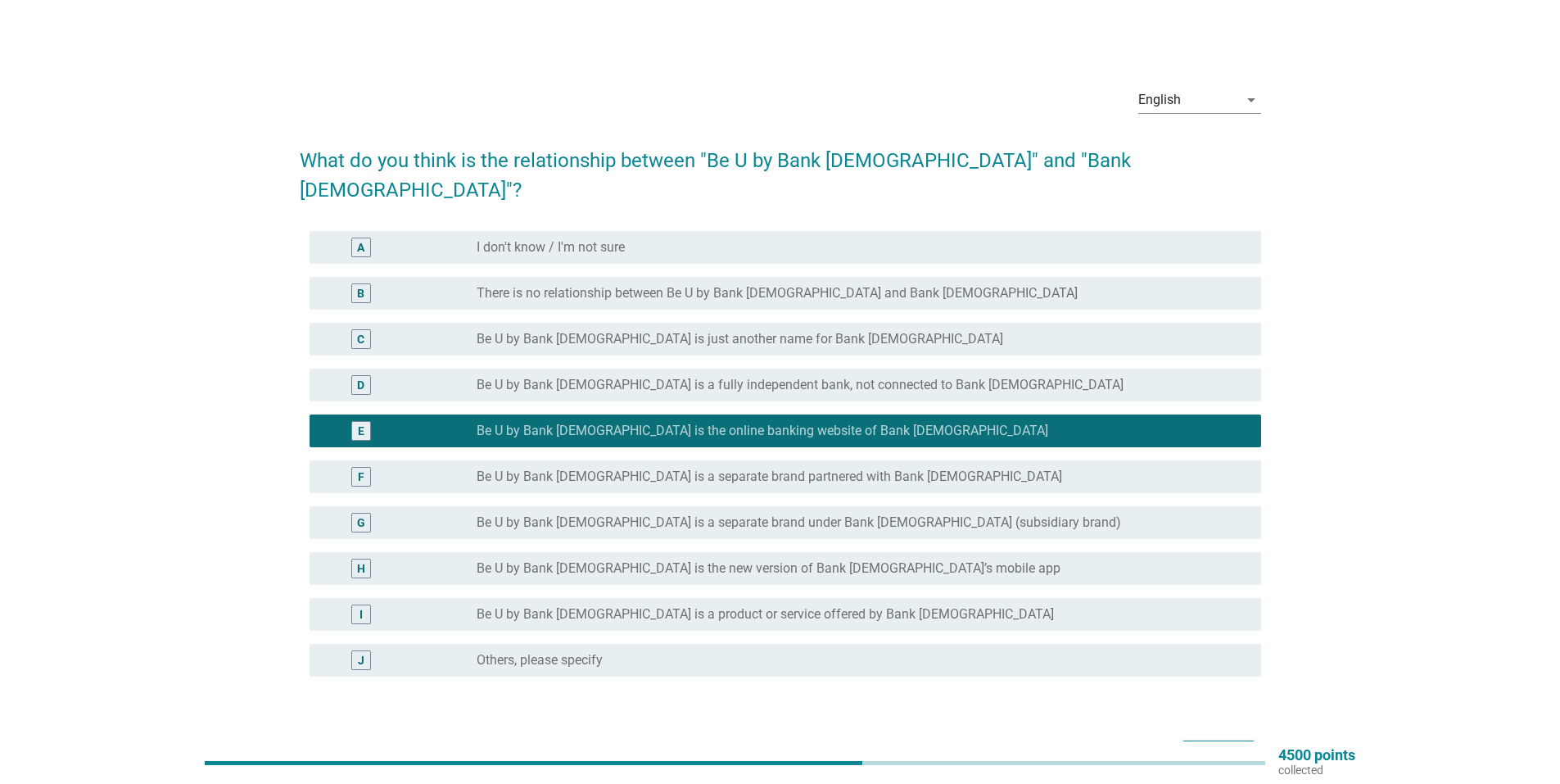
click at [1225, 745] on div "Next" at bounding box center [1219, 755] width 45 height 19
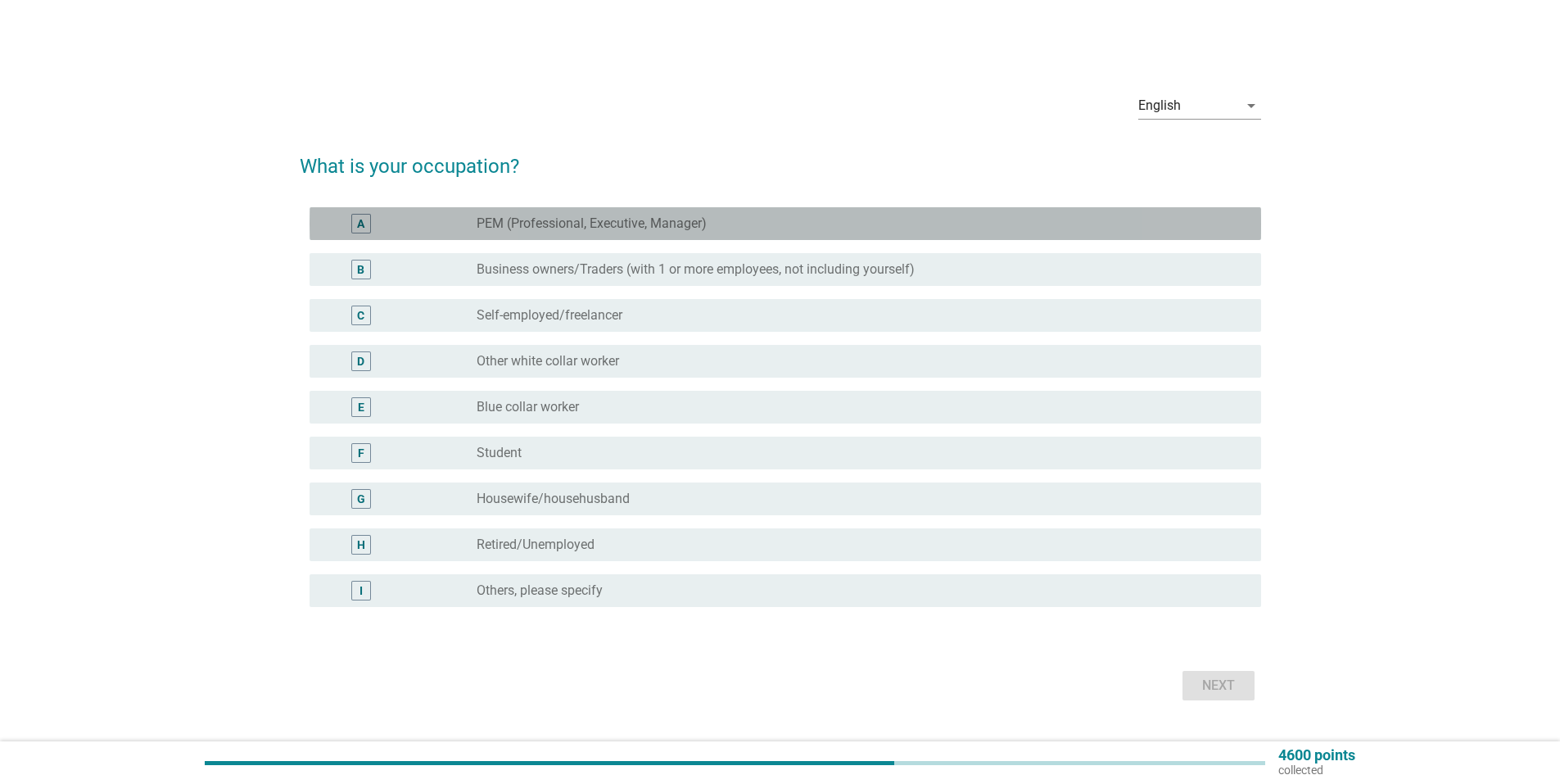
click at [743, 222] on div "radio_button_unchecked PEM (Professional, Executive, Manager)" at bounding box center [856, 223] width 758 height 16
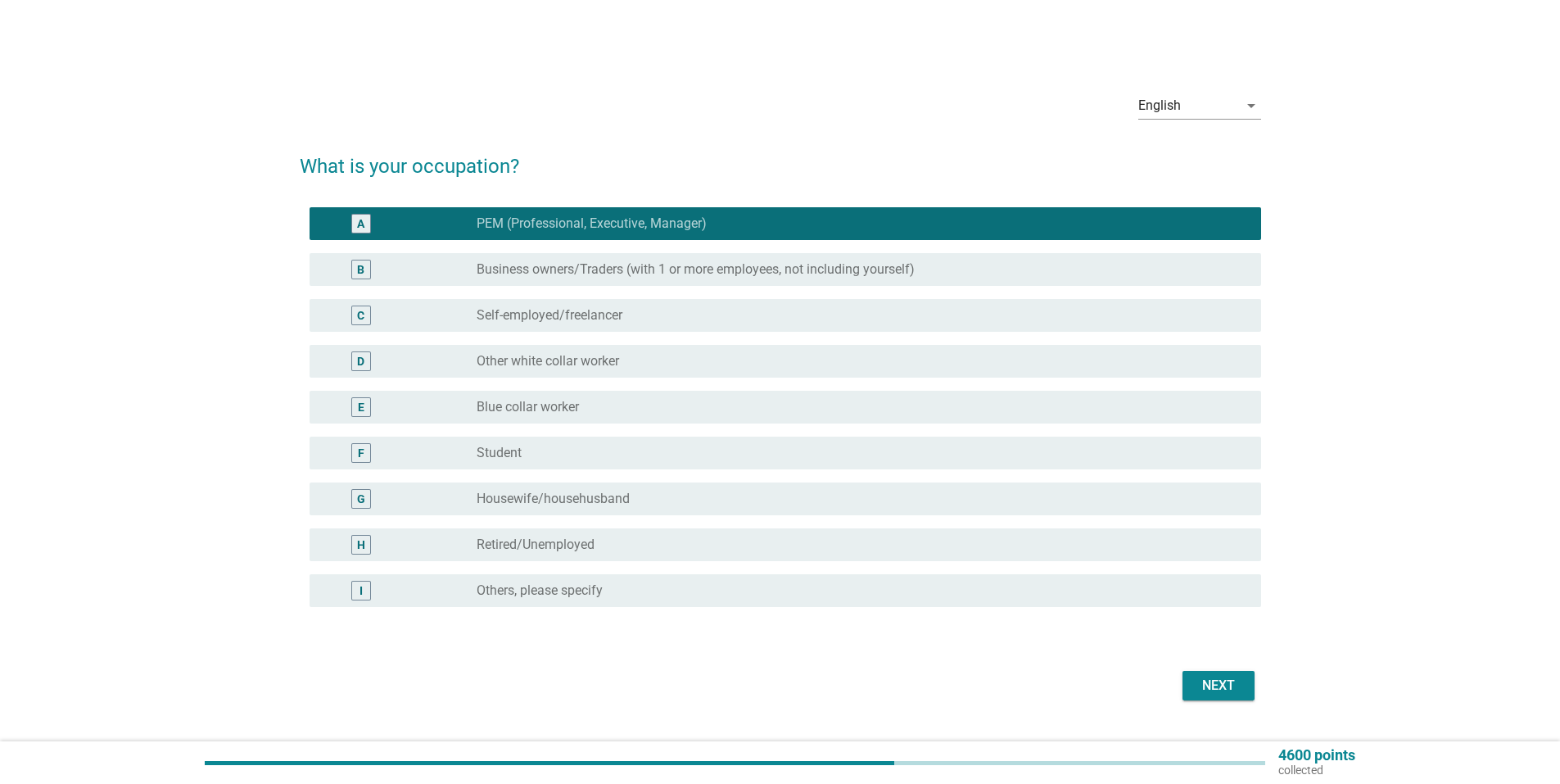
click at [1197, 684] on div "Next" at bounding box center [1219, 685] width 45 height 19
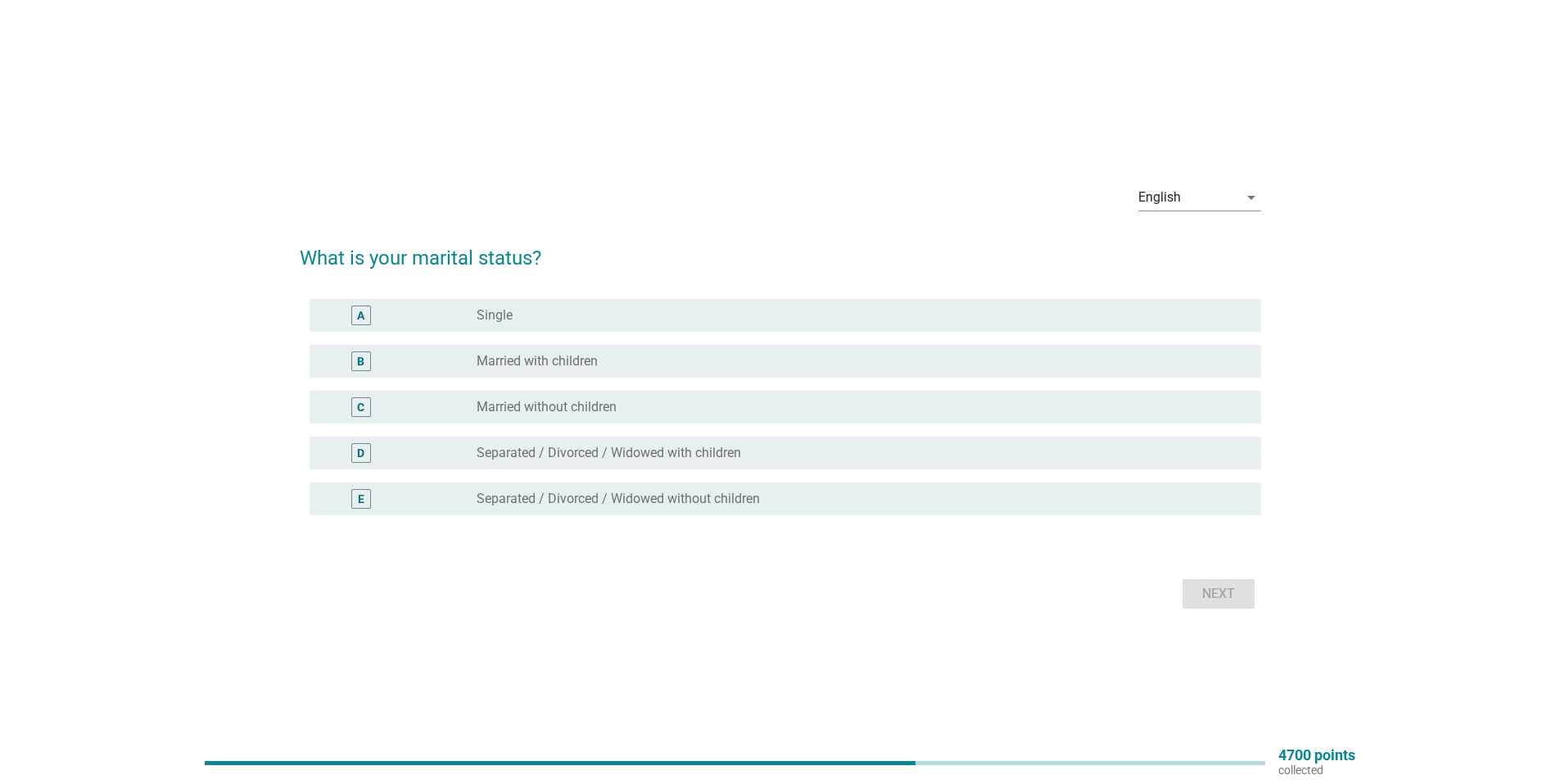
click at [721, 315] on div "radio_button_unchecked Single" at bounding box center [856, 315] width 758 height 16
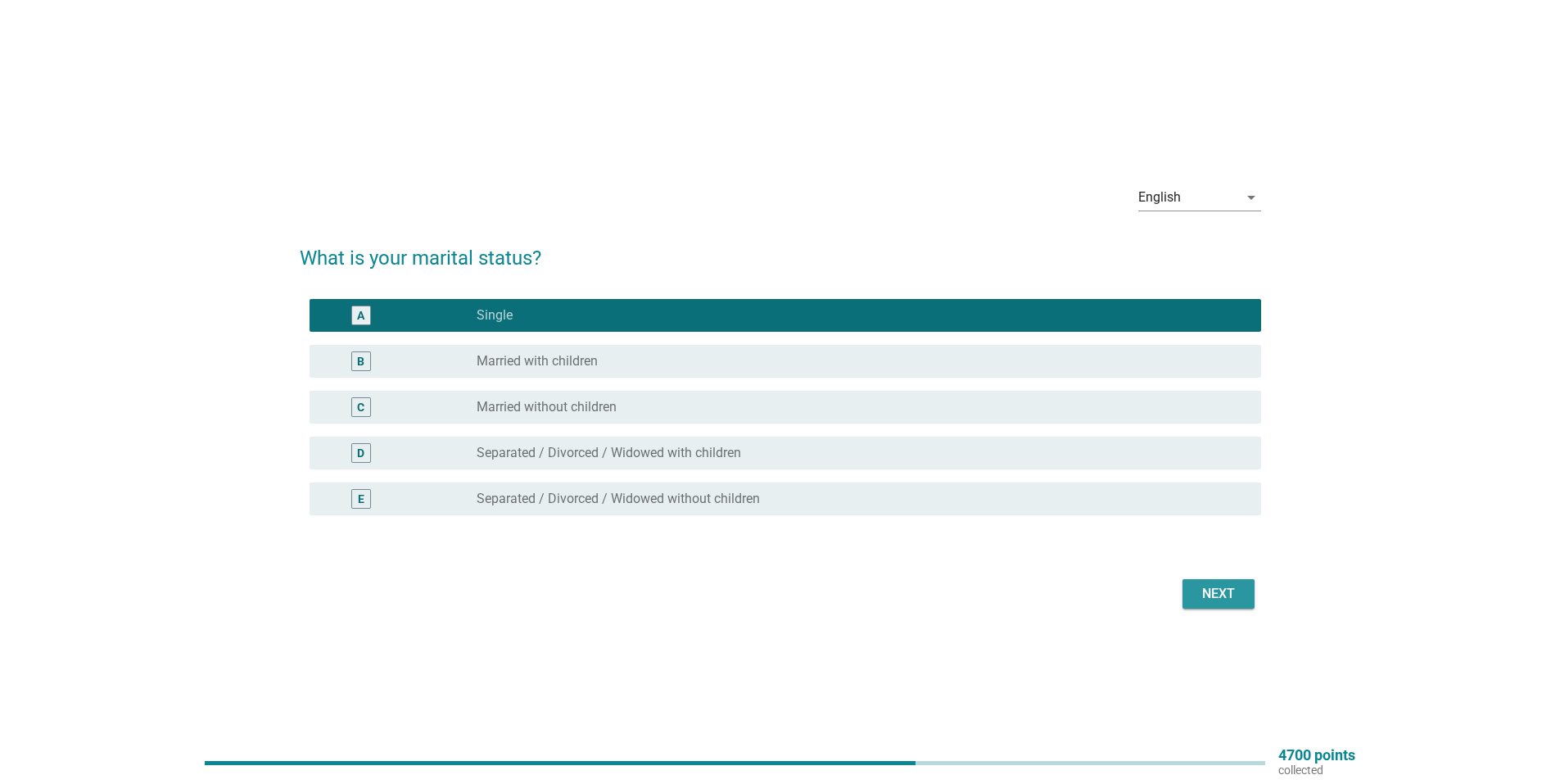
click at [1224, 589] on div "Next" at bounding box center [1219, 593] width 45 height 19
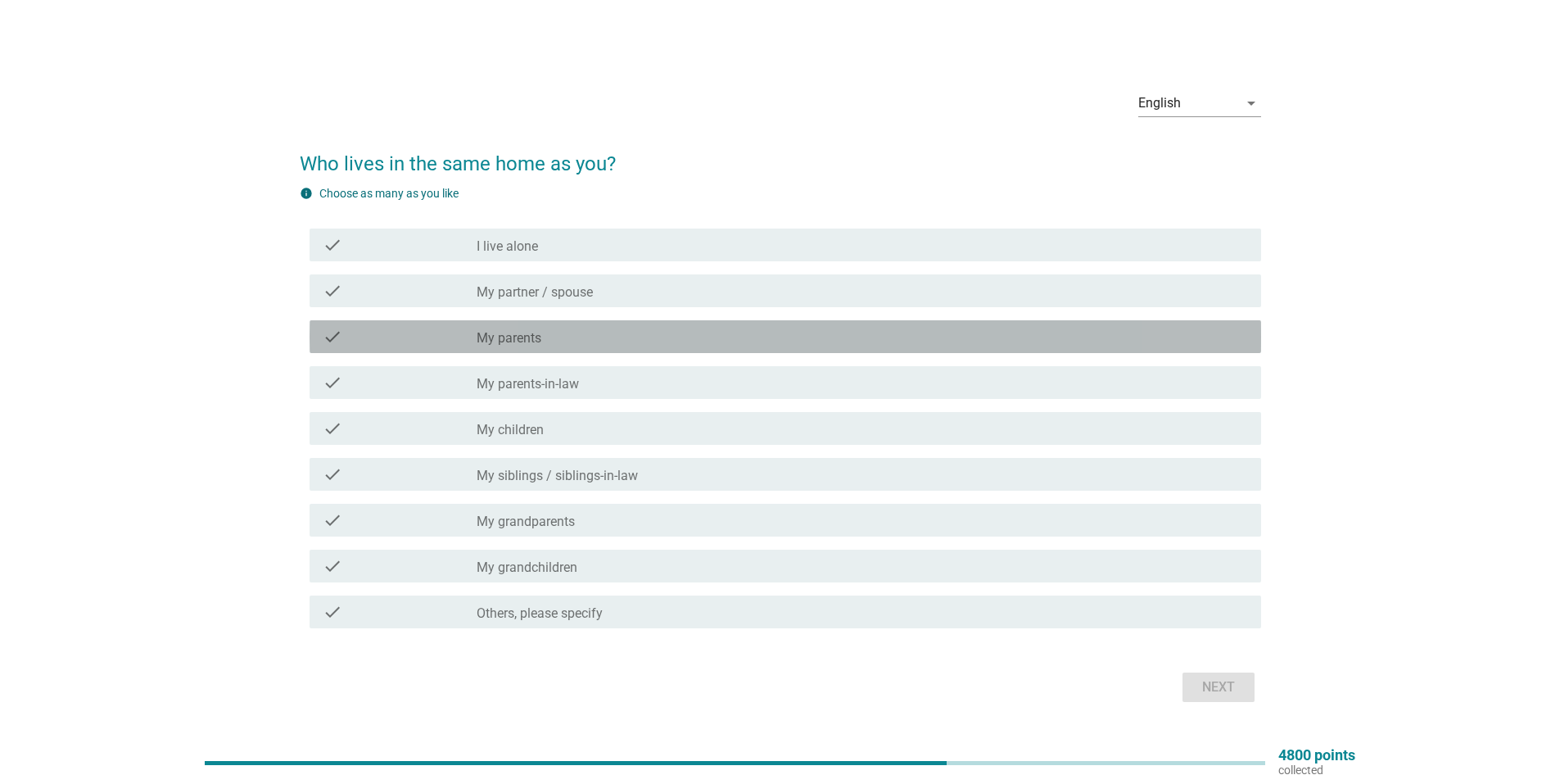
click at [644, 333] on div "check_box_outline_blank My parents" at bounding box center [863, 336] width 772 height 19
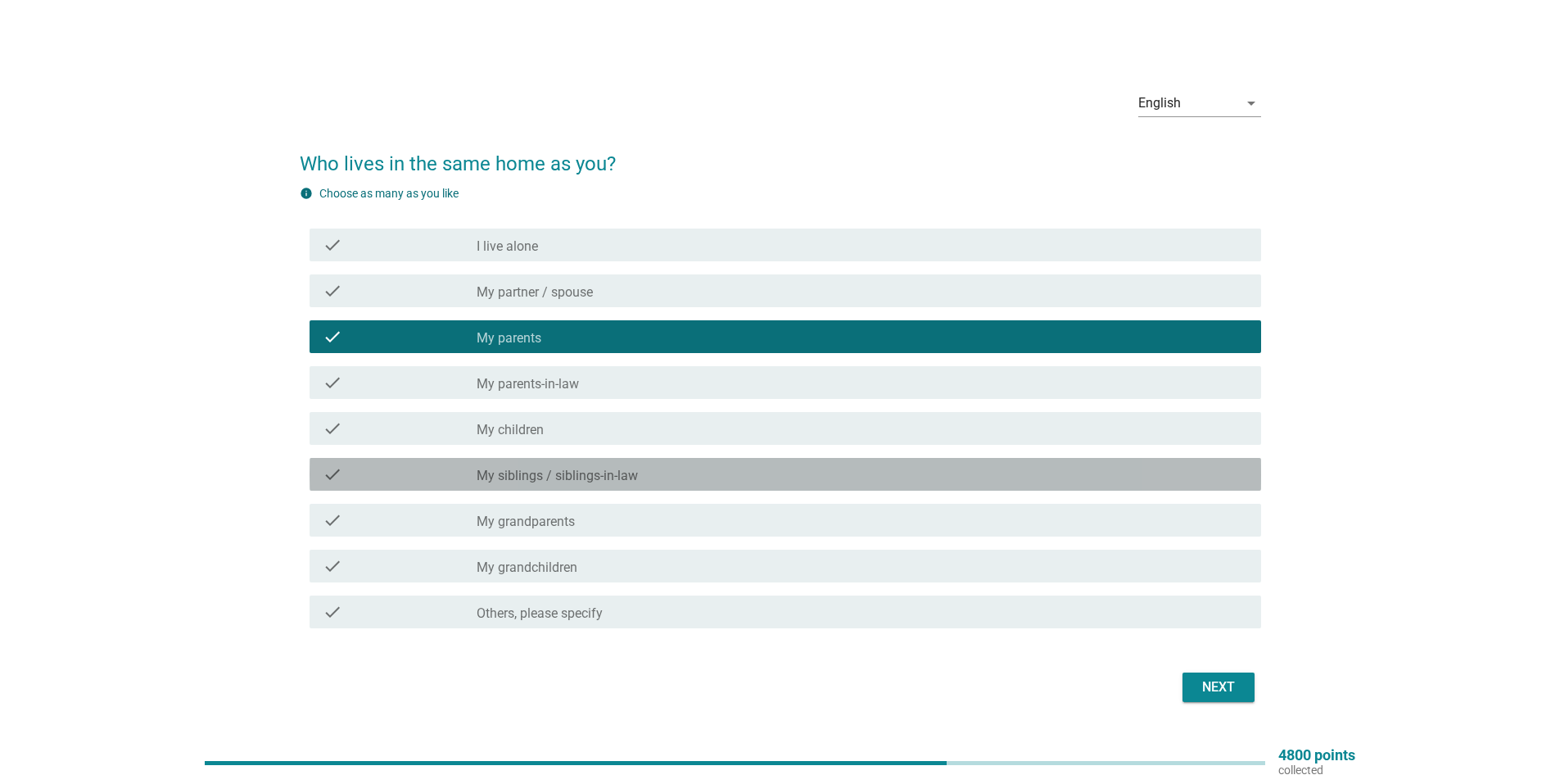
click at [629, 470] on label "My siblings / siblings-in-law" at bounding box center [558, 475] width 162 height 16
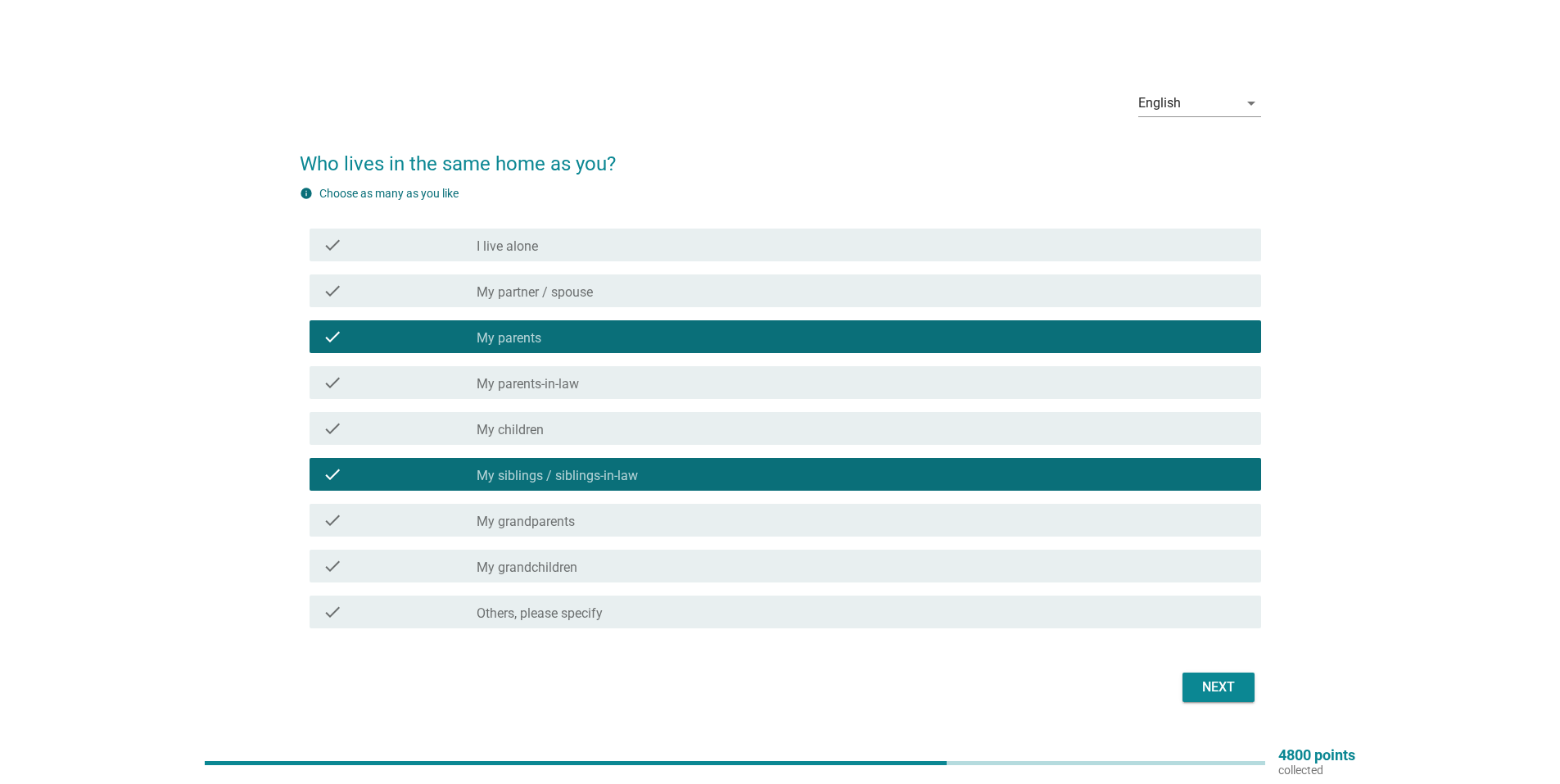
click at [1227, 675] on button "Next" at bounding box center [1219, 686] width 72 height 29
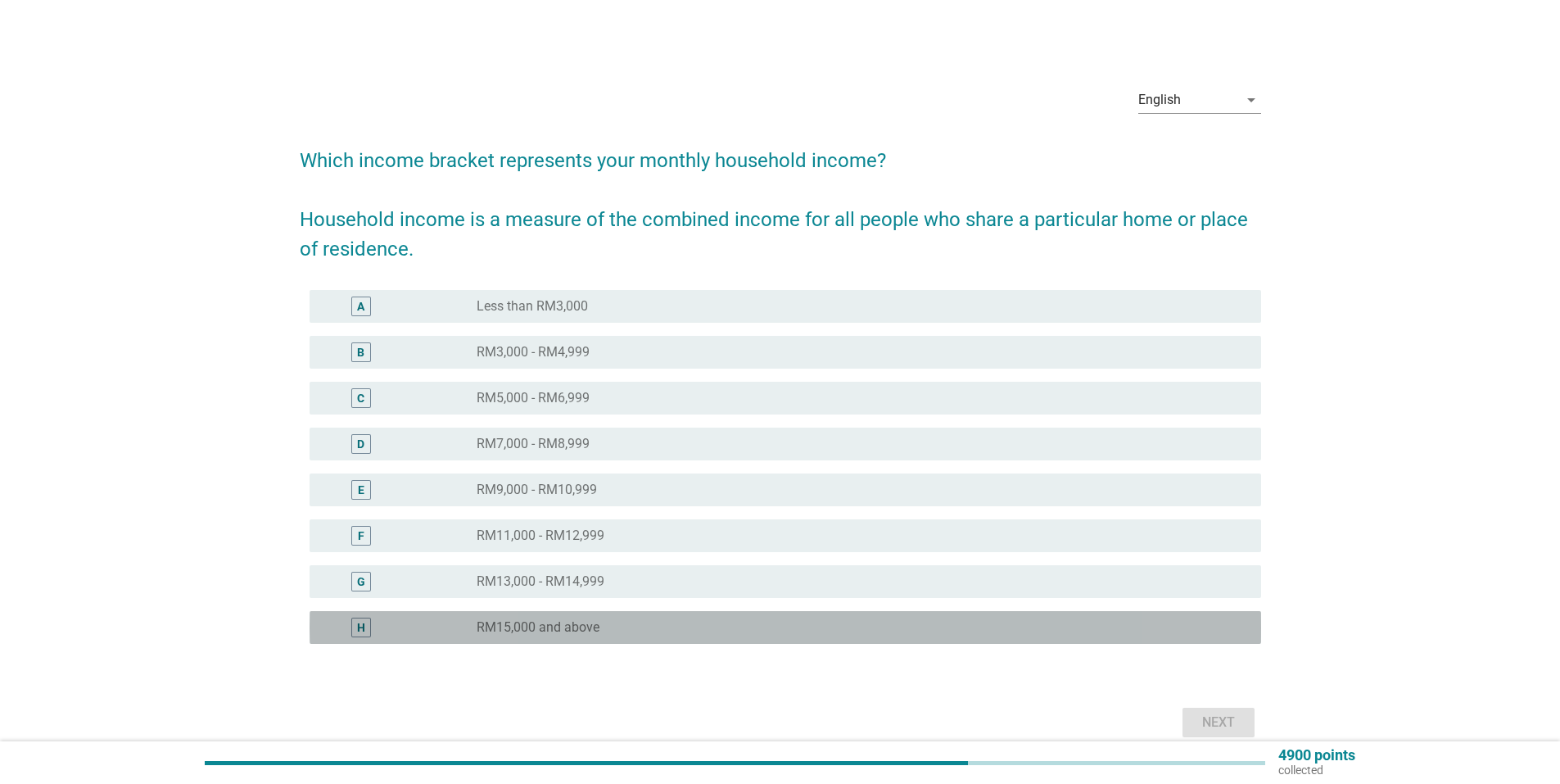
click at [616, 624] on div "radio_button_unchecked RM15,000 and above" at bounding box center [856, 627] width 758 height 16
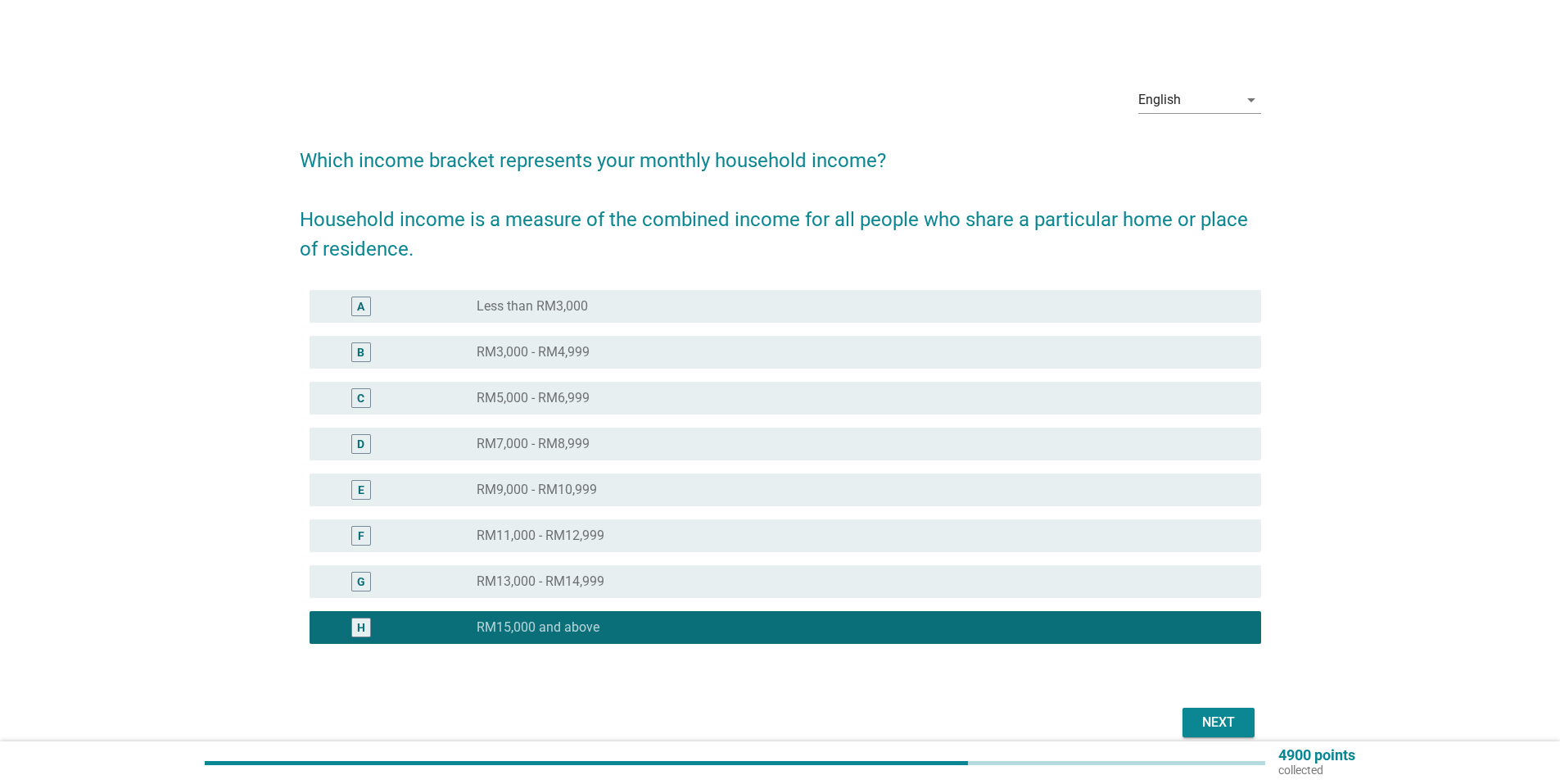
click at [1224, 722] on div "Next" at bounding box center [1219, 722] width 45 height 19
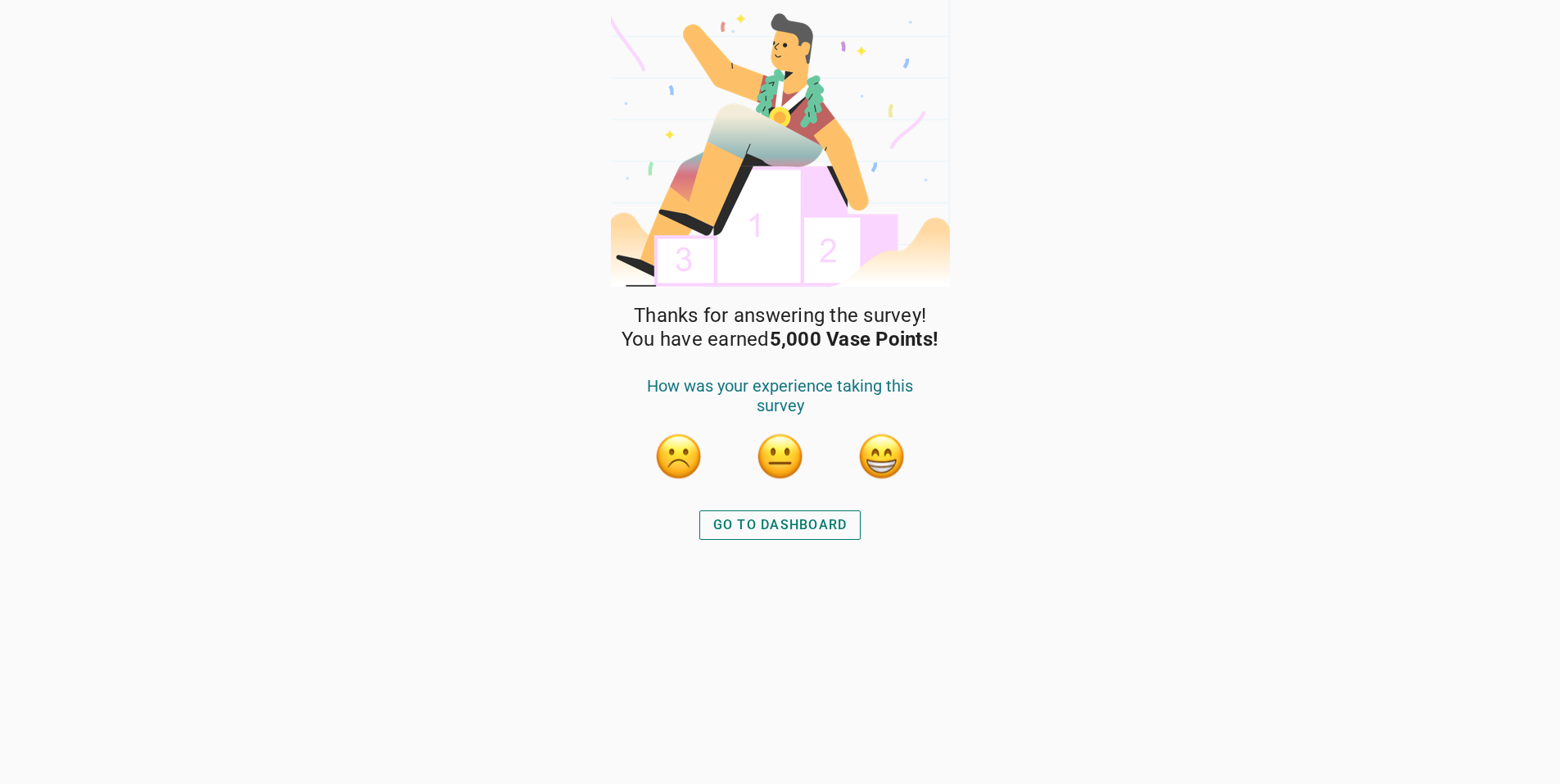
click at [779, 459] on button "button" at bounding box center [781, 456] width 49 height 49
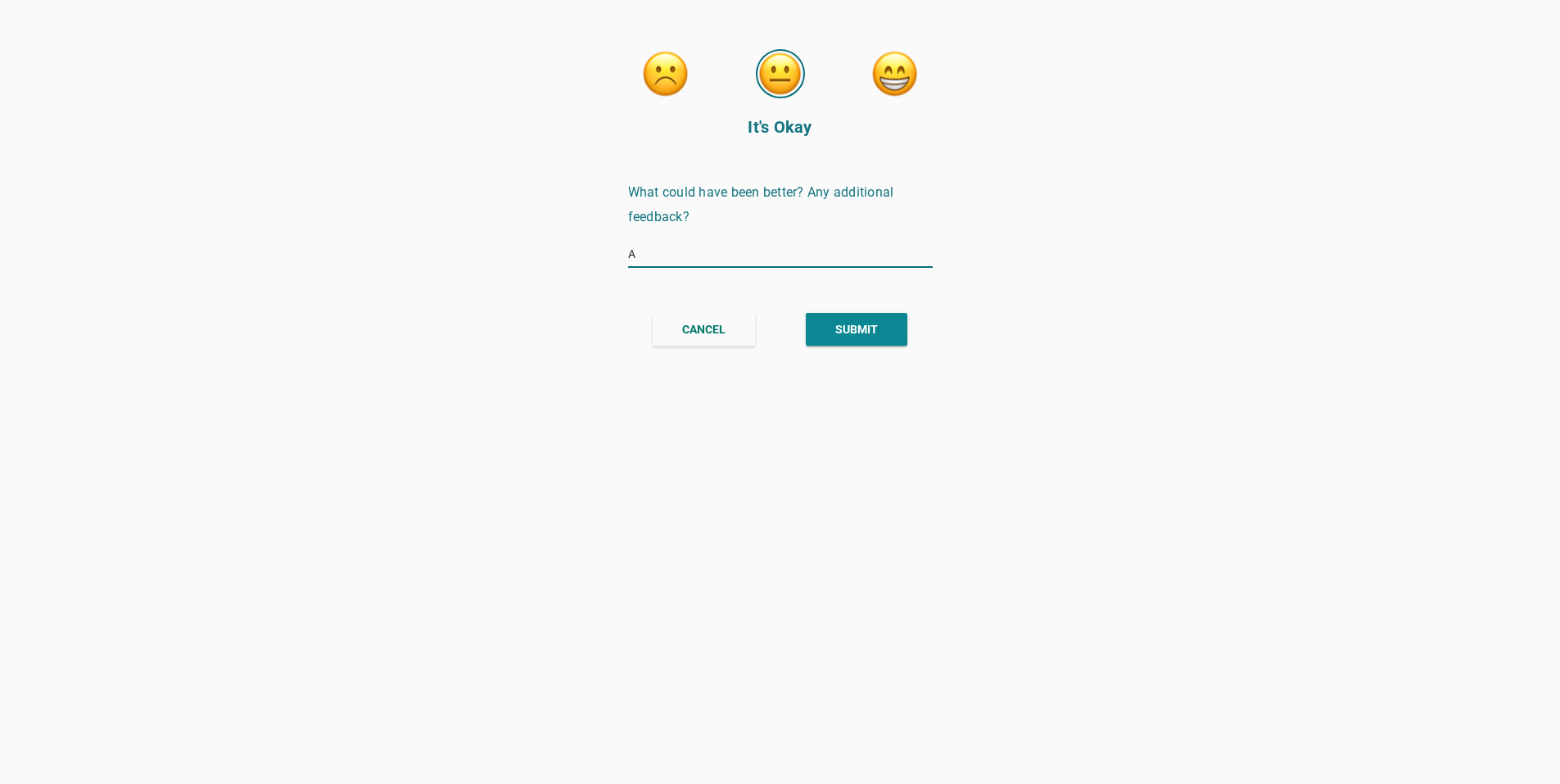
type input "A"
type input "Q"
type input "S"
drag, startPoint x: 678, startPoint y: 256, endPoint x: 523, endPoint y: 257, distance: 155.0
click at [523, 257] on div "It's Okay What could have been better? Any additional feedback? Survey flow was…" at bounding box center [780, 392] width 1560 height 784
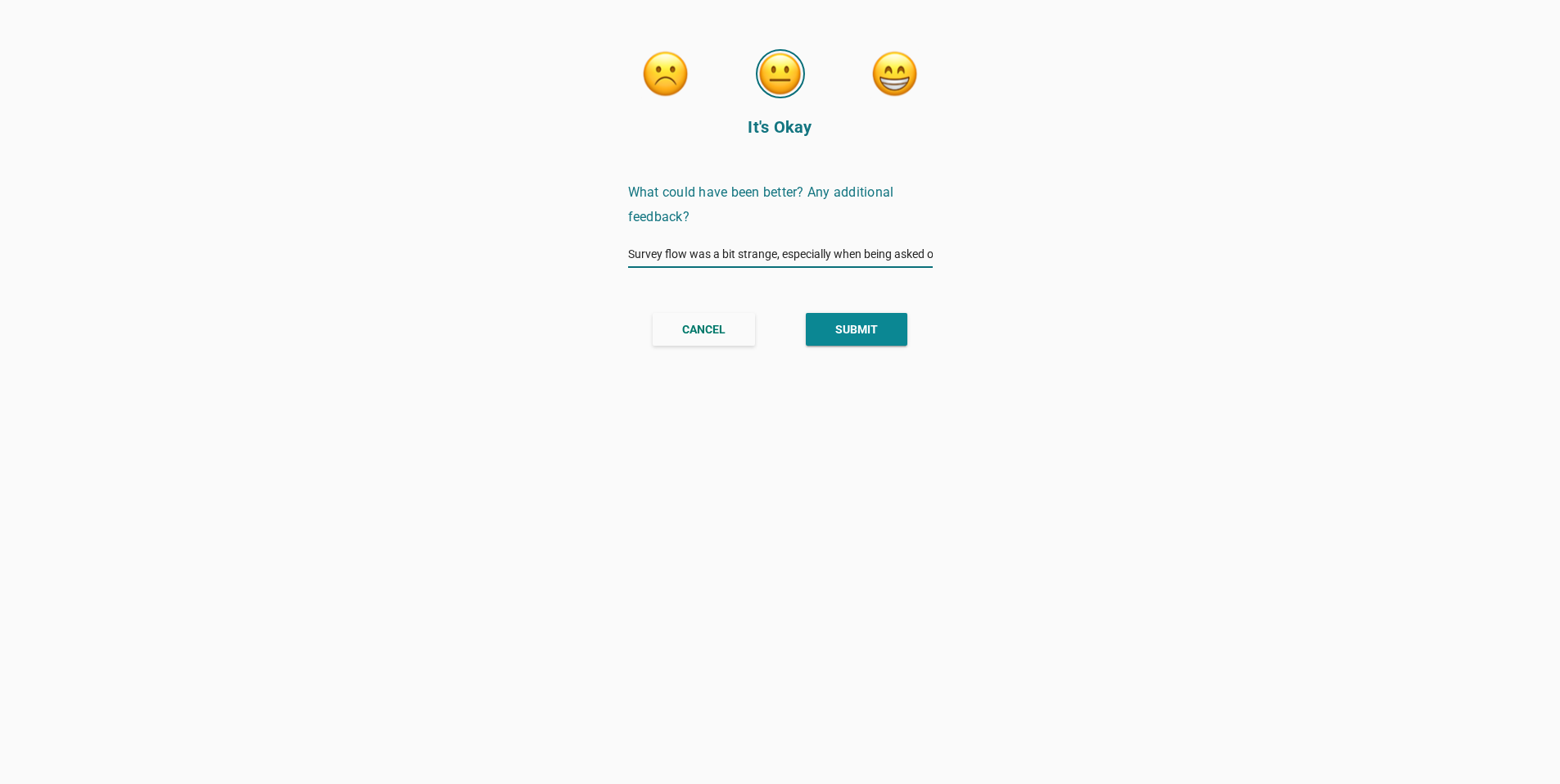
click at [696, 265] on input "Survey flow was a bit strange, especially when being asked of bank awareness me…" at bounding box center [781, 253] width 305 height 26
drag, startPoint x: 800, startPoint y: 254, endPoint x: 851, endPoint y: 247, distance: 51.5
click at [851, 247] on input "Survey flow was a bit strange, especially when being asked of bank awareness me…" at bounding box center [781, 253] width 305 height 26
click at [665, 253] on input "Survey flow was a bit strange, especially when being asked of bank awareness me…" at bounding box center [781, 253] width 305 height 26
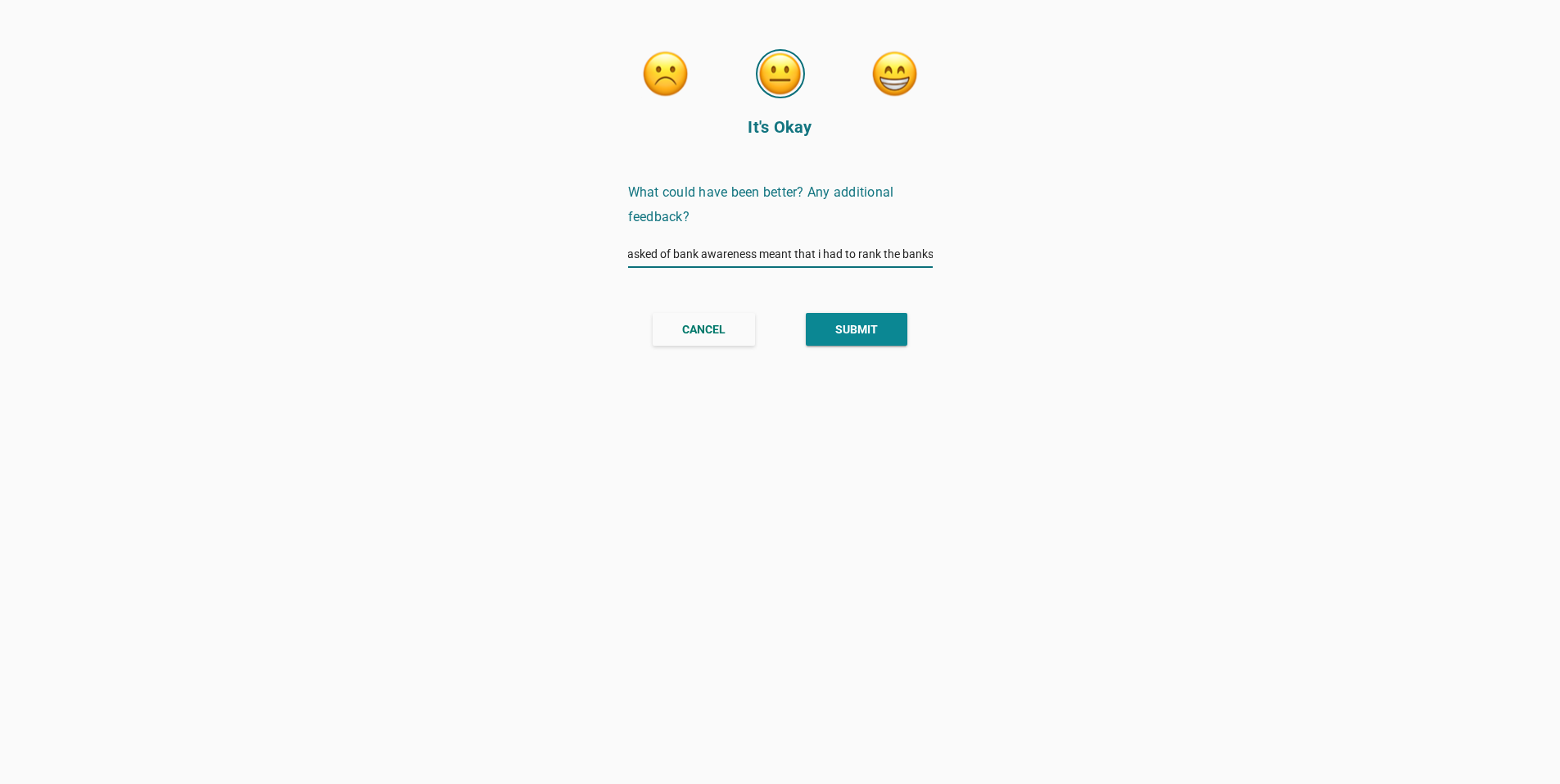
click at [665, 253] on input "Survey flow was a bit strange, especially when being asked of bank awareness me…" at bounding box center [781, 253] width 305 height 26
type input "Survey flow was a bit strange, especially when being asked about bank awareness…"
click at [831, 330] on button "SUBMIT" at bounding box center [857, 328] width 102 height 33
